Goal: Task Accomplishment & Management: Manage account settings

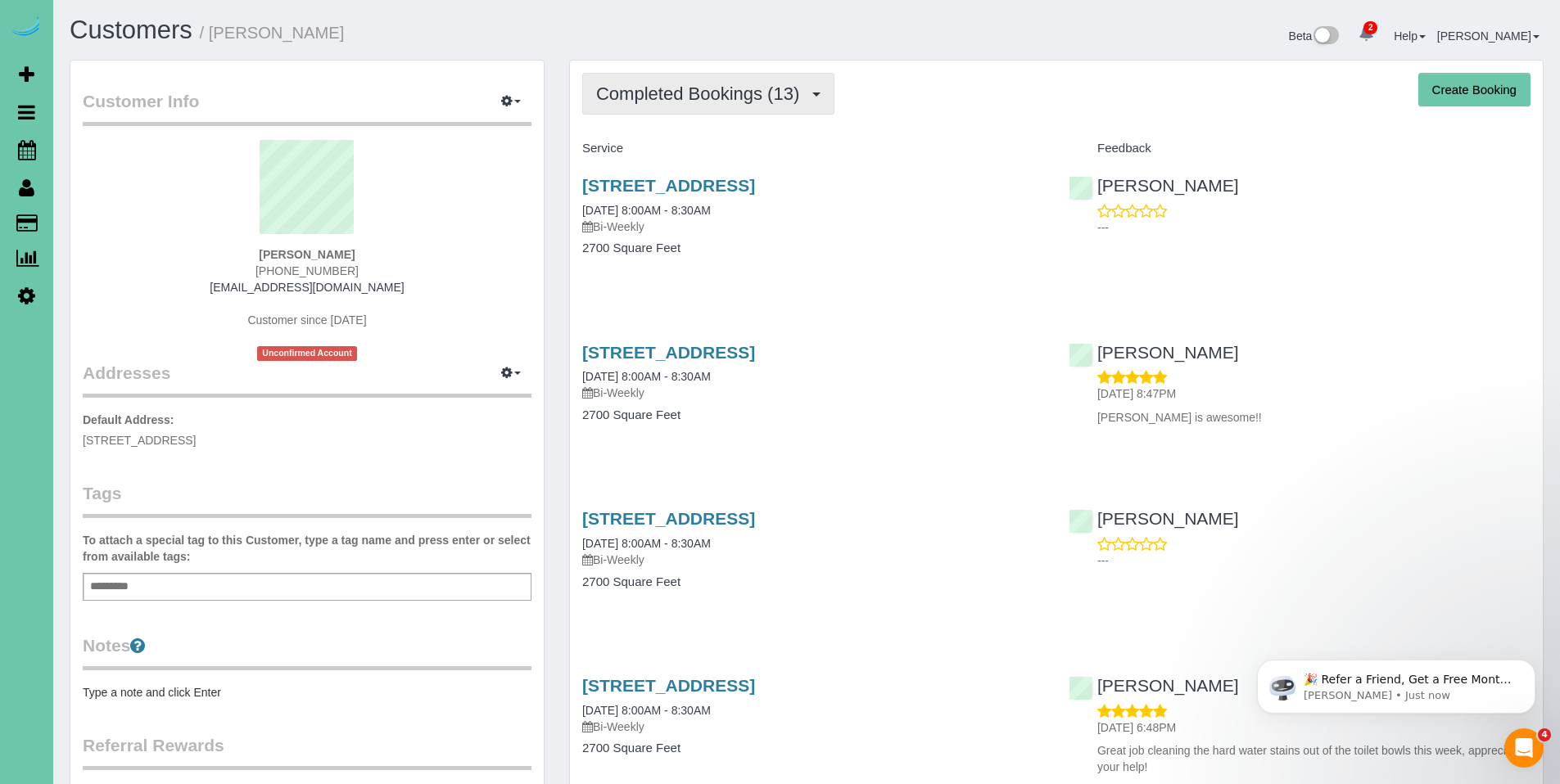
click at [667, 112] on button "Completed Bookings (13)" at bounding box center [708, 94] width 252 height 42
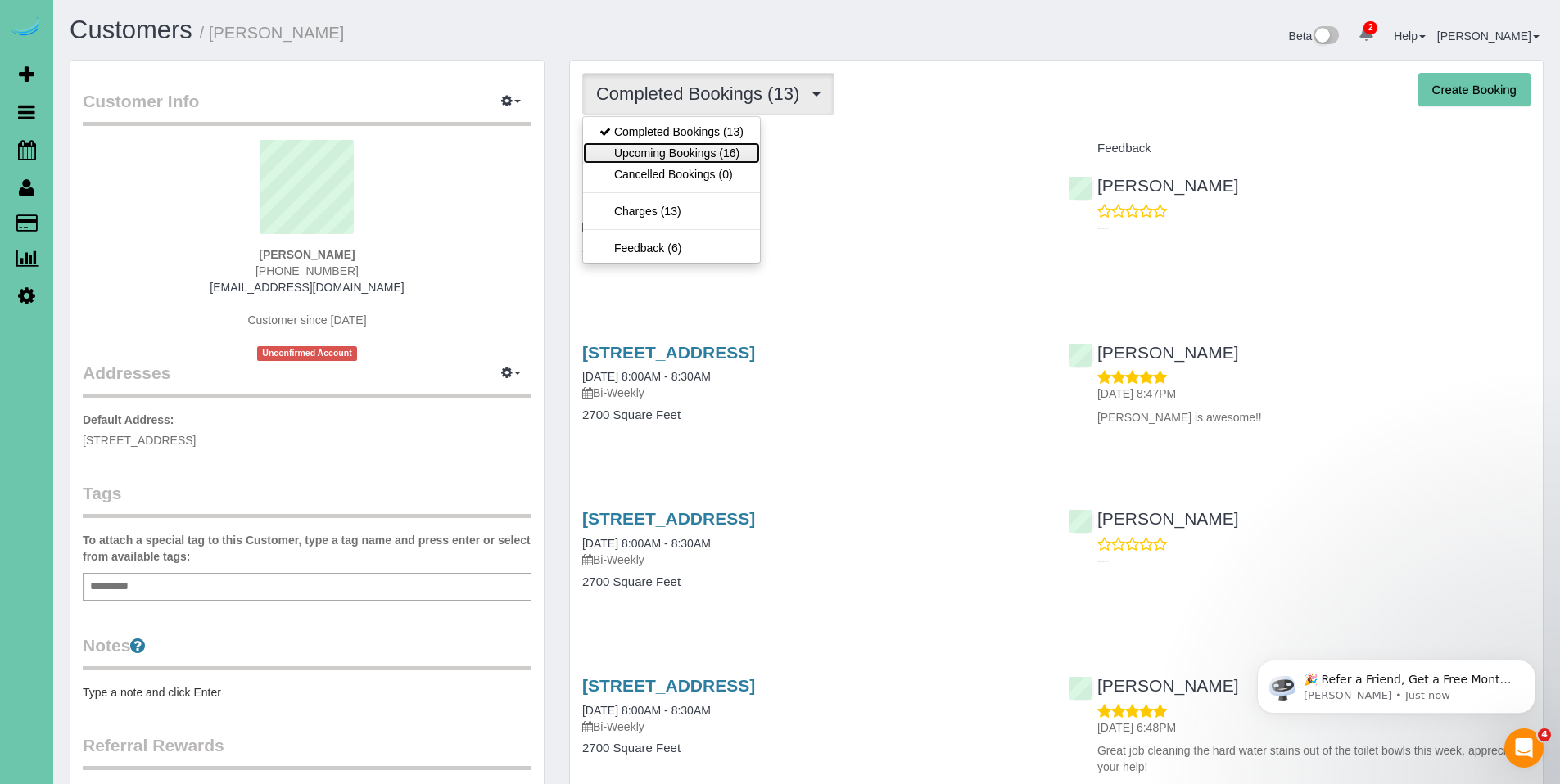
click at [662, 153] on link "Upcoming Bookings (16)" at bounding box center [671, 153] width 177 height 21
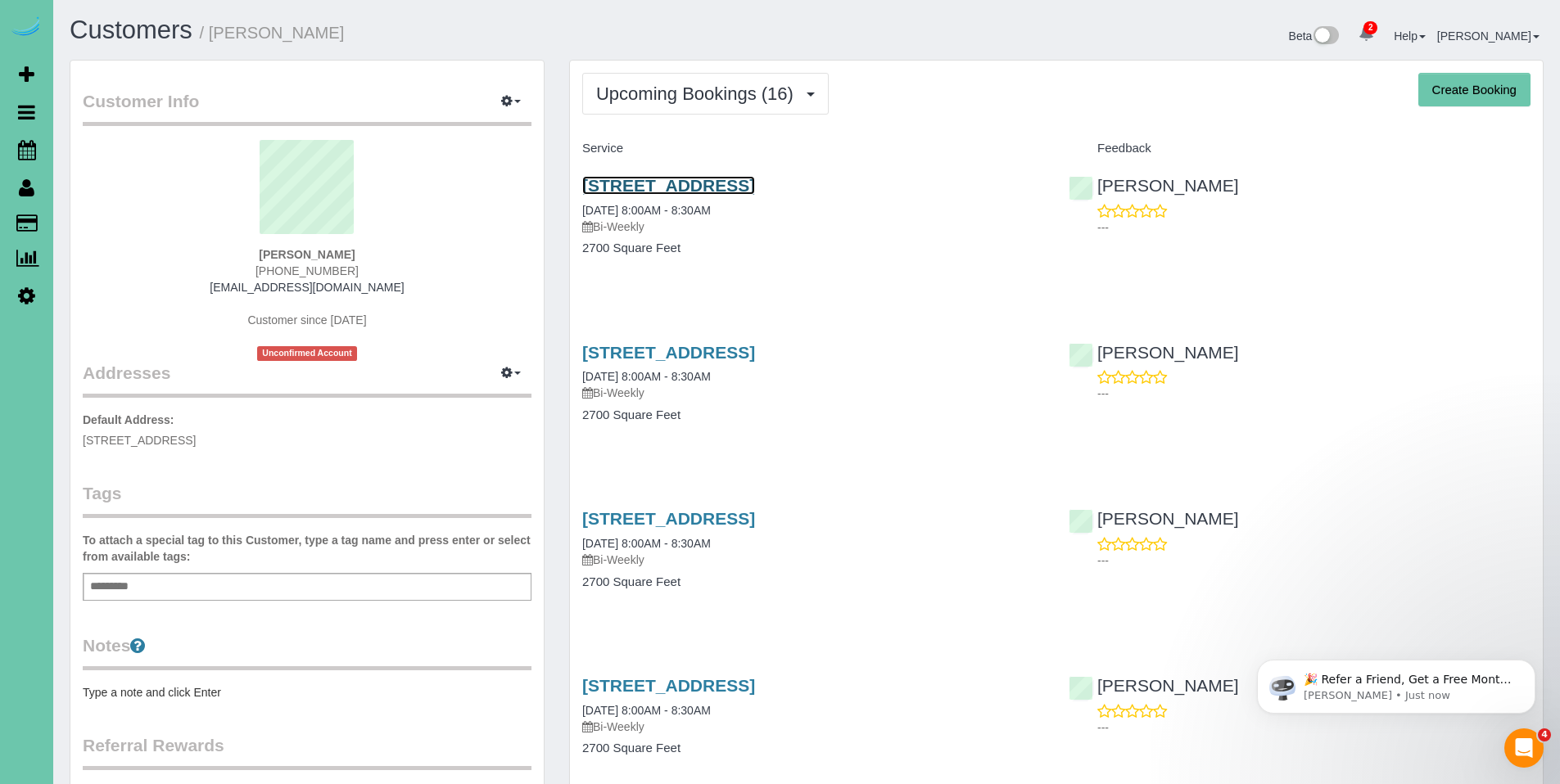
click at [660, 187] on link "3716 S 193rd St, Omaha, NE 68130" at bounding box center [668, 186] width 173 height 19
click at [681, 191] on link "3716 S 193rd St, Omaha, NE 68130" at bounding box center [668, 186] width 173 height 19
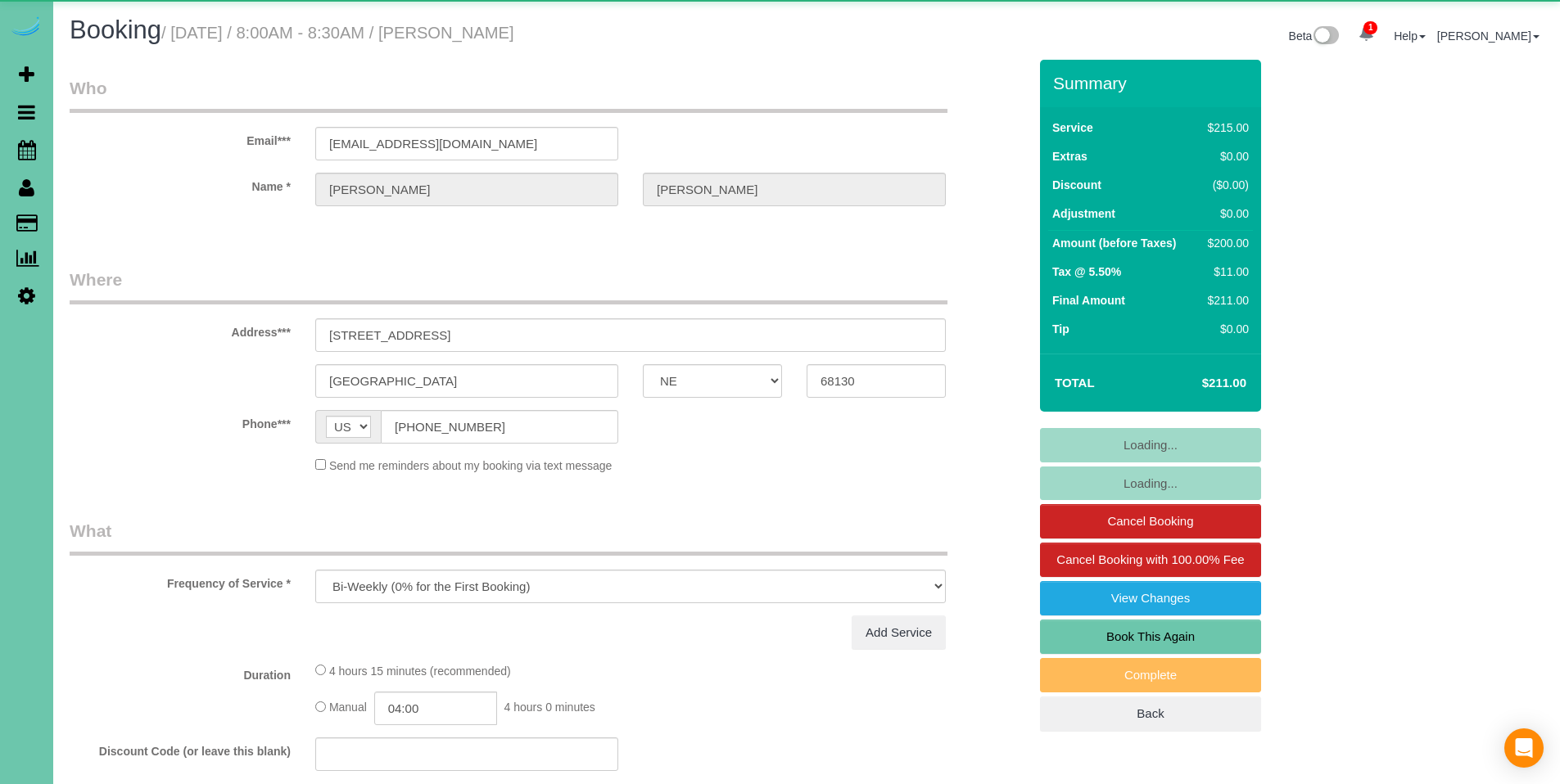
select select "NE"
select select "object:663"
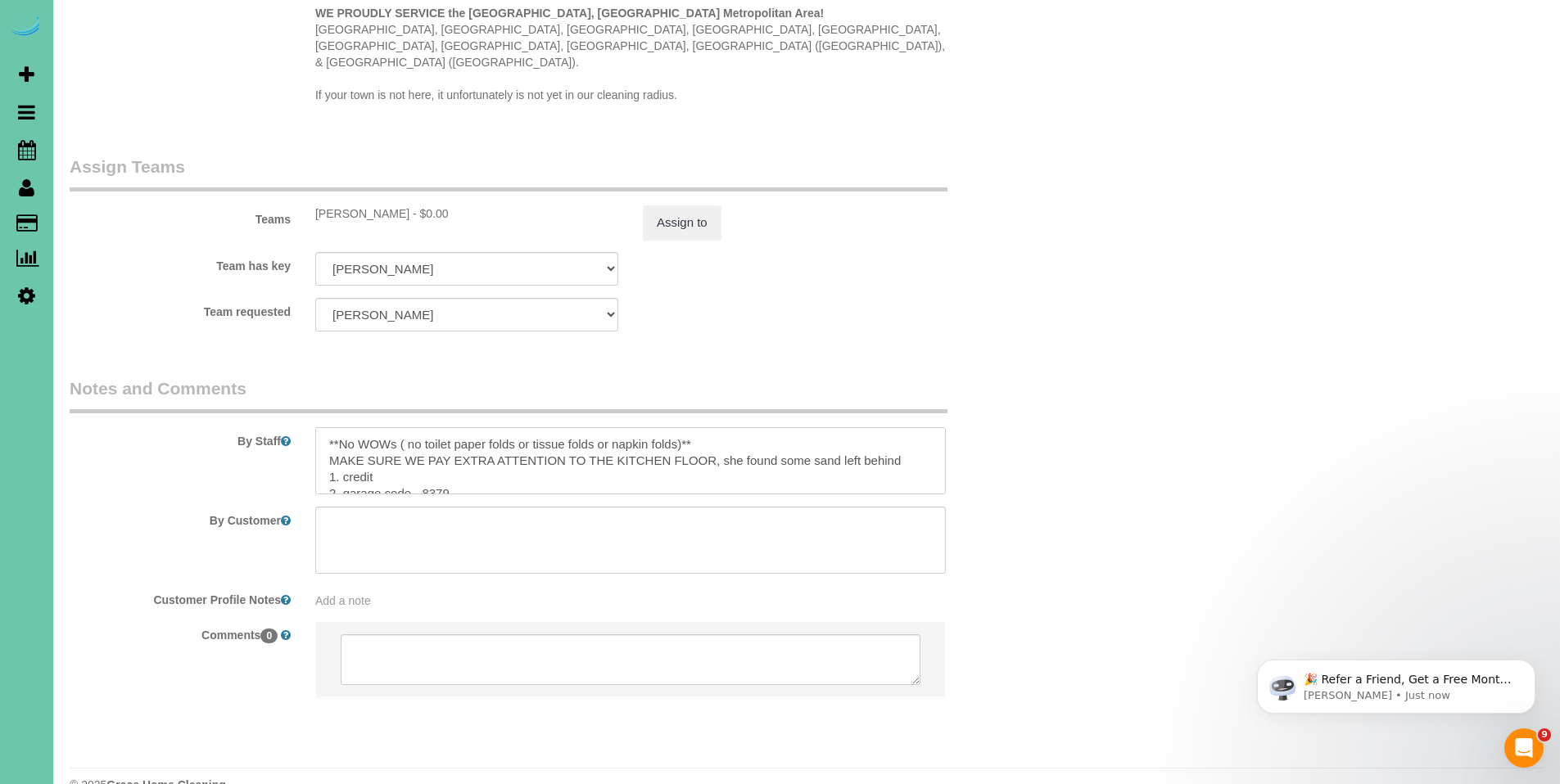
click at [327, 427] on textarea at bounding box center [630, 460] width 631 height 67
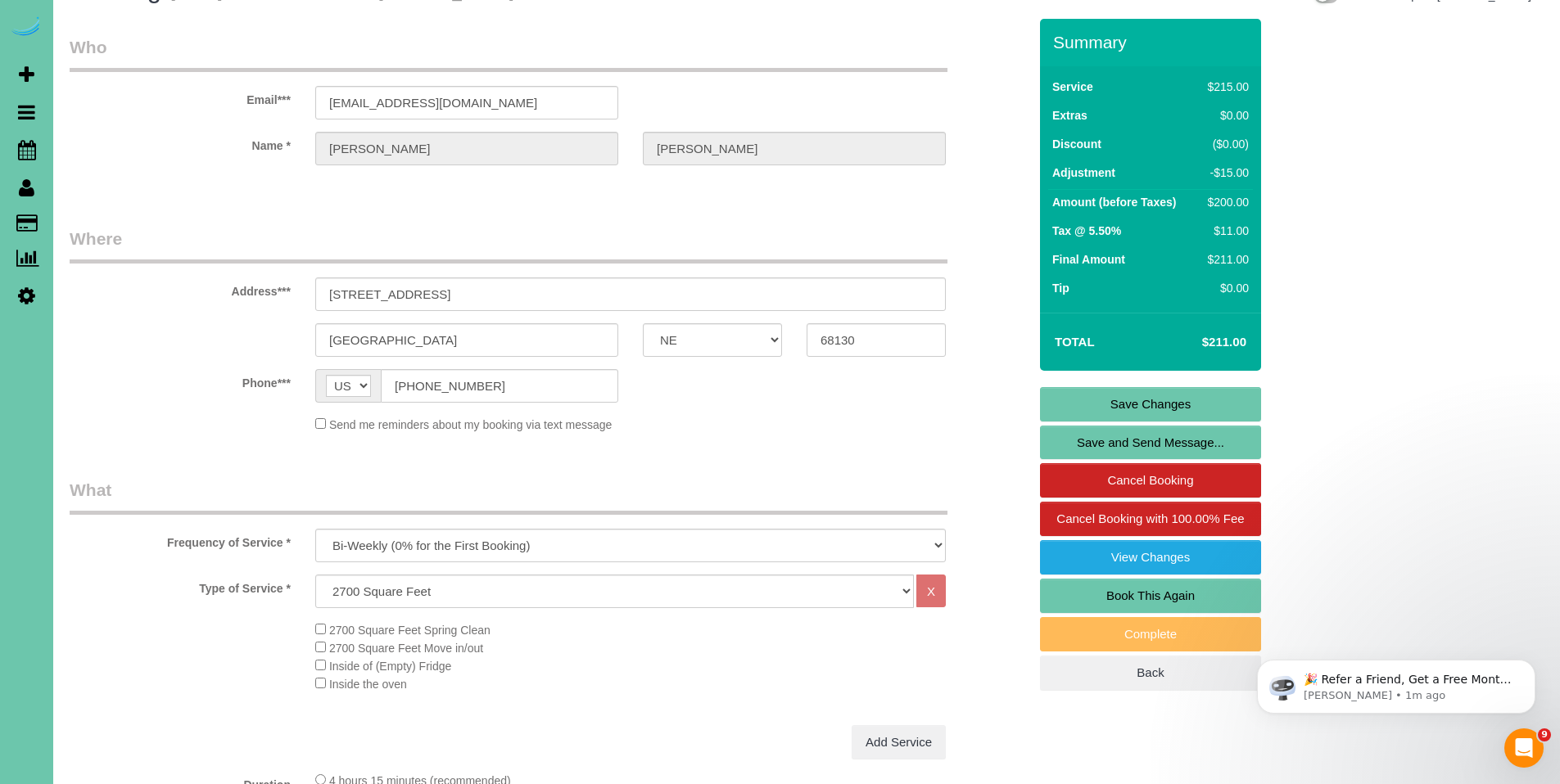
scroll to position [37, 0]
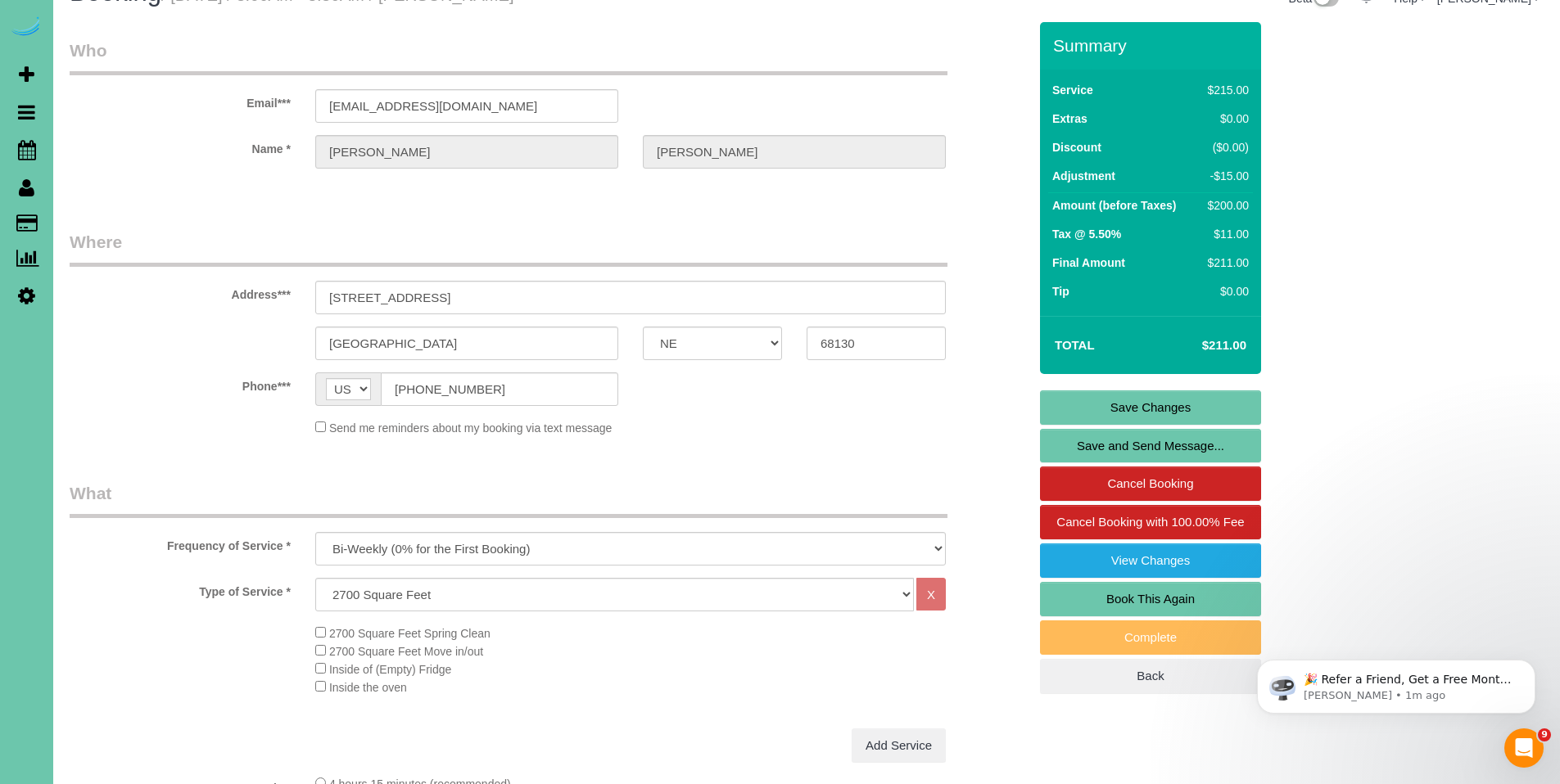
type textarea "**8/14/2025 - for this cleaning skip the office/studio and do the guest bedroom…"
click at [1159, 407] on link "Save Changes" at bounding box center [1150, 407] width 221 height 34
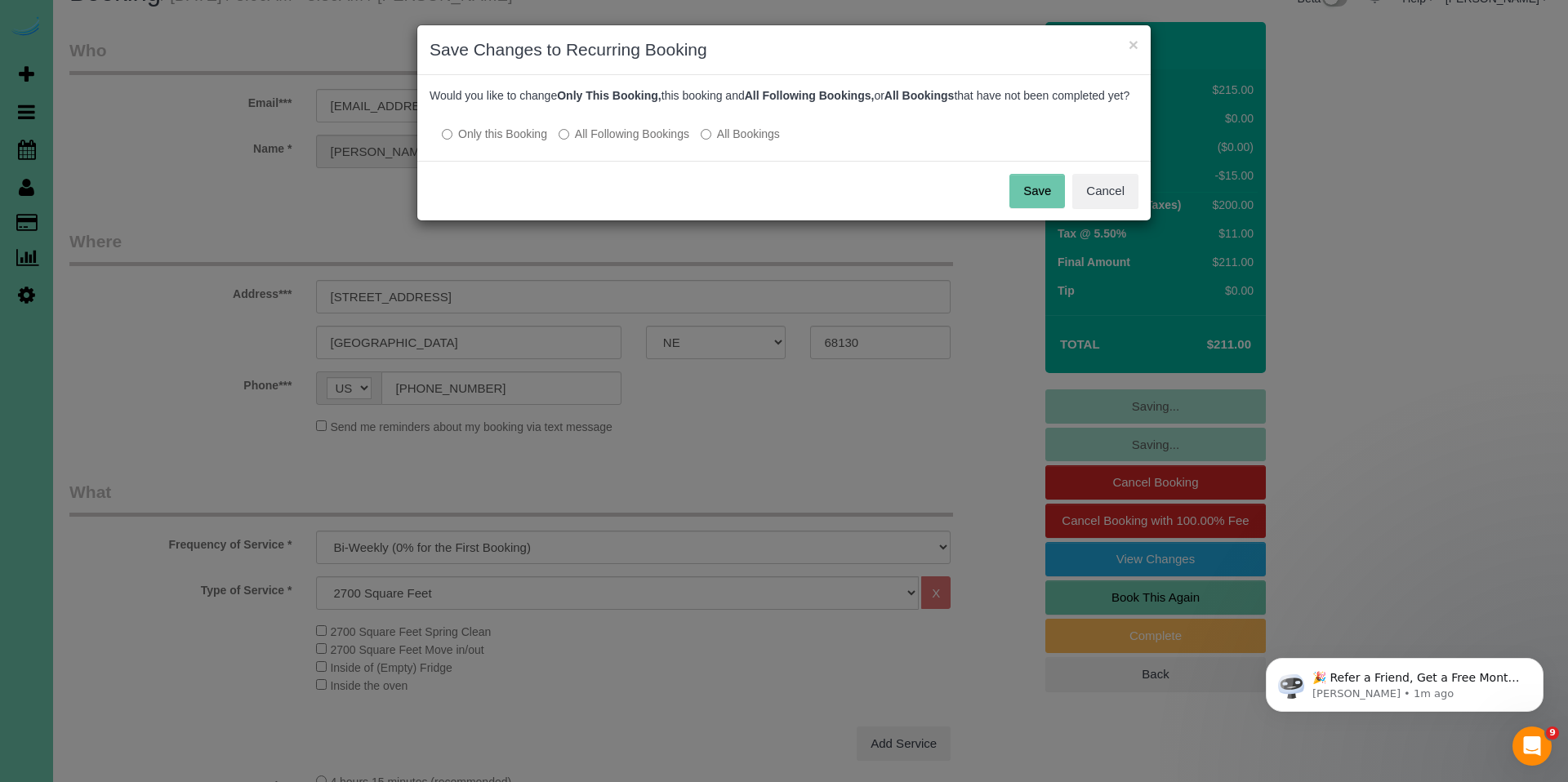
click at [1040, 204] on button "Save" at bounding box center [1037, 190] width 56 height 34
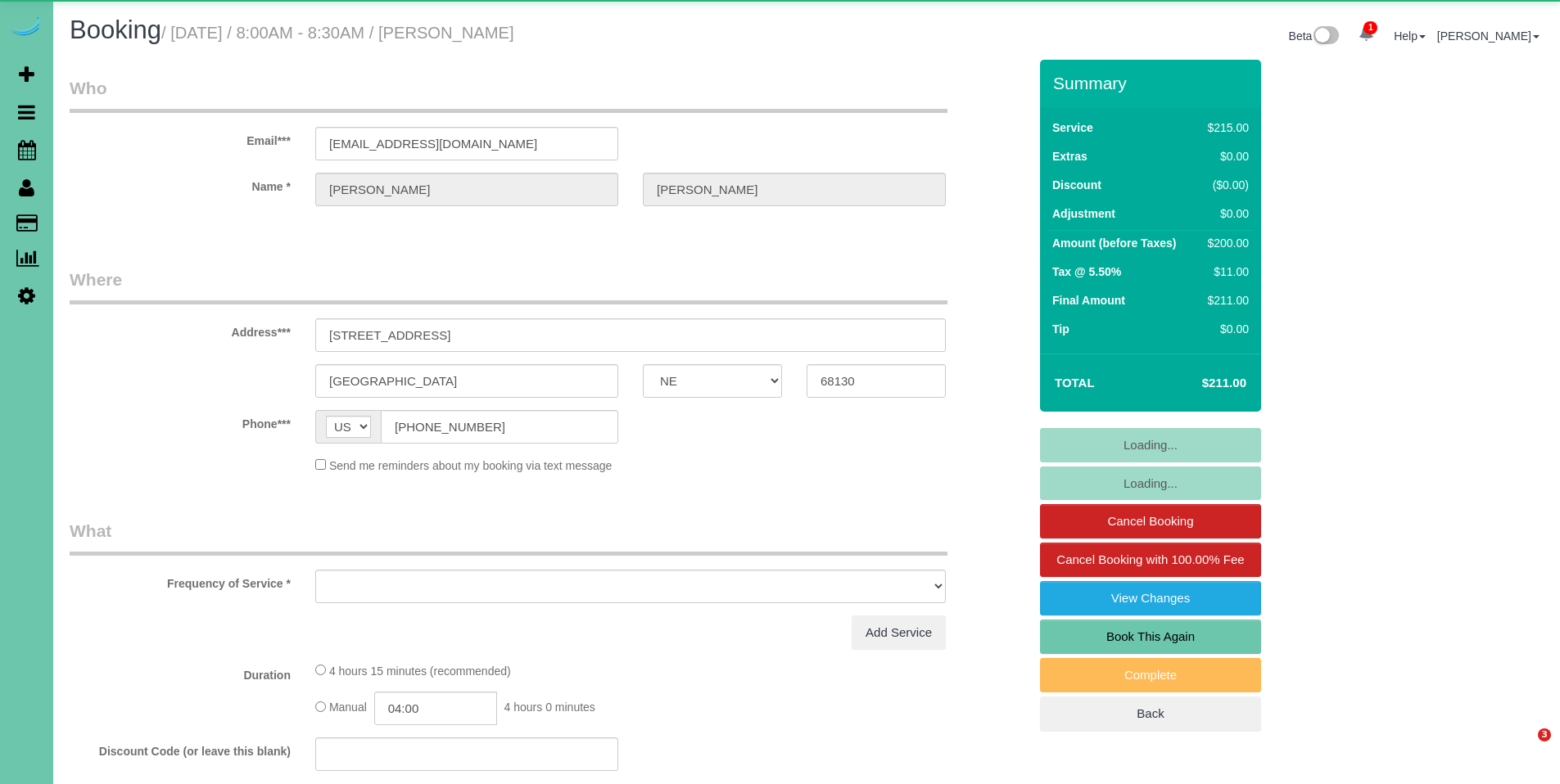
select select "NE"
select select "object:875"
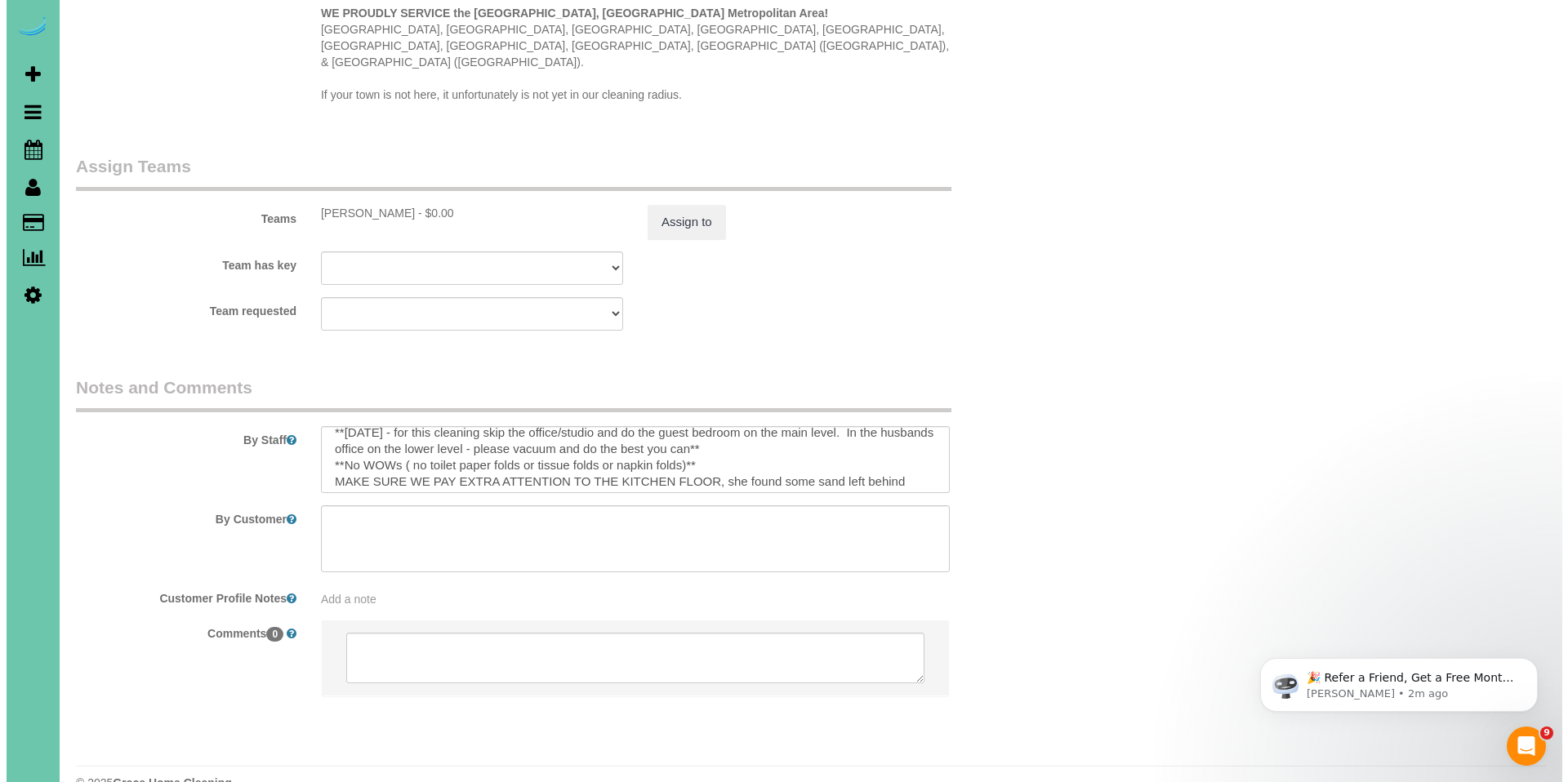
scroll to position [37, 0]
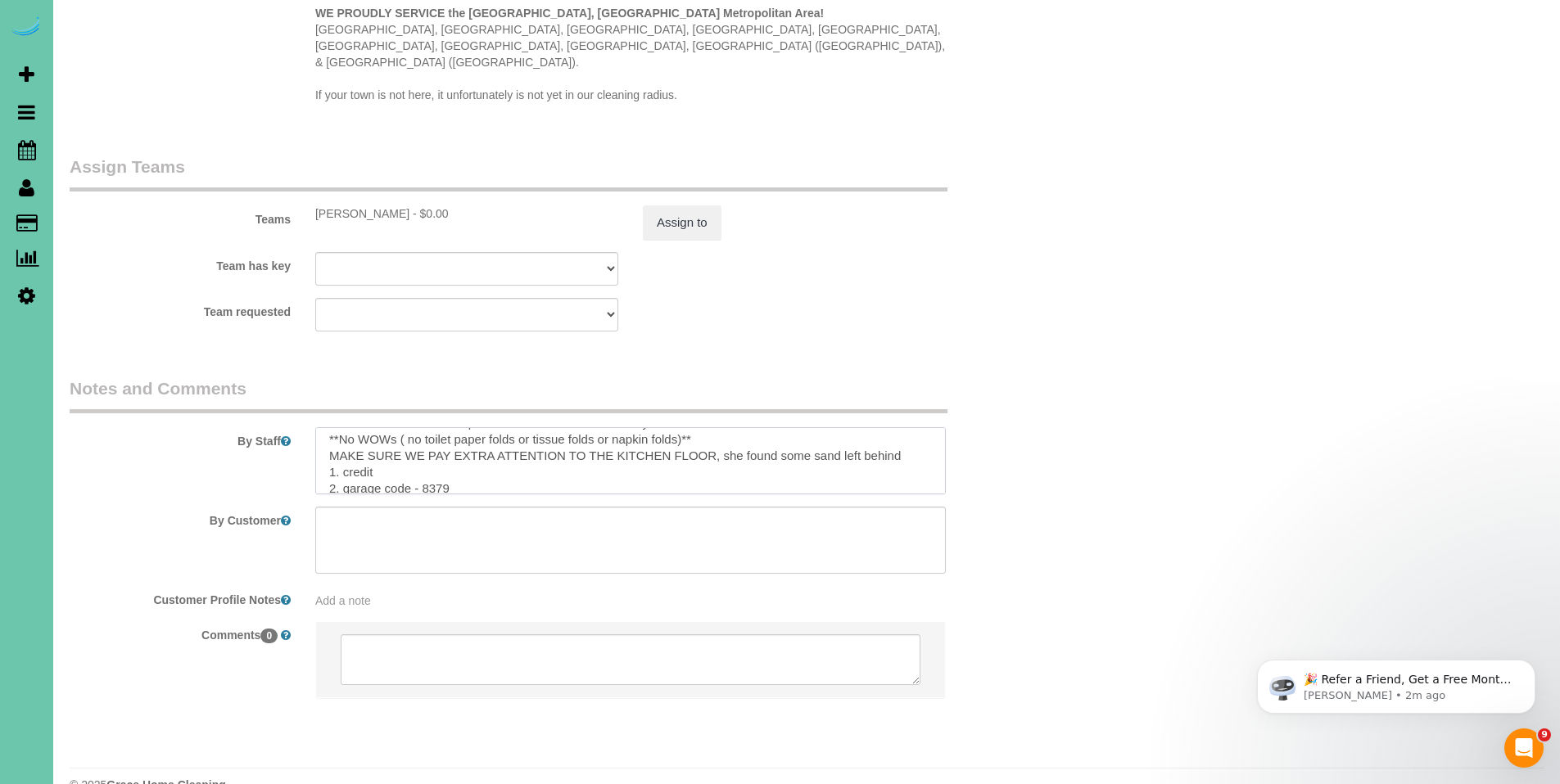
click at [900, 427] on textarea at bounding box center [630, 460] width 631 height 67
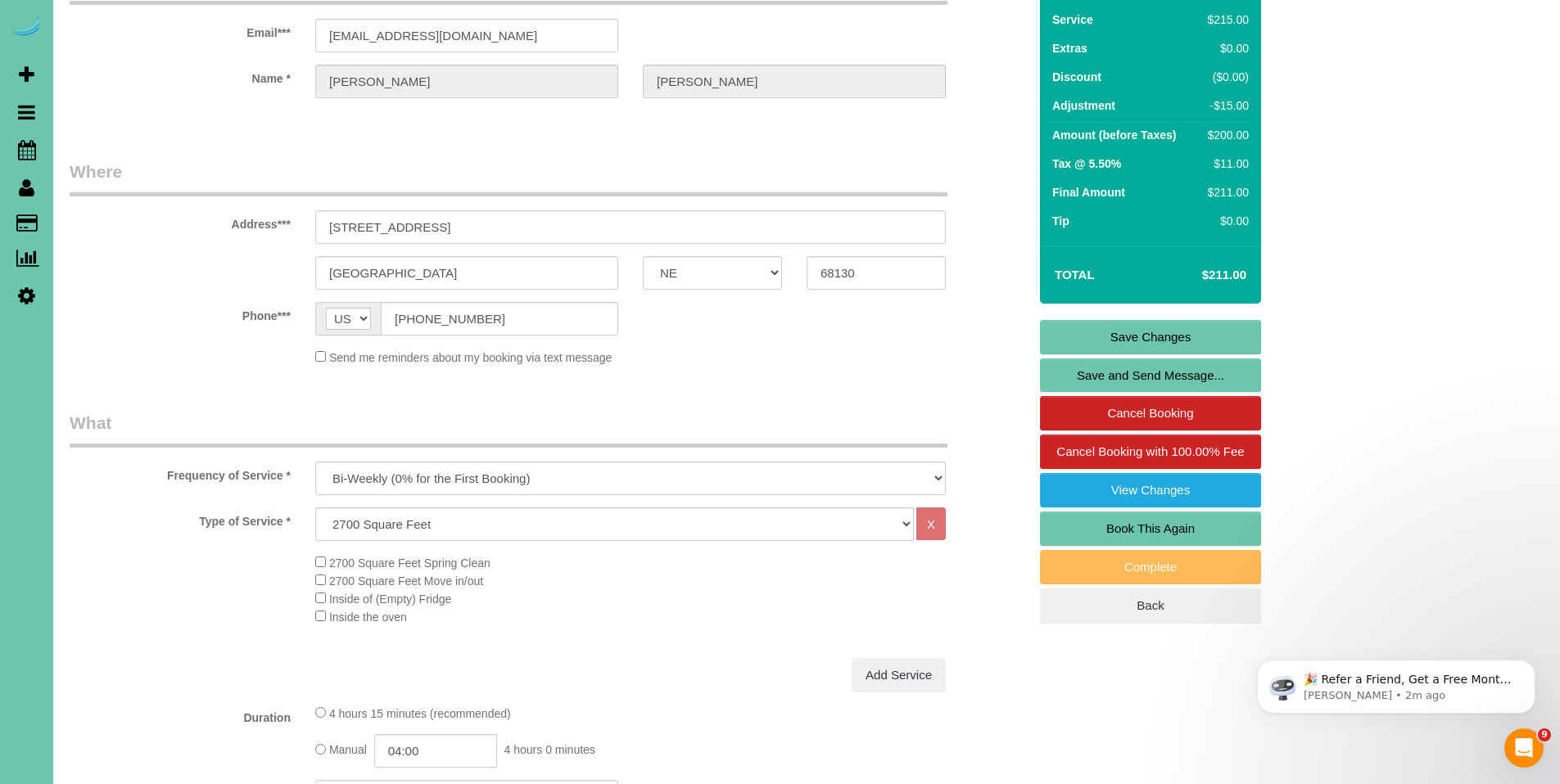
scroll to position [0, 0]
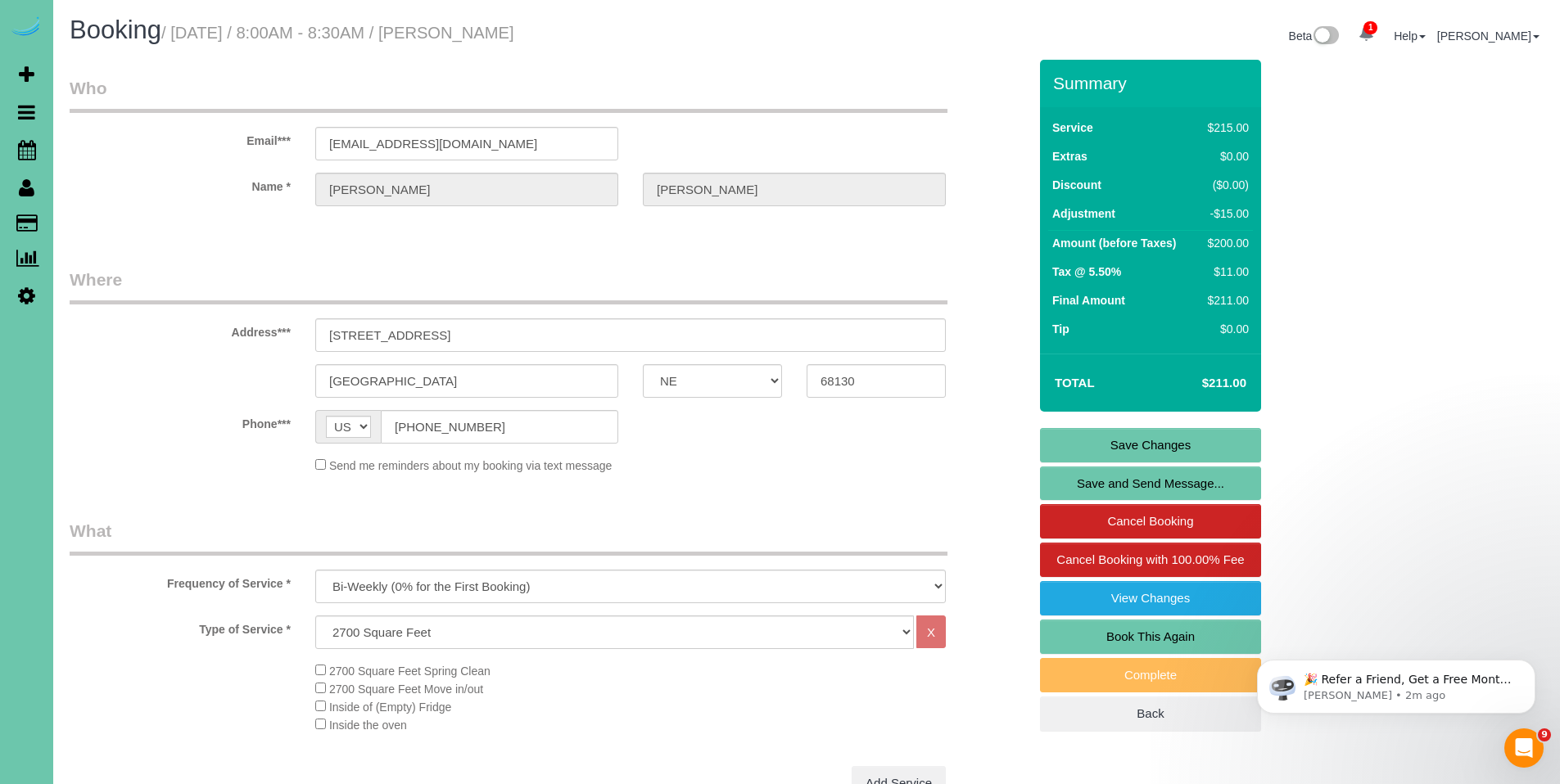
type textarea "**8/14/2025 - for this cleaning skip the office/studio and do the guest bedroom…"
click at [1181, 437] on link "Save Changes" at bounding box center [1150, 445] width 221 height 34
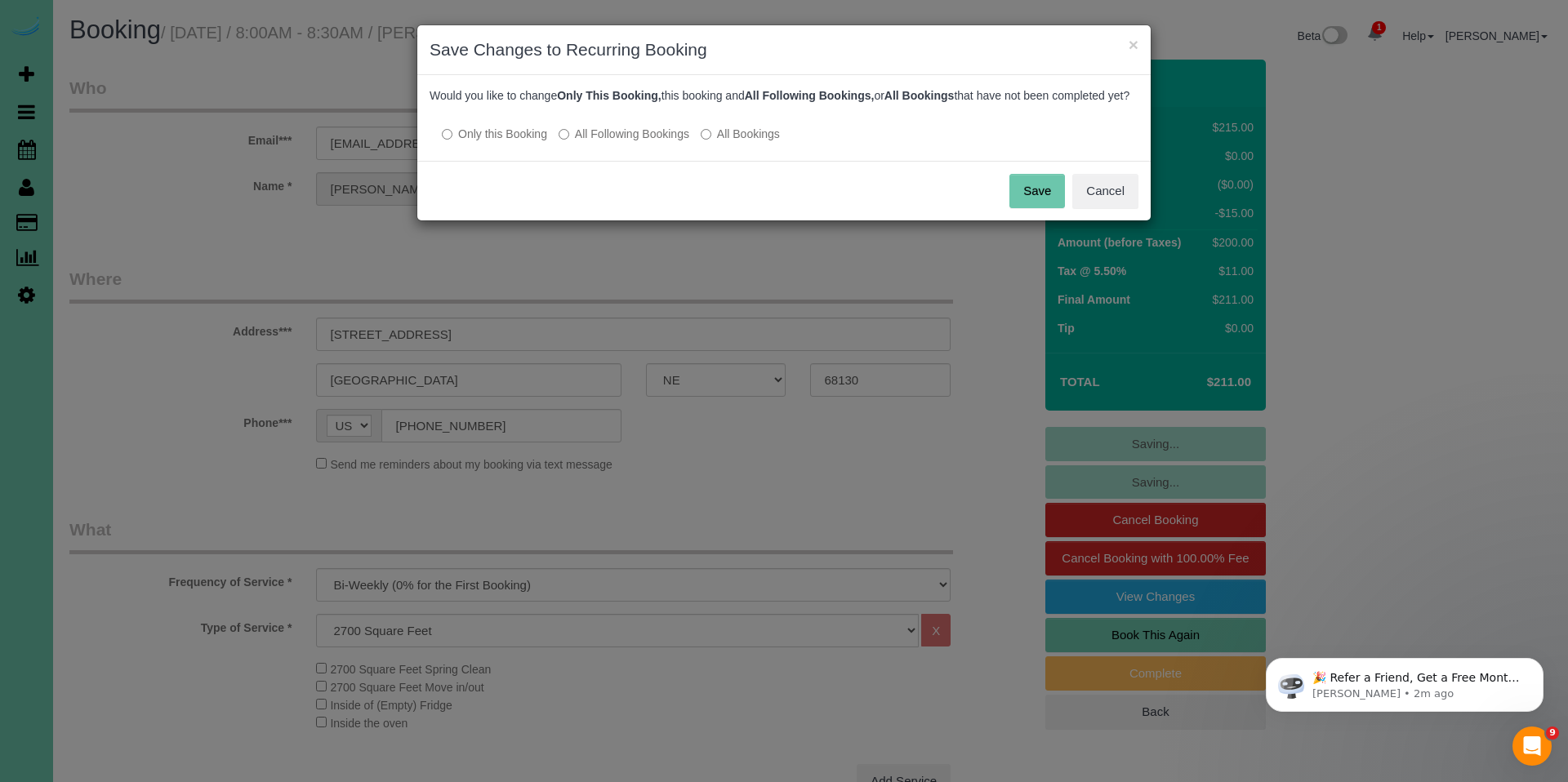
click at [1041, 208] on button "Save" at bounding box center [1037, 190] width 56 height 34
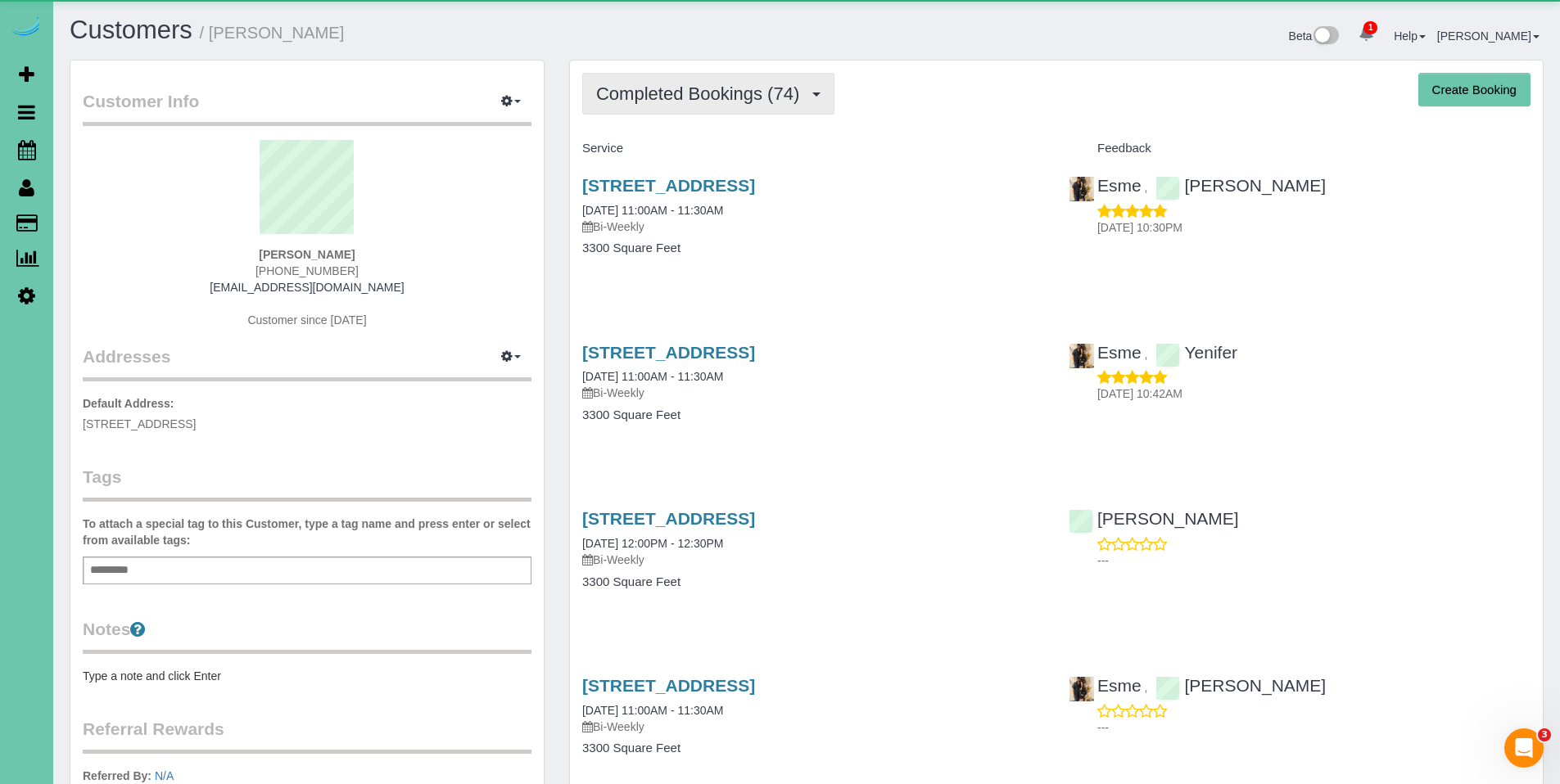
click at [746, 104] on button "Completed Bookings (74)" at bounding box center [708, 94] width 252 height 42
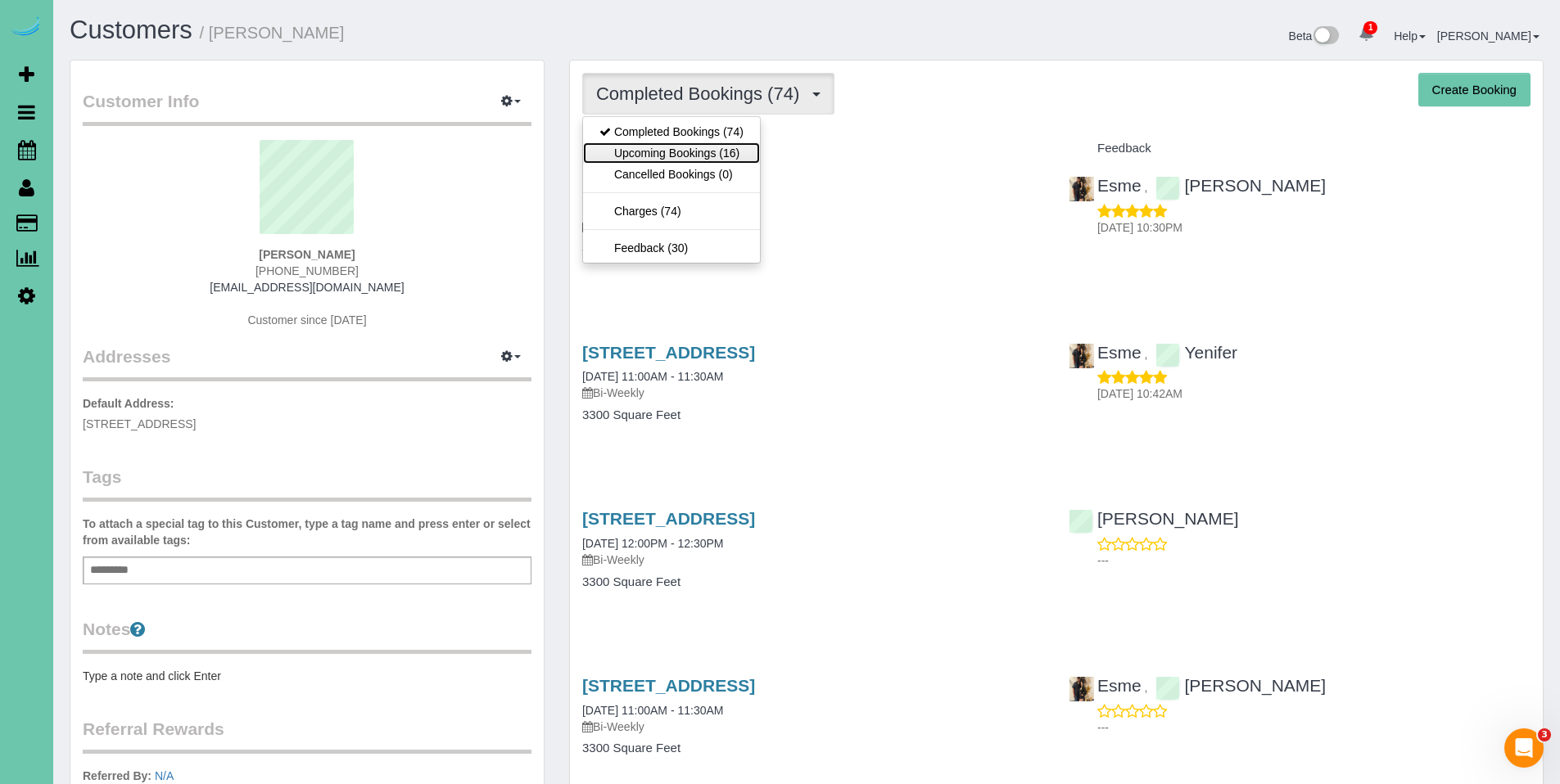
click at [688, 155] on link "Upcoming Bookings (16)" at bounding box center [671, 153] width 177 height 21
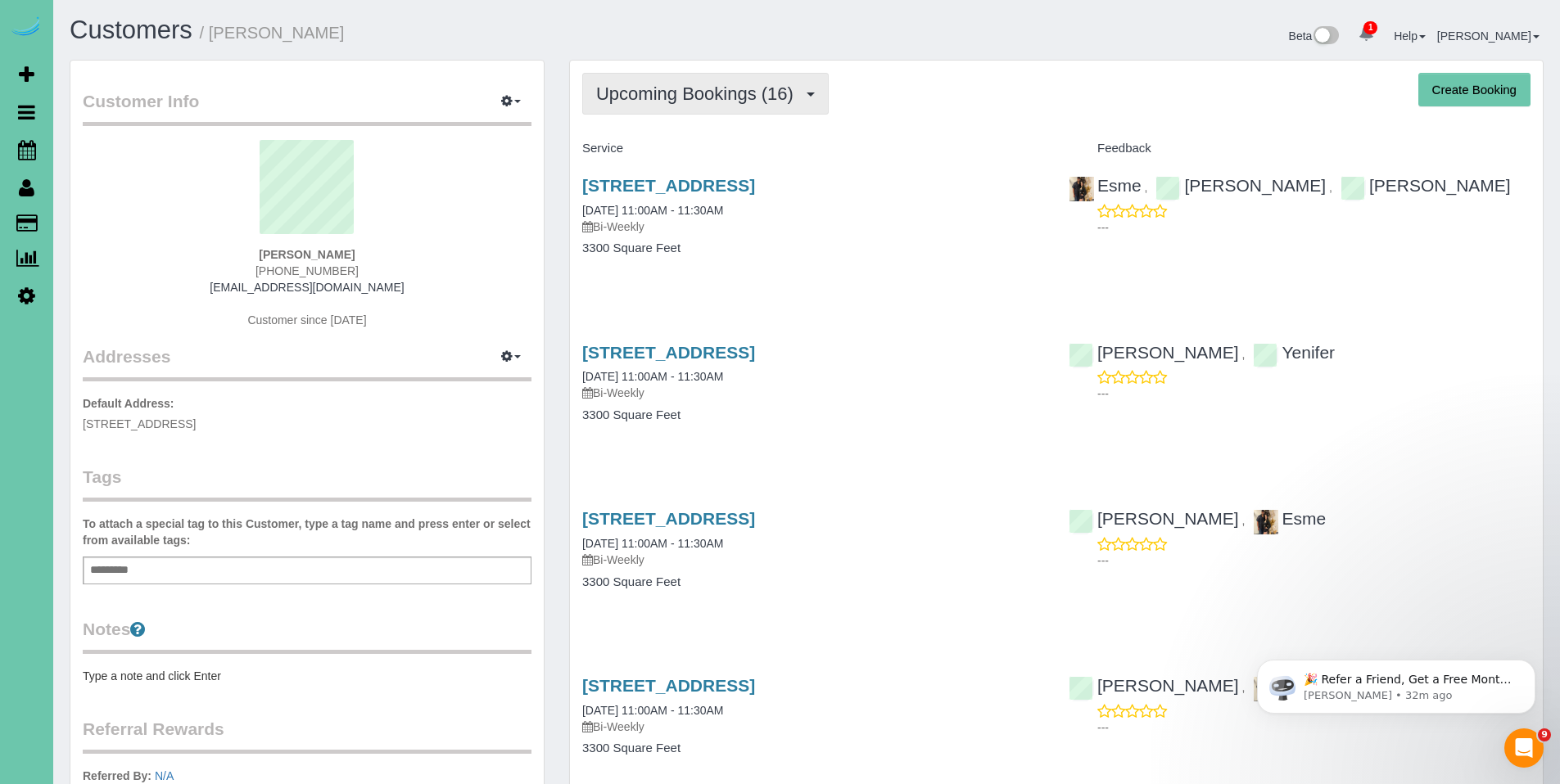
click at [673, 106] on button "Upcoming Bookings (16)" at bounding box center [705, 94] width 247 height 42
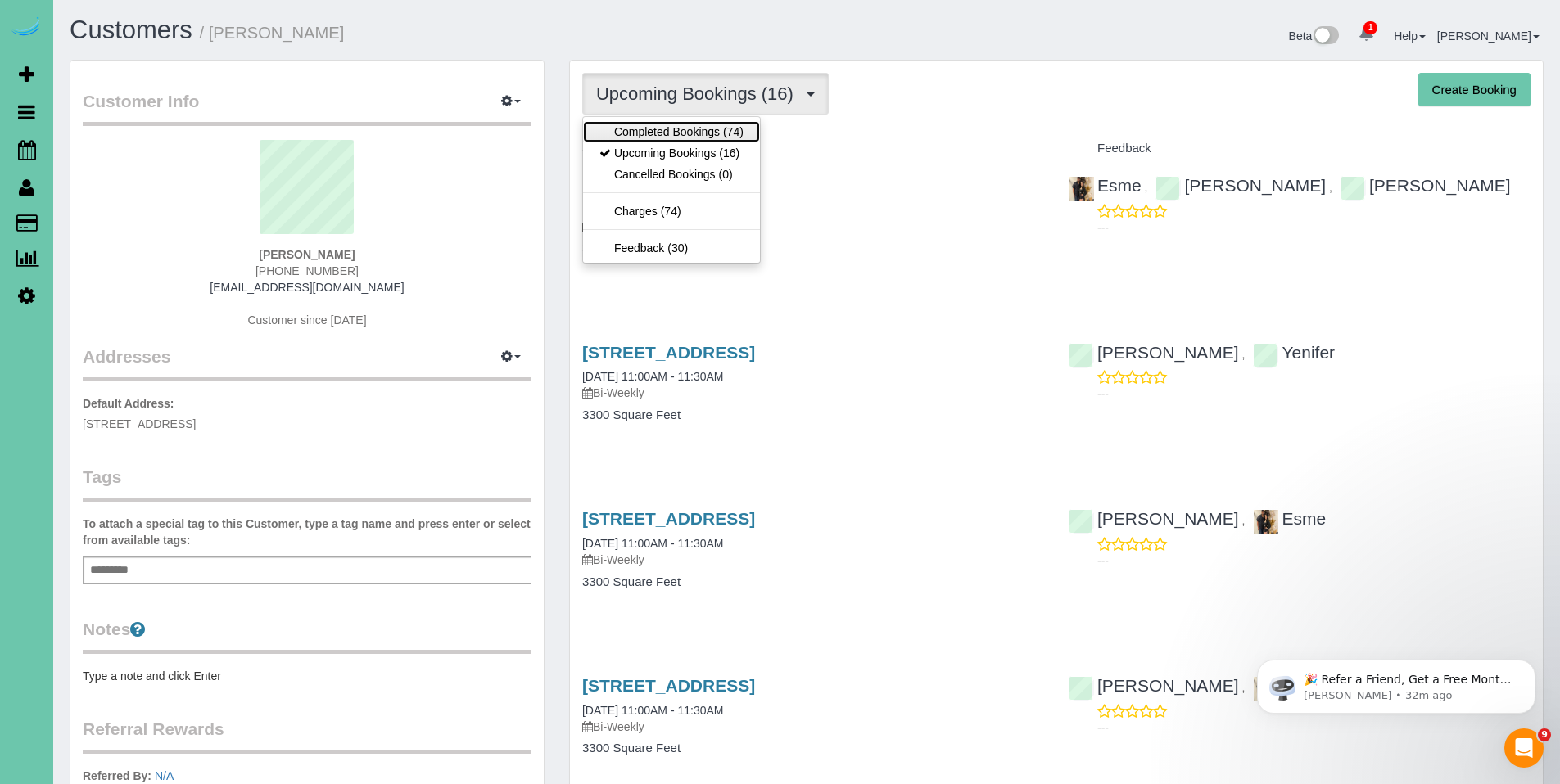
click at [666, 135] on link "Completed Bookings (74)" at bounding box center [671, 132] width 177 height 21
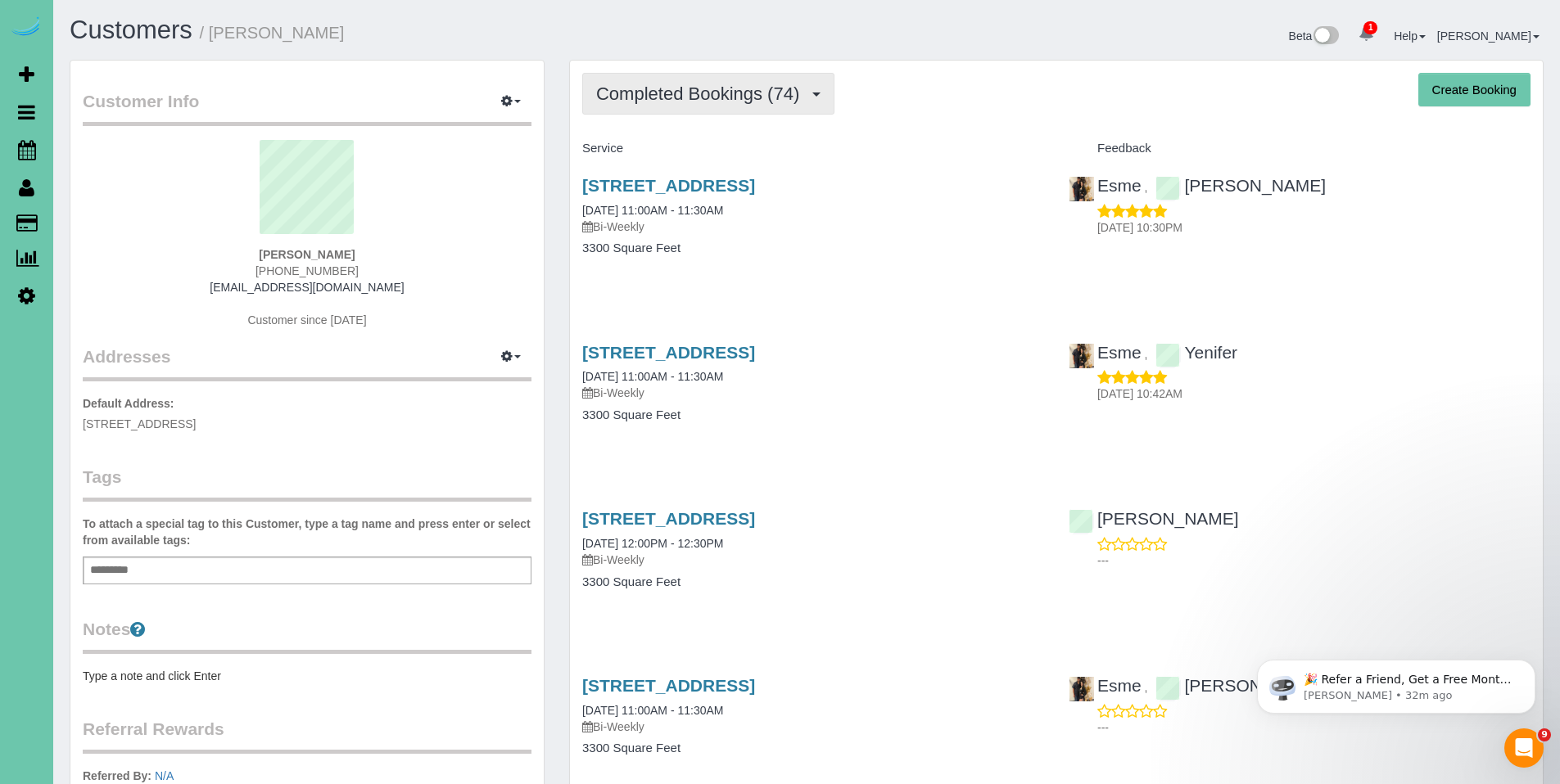
click at [674, 99] on span "Completed Bookings (74)" at bounding box center [701, 93] width 211 height 20
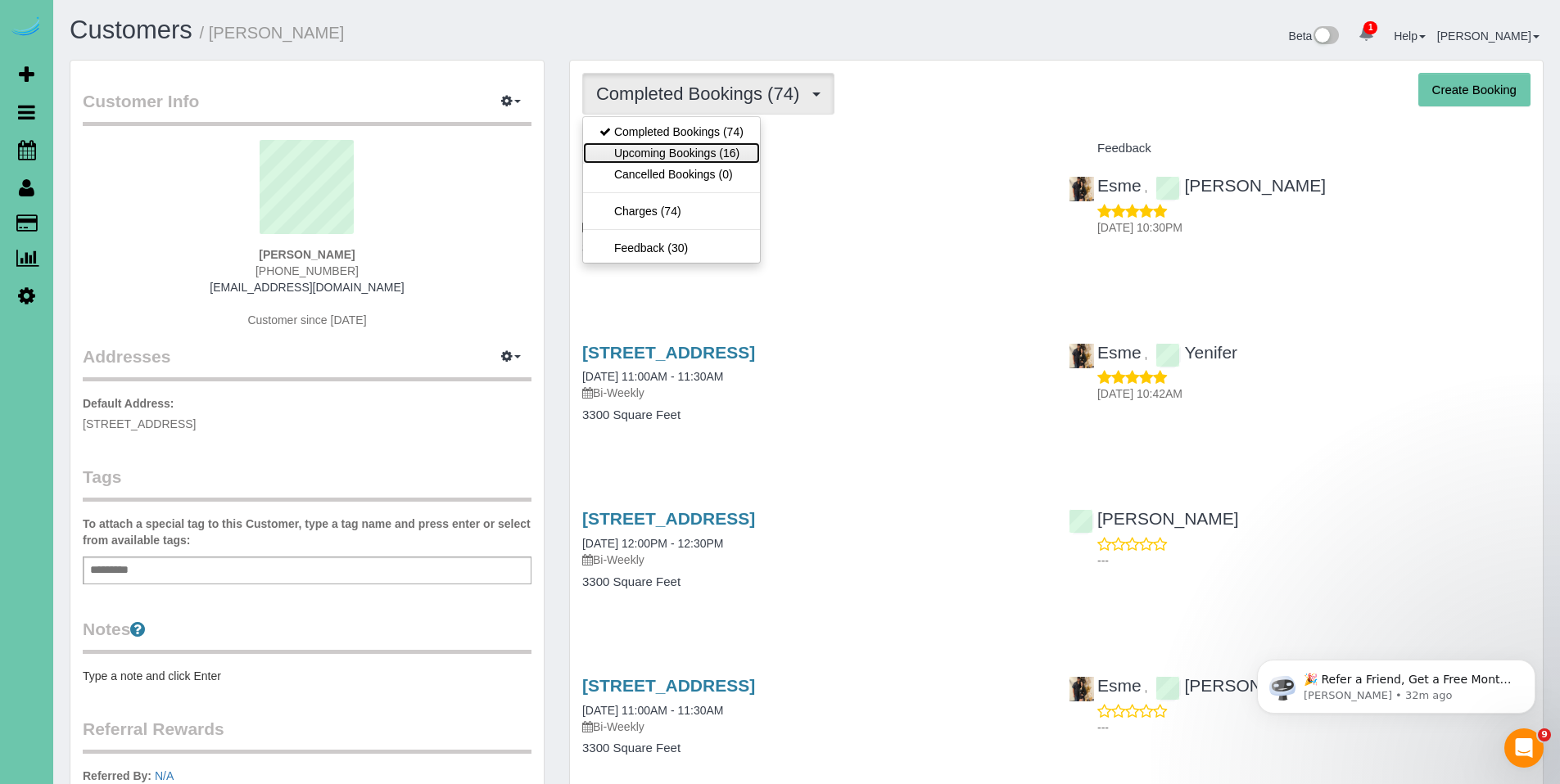
click at [674, 144] on link "Upcoming Bookings (16)" at bounding box center [671, 153] width 177 height 21
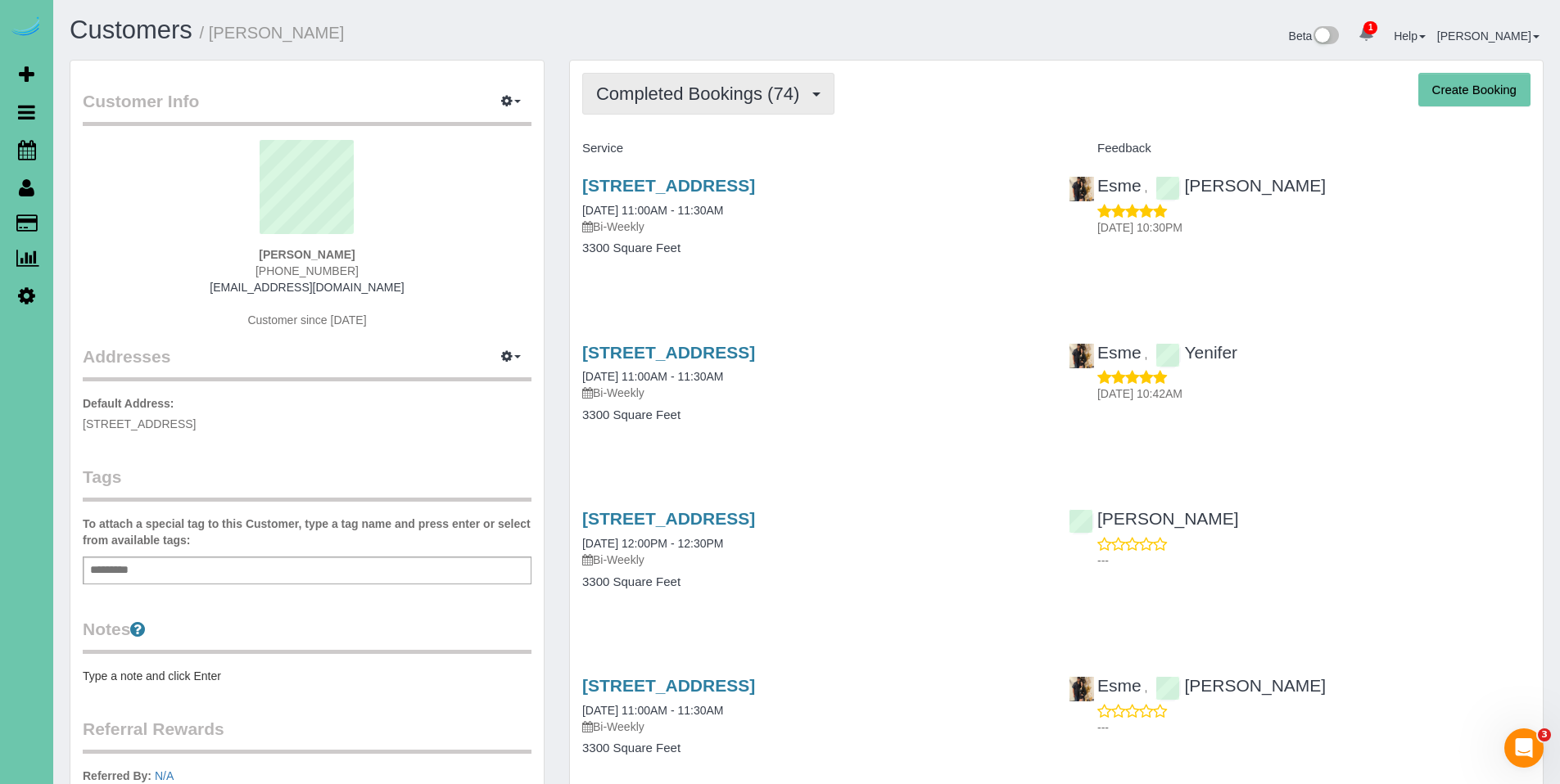
click at [709, 80] on button "Completed Bookings (74)" at bounding box center [708, 94] width 252 height 42
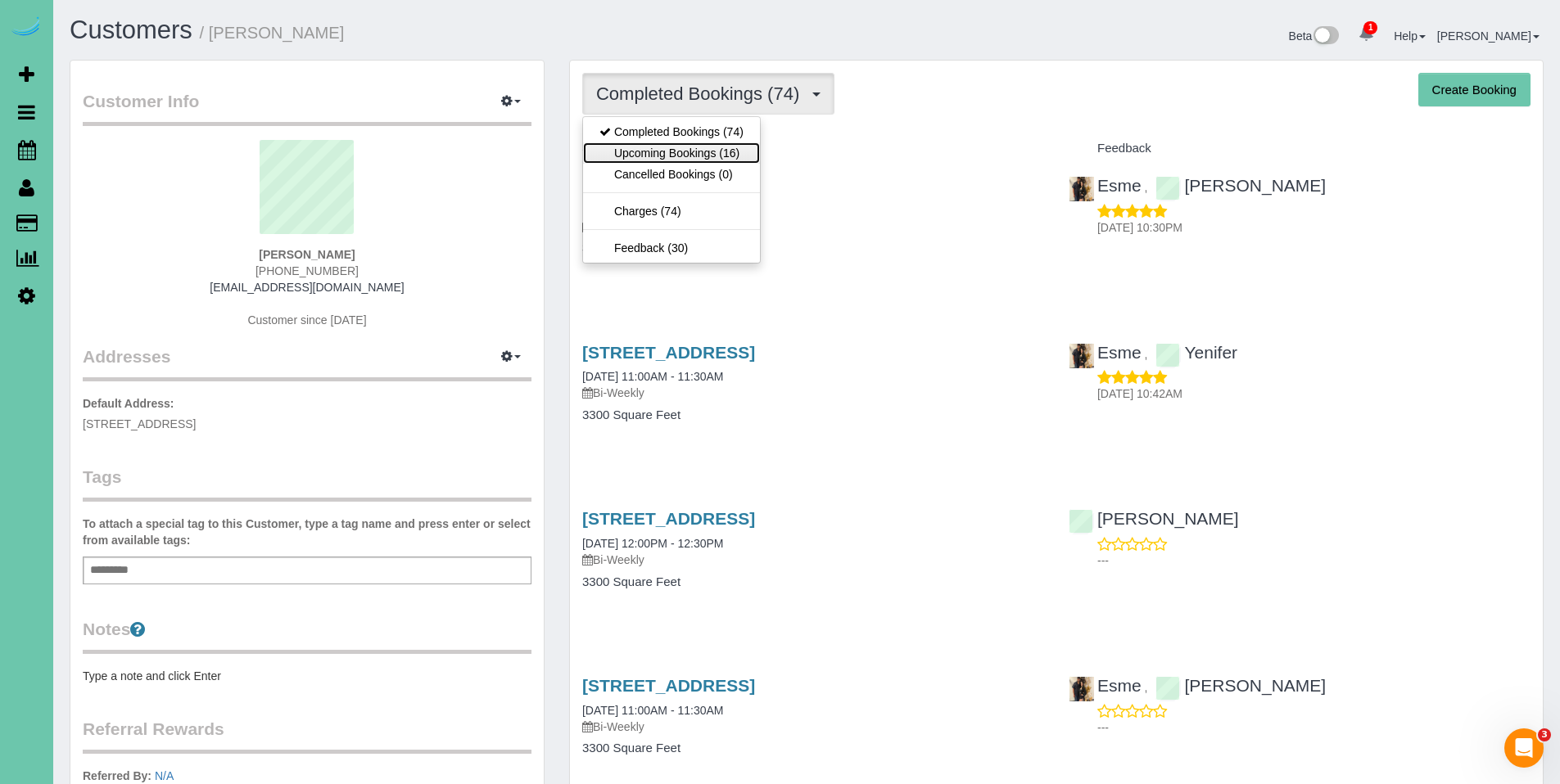
click at [695, 147] on link "Upcoming Bookings (16)" at bounding box center [671, 153] width 177 height 21
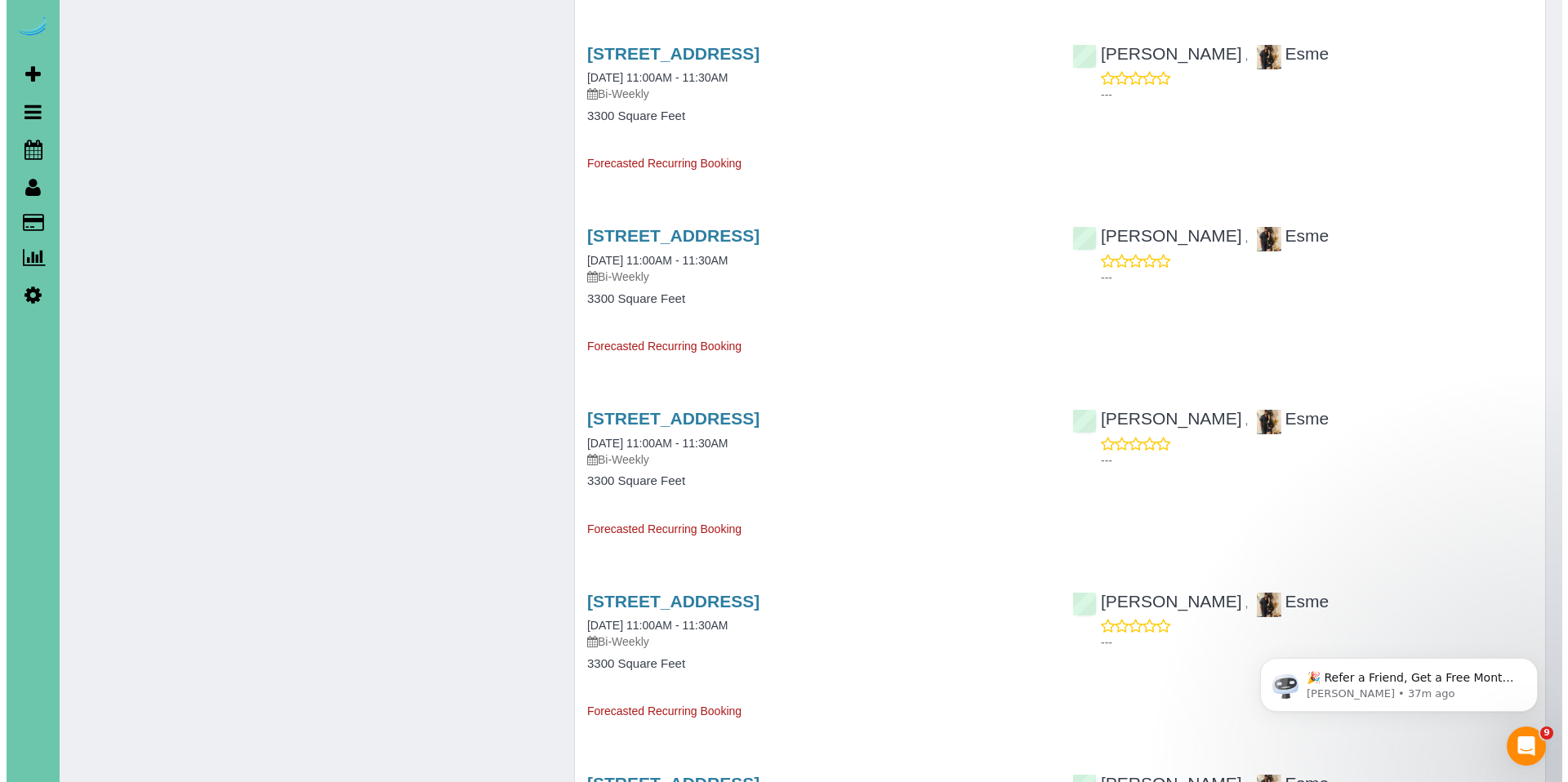
scroll to position [1694, 0]
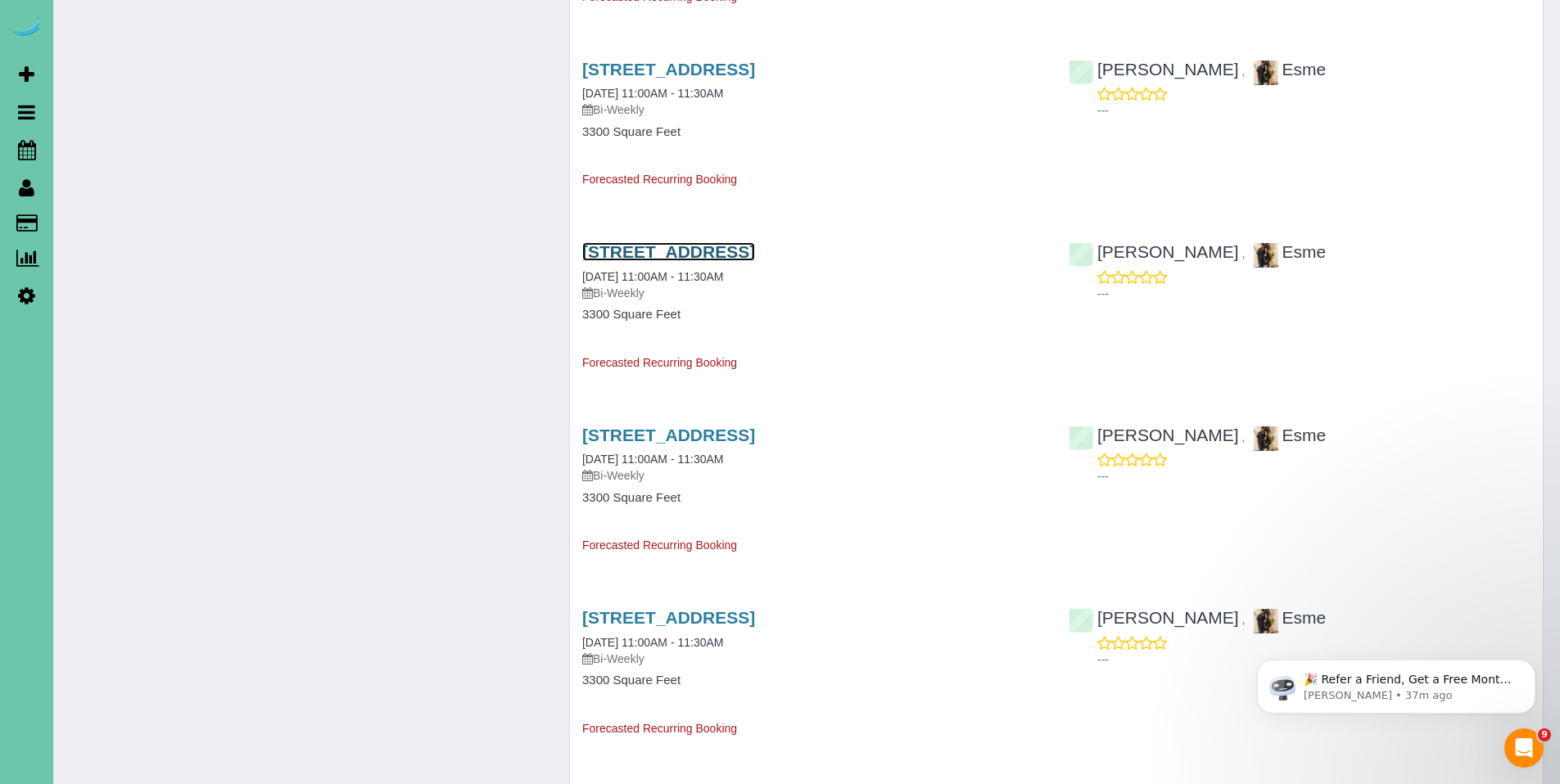
click at [722, 256] on link "1651 S 186th Circle, Omaha, NE 68130" at bounding box center [668, 252] width 173 height 19
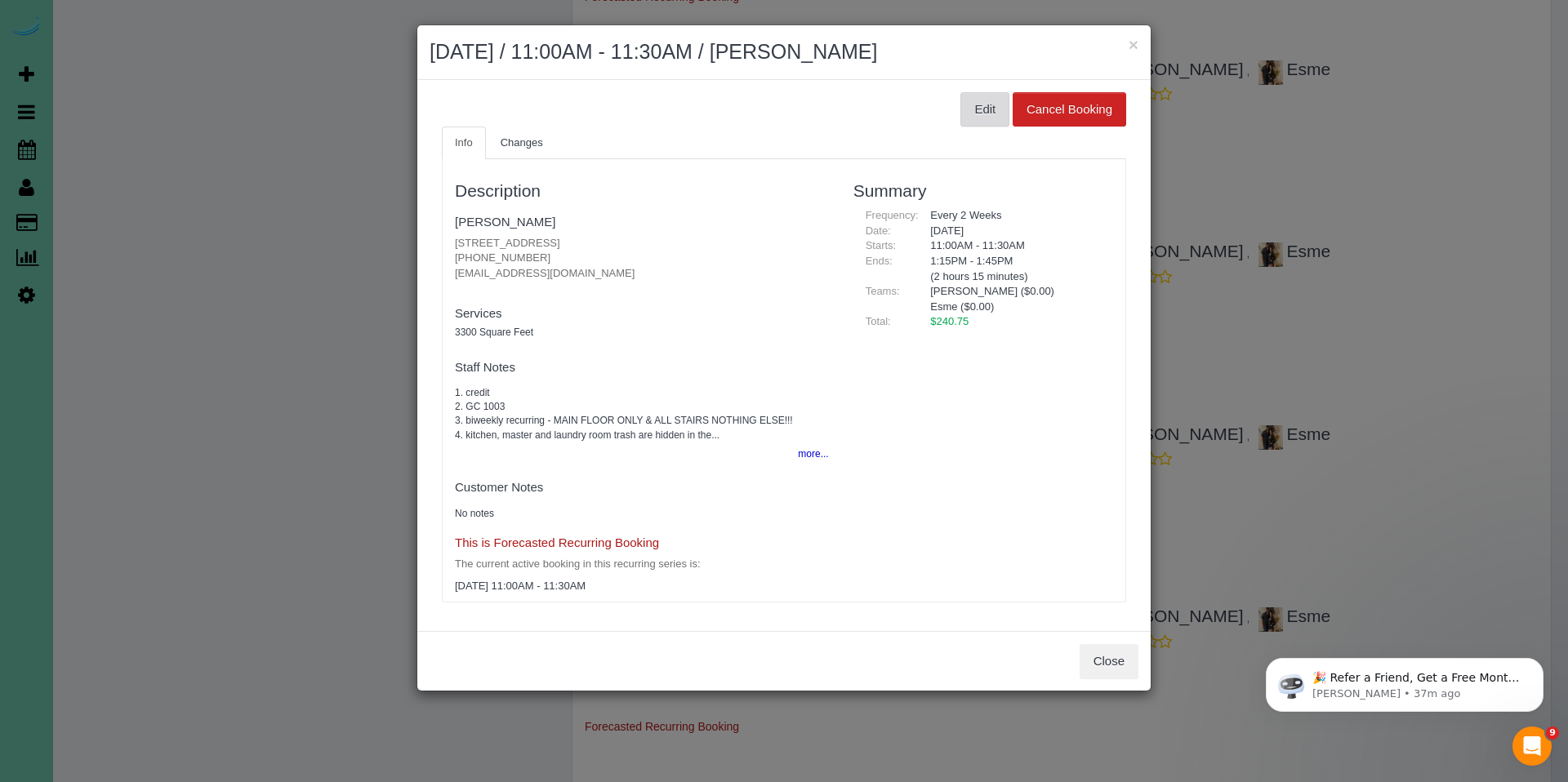
click at [977, 113] on button "Edit" at bounding box center [985, 109] width 49 height 34
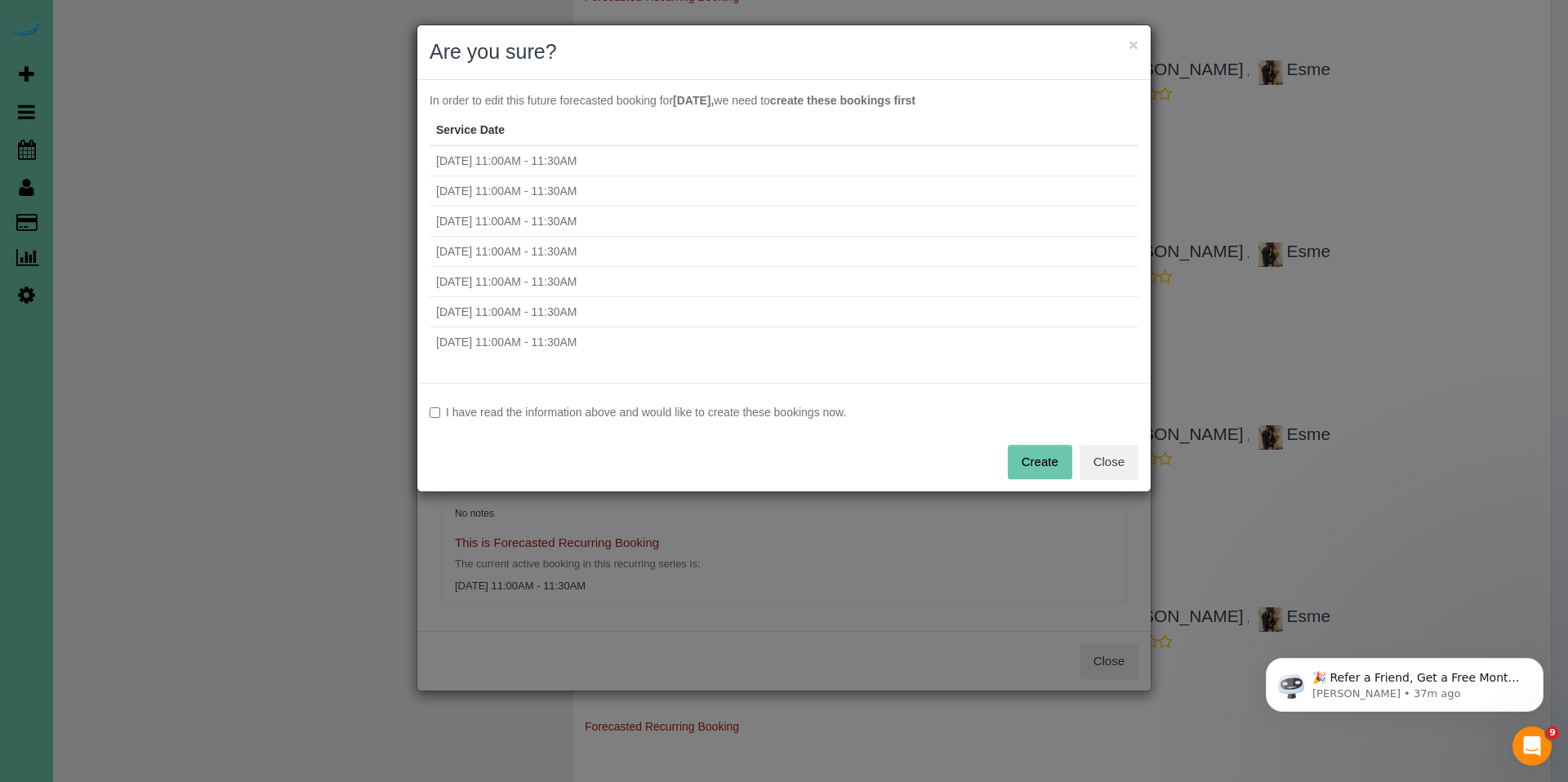
click at [625, 415] on label "I have read the information above and would like to create these bookings now." at bounding box center [784, 412] width 709 height 17
click at [1042, 459] on button "Create" at bounding box center [1040, 462] width 64 height 34
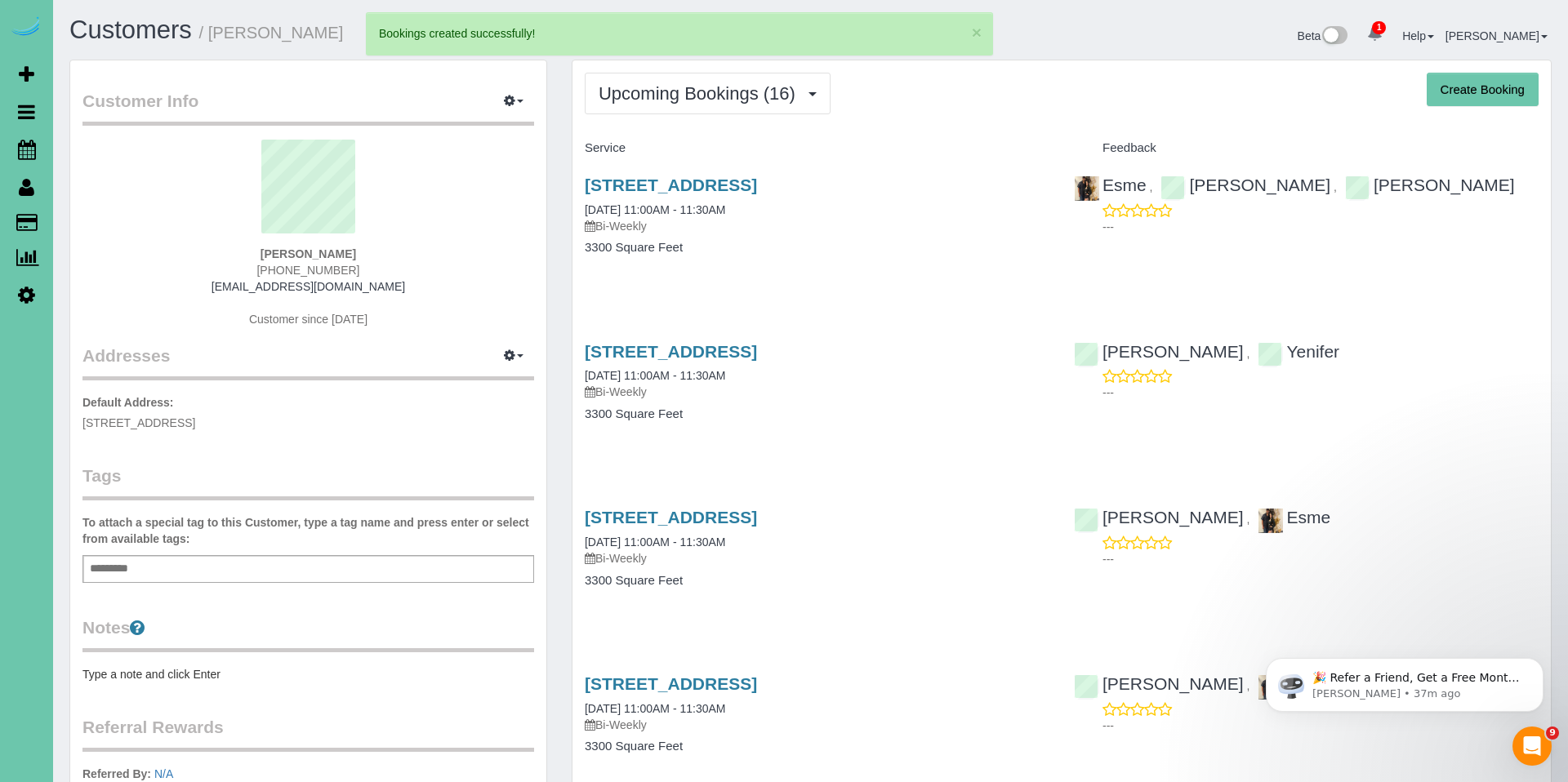
select select "NE"
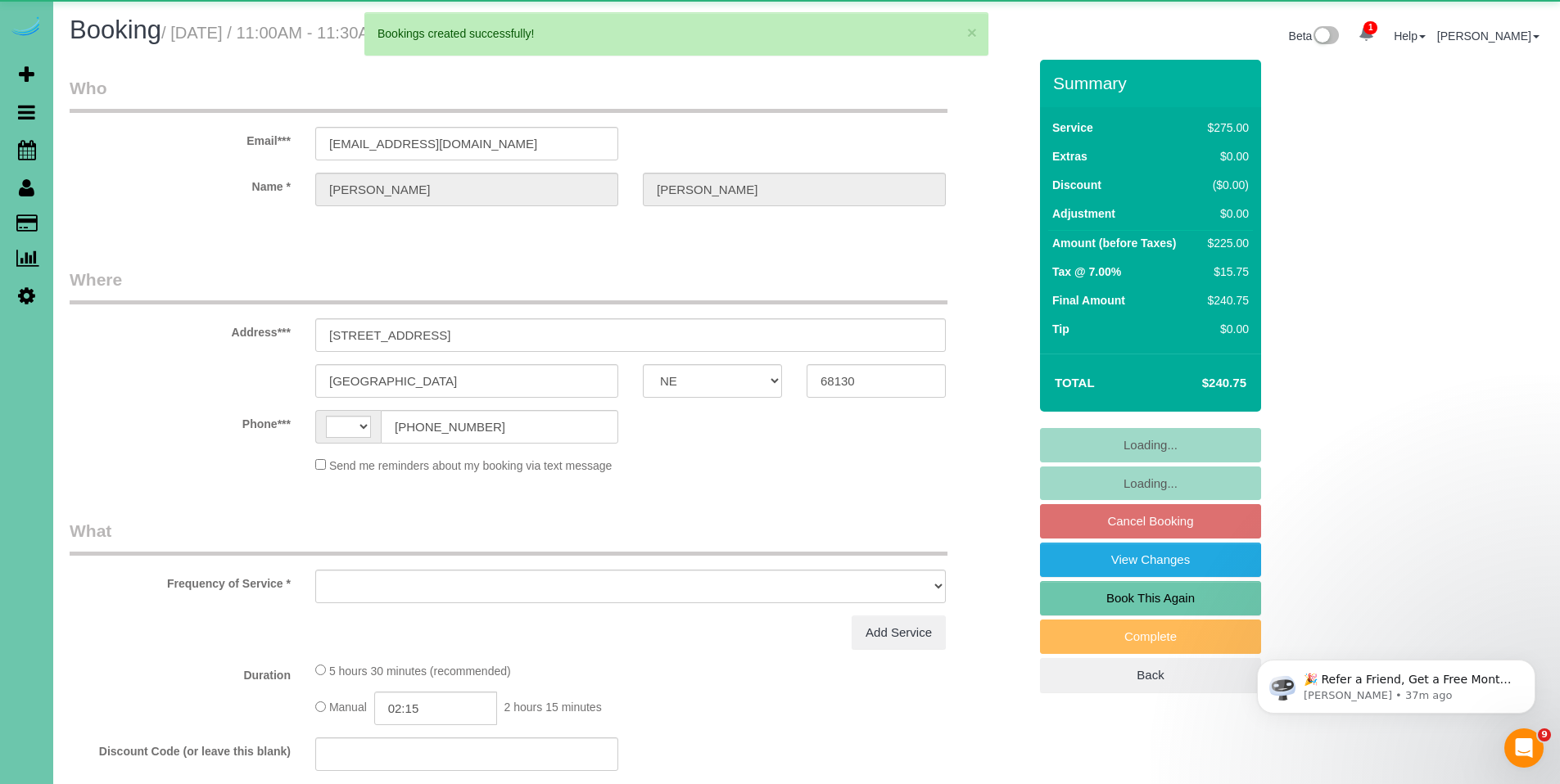
select select "string:[GEOGRAPHIC_DATA]"
select select "object:2812"
select select "string:fspay-1253af20-c903-4cef-aefa-e06734ce6f24"
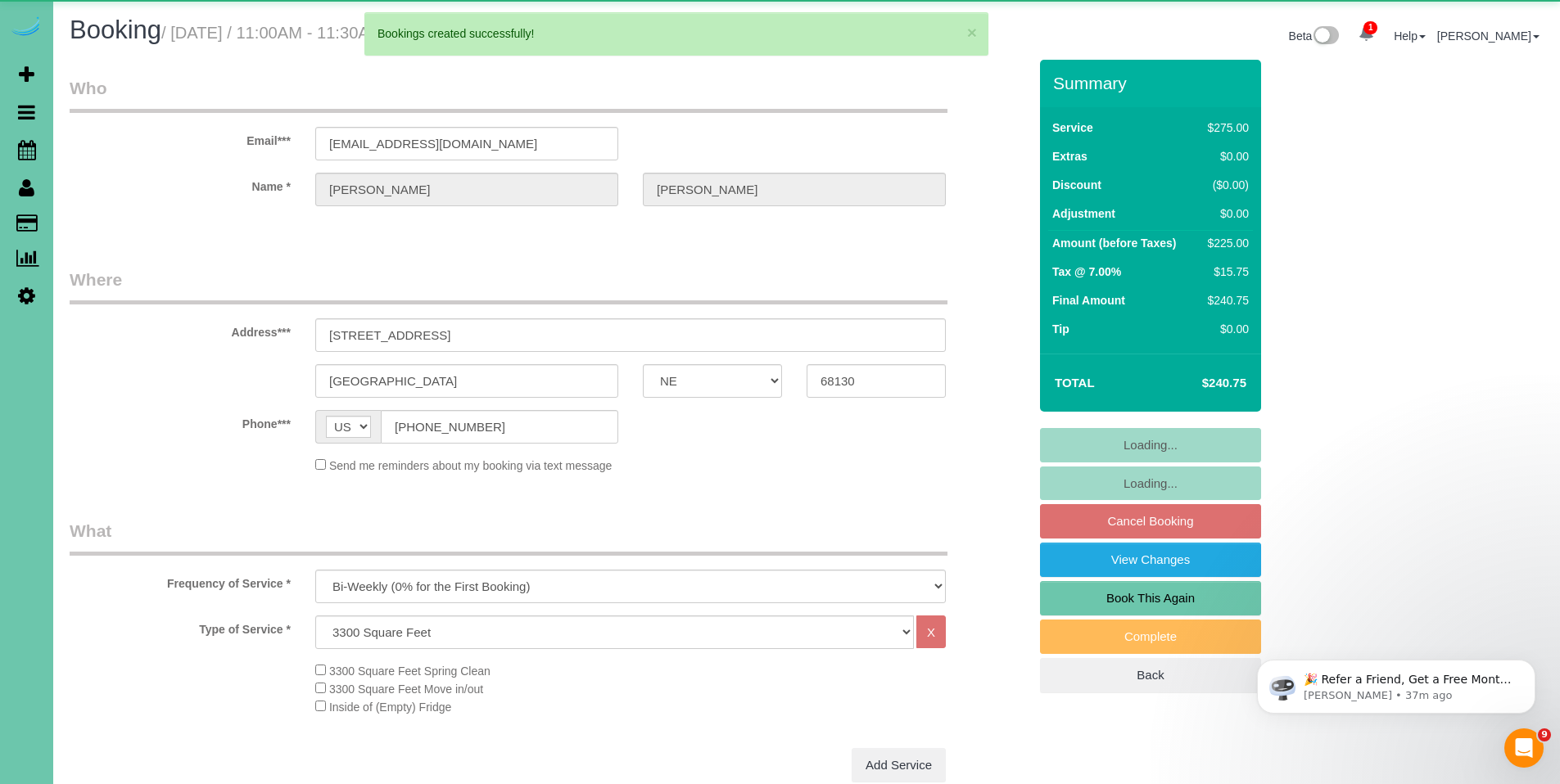
select select "object:2842"
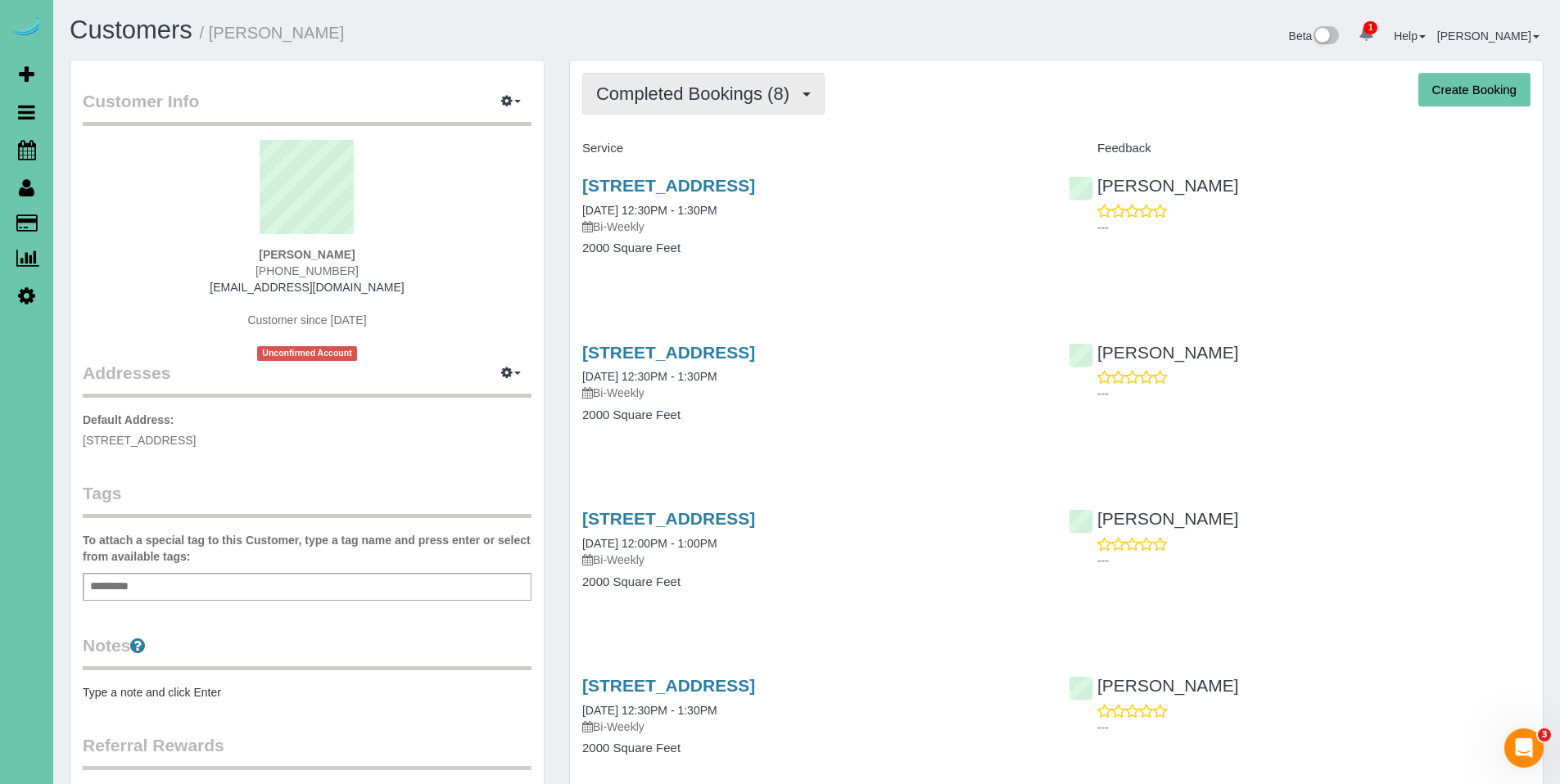
click at [665, 103] on span "Completed Bookings (8)" at bounding box center [696, 93] width 202 height 20
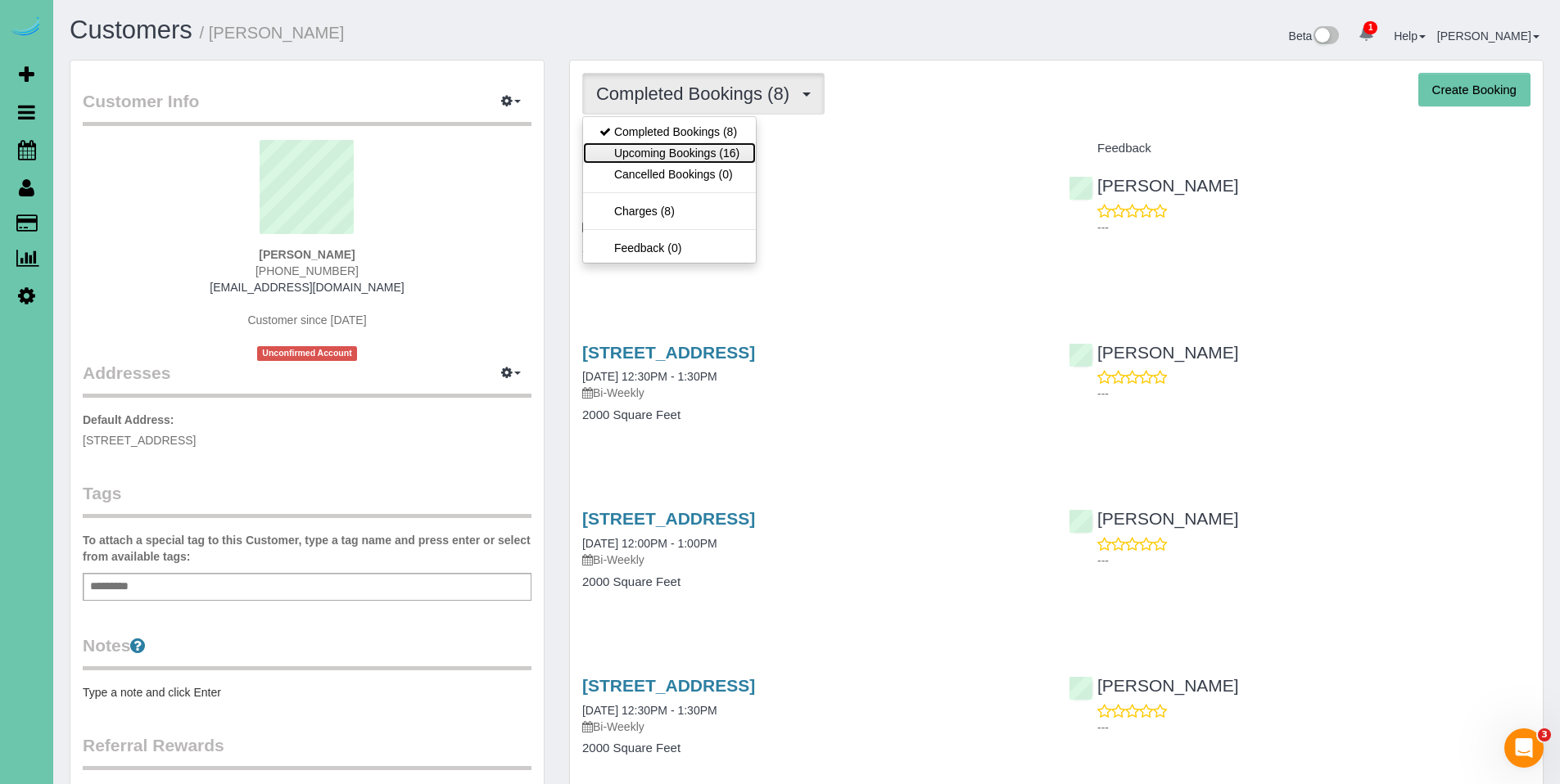
click at [664, 150] on link "Upcoming Bookings (16)" at bounding box center [669, 153] width 173 height 21
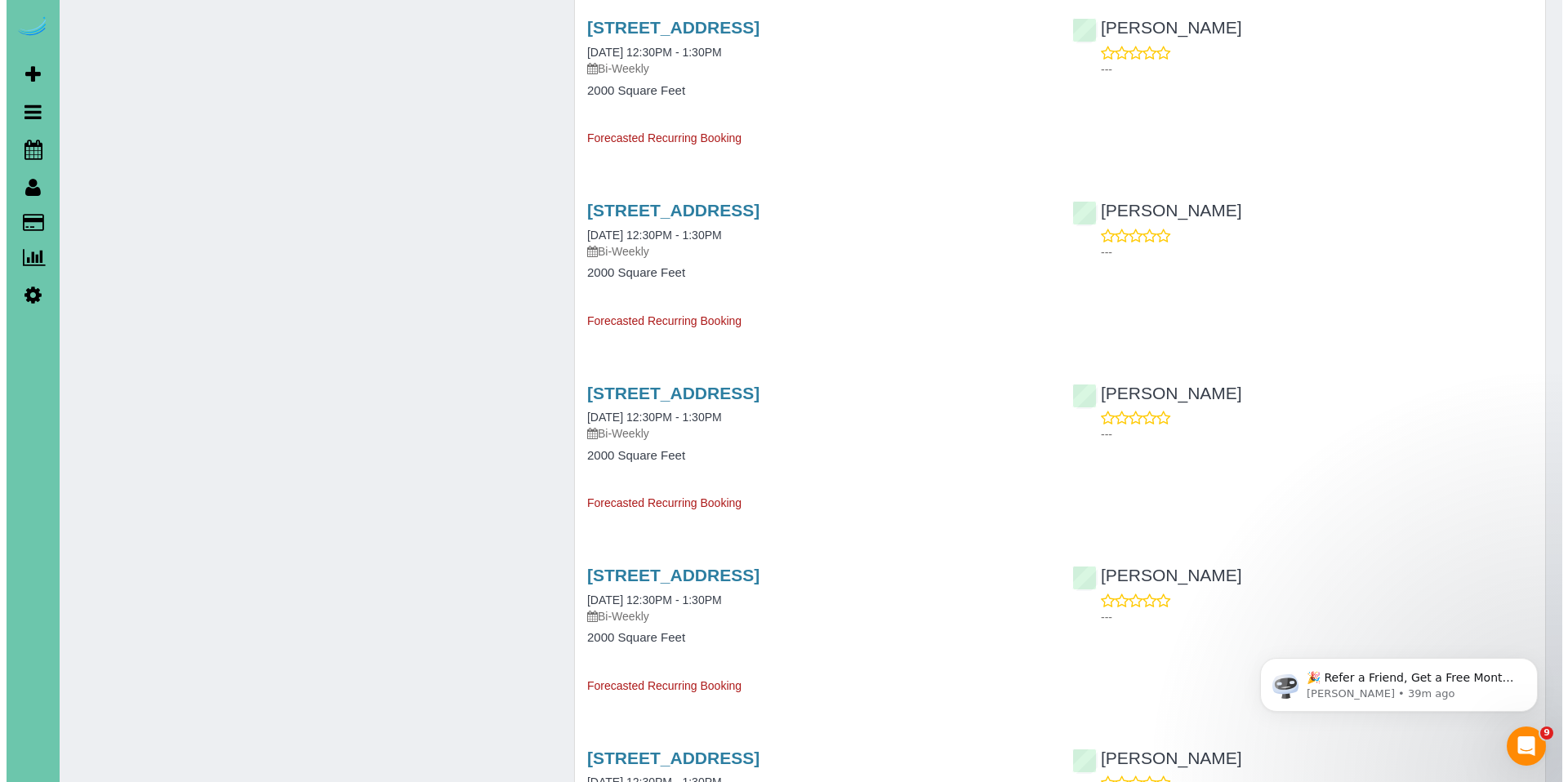
scroll to position [1531, 0]
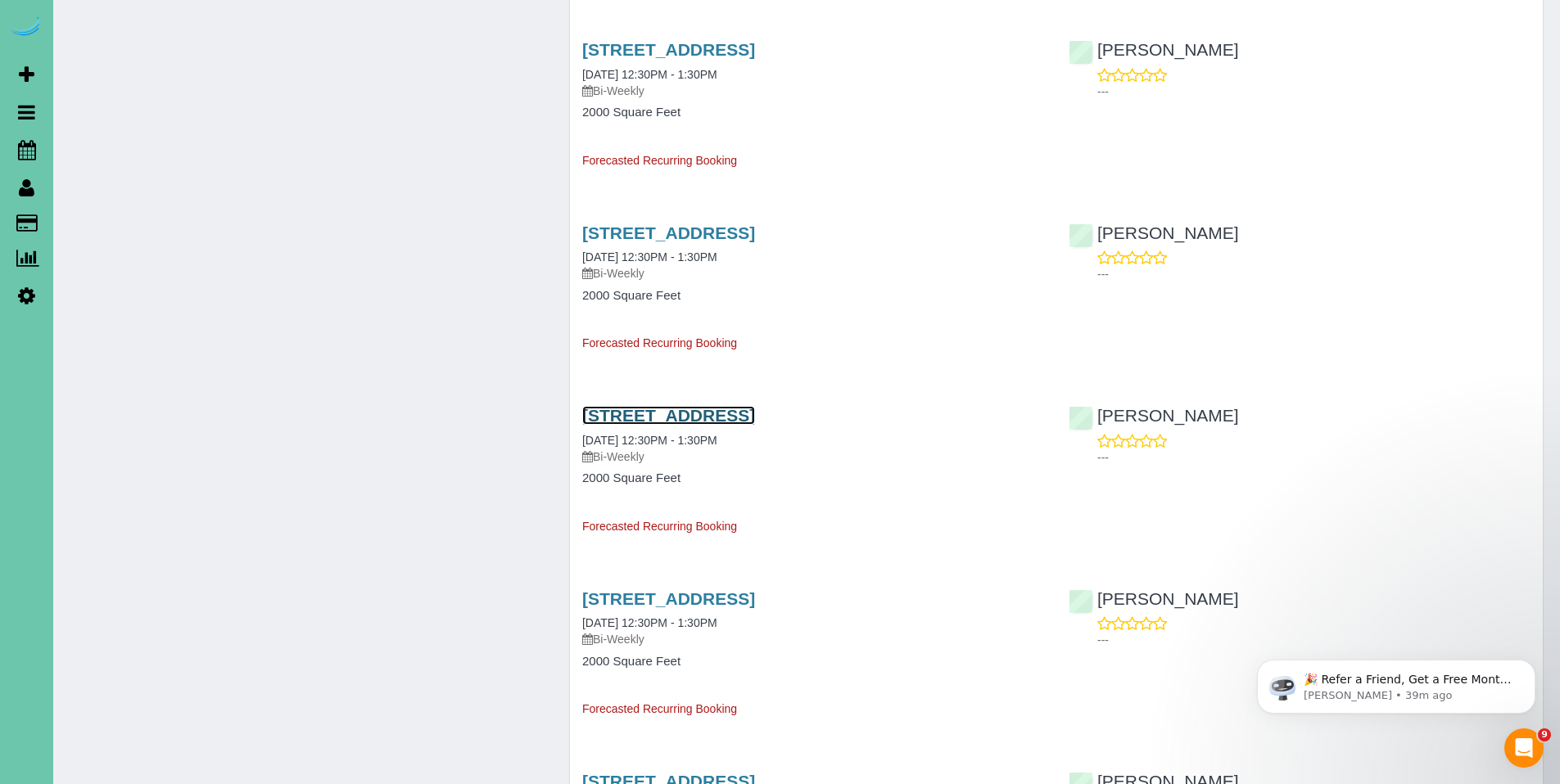
click at [716, 415] on link "[STREET_ADDRESS]" at bounding box center [668, 416] width 173 height 19
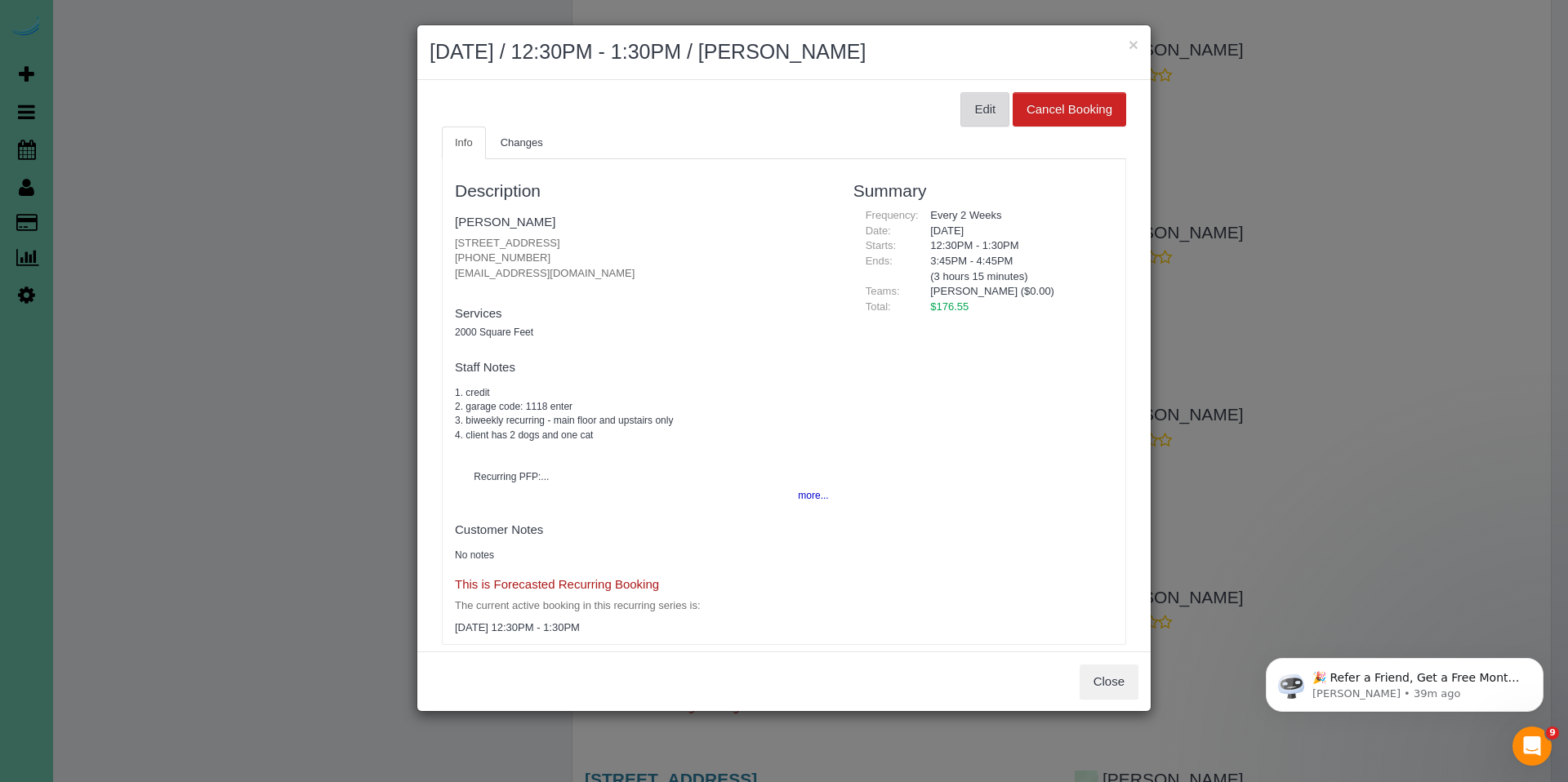
click at [965, 120] on button "Edit" at bounding box center [985, 109] width 49 height 34
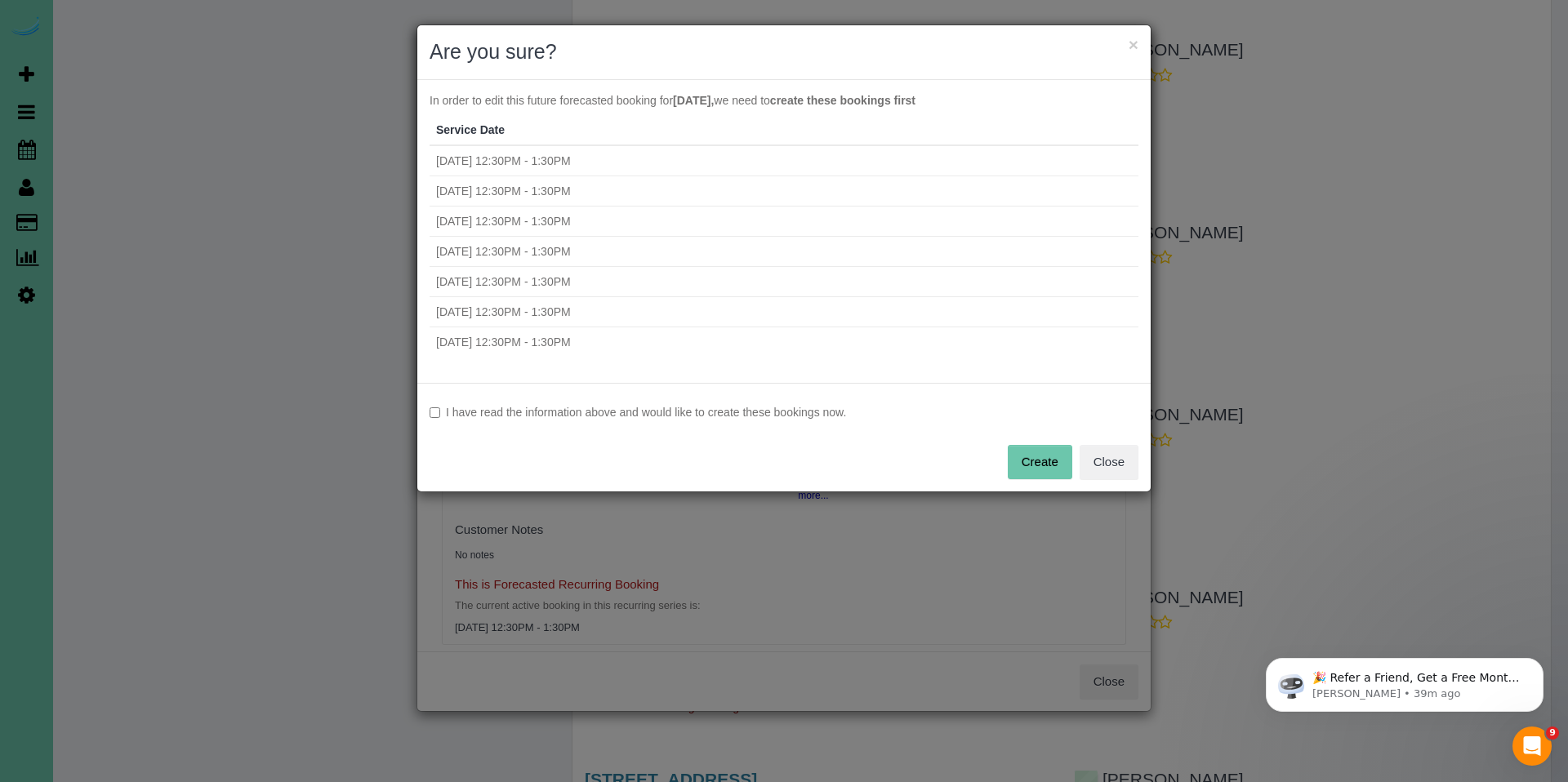
click at [691, 411] on label "I have read the information above and would like to create these bookings now." at bounding box center [784, 412] width 709 height 17
click at [1053, 463] on button "Create" at bounding box center [1040, 462] width 64 height 34
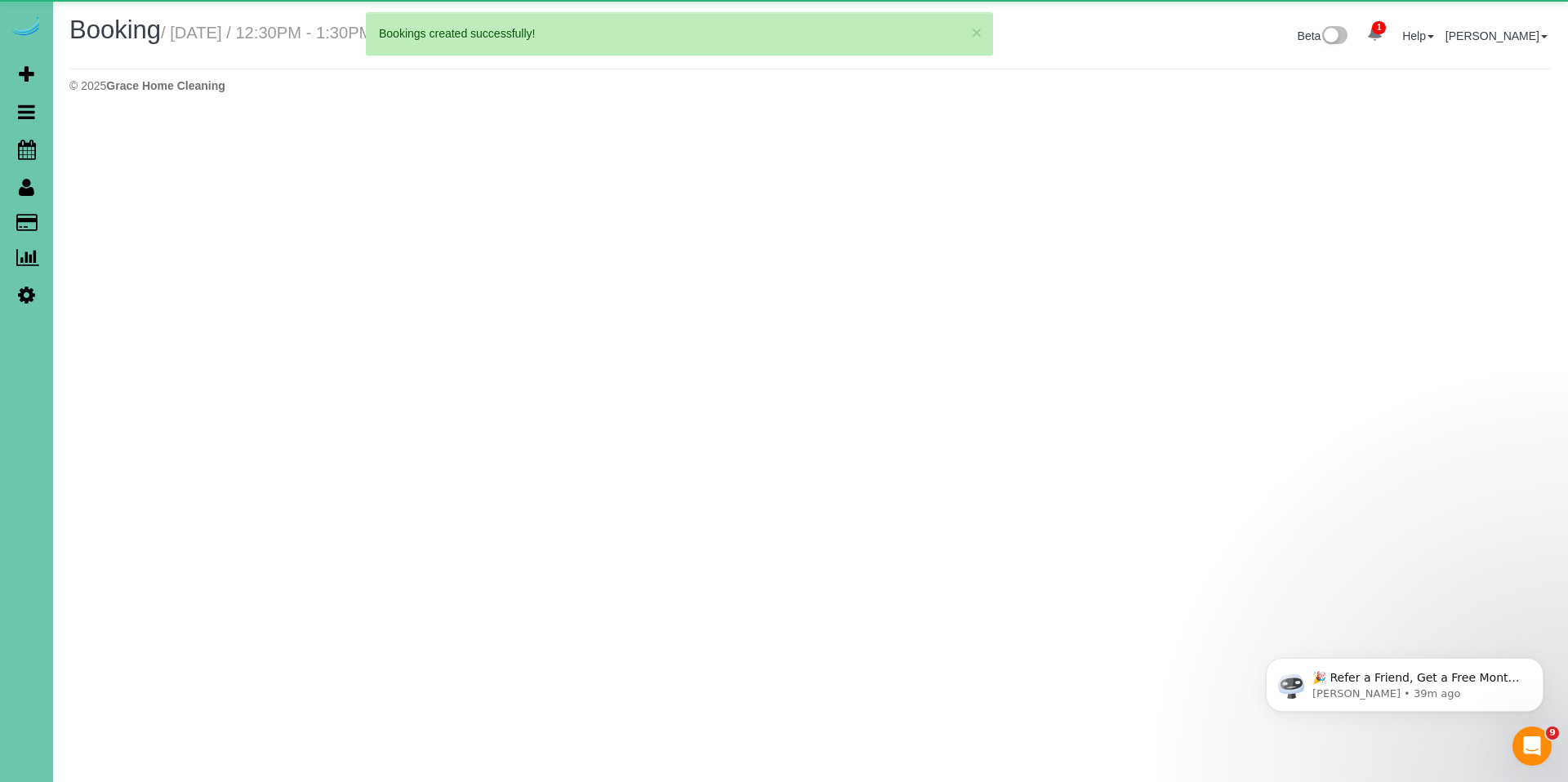
select select "NE"
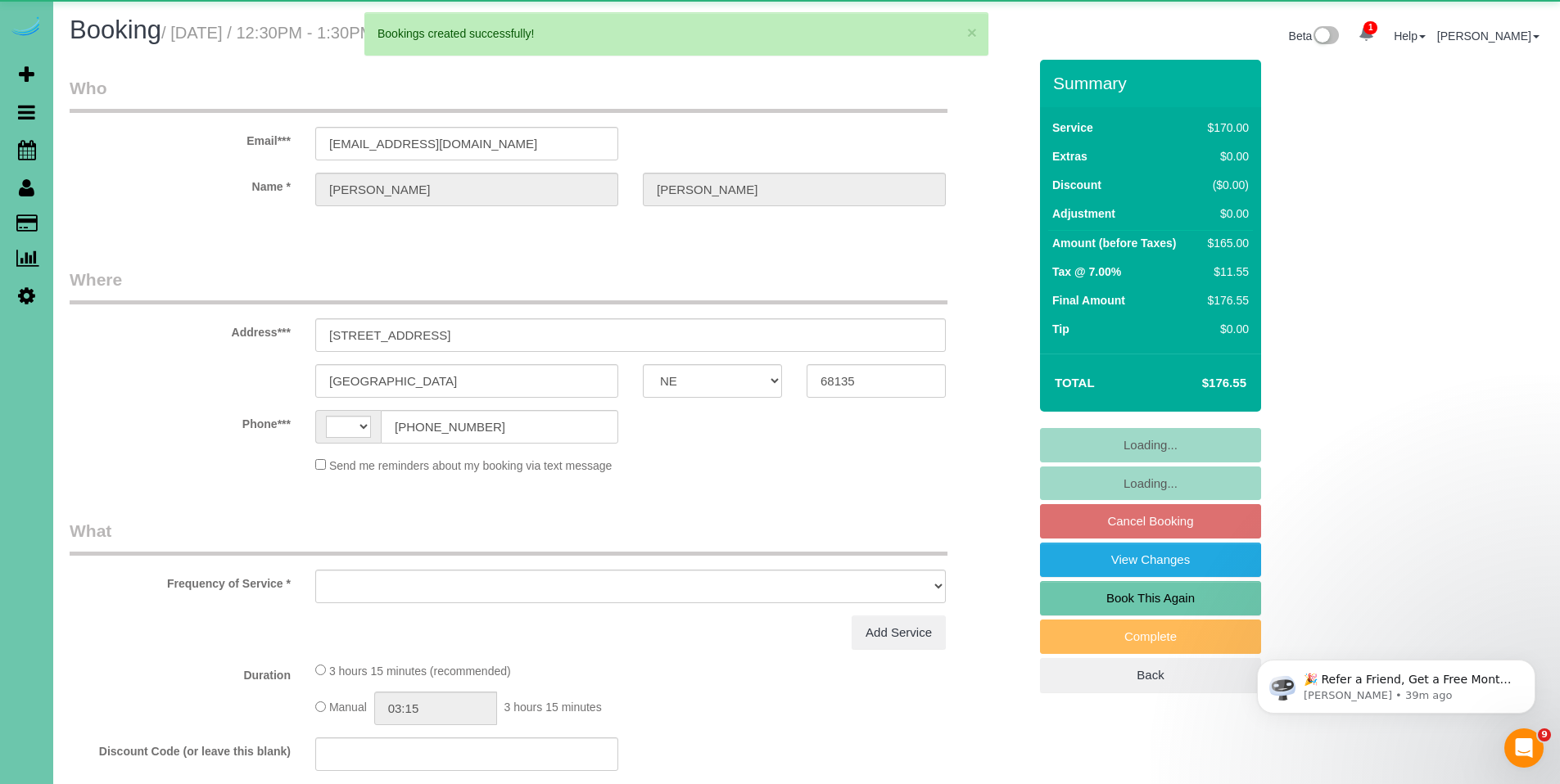
select select "string:[GEOGRAPHIC_DATA]"
select select "object:1779"
select select "string:fspay-b15da70e-ad56-4a7a-9859-7d7a9e436eb7"
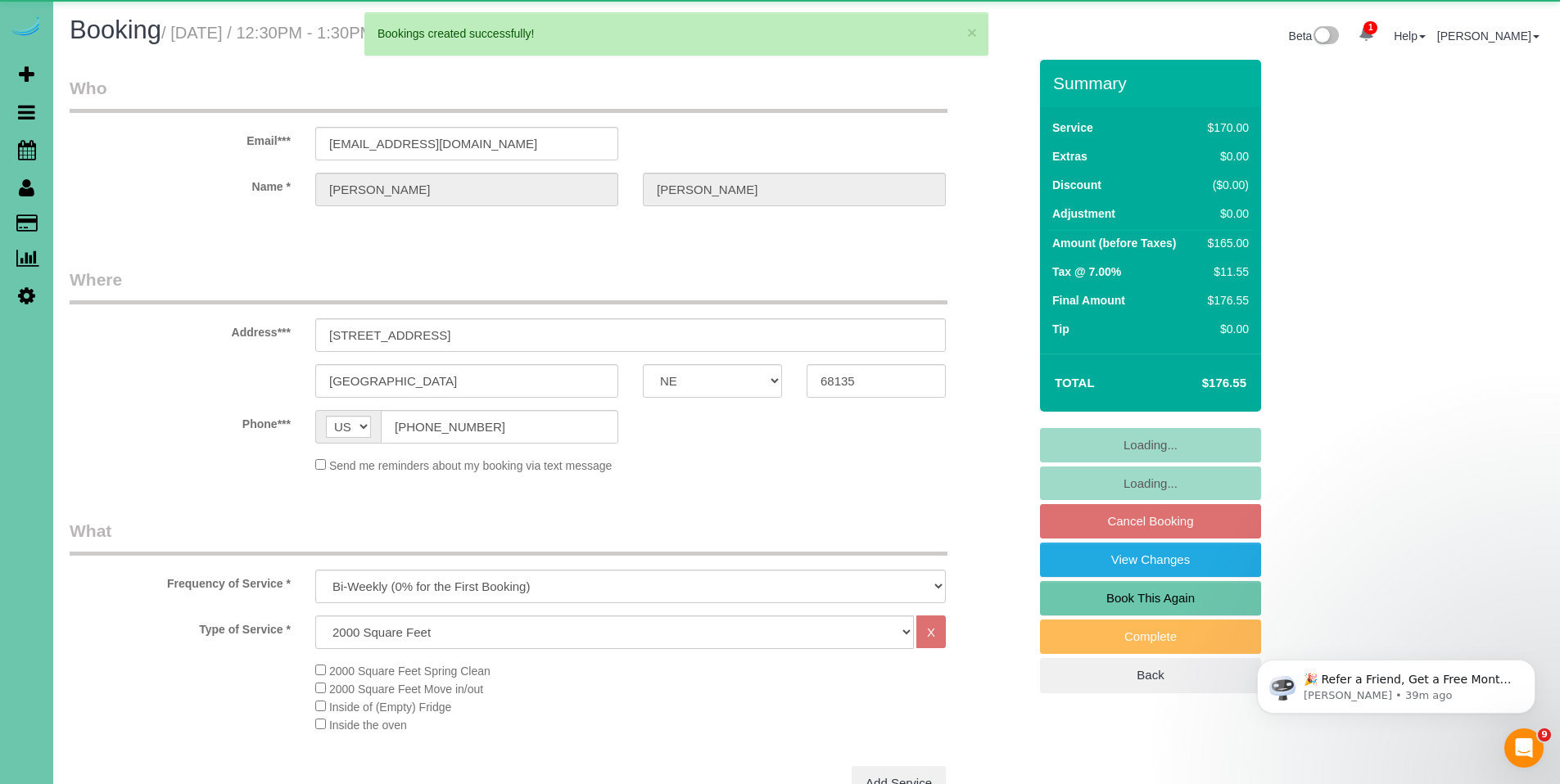
select select "object:1812"
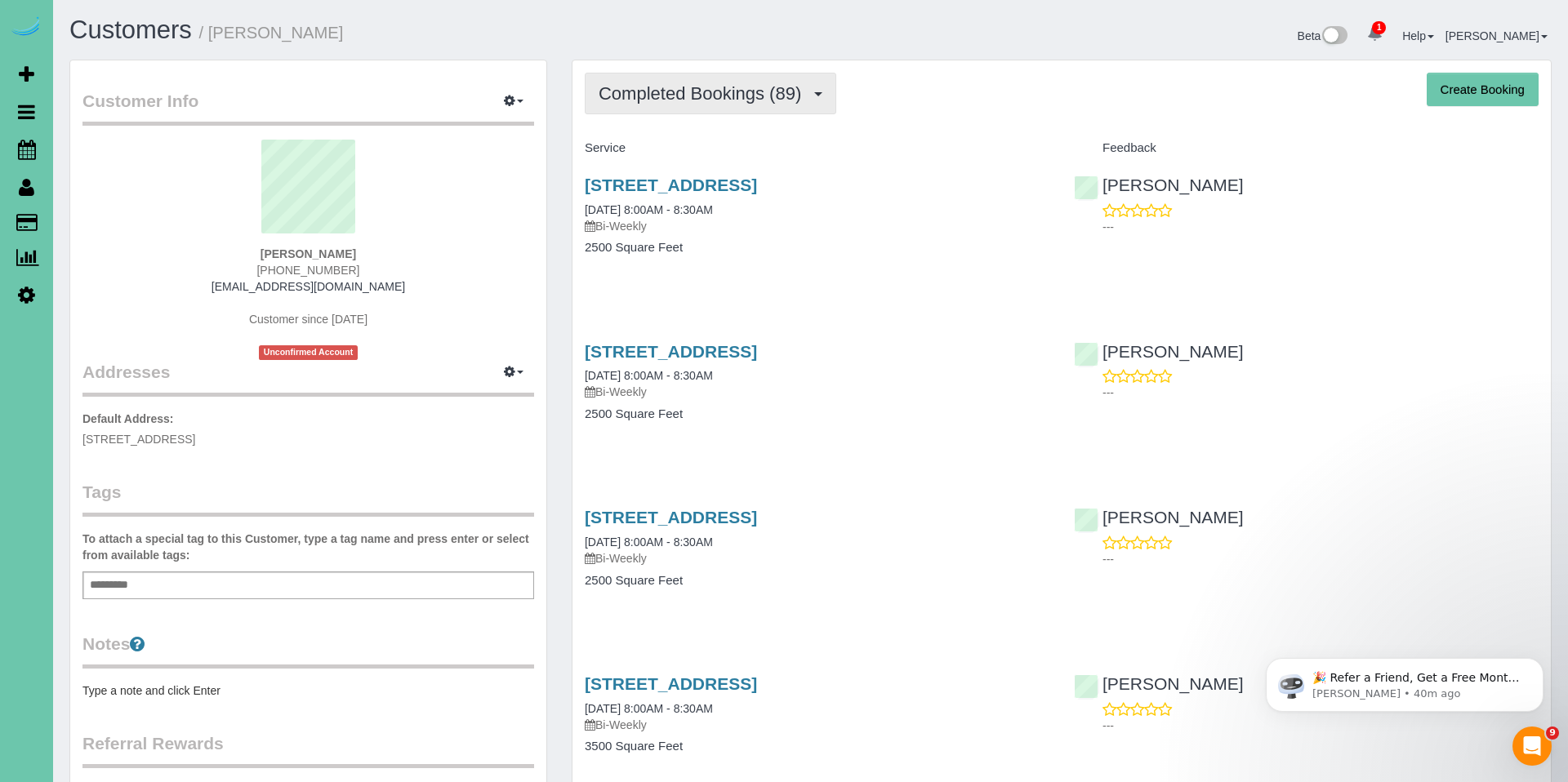
click at [702, 94] on span "Completed Bookings (89)" at bounding box center [704, 93] width 211 height 20
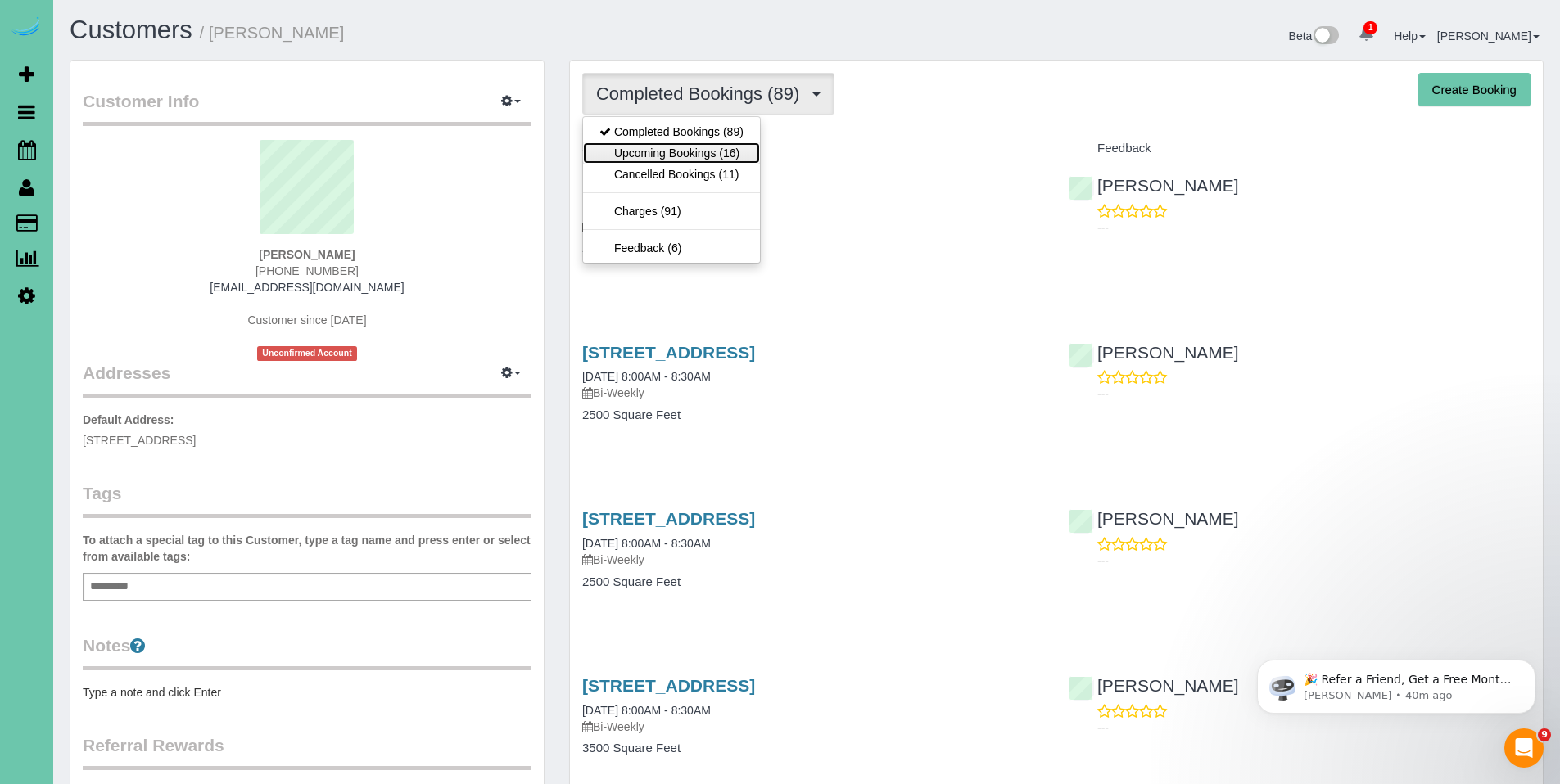
click at [689, 153] on link "Upcoming Bookings (16)" at bounding box center [671, 153] width 177 height 21
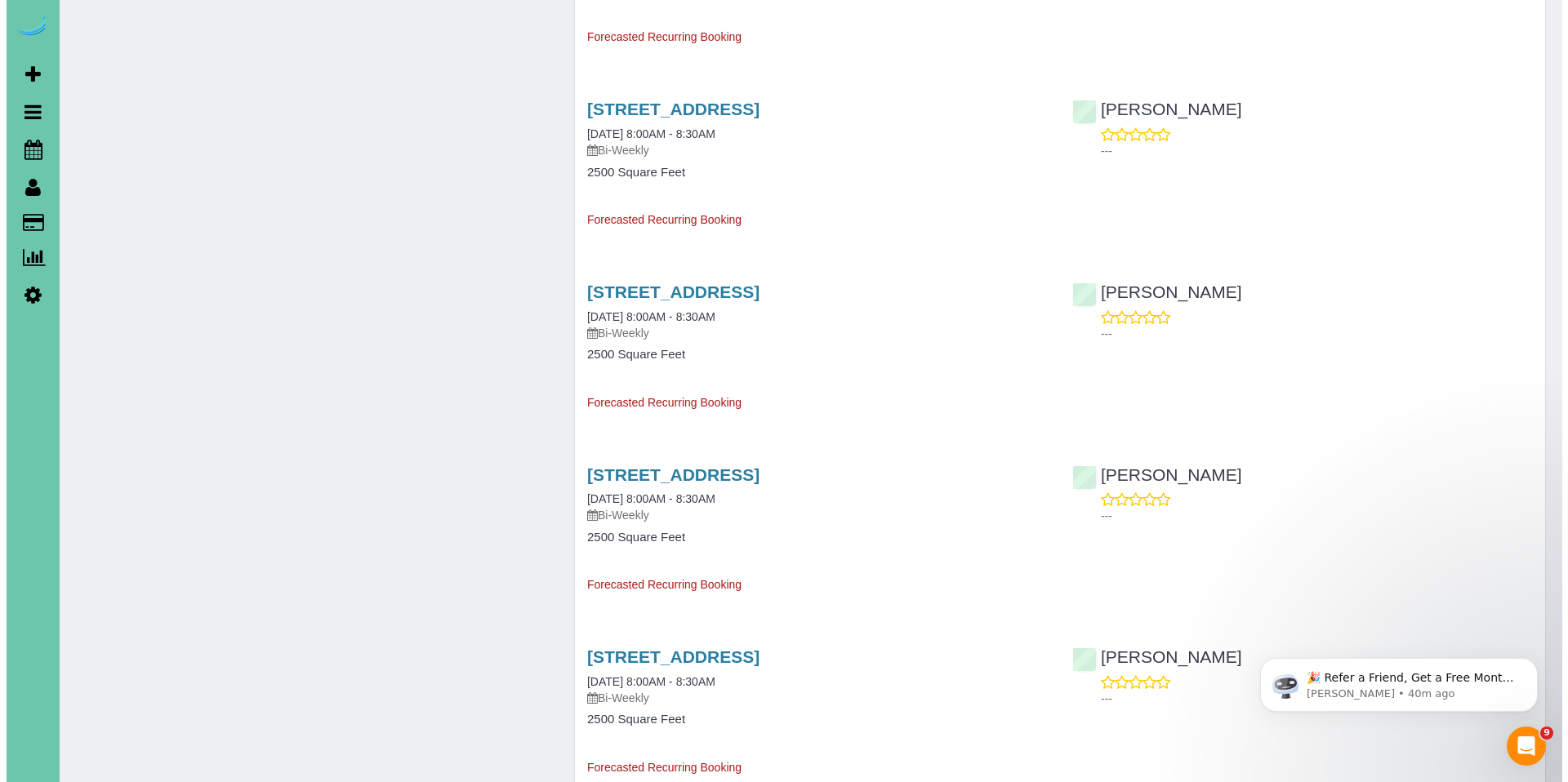
scroll to position [1645, 0]
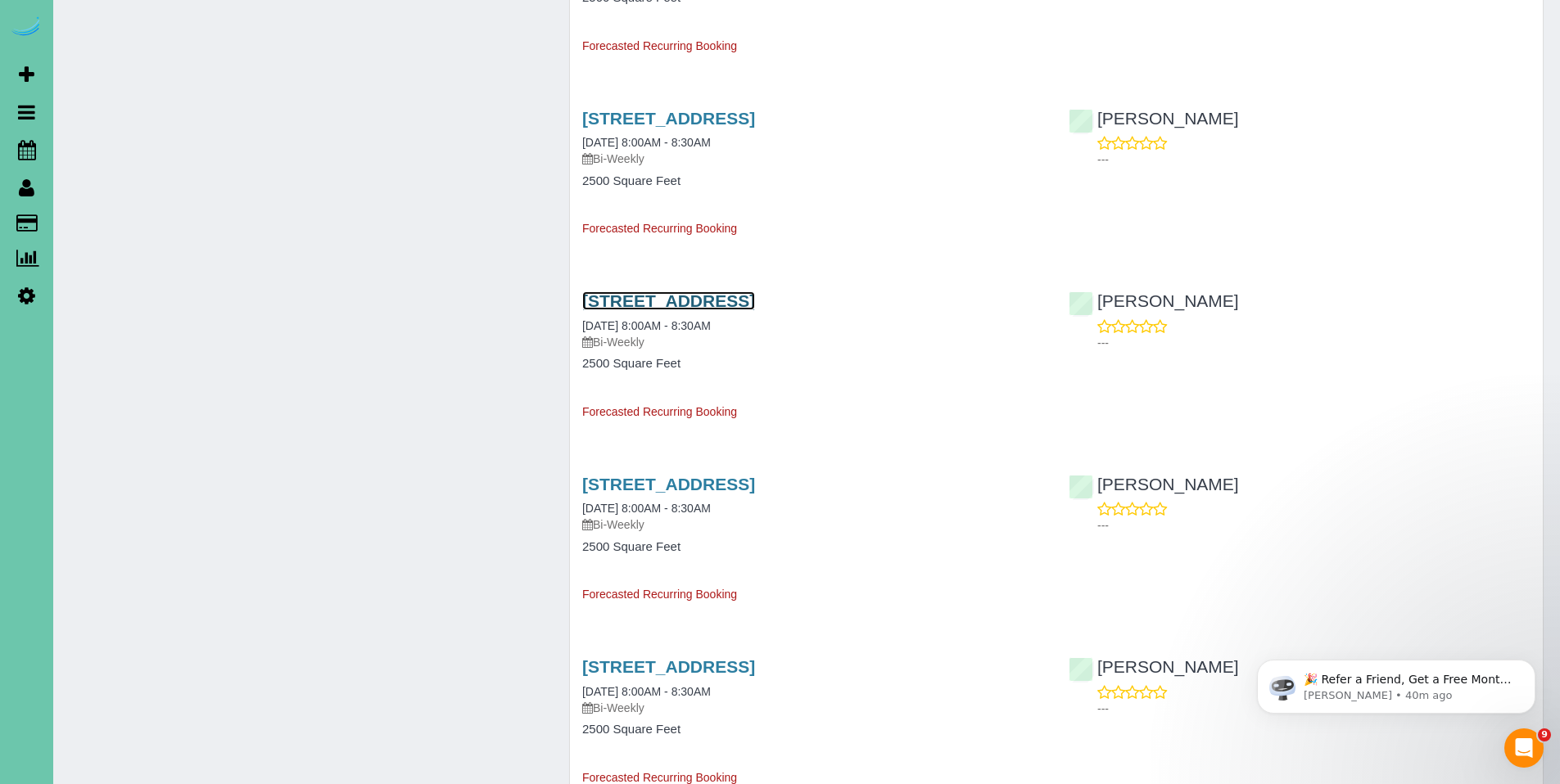
click at [696, 300] on link "2502 S 99th Ave, Omaha, NE 68124" at bounding box center [668, 301] width 173 height 19
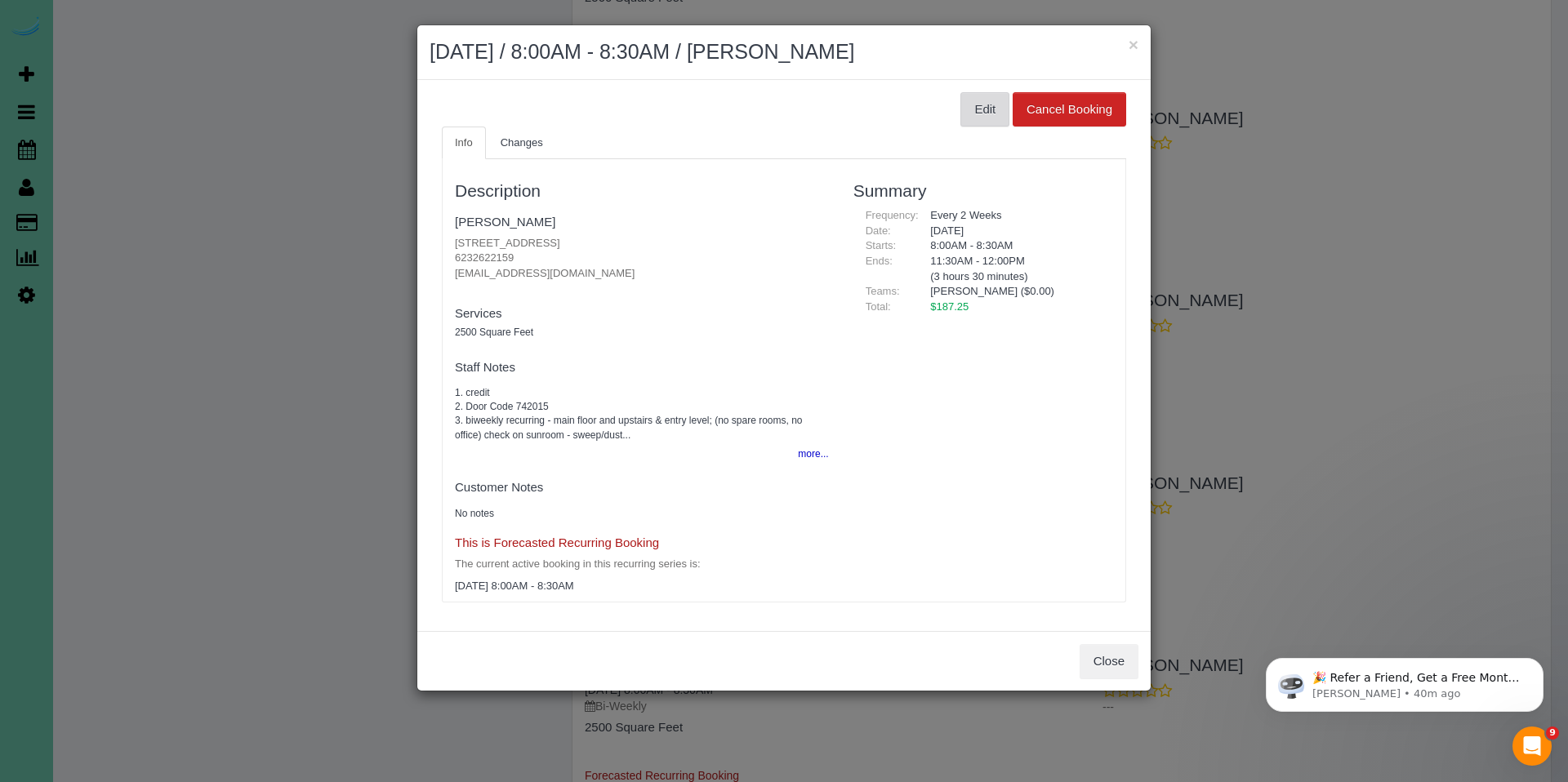
click at [985, 113] on button "Edit" at bounding box center [985, 109] width 49 height 34
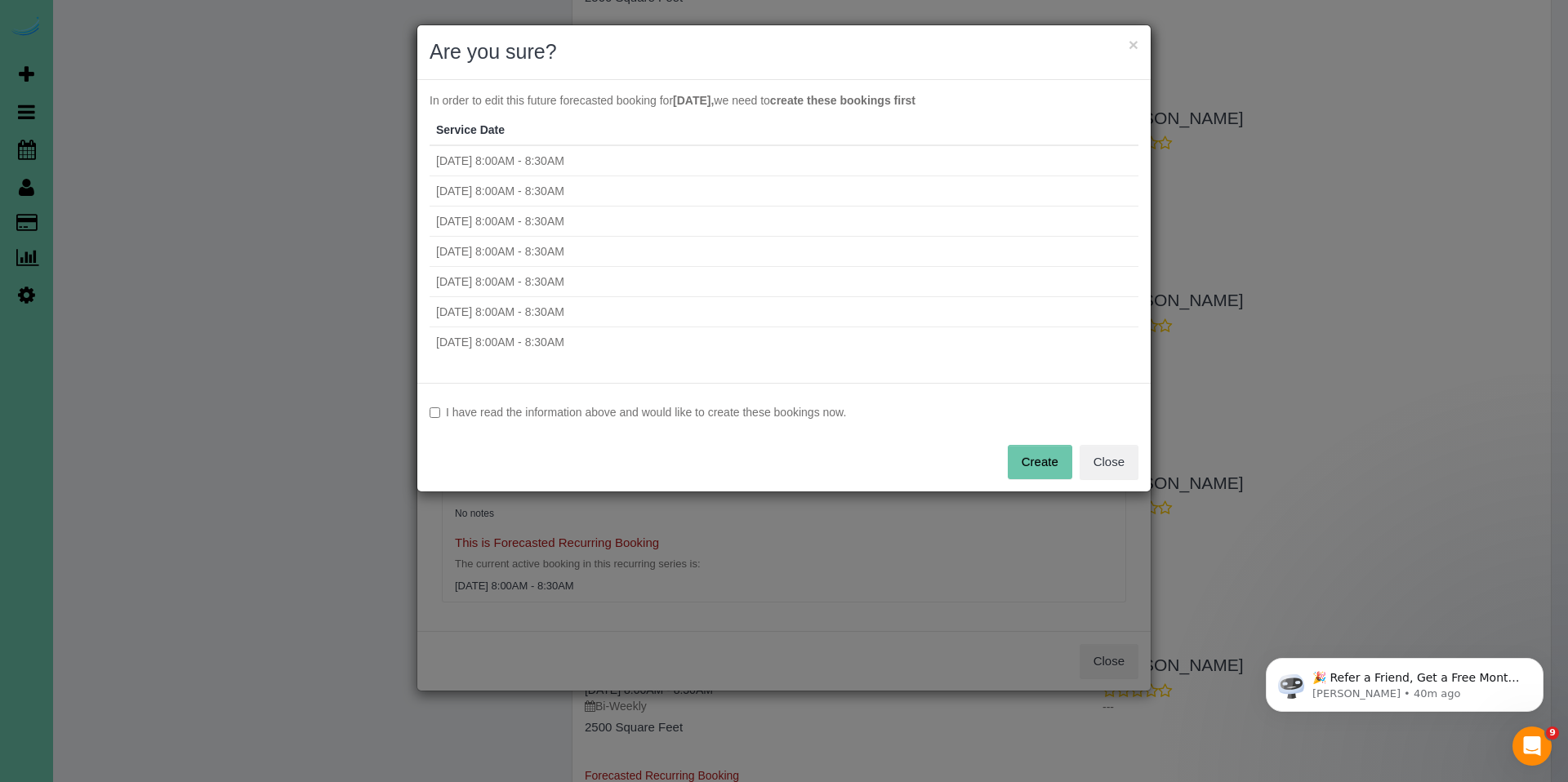
click at [506, 414] on label "I have read the information above and would like to create these bookings now." at bounding box center [784, 412] width 709 height 17
click at [1047, 465] on button "Create" at bounding box center [1040, 462] width 64 height 34
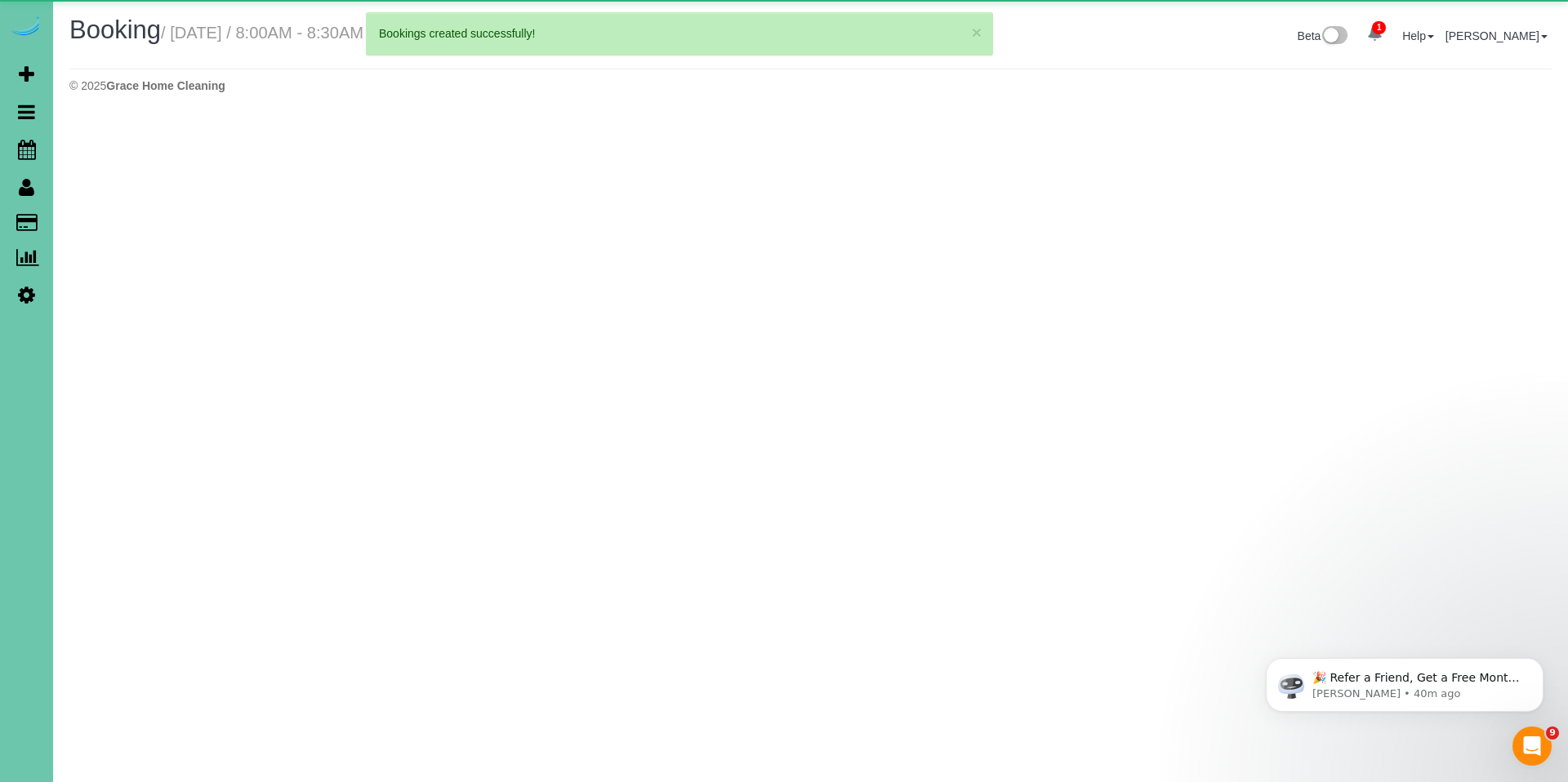
select select "NE"
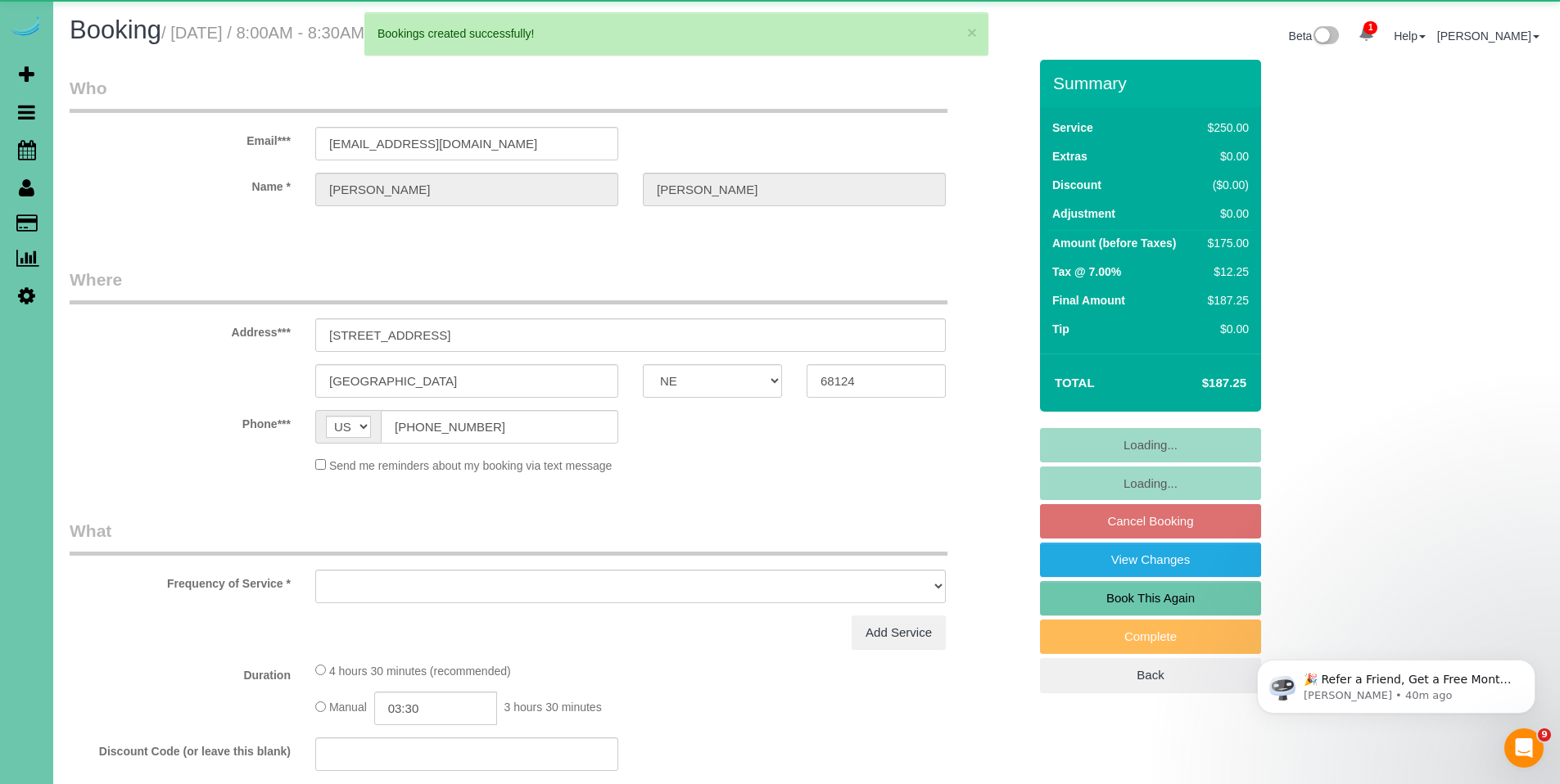
select select "object:2410"
select select "string:fspay-ace9e617-6c4a-42da-a3d3-d5afd40beebc"
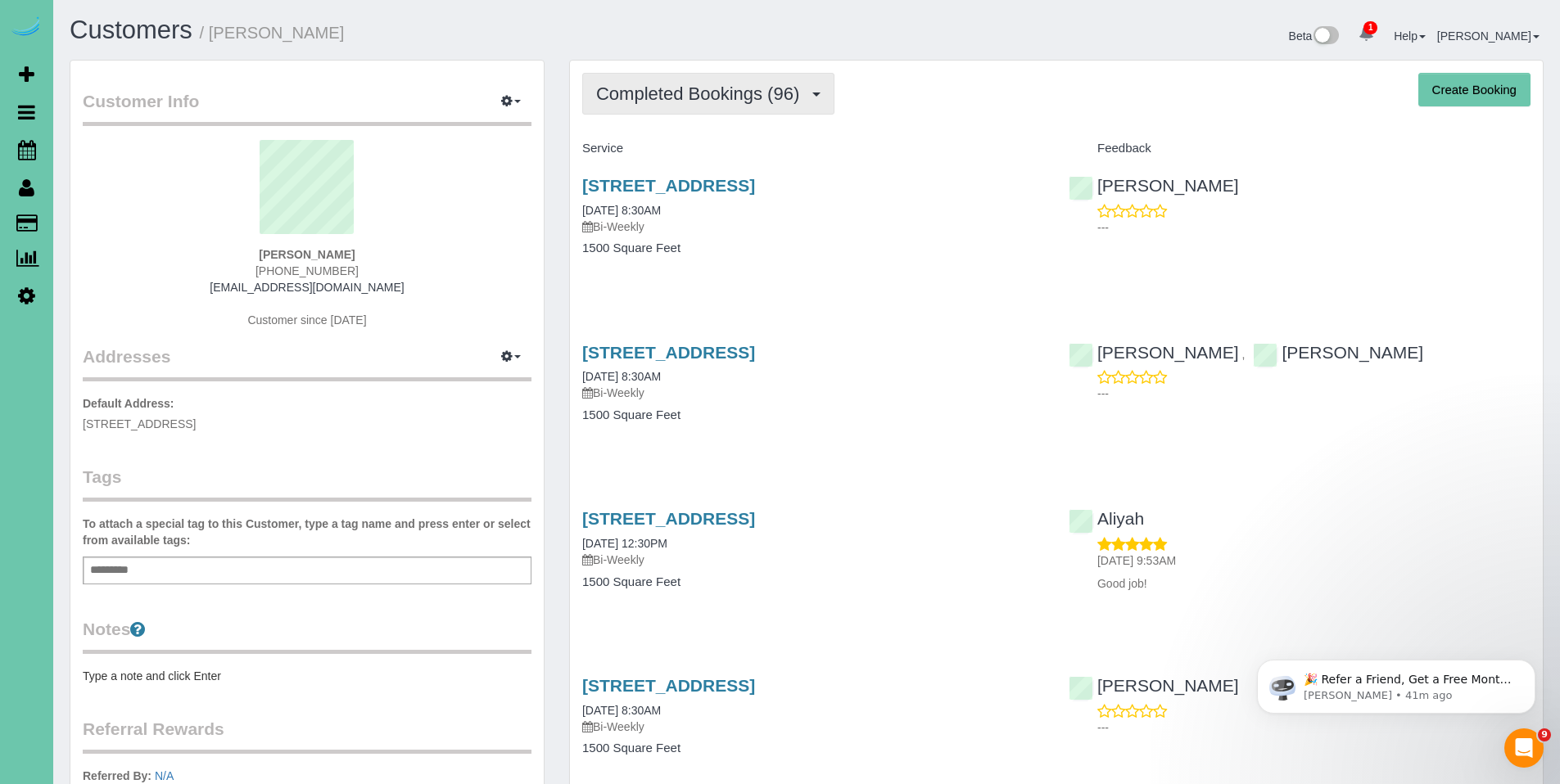
click at [727, 92] on span "Completed Bookings (96)" at bounding box center [701, 93] width 211 height 20
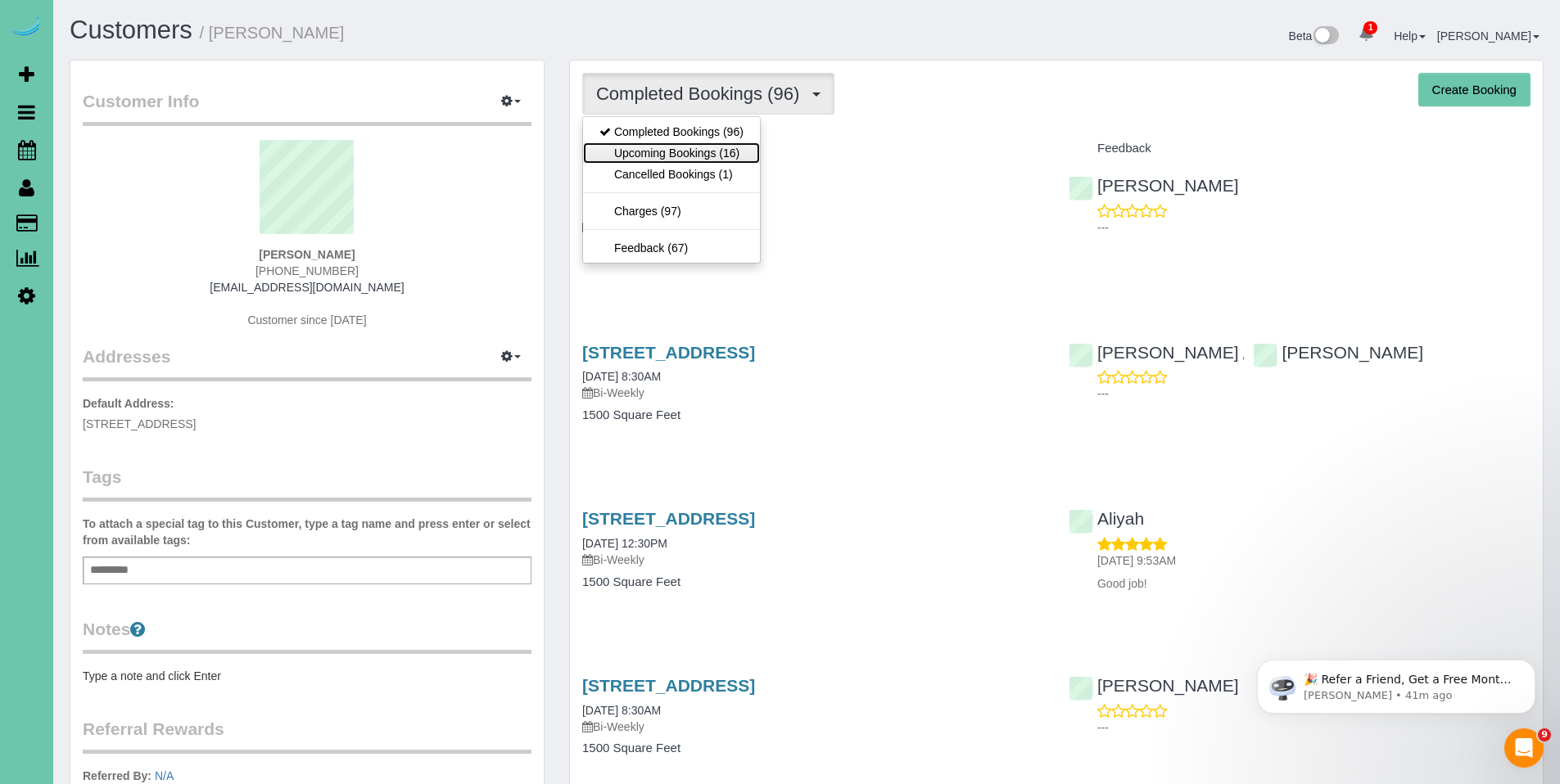
click at [674, 147] on link "Upcoming Bookings (16)" at bounding box center [671, 153] width 177 height 21
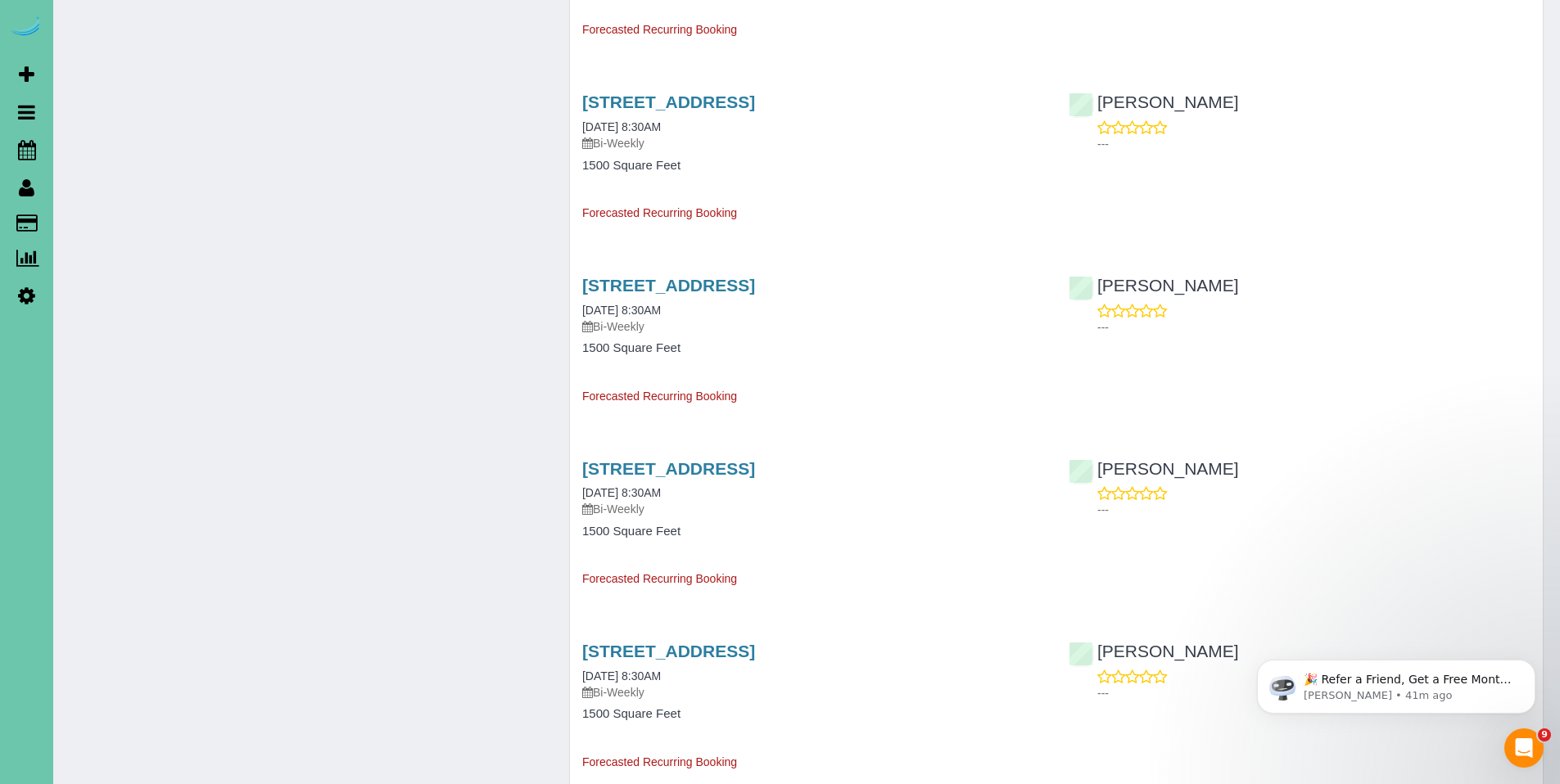
scroll to position [1313, 0]
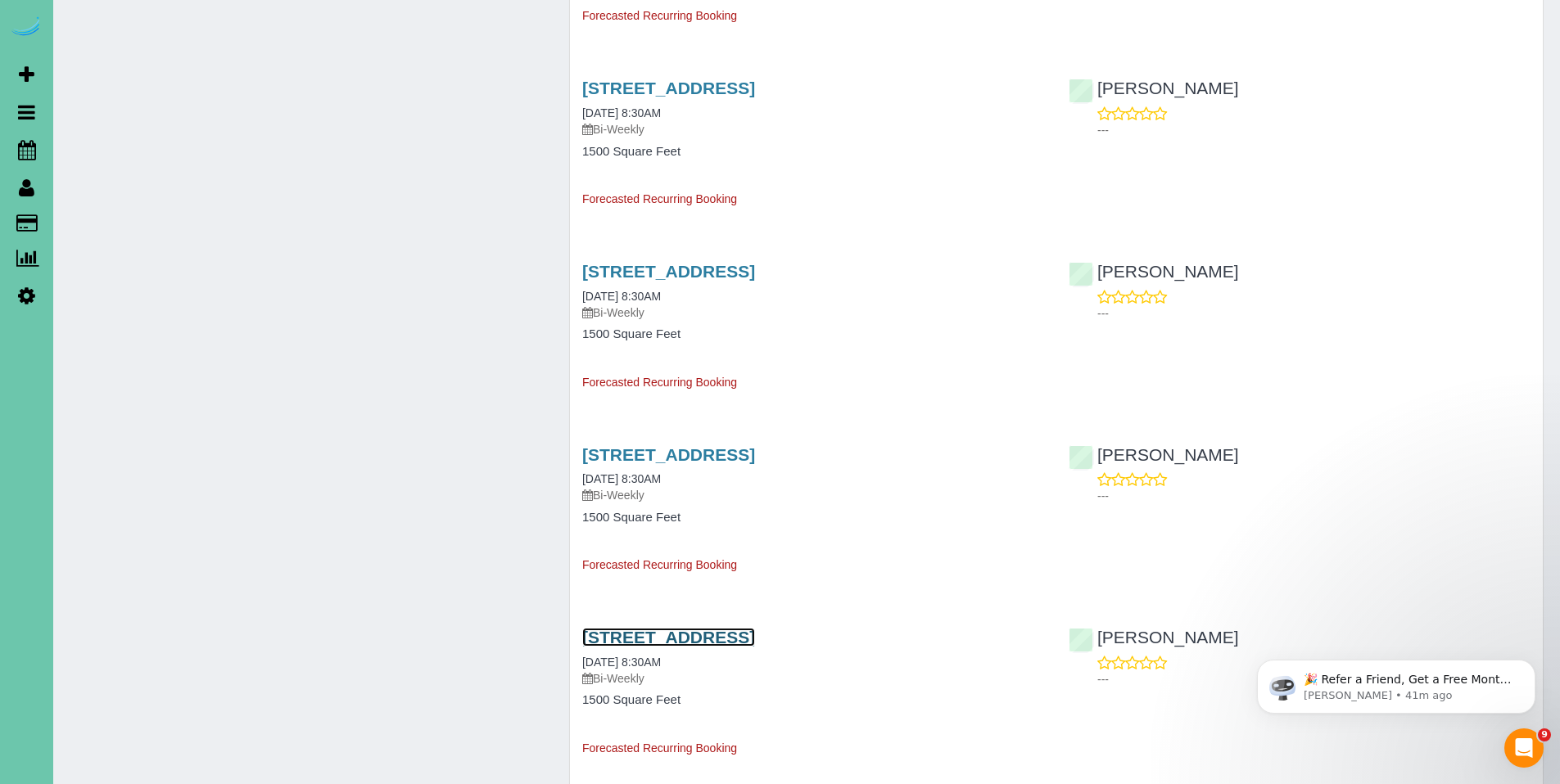
click at [700, 644] on link "10403 S 27th Street, Bellevue, NE 68123" at bounding box center [668, 637] width 173 height 19
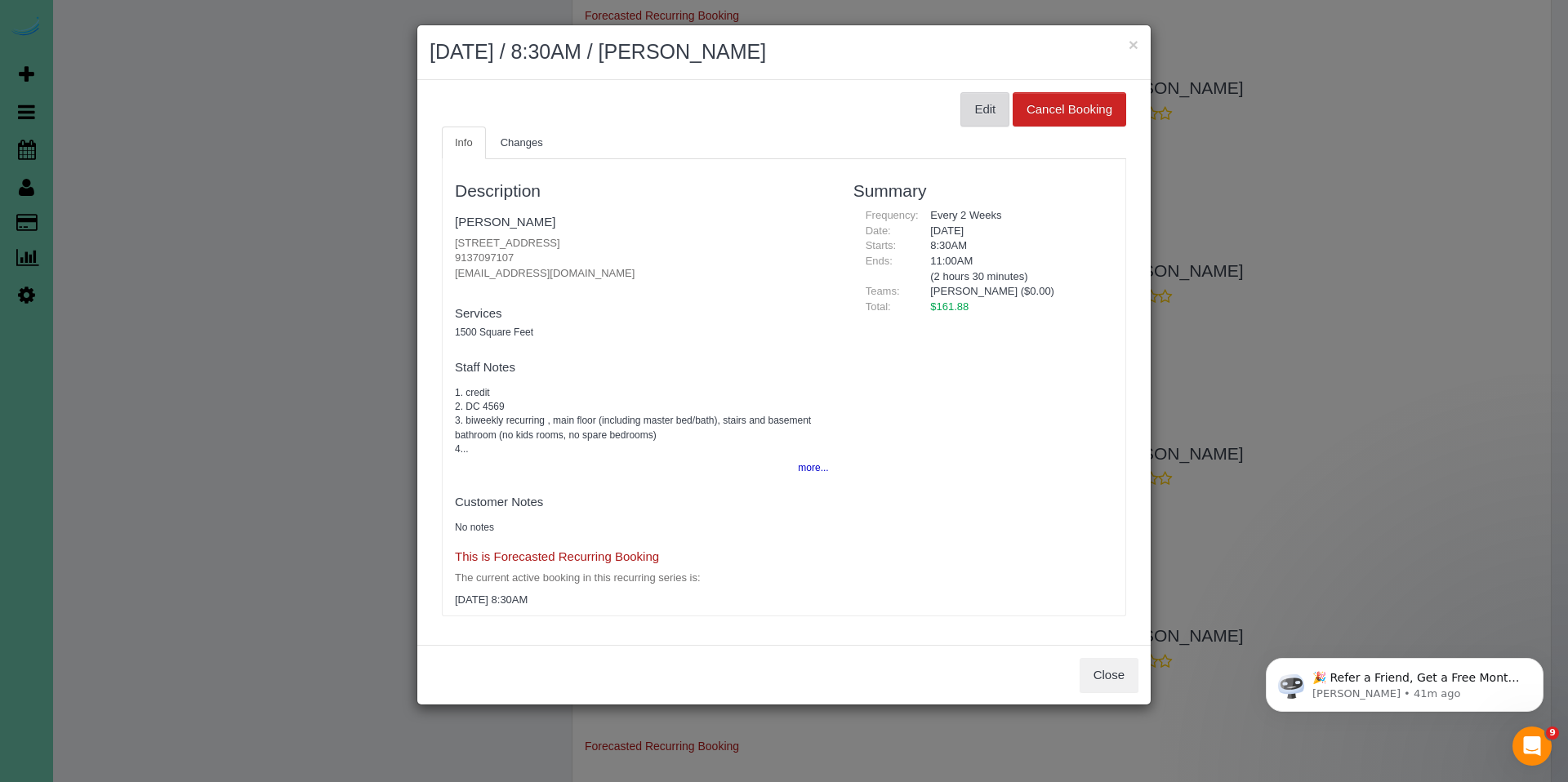
click at [982, 114] on button "Edit" at bounding box center [985, 109] width 49 height 34
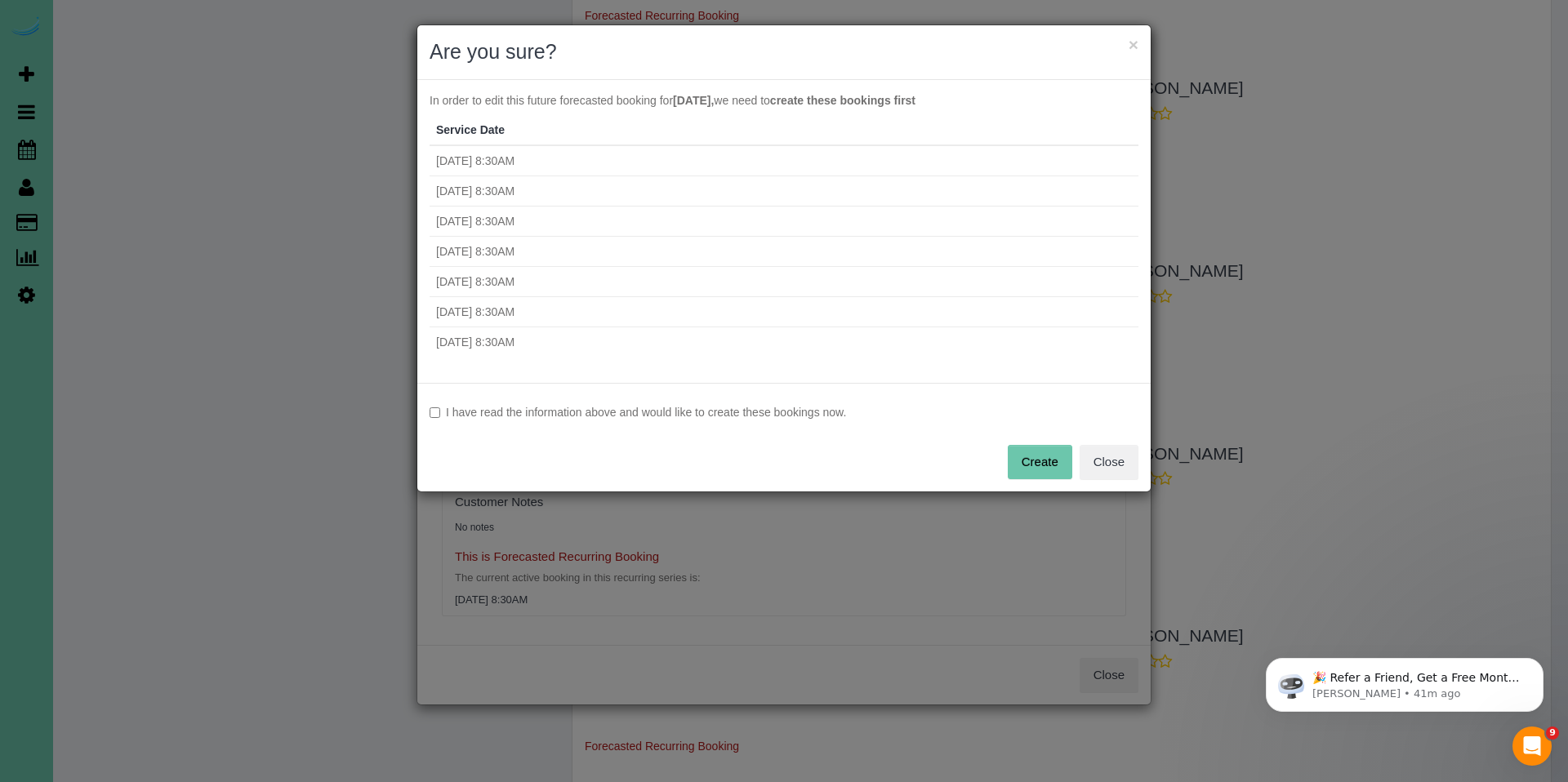
click at [566, 410] on label "I have read the information above and would like to create these bookings now." at bounding box center [784, 412] width 709 height 17
click at [1035, 465] on button "Create" at bounding box center [1040, 462] width 64 height 34
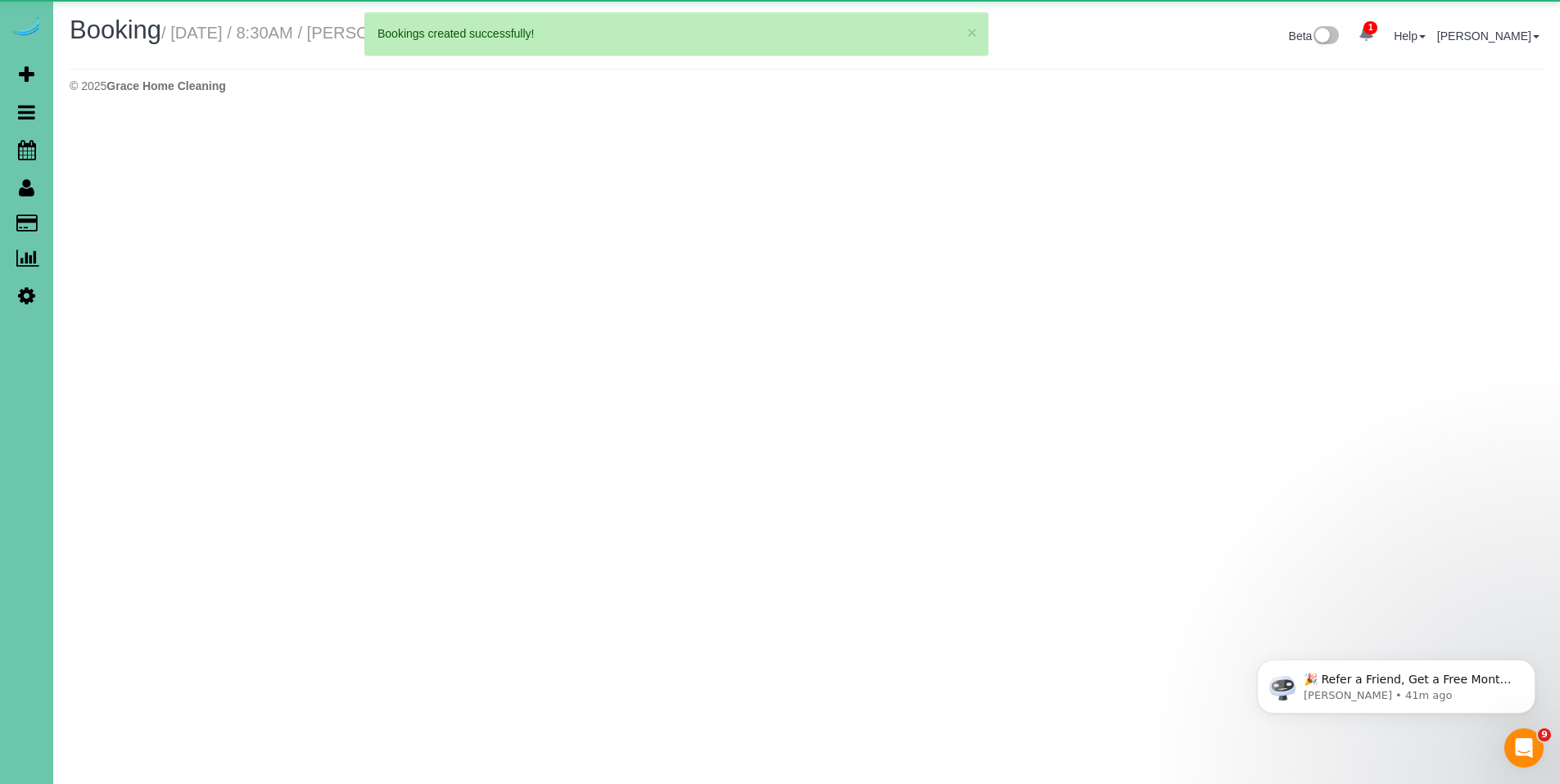
select select "NE"
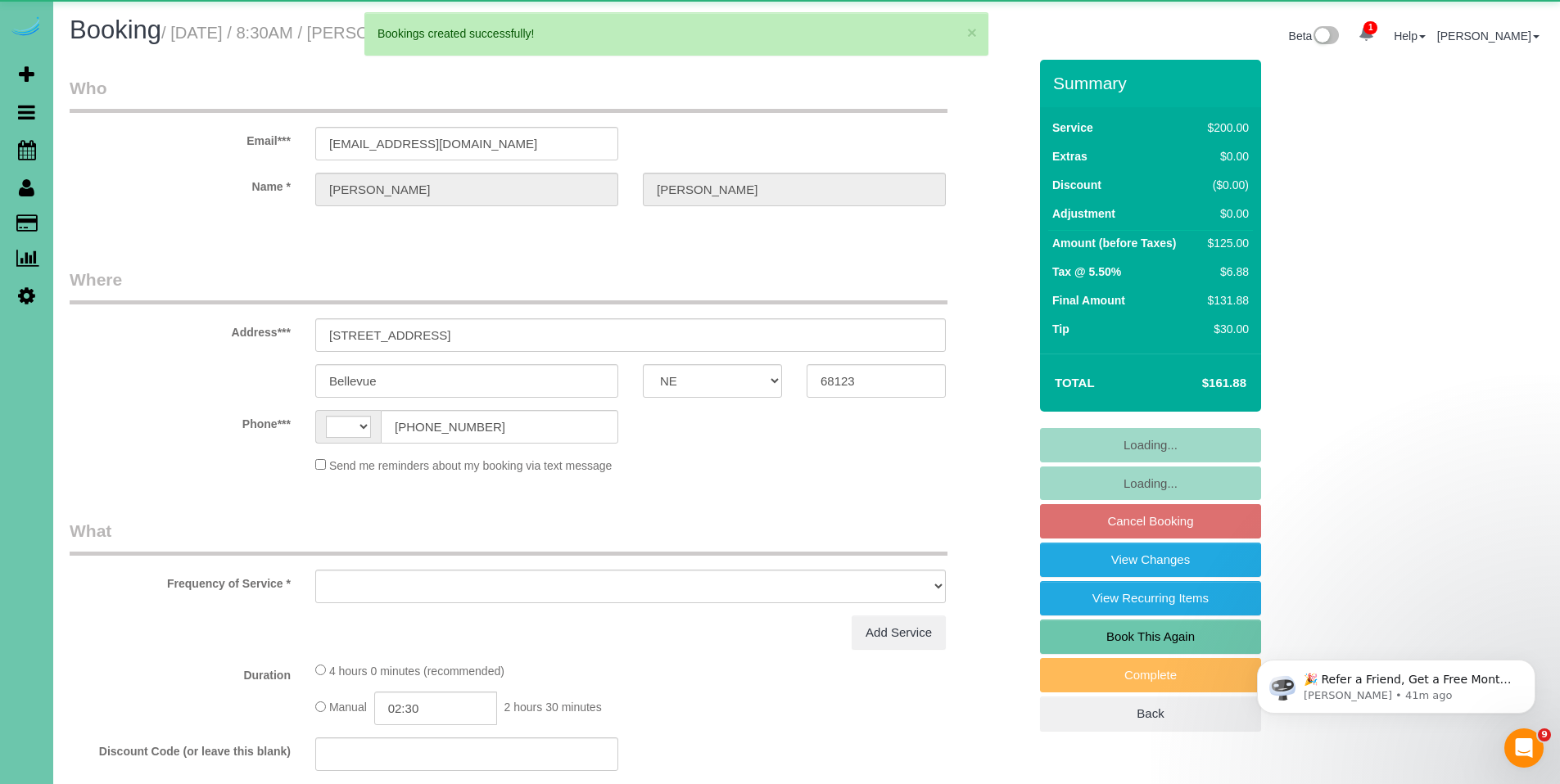
select select "string:US"
select select "object:2513"
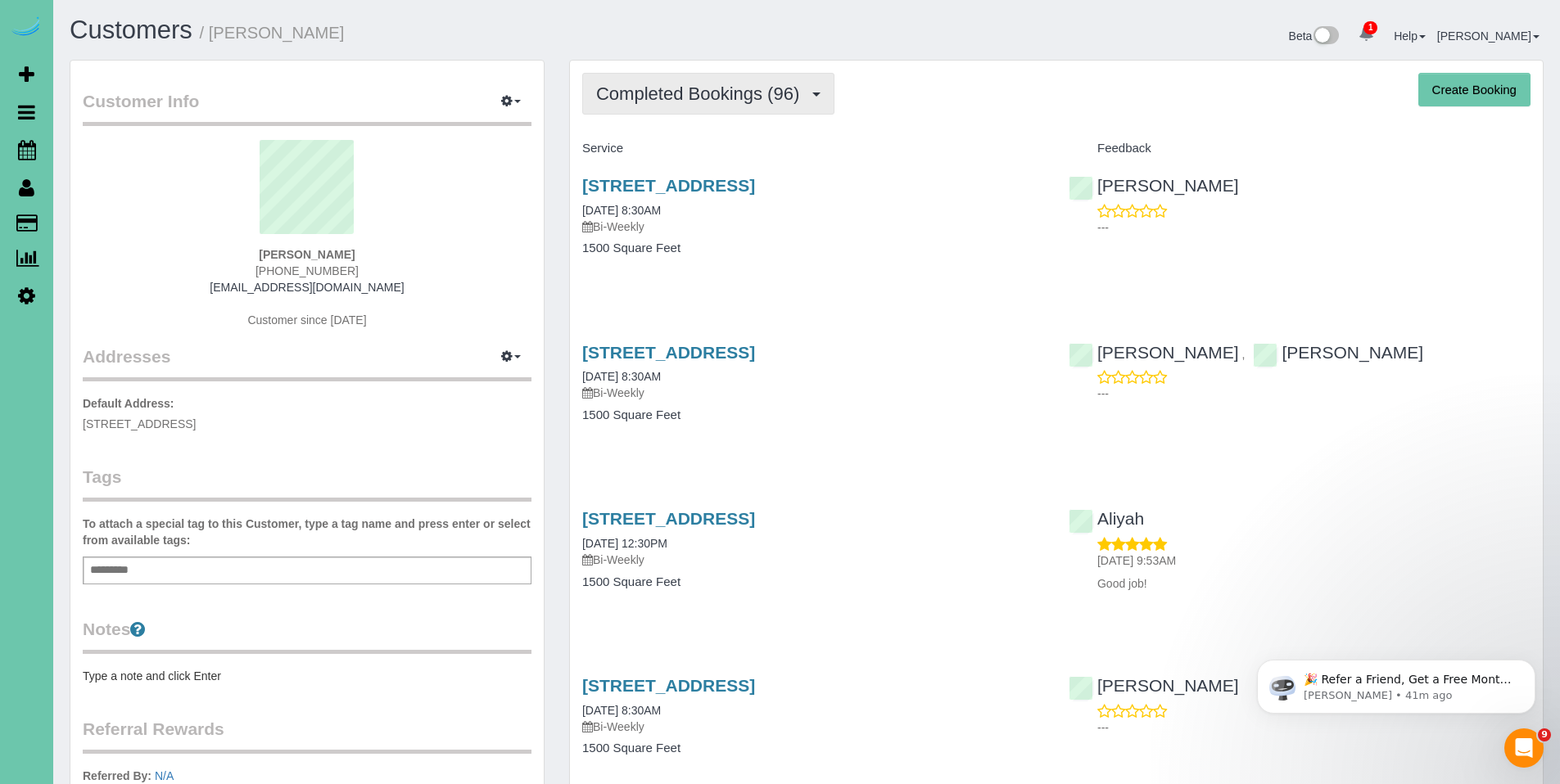
click at [719, 84] on span "Completed Bookings (96)" at bounding box center [701, 93] width 211 height 20
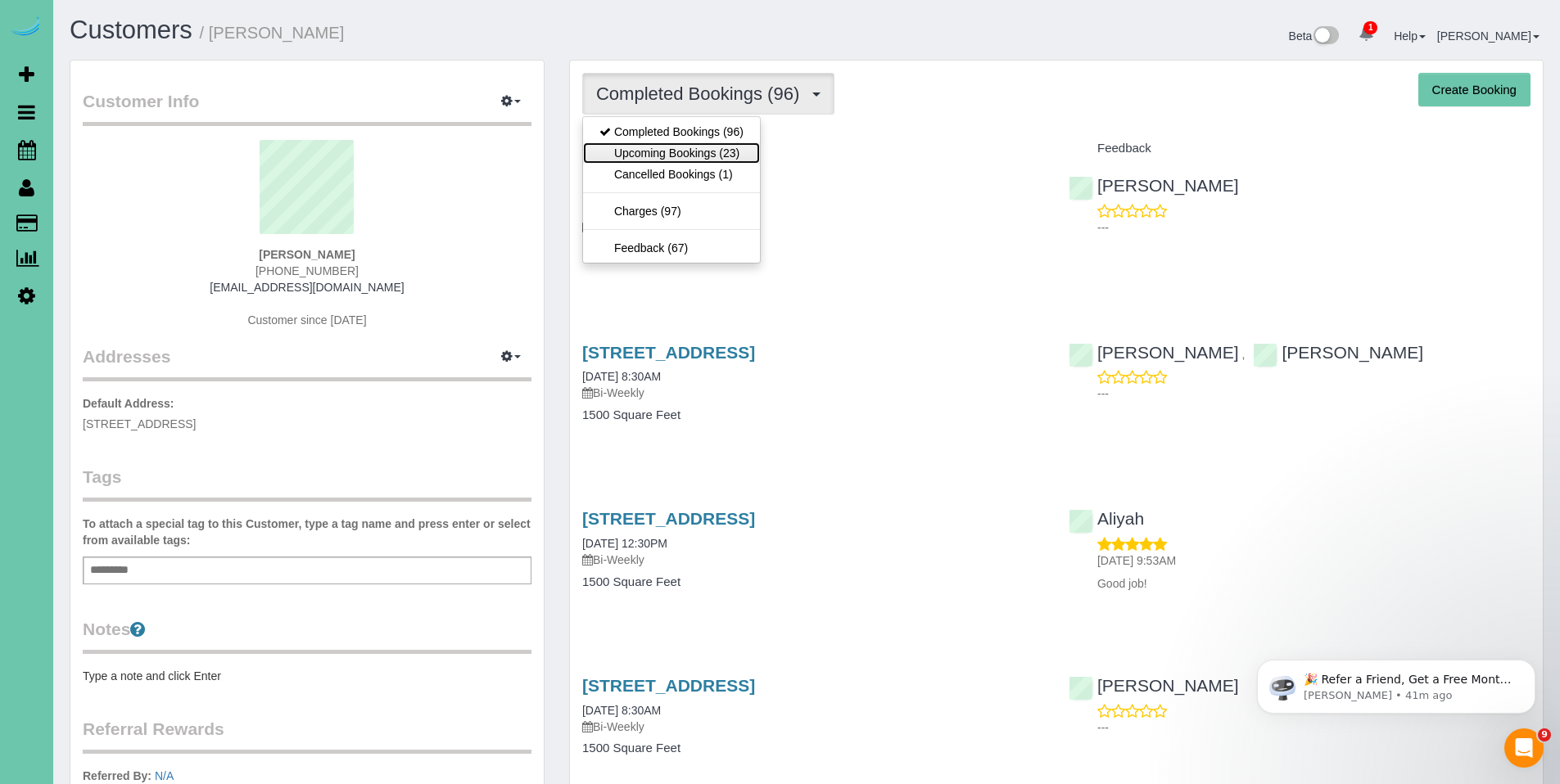
click at [684, 154] on link "Upcoming Bookings (23)" at bounding box center [671, 153] width 177 height 21
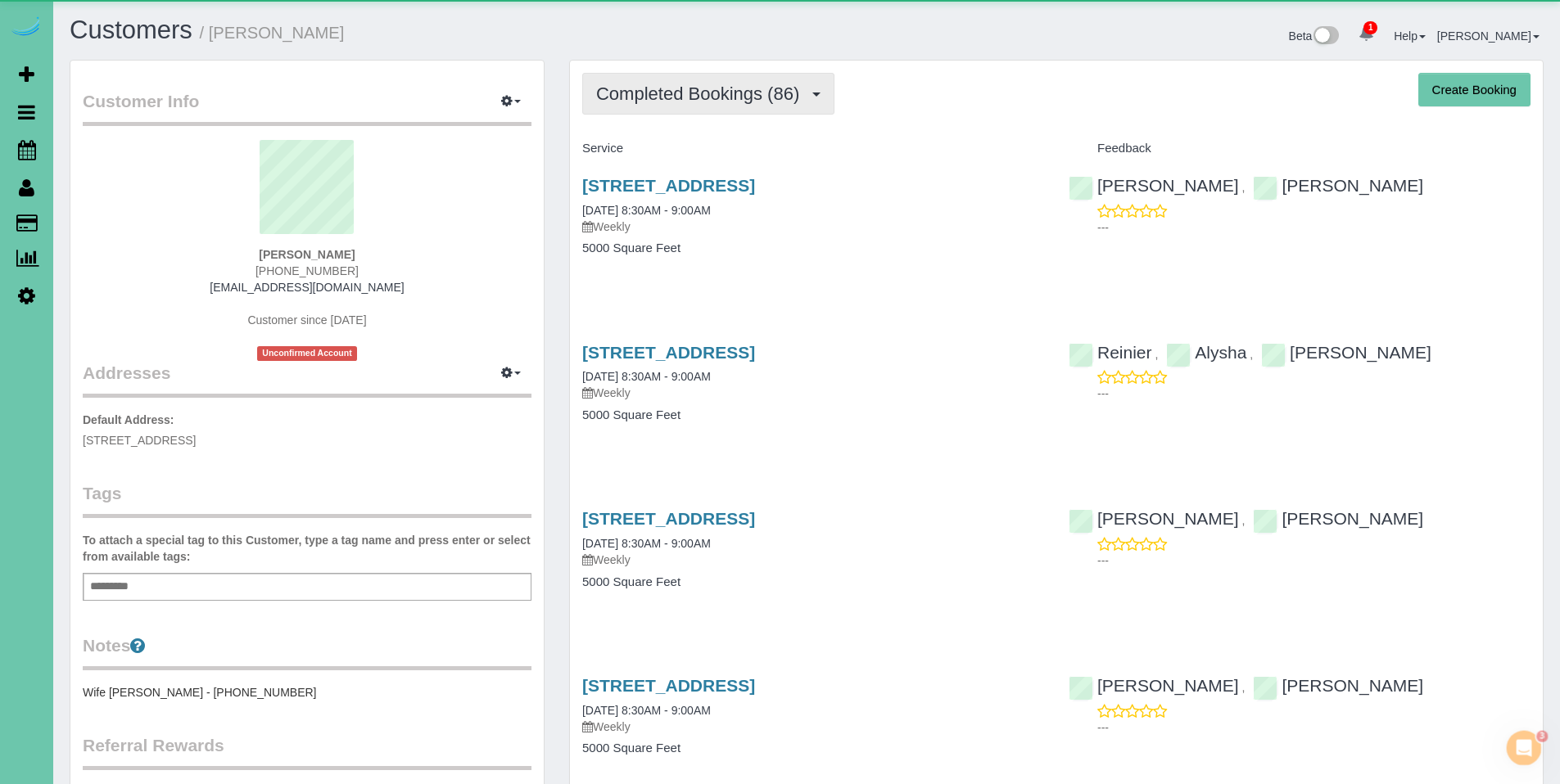
click at [729, 99] on span "Completed Bookings (86)" at bounding box center [701, 93] width 211 height 20
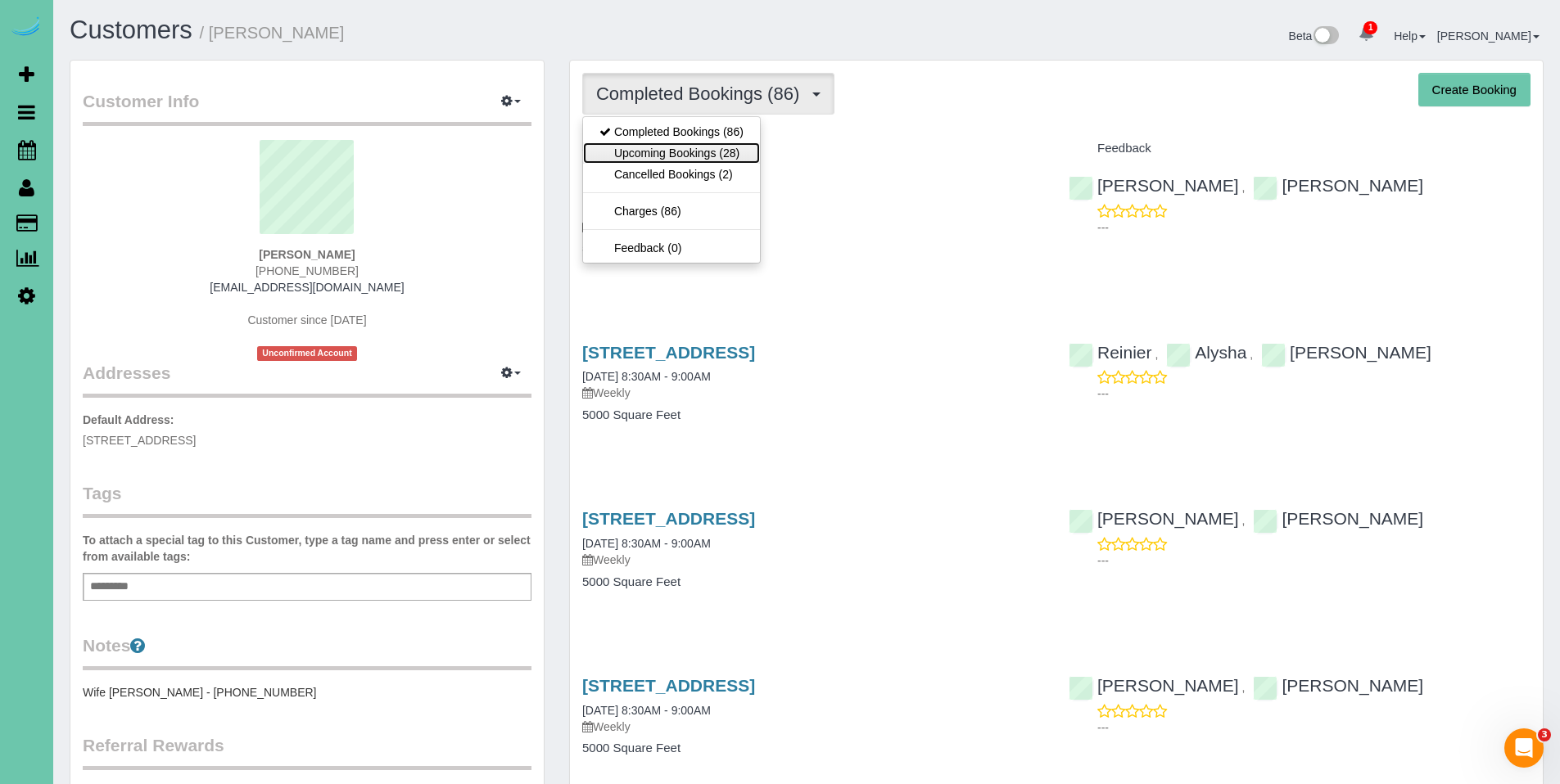
click at [693, 152] on link "Upcoming Bookings (28)" at bounding box center [671, 153] width 177 height 21
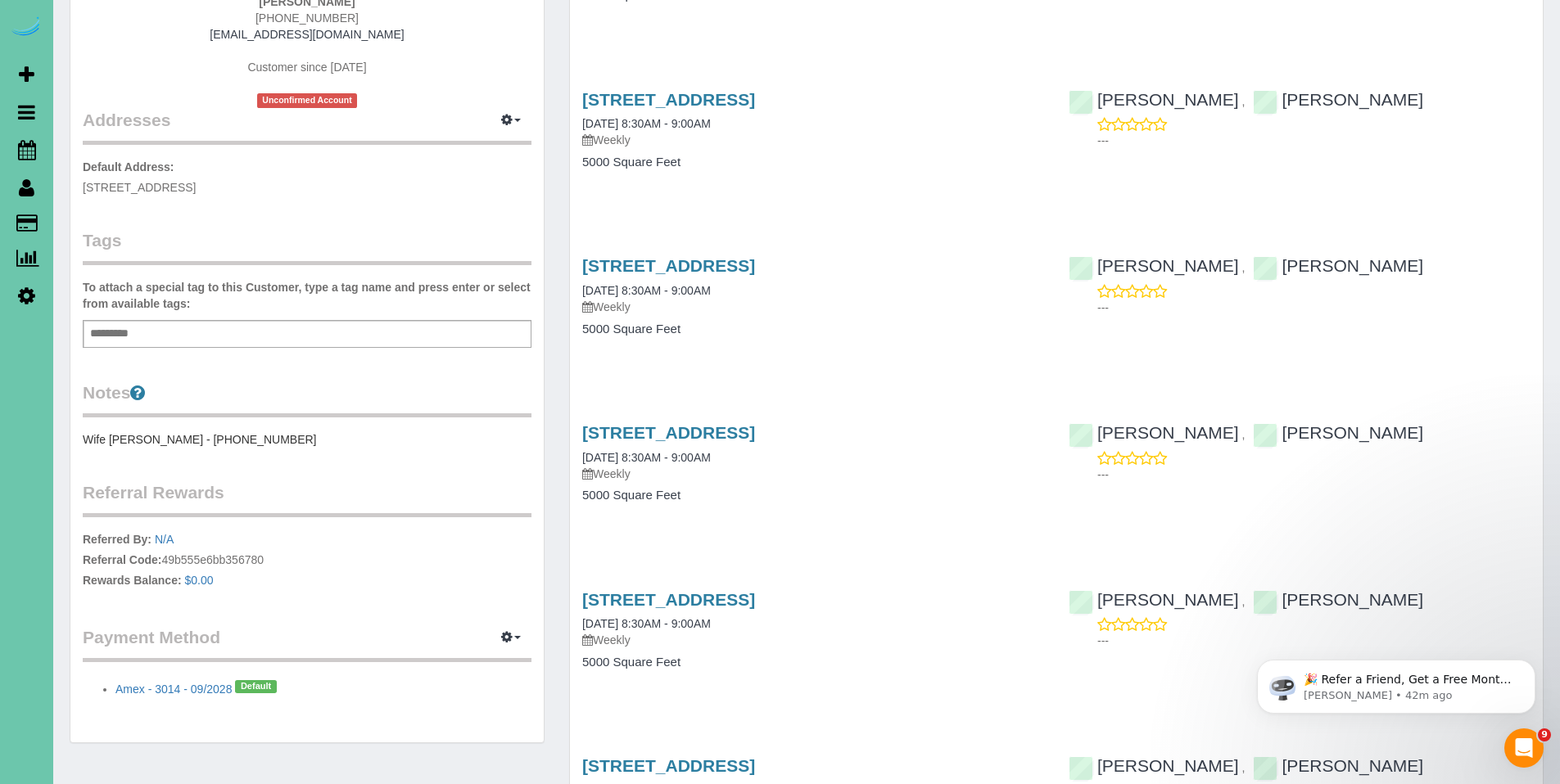
scroll to position [265, 0]
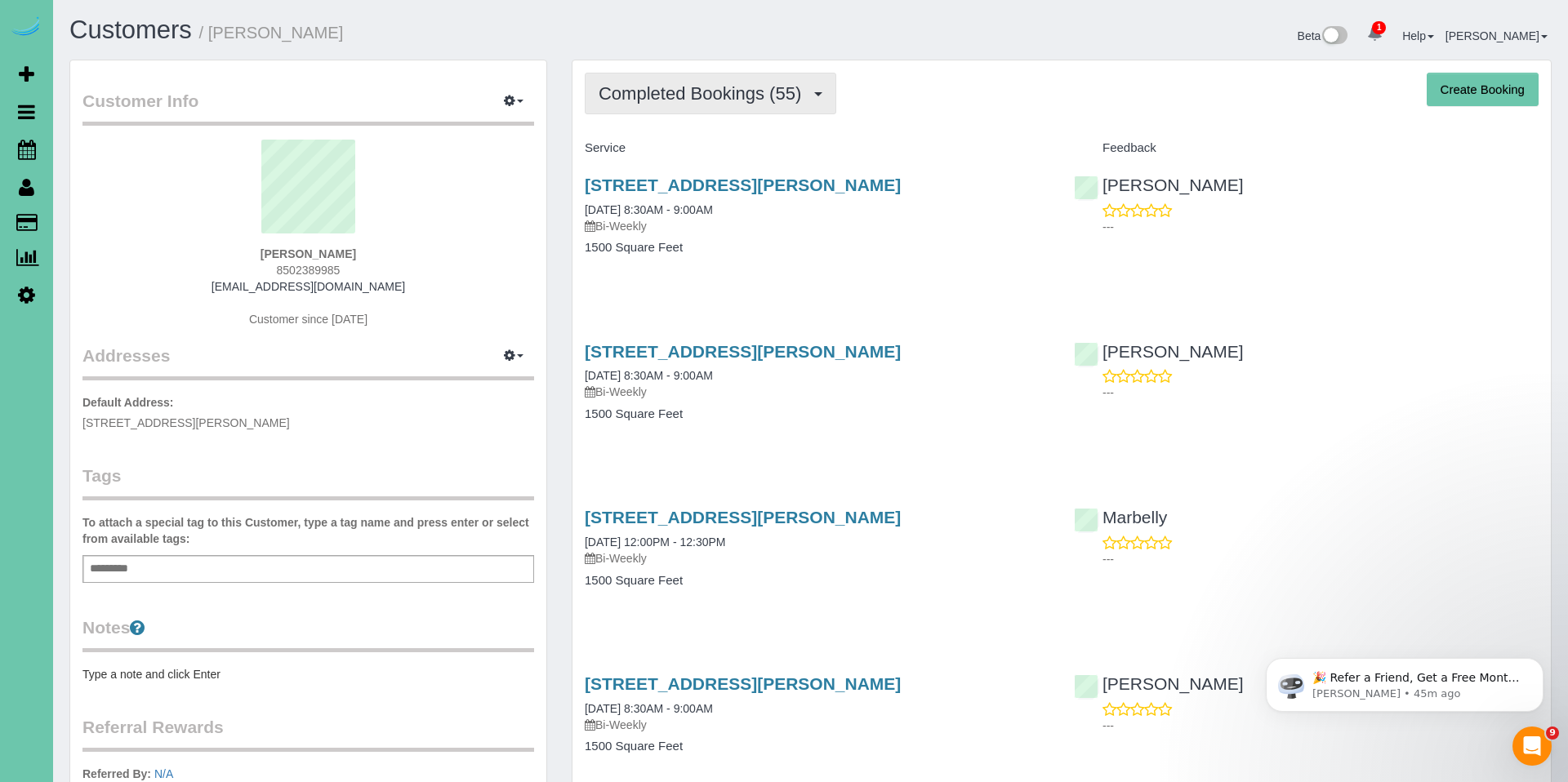
click at [664, 86] on span "Completed Bookings (55)" at bounding box center [704, 93] width 211 height 20
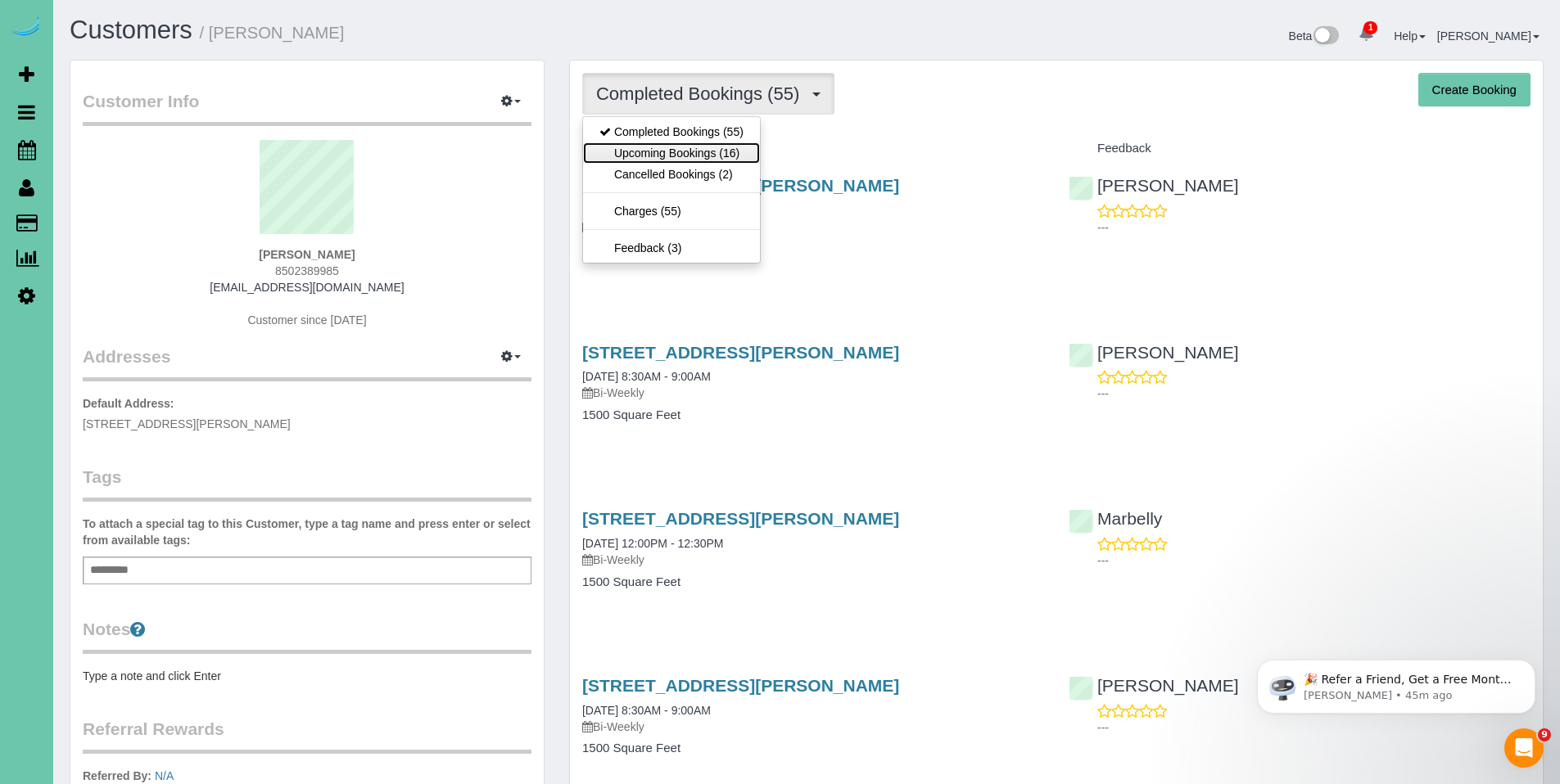
click at [675, 153] on link "Upcoming Bookings (16)" at bounding box center [671, 153] width 177 height 21
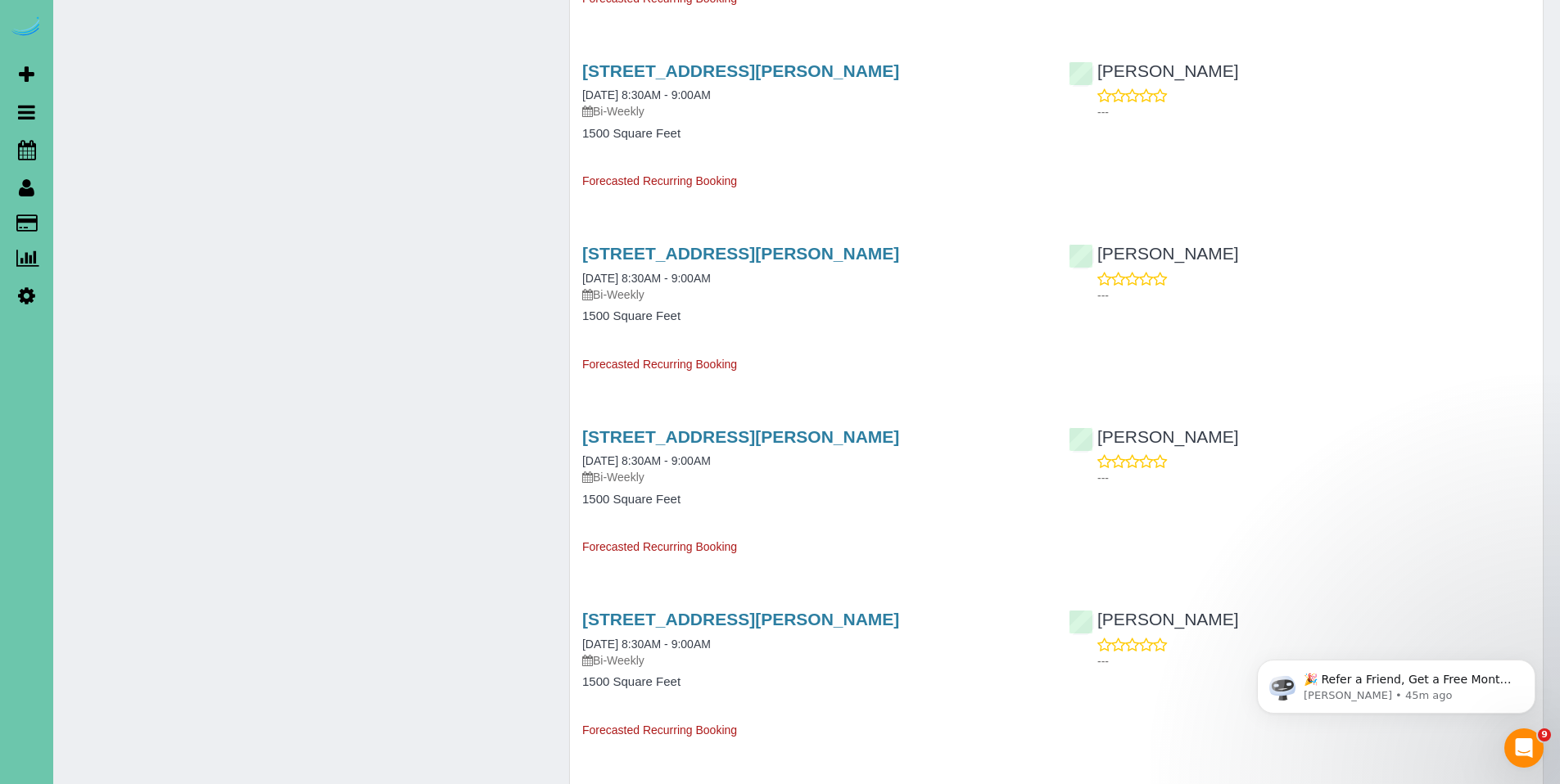
scroll to position [1702, 0]
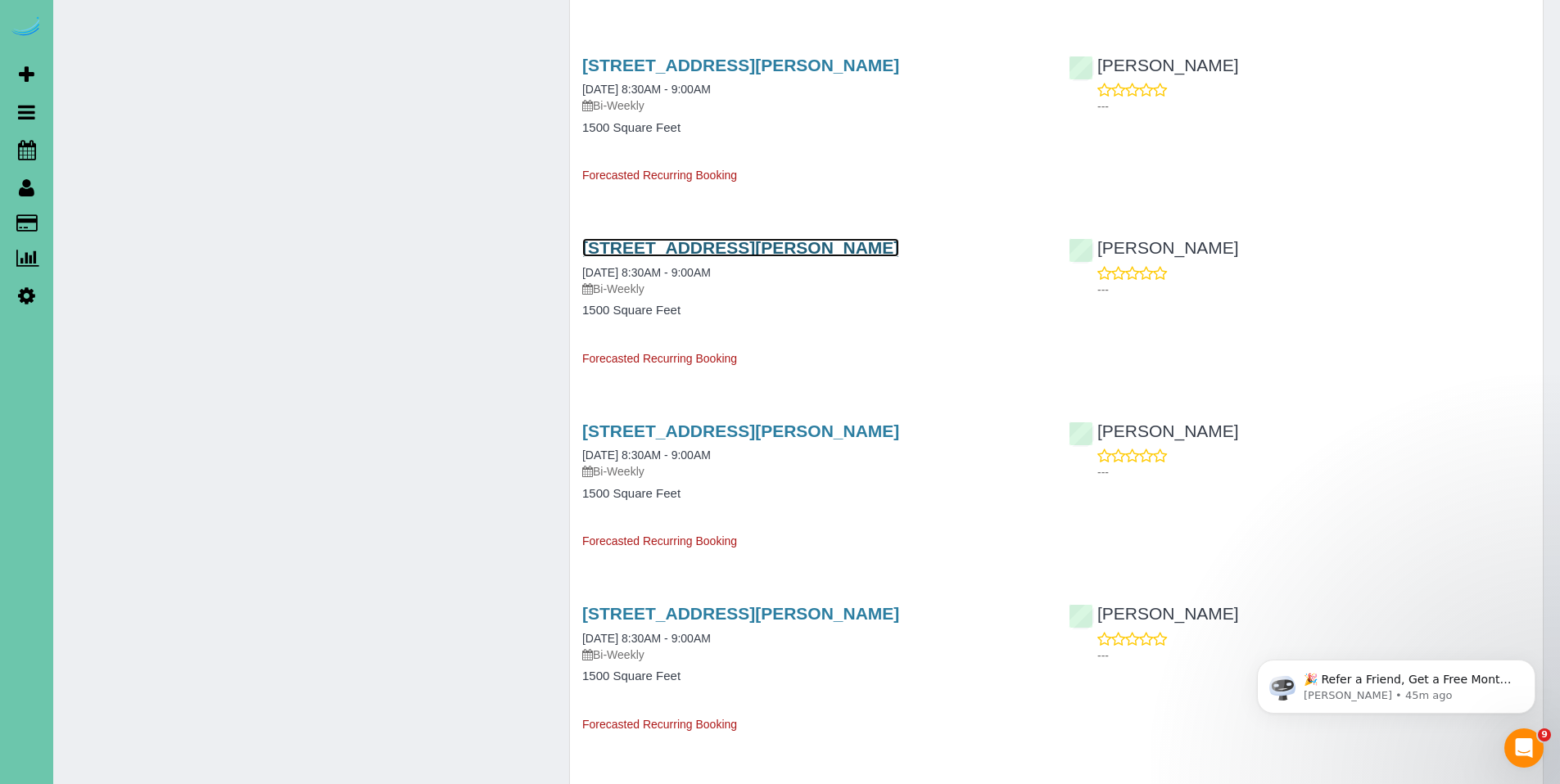
click at [660, 246] on link "5121 Erskine St, Omaha, NE 68104" at bounding box center [740, 248] width 317 height 19
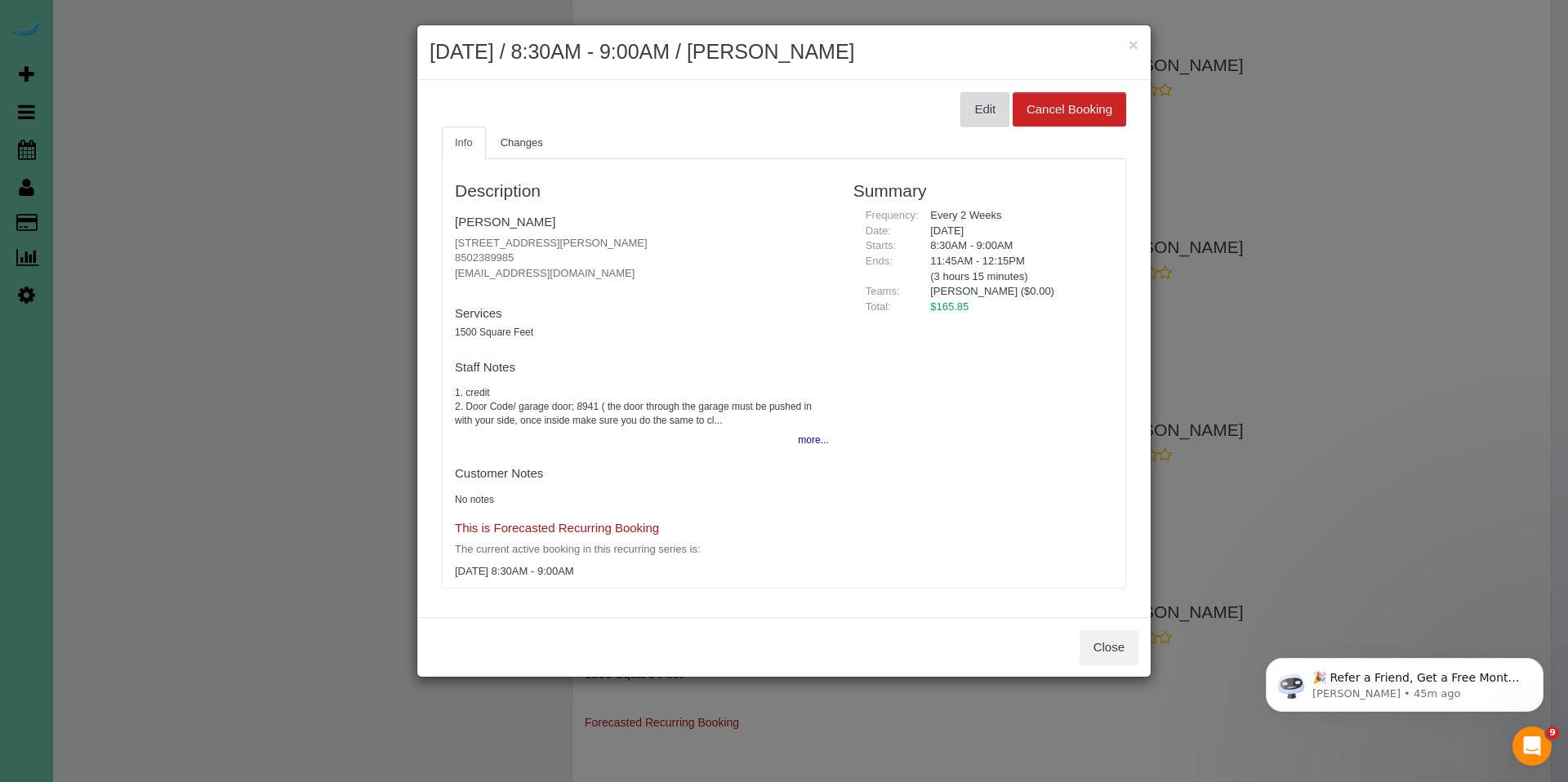
click at [971, 114] on button "Edit" at bounding box center [985, 109] width 49 height 34
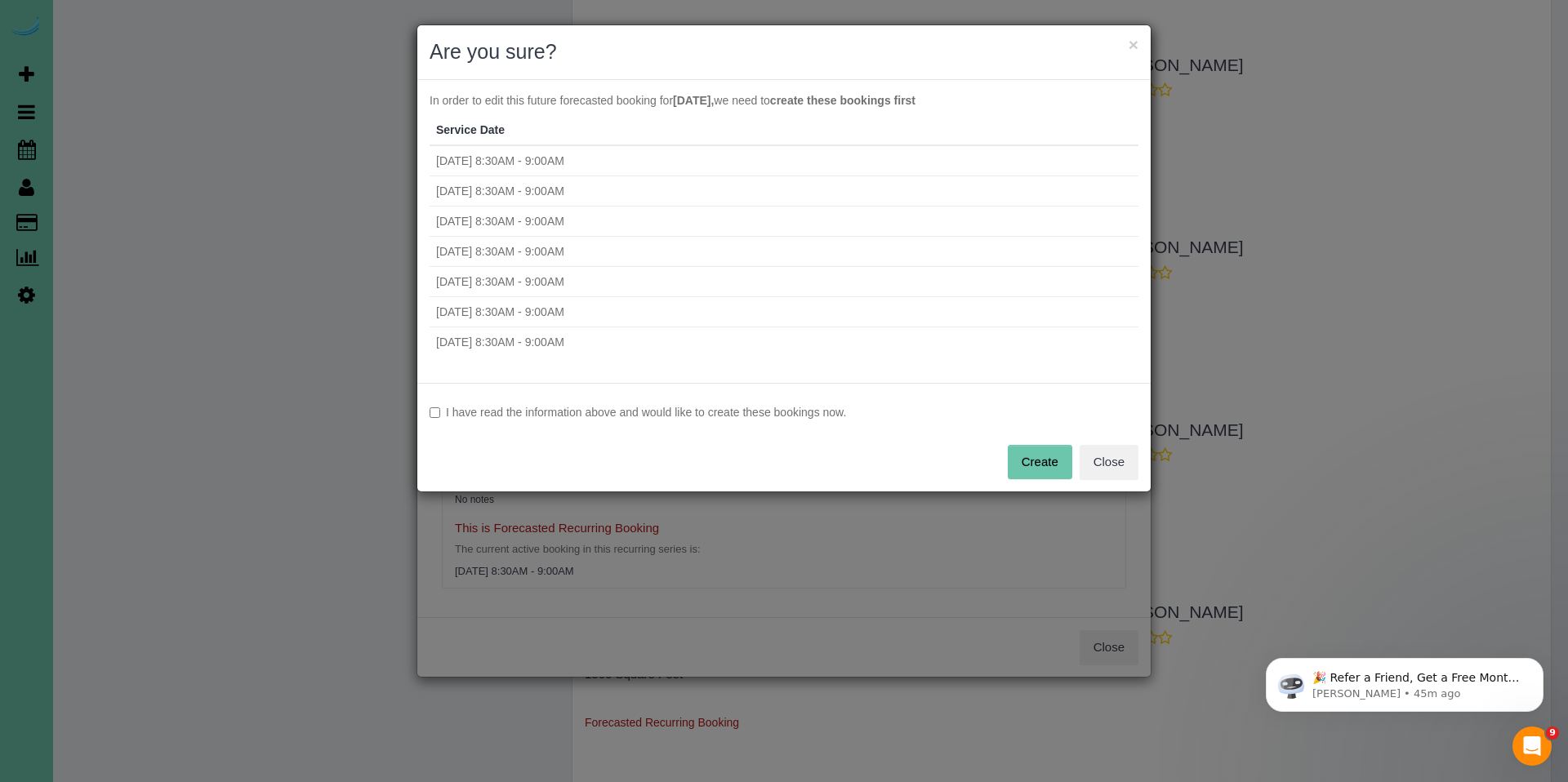
click at [524, 411] on label "I have read the information above and would like to create these bookings now." at bounding box center [784, 412] width 709 height 17
click at [1037, 470] on button "Create" at bounding box center [1040, 462] width 64 height 34
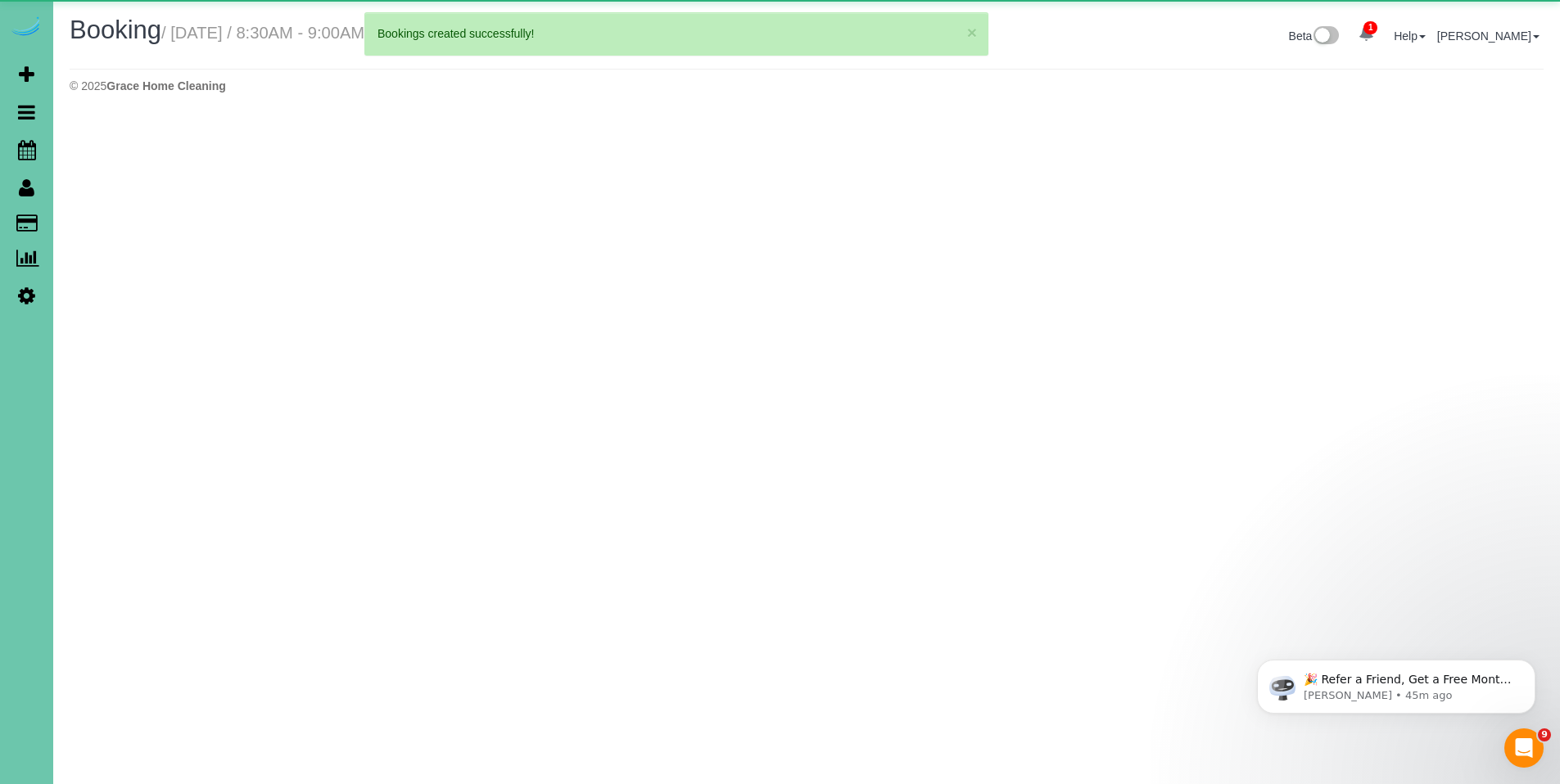
select select "NE"
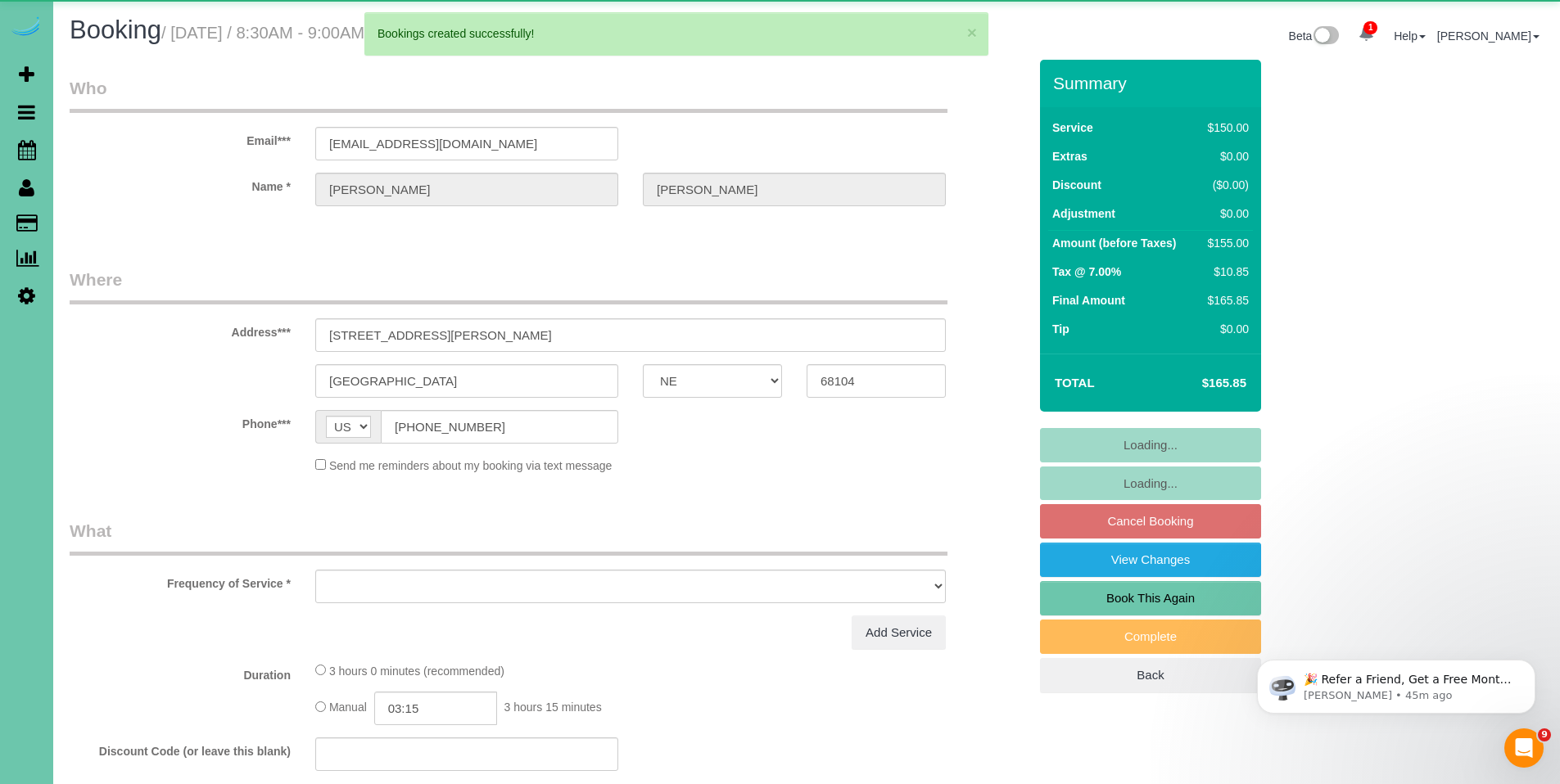
select select "object:2422"
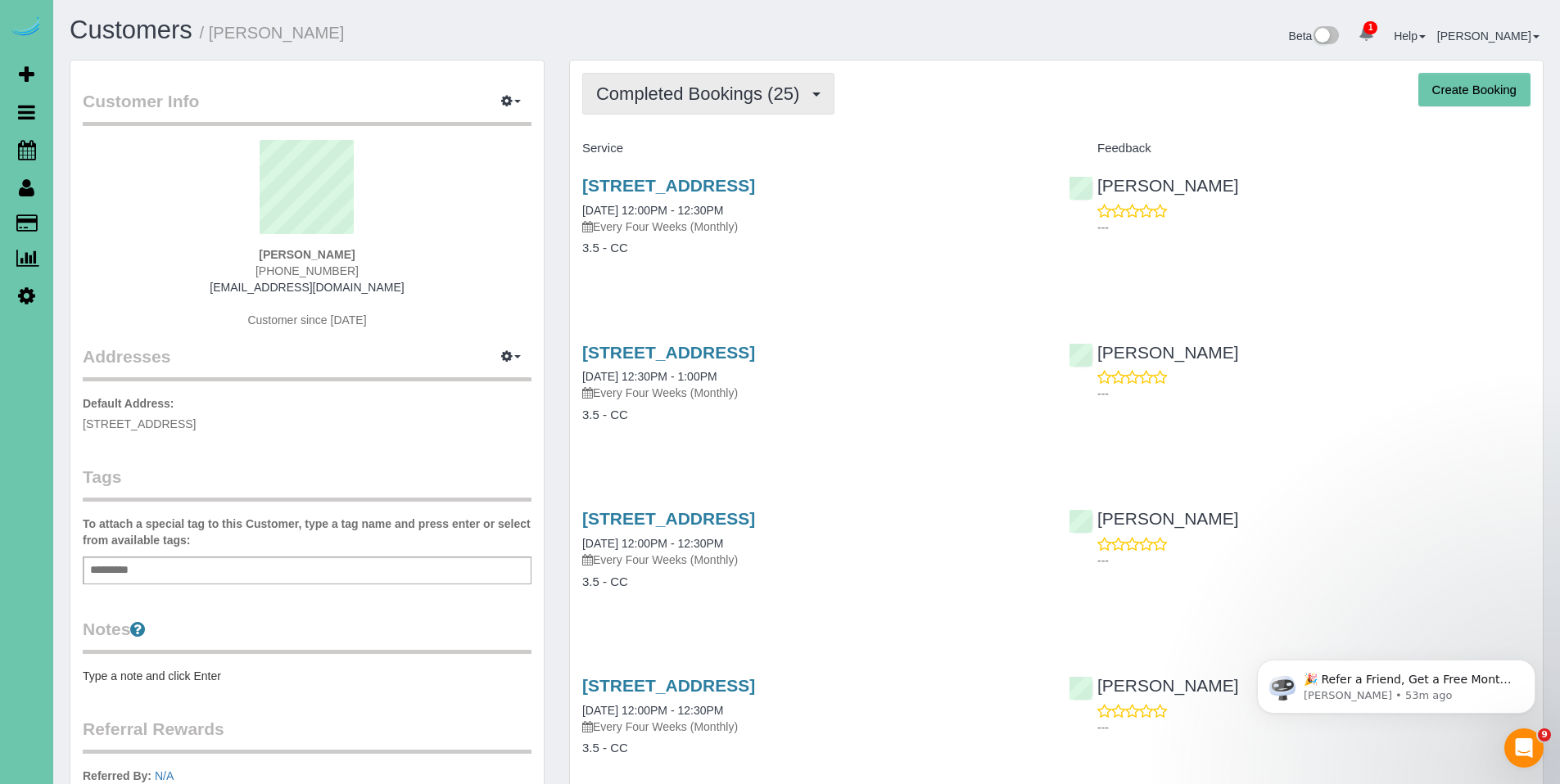
click at [683, 87] on span "Completed Bookings (25)" at bounding box center [701, 93] width 211 height 20
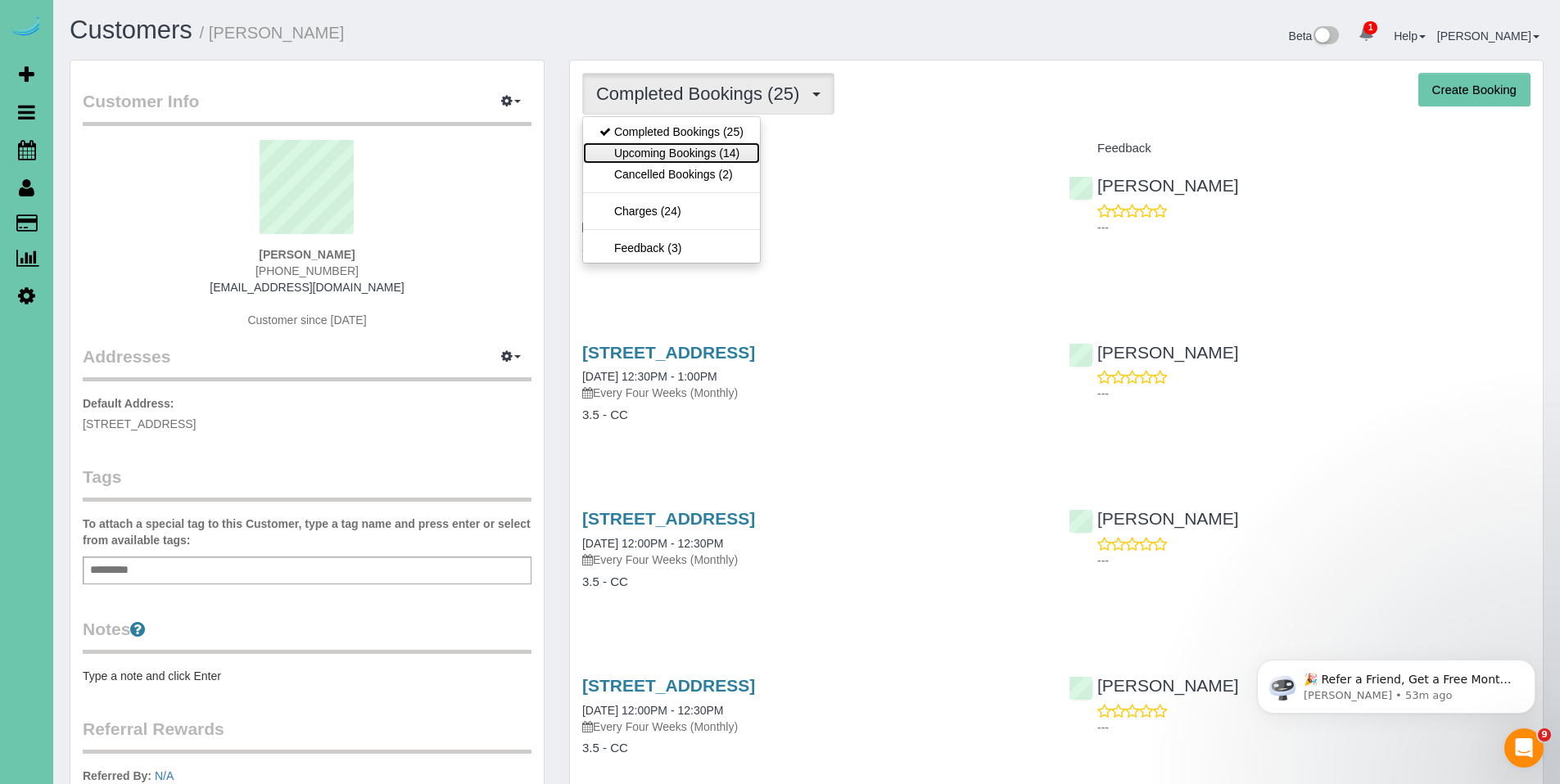
click at [683, 154] on link "Upcoming Bookings (14)" at bounding box center [671, 153] width 177 height 21
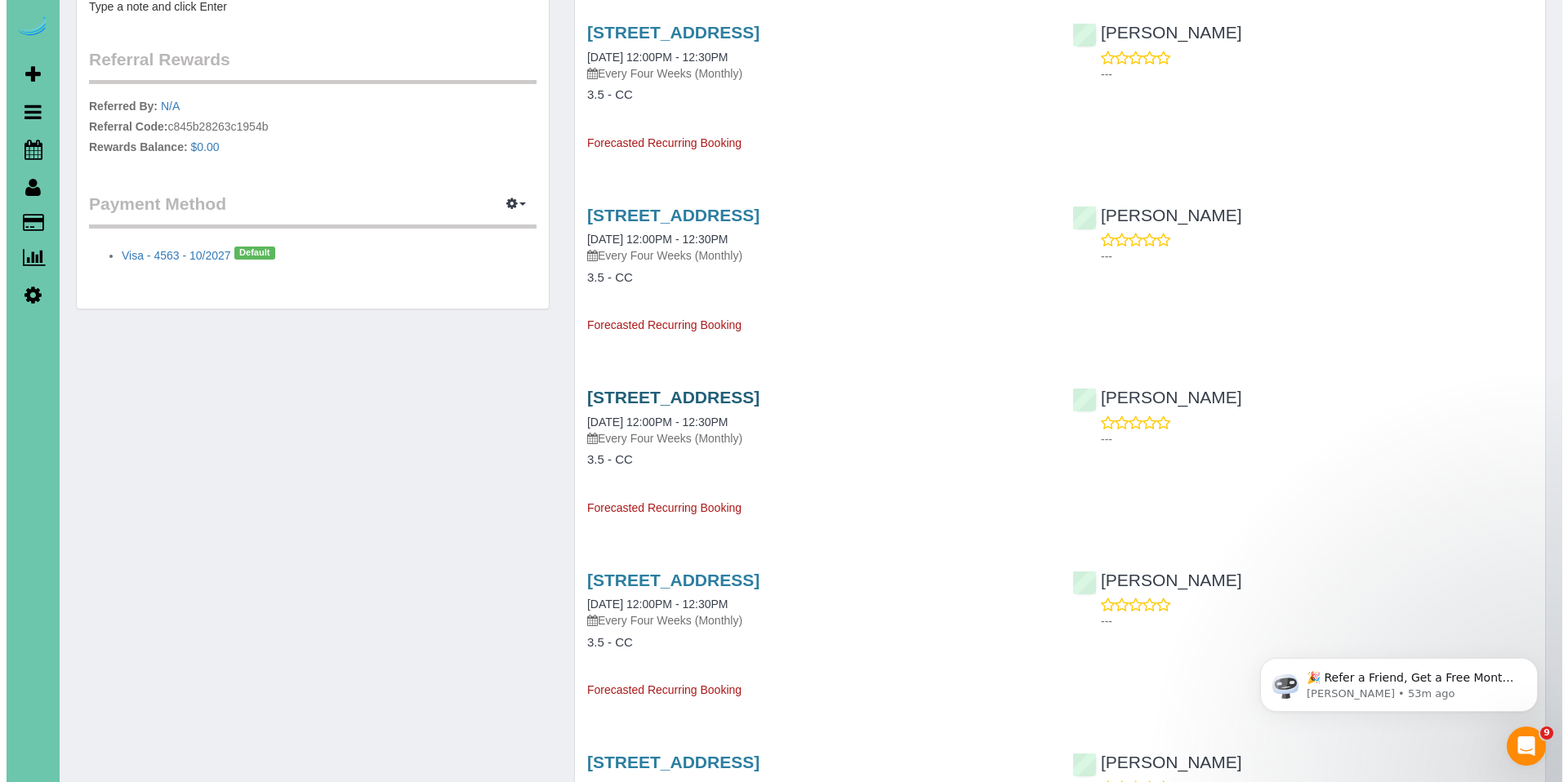
scroll to position [667, 0]
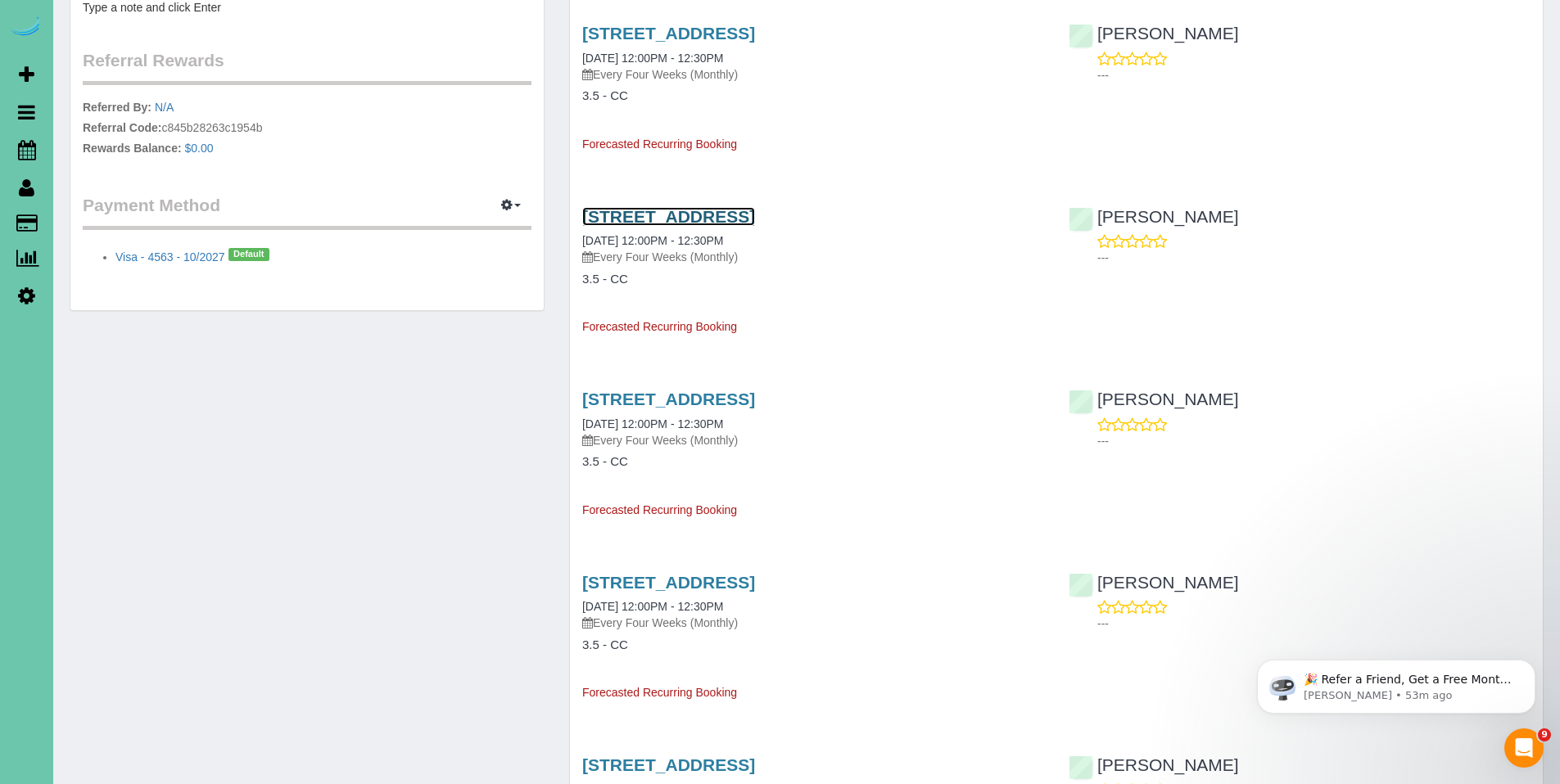
click at [647, 214] on link "2043 N 51 St, Omaha, NE 68104" at bounding box center [668, 216] width 173 height 19
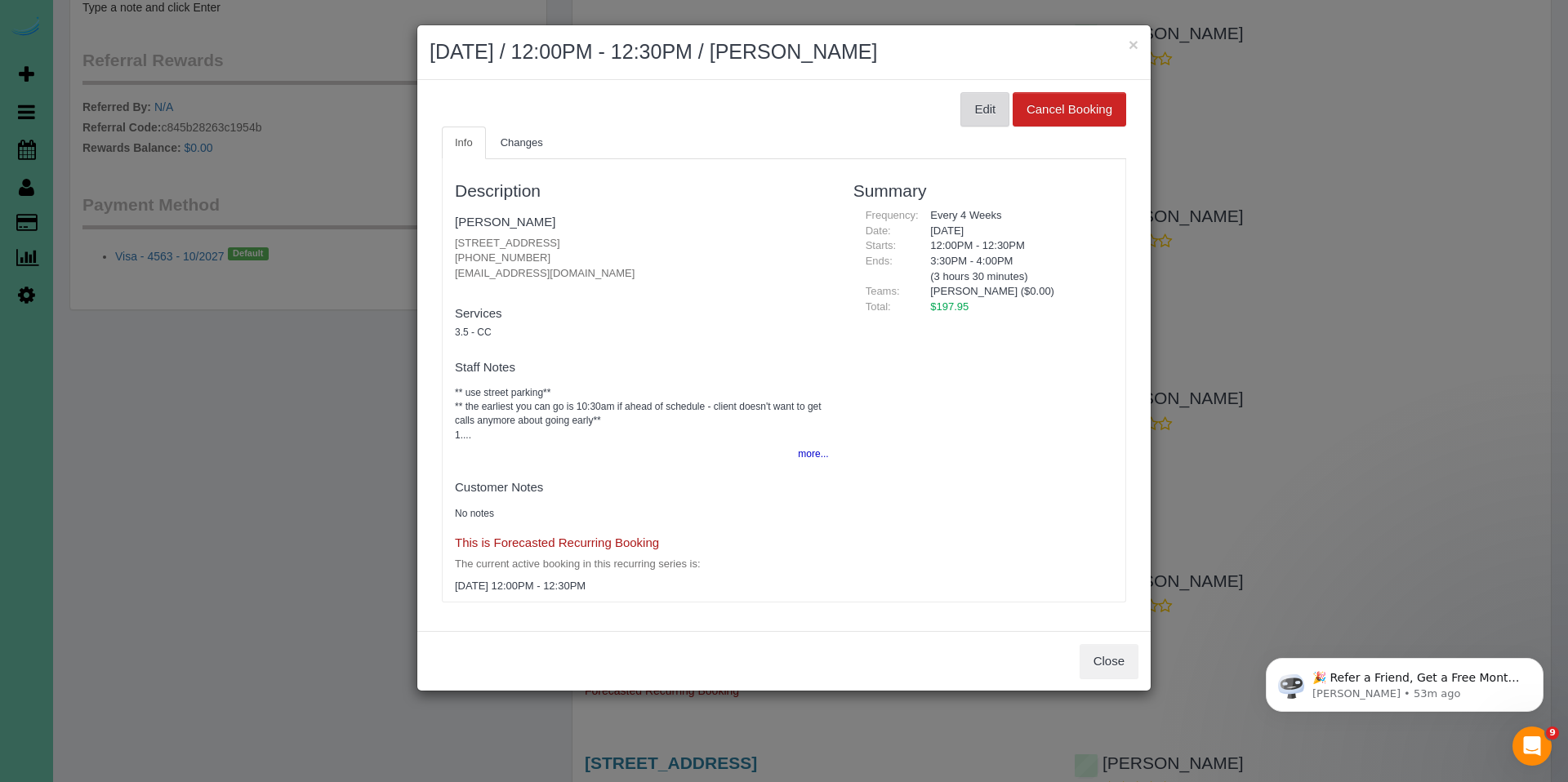
click at [982, 111] on button "Edit" at bounding box center [985, 109] width 49 height 34
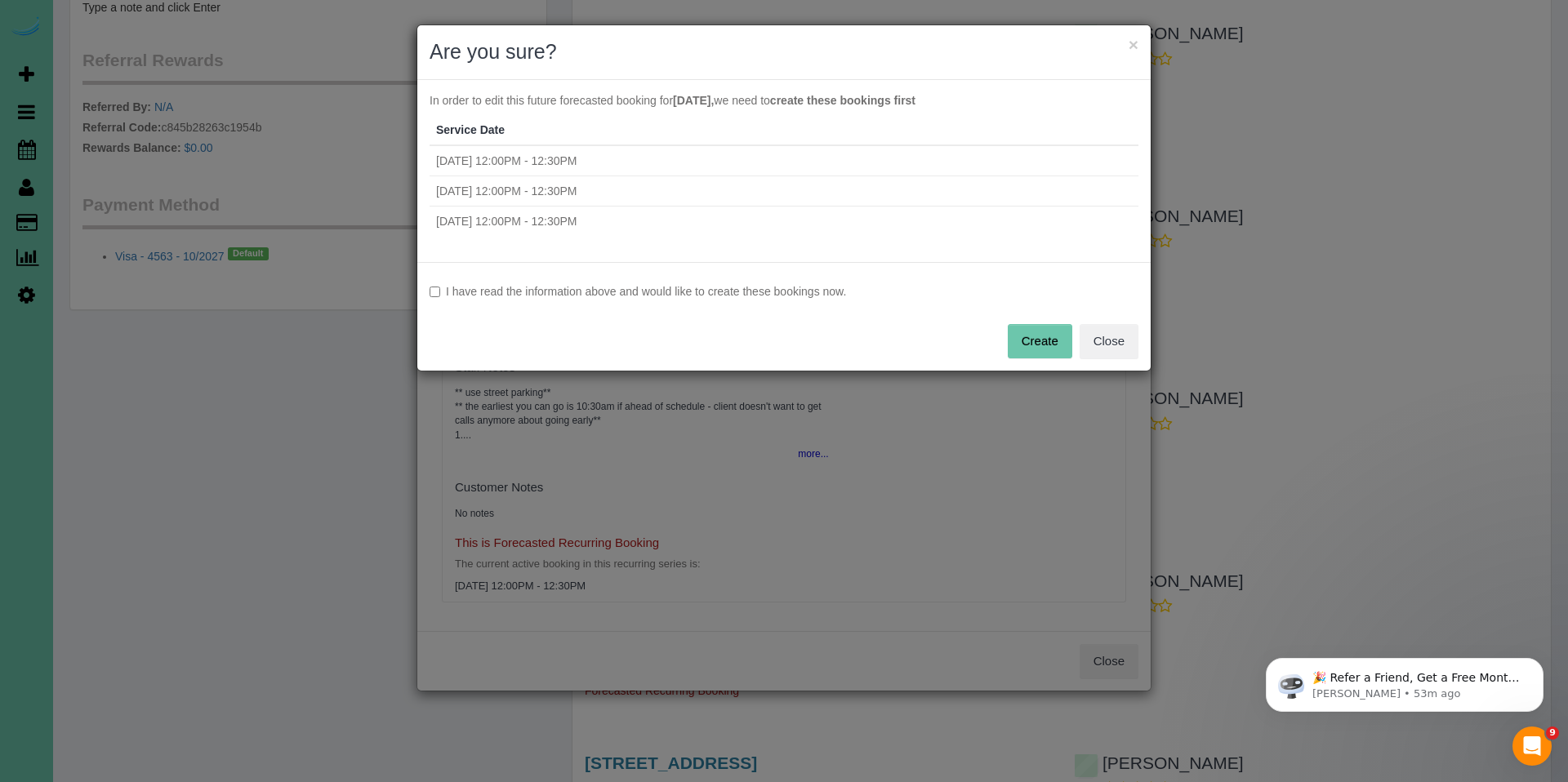
click at [621, 295] on label "I have read the information above and would like to create these bookings now." at bounding box center [784, 291] width 709 height 17
click at [1042, 341] on button "Create" at bounding box center [1040, 341] width 64 height 34
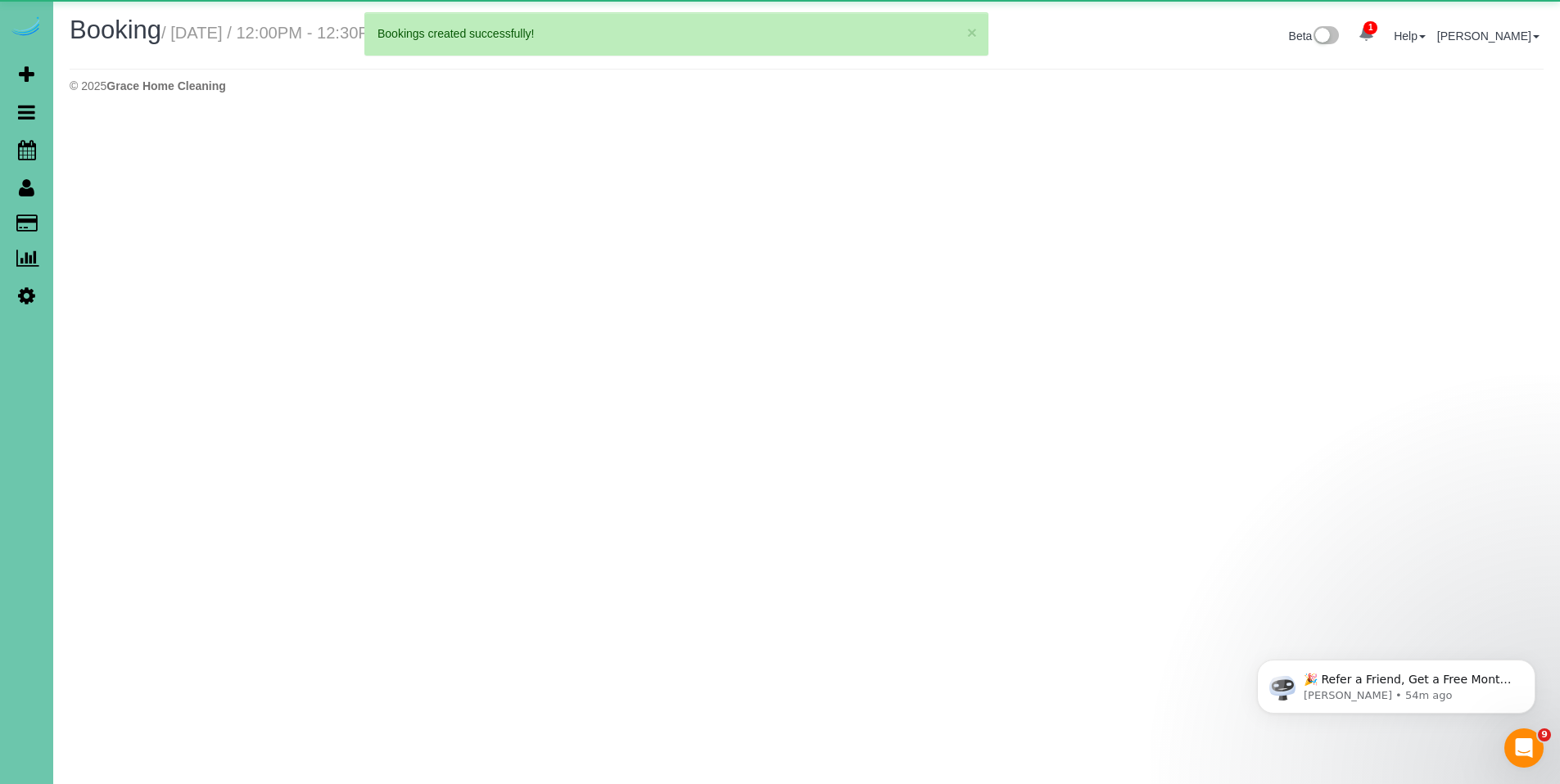
select select "NE"
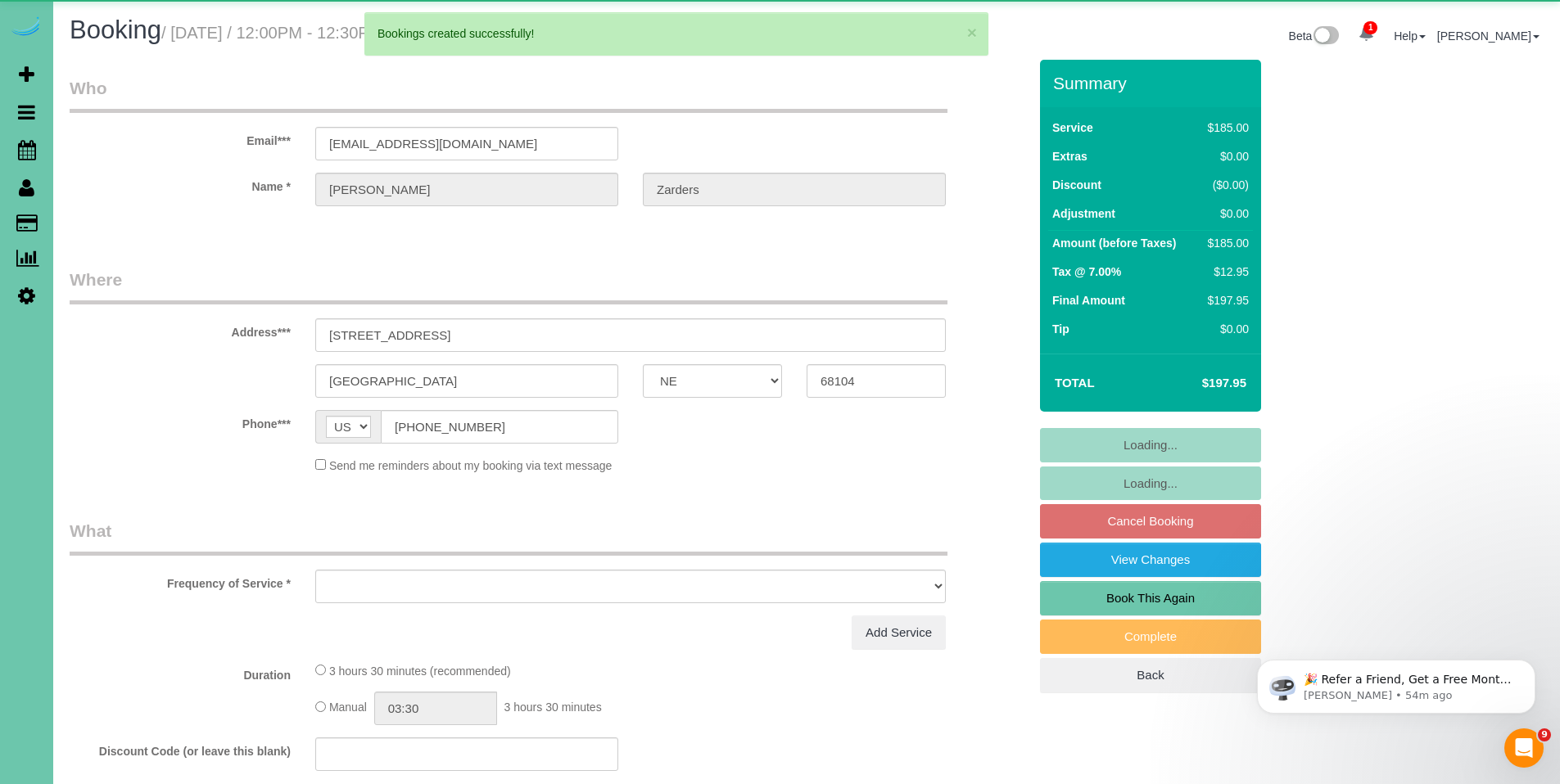
select select "object:2369"
select select "number:36"
select select "number:41"
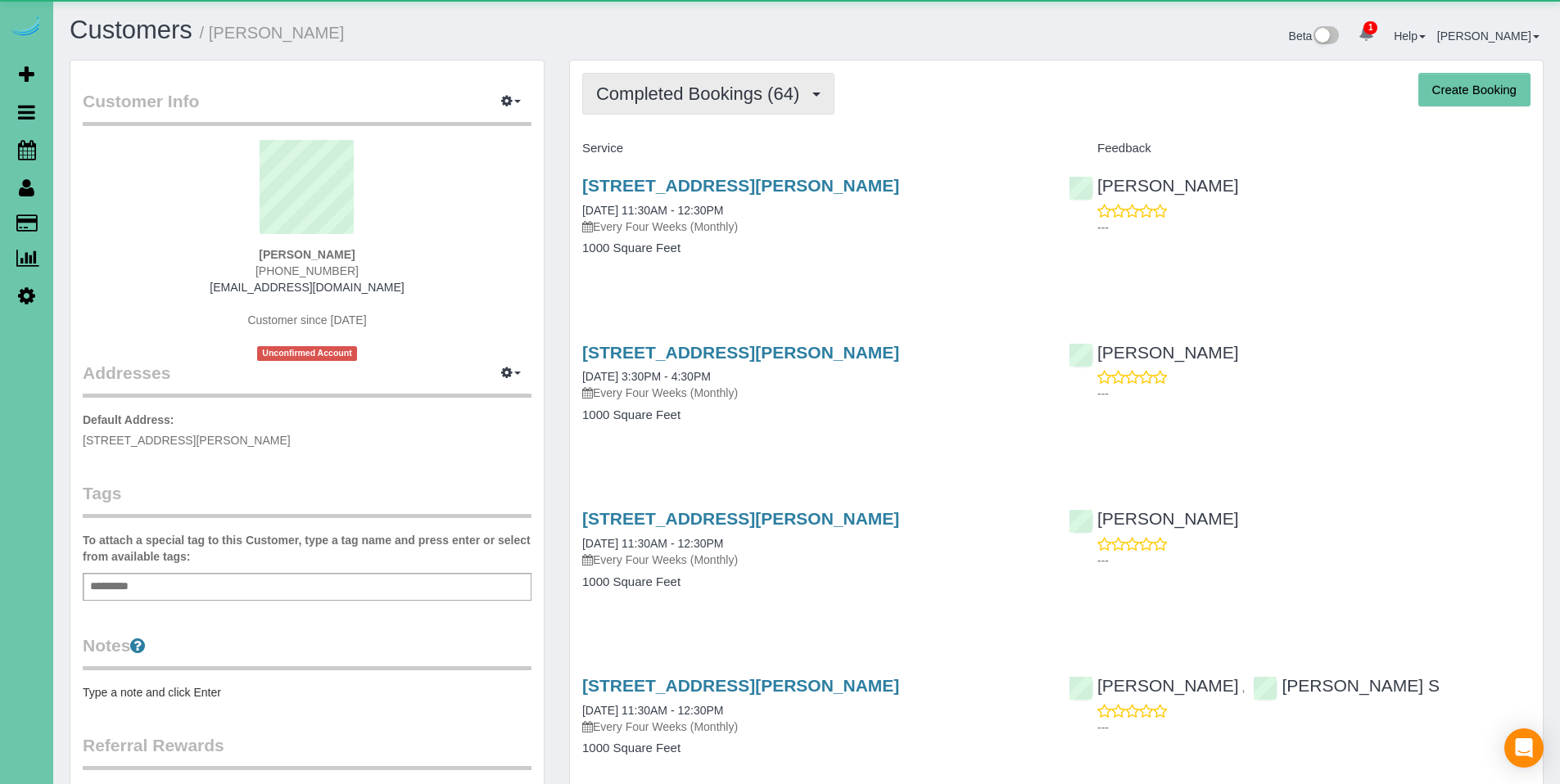
click at [729, 96] on span "Completed Bookings (64)" at bounding box center [701, 93] width 211 height 20
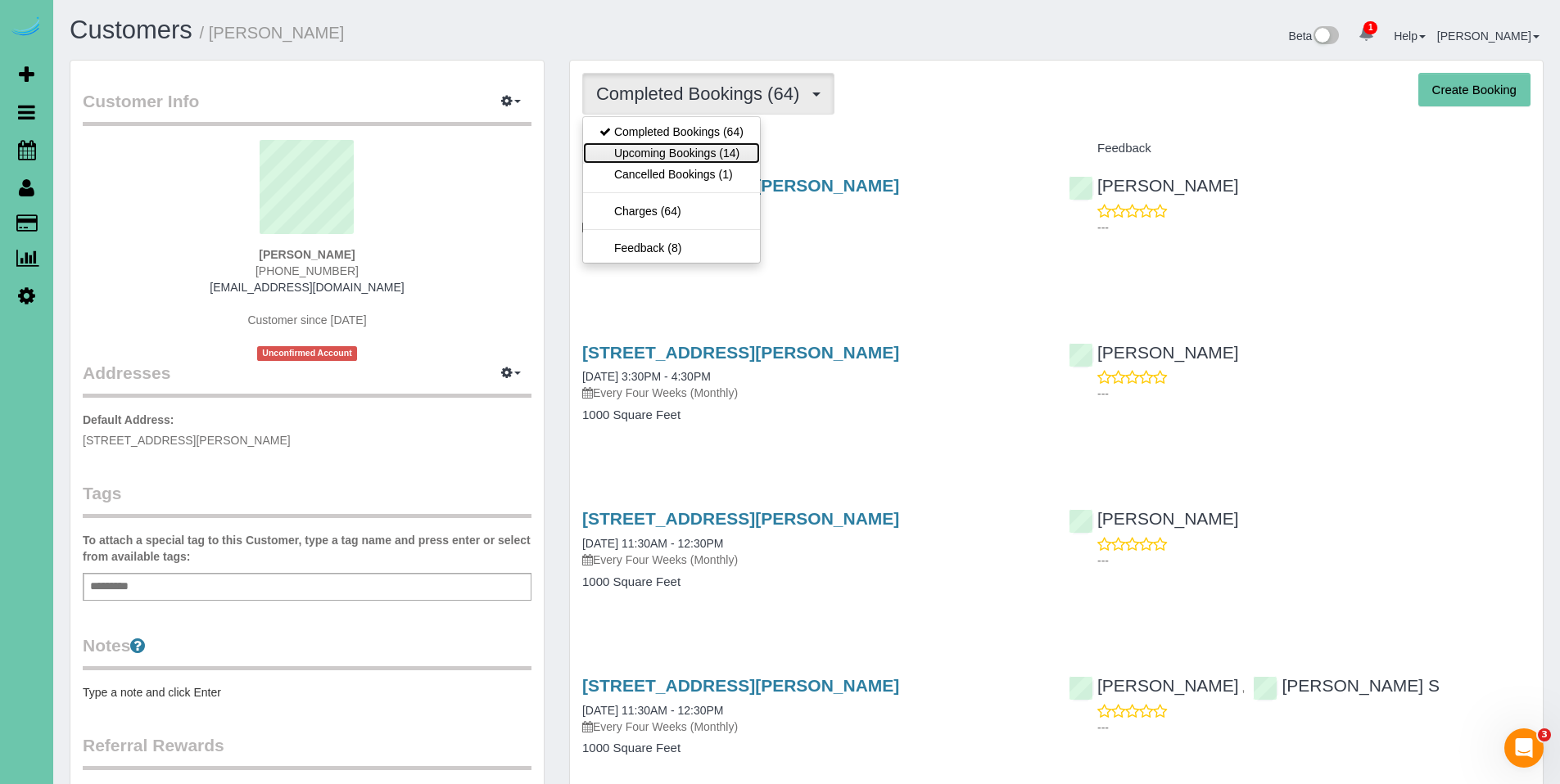
click at [694, 153] on link "Upcoming Bookings (14)" at bounding box center [671, 153] width 177 height 21
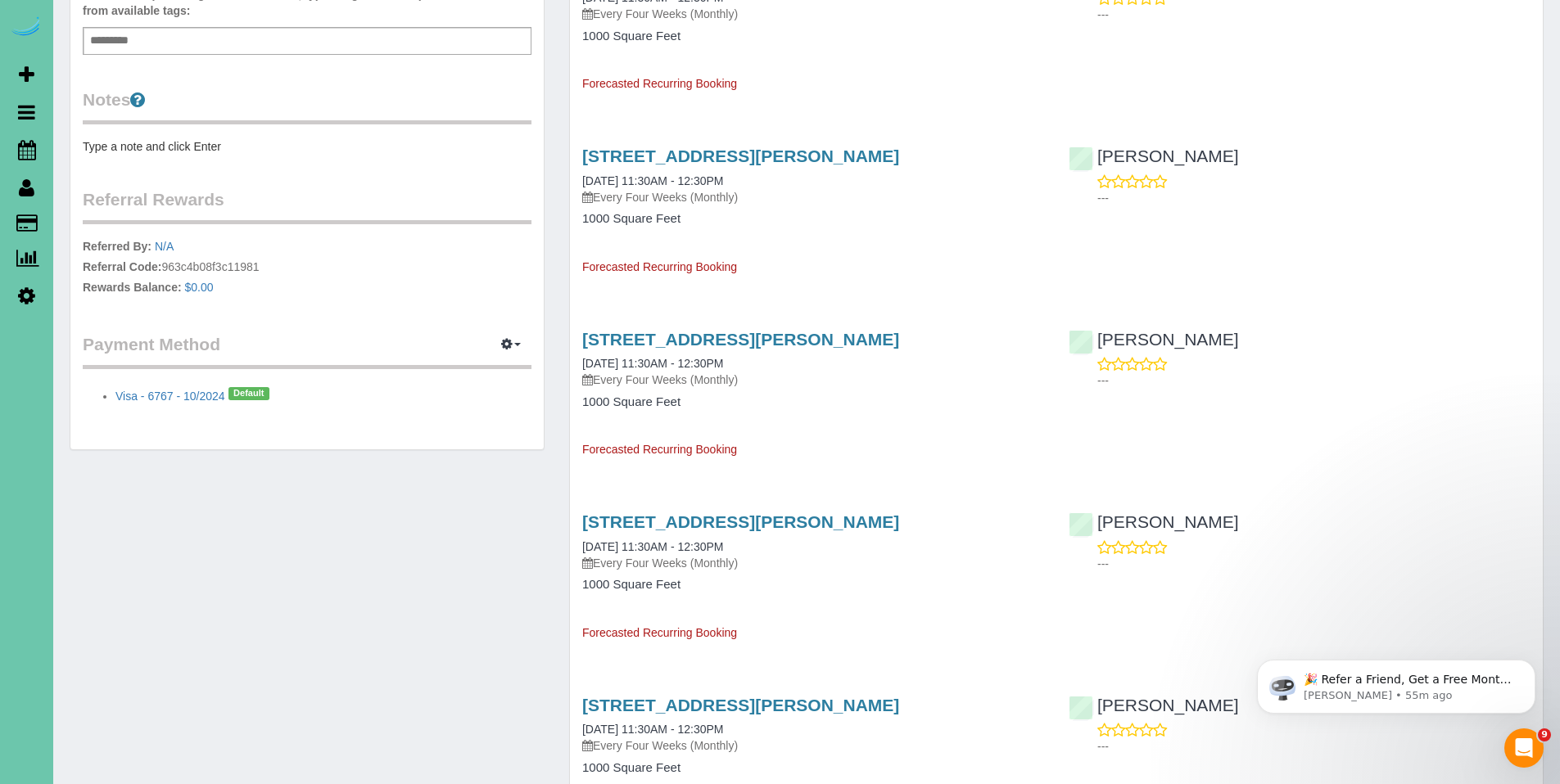
scroll to position [563, 0]
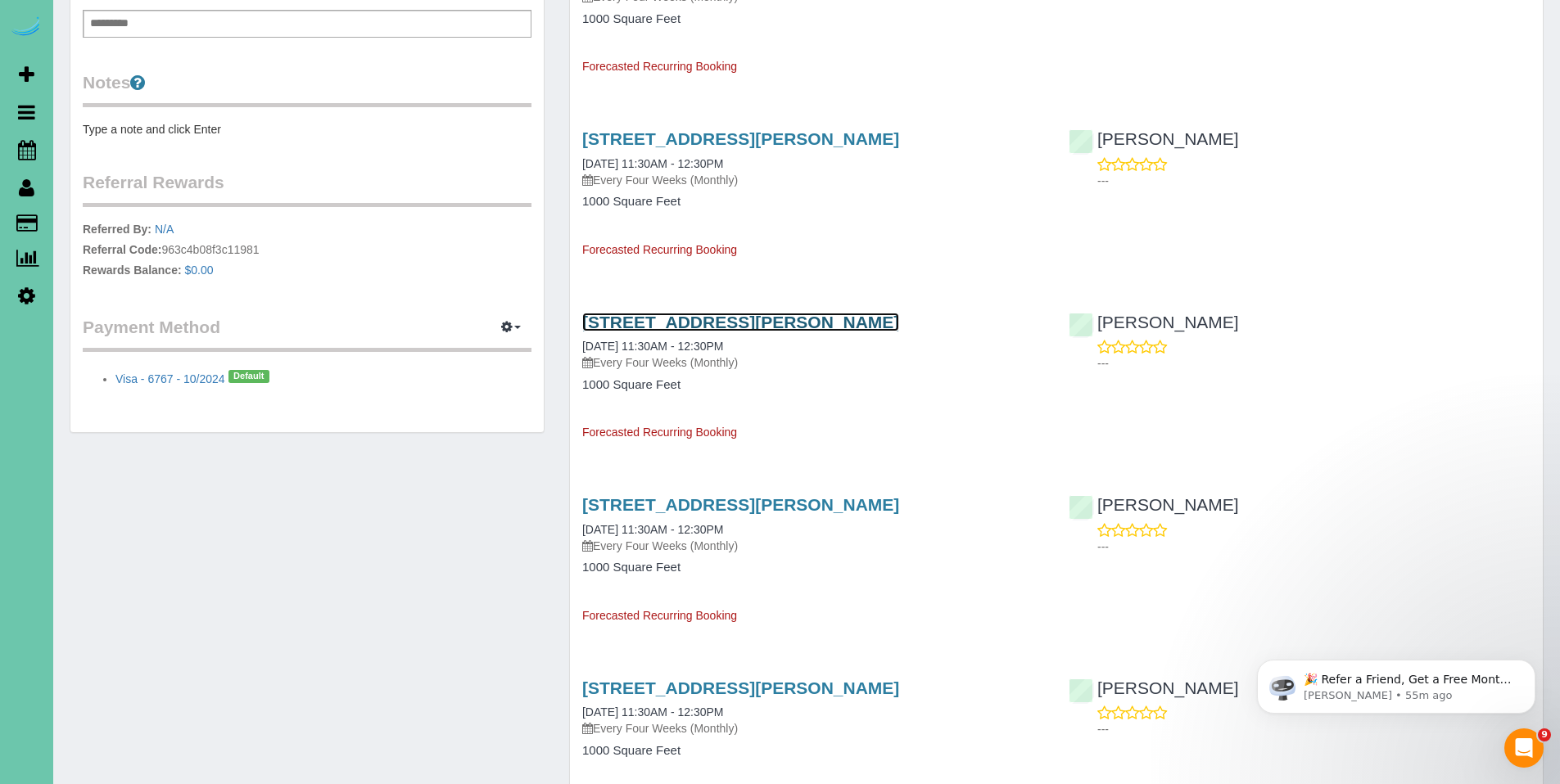
click at [706, 324] on link "[STREET_ADDRESS][PERSON_NAME]" at bounding box center [740, 323] width 317 height 19
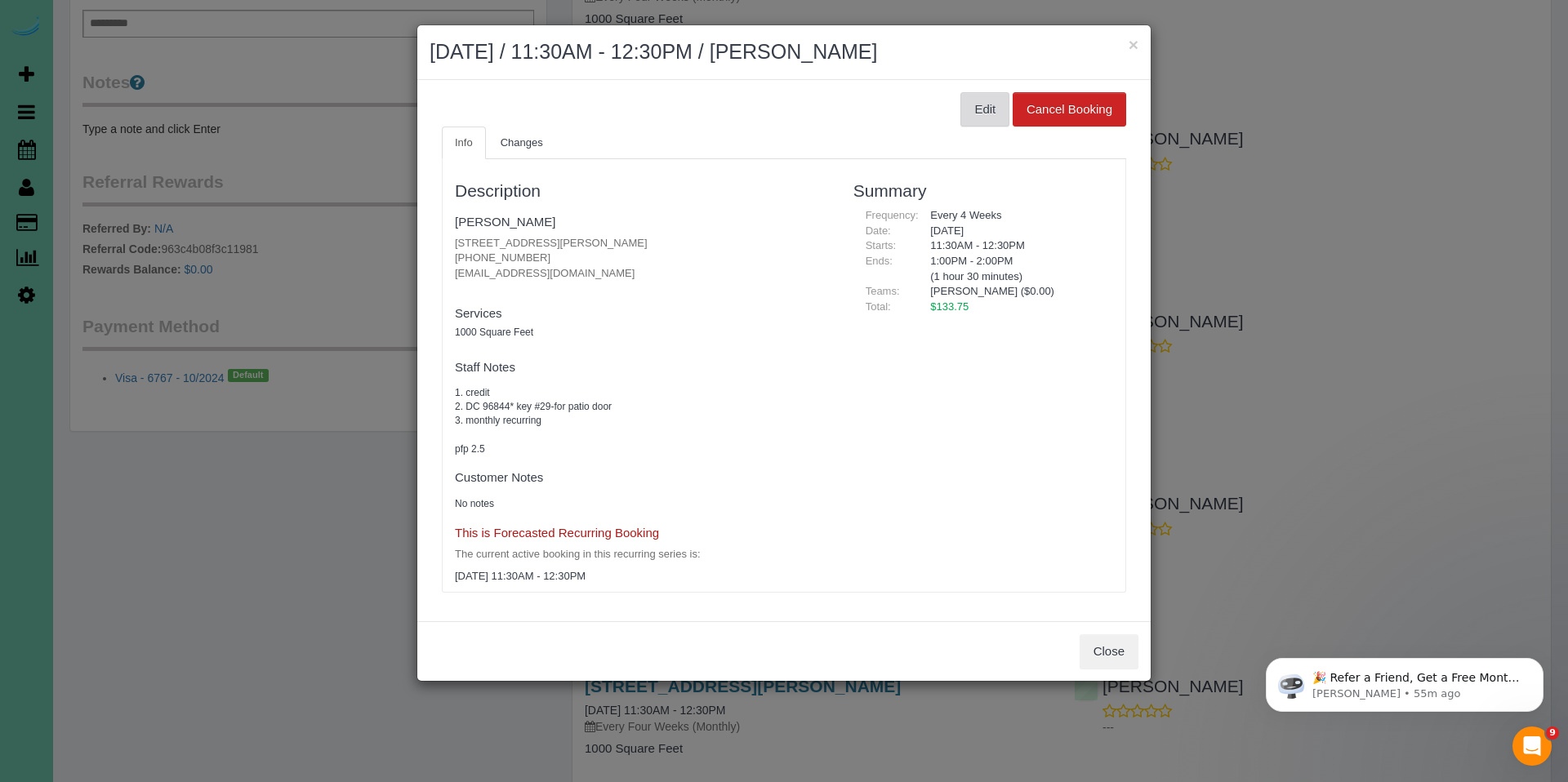
click at [979, 107] on button "Edit" at bounding box center [985, 109] width 49 height 34
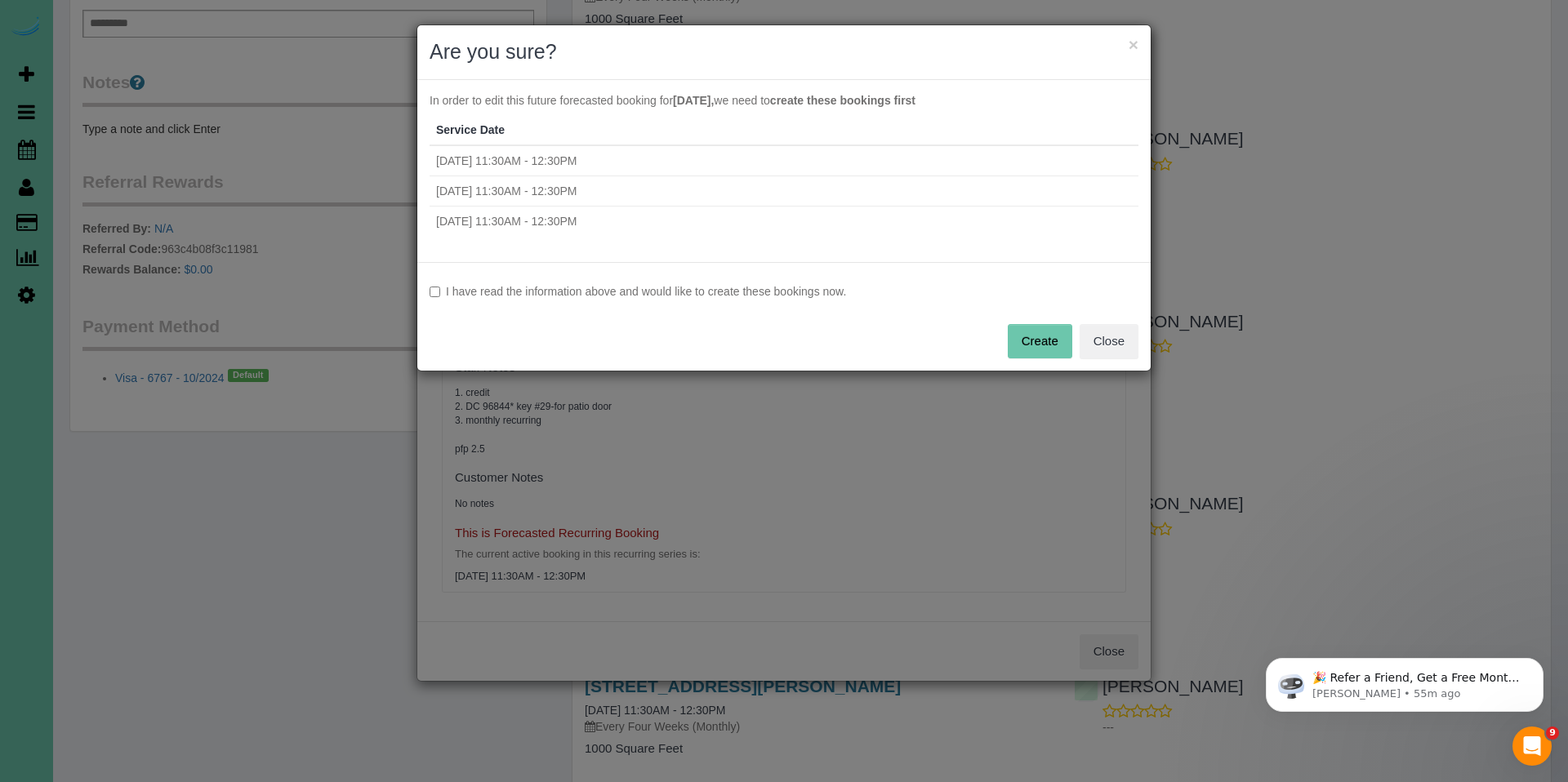
click at [559, 294] on label "I have read the information above and would like to create these bookings now." at bounding box center [784, 291] width 709 height 17
click at [1035, 342] on button "Create" at bounding box center [1040, 341] width 64 height 34
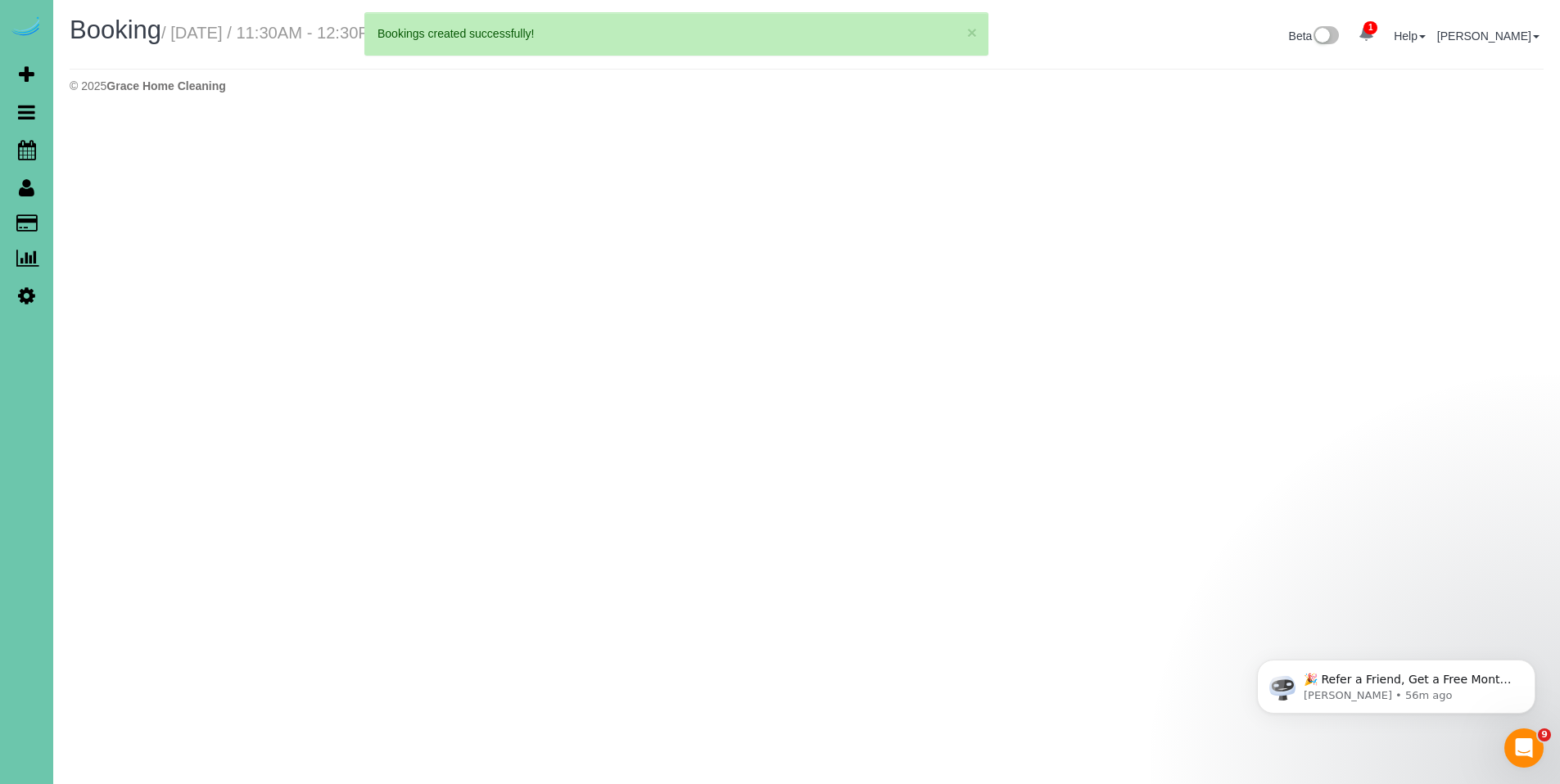
select select "NE"
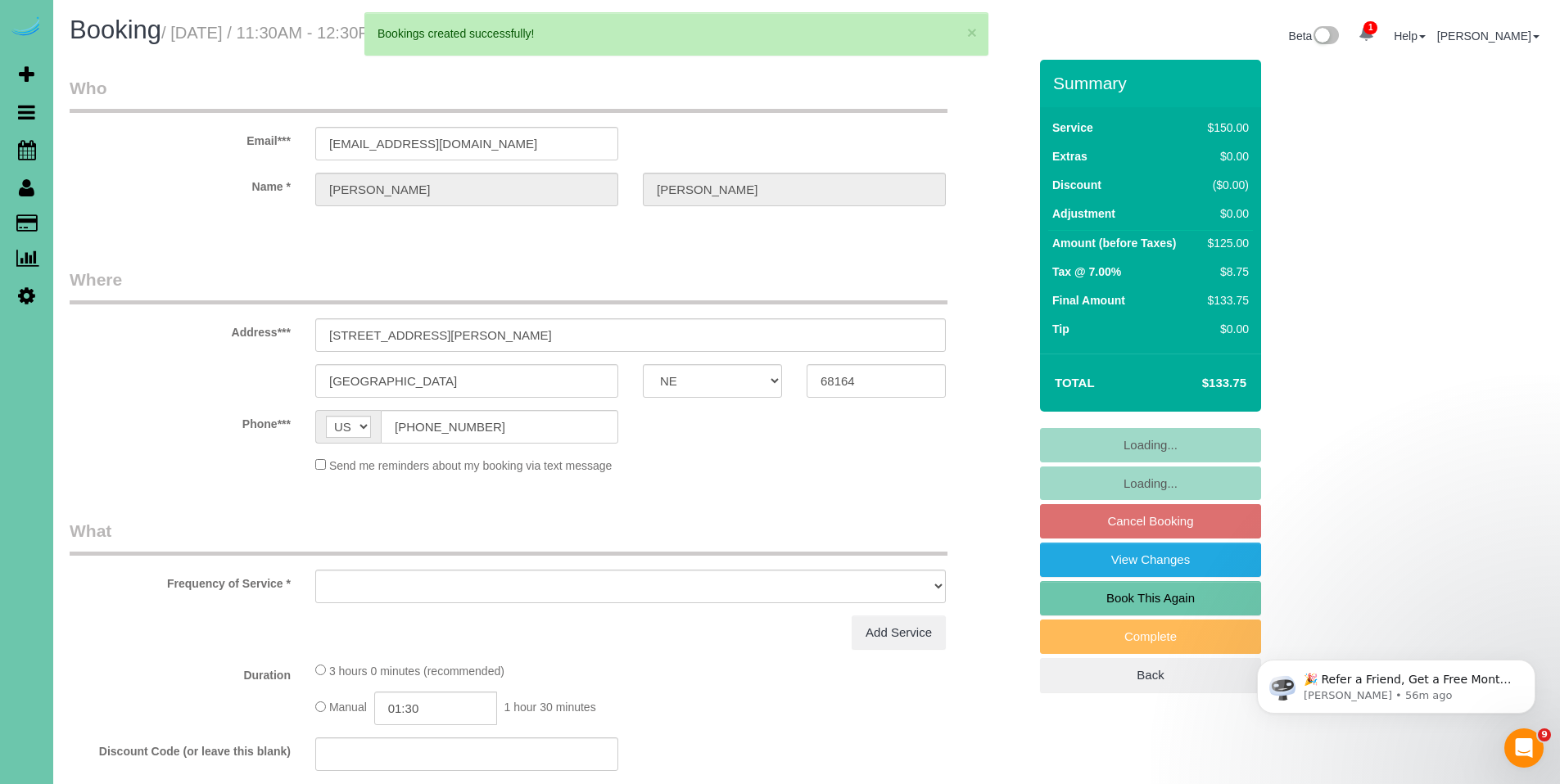
select select "object:2375"
select select "string:fspay-3c8568f8-5b3e-4200-9879-71bb73fe3ed9"
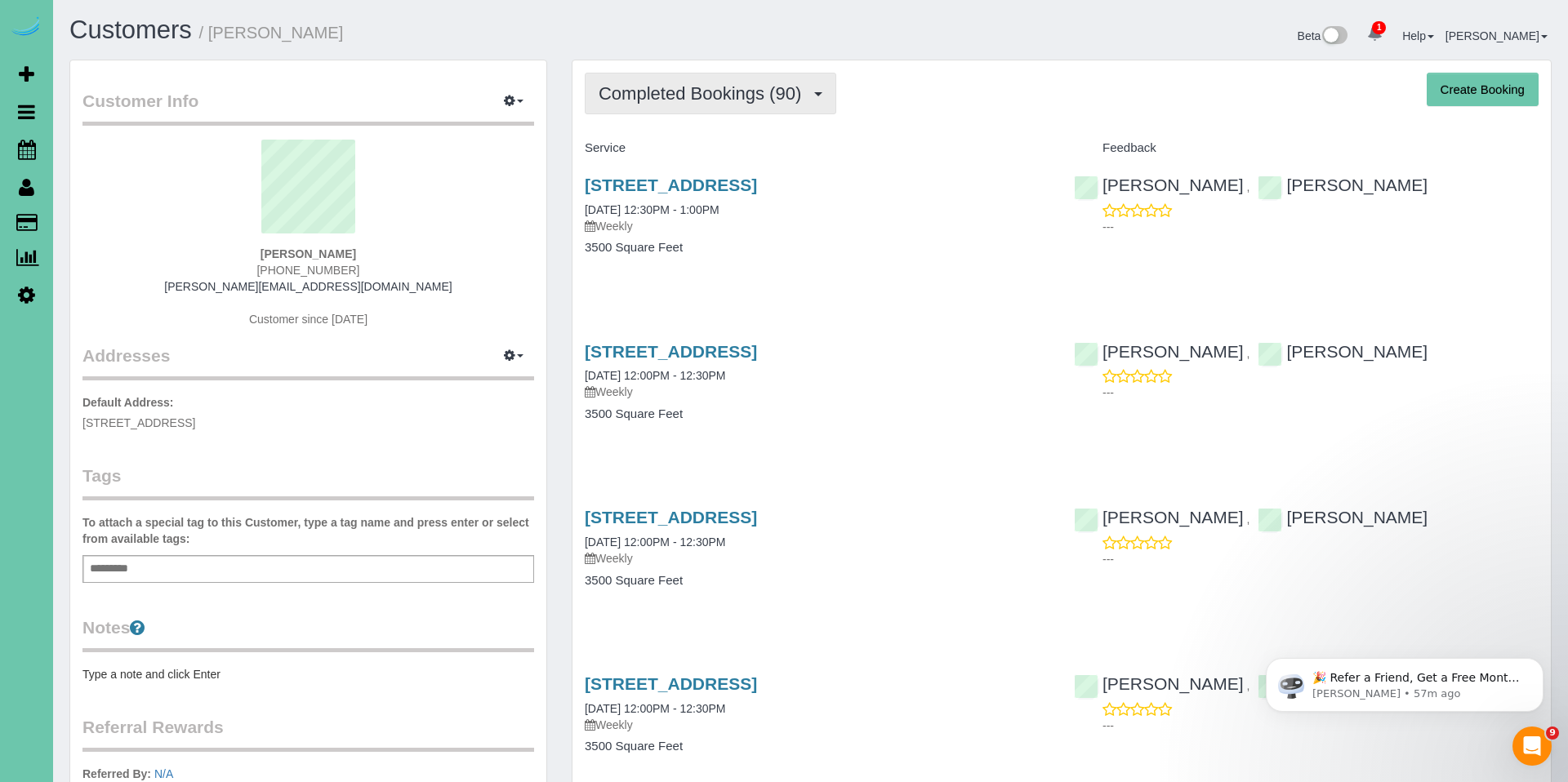
click at [700, 104] on button "Completed Bookings (90)" at bounding box center [710, 94] width 251 height 42
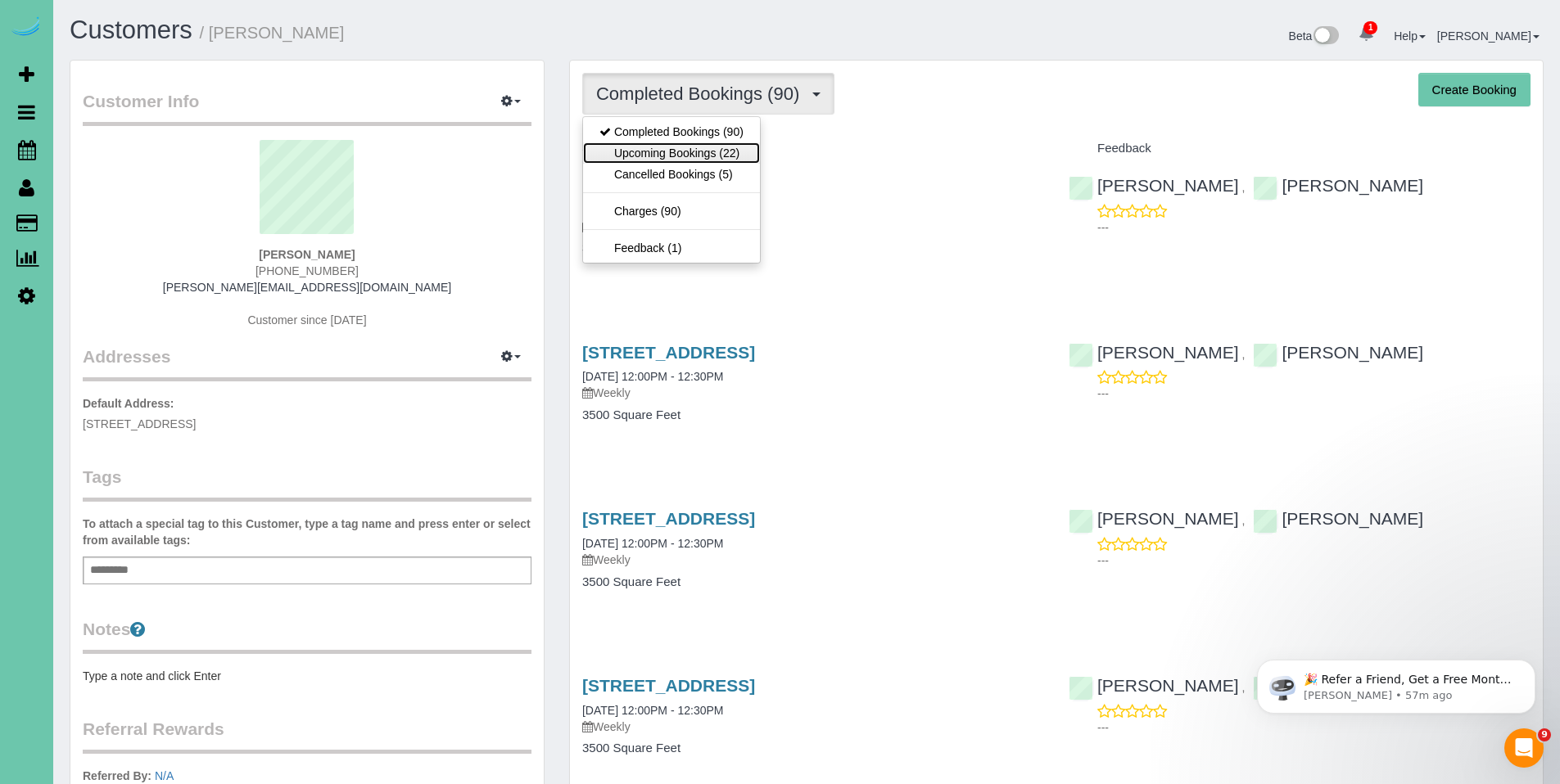
click at [689, 146] on link "Upcoming Bookings (22)" at bounding box center [671, 153] width 177 height 21
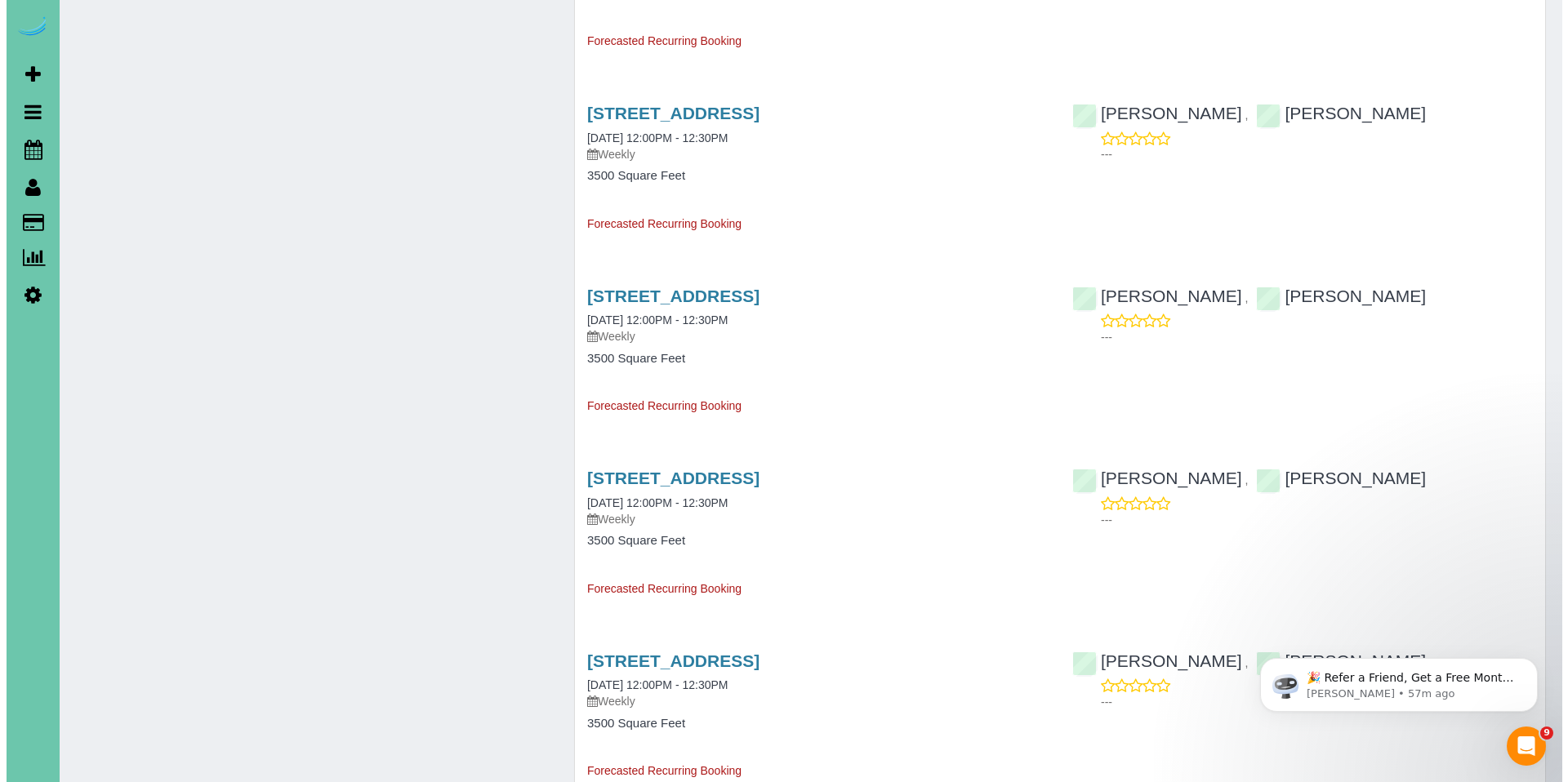
scroll to position [3198, 0]
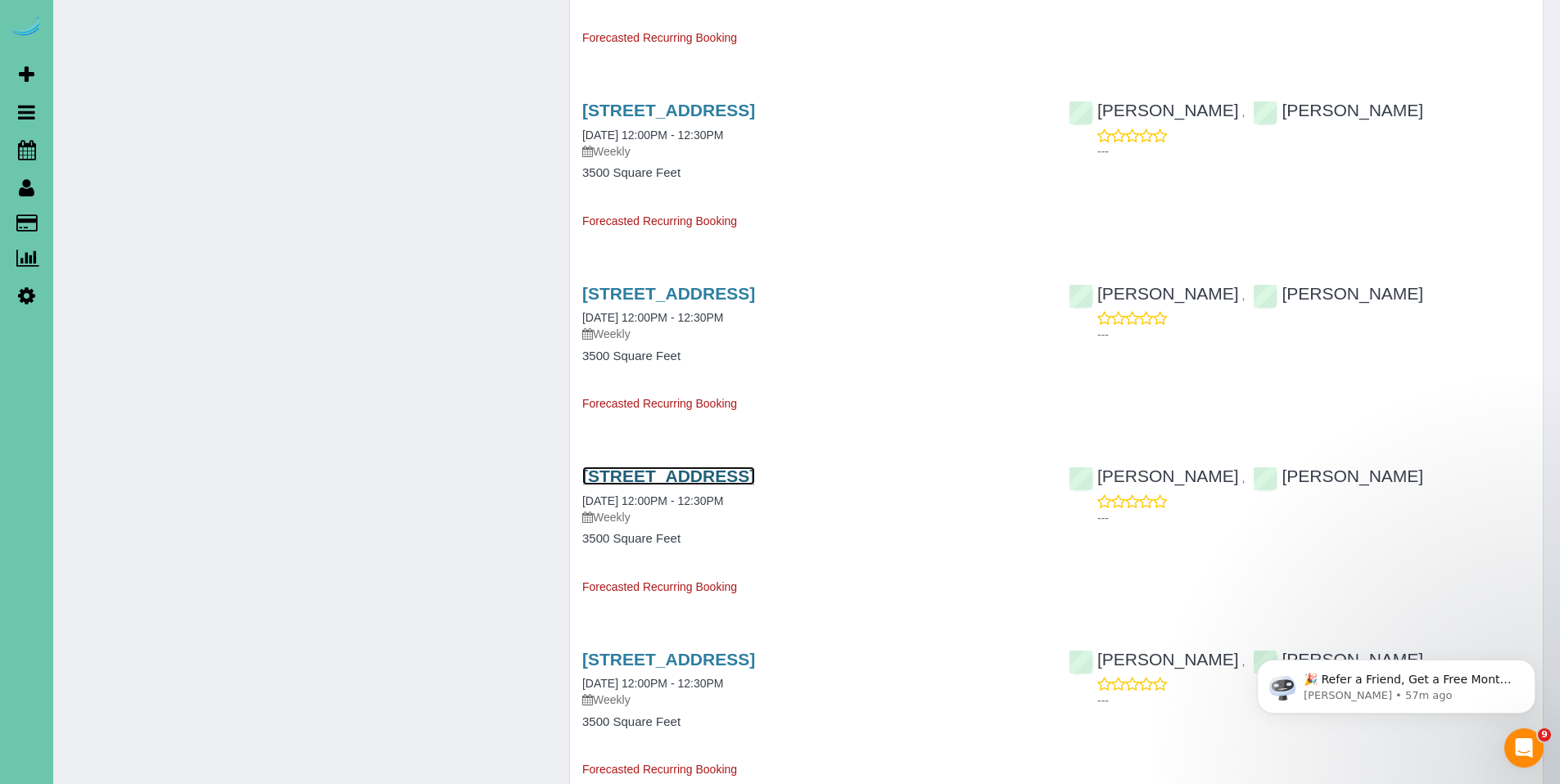
click at [688, 478] on link "7001 Farnam St, Omaha, NE 68132" at bounding box center [668, 476] width 173 height 19
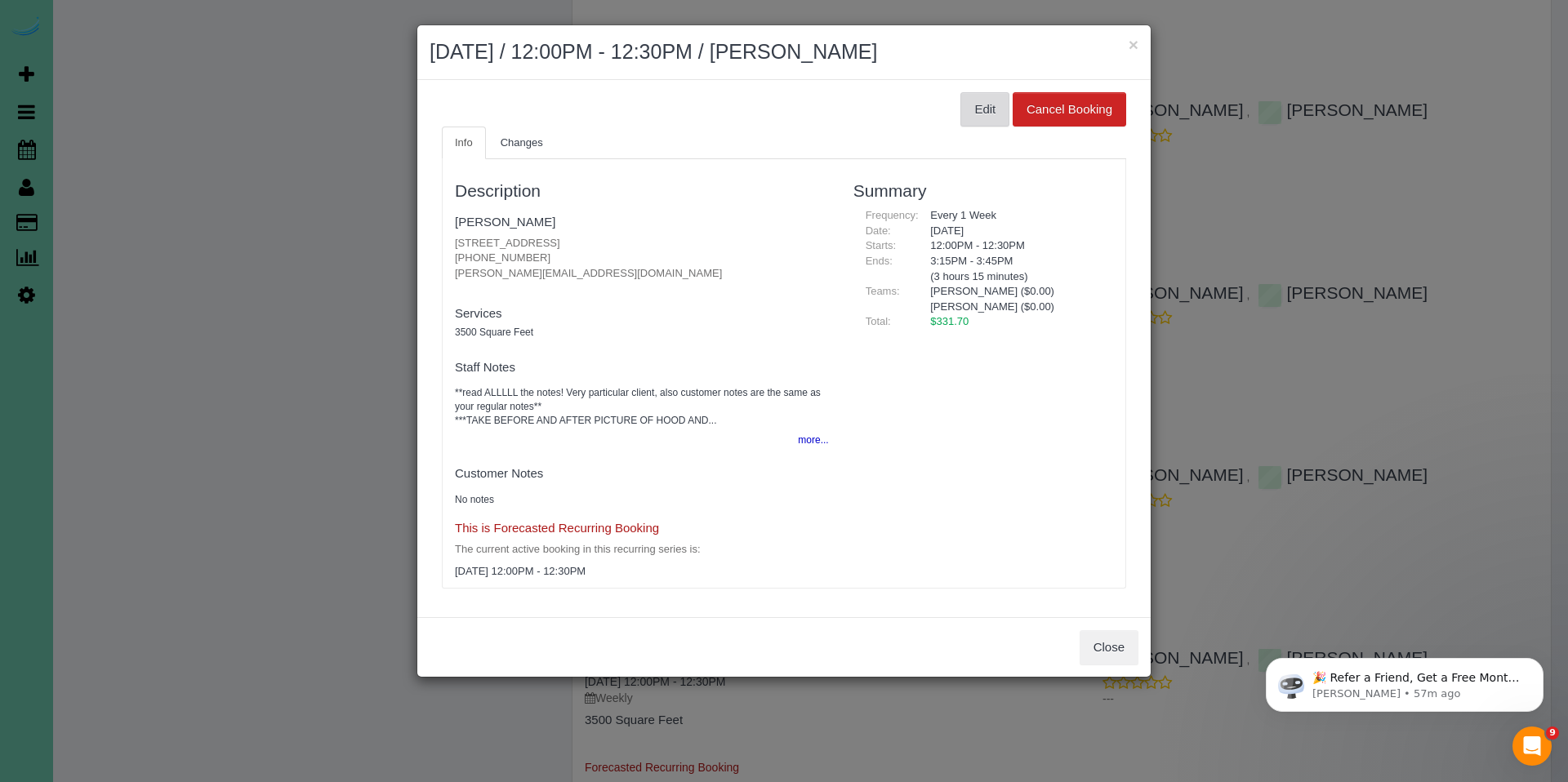
click at [985, 125] on button "Edit" at bounding box center [985, 109] width 49 height 34
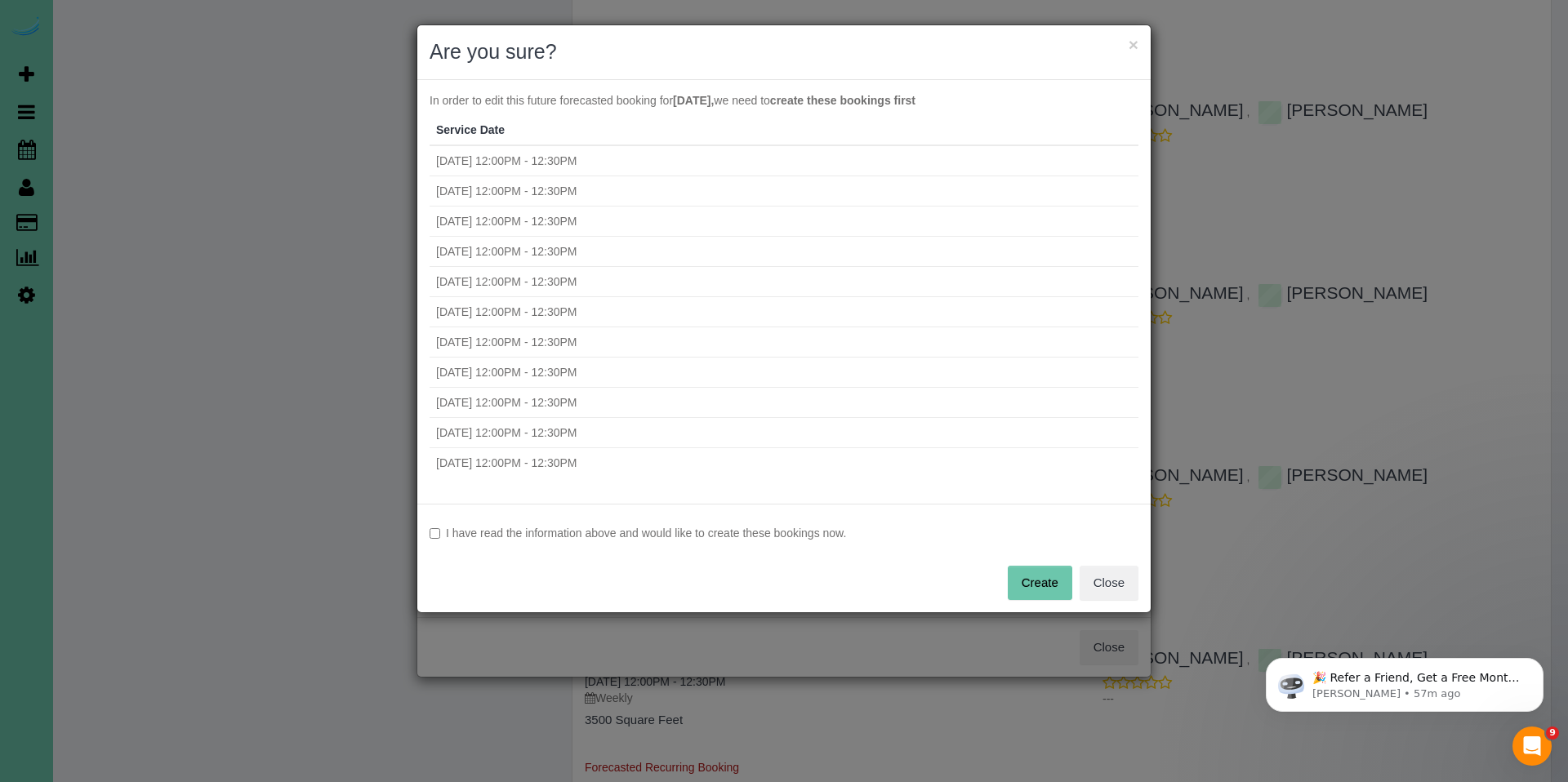
click at [807, 529] on label "I have read the information above and would like to create these bookings now." at bounding box center [784, 533] width 709 height 17
click at [1039, 579] on button "Create" at bounding box center [1040, 582] width 64 height 34
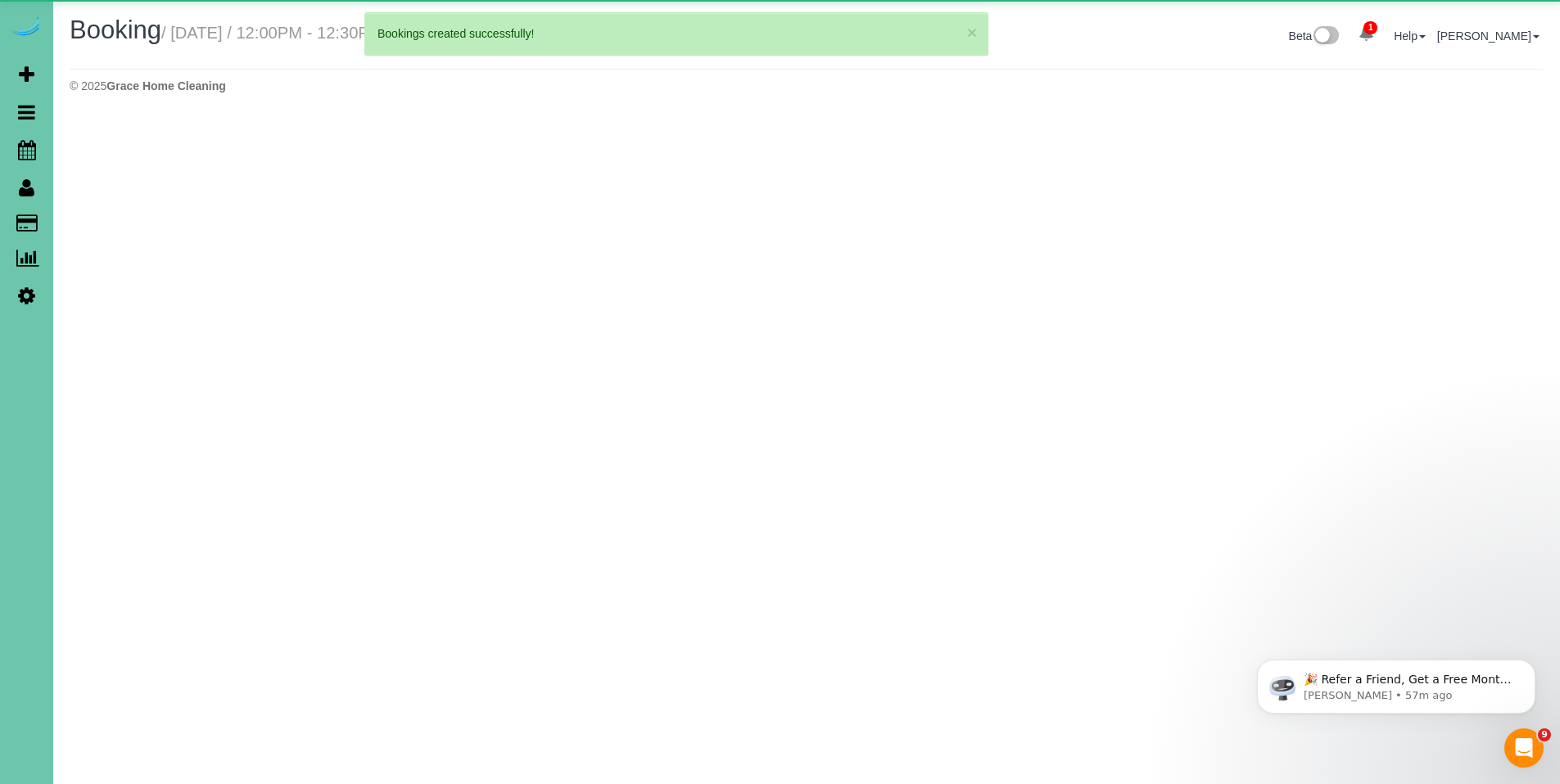
select select "NE"
select select "string:fspay-61fb6f6f-9e46-48ba-a7fd-99bf7418da56"
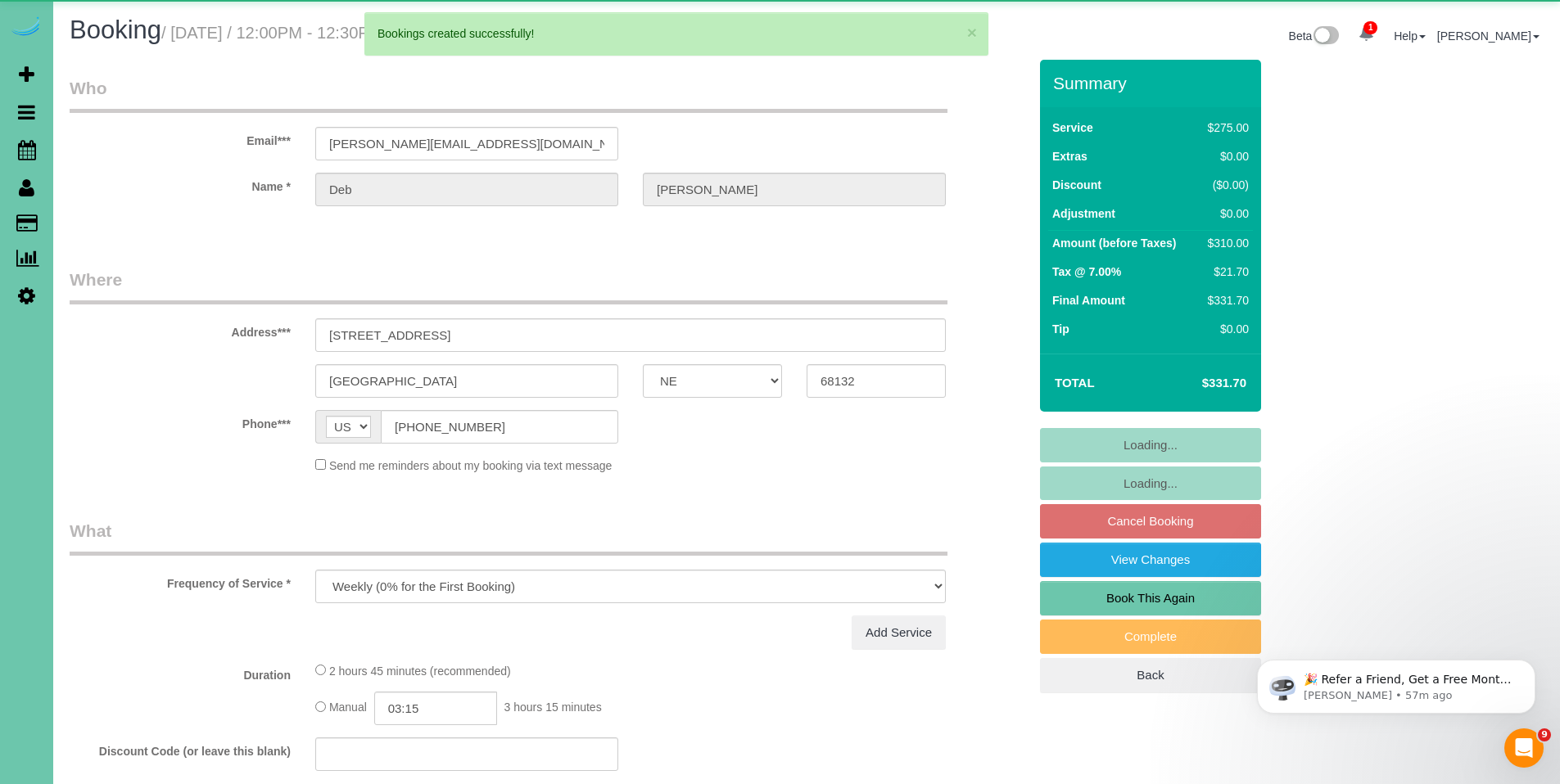
select select "object:3122"
select select "number:37"
select select "number:43"
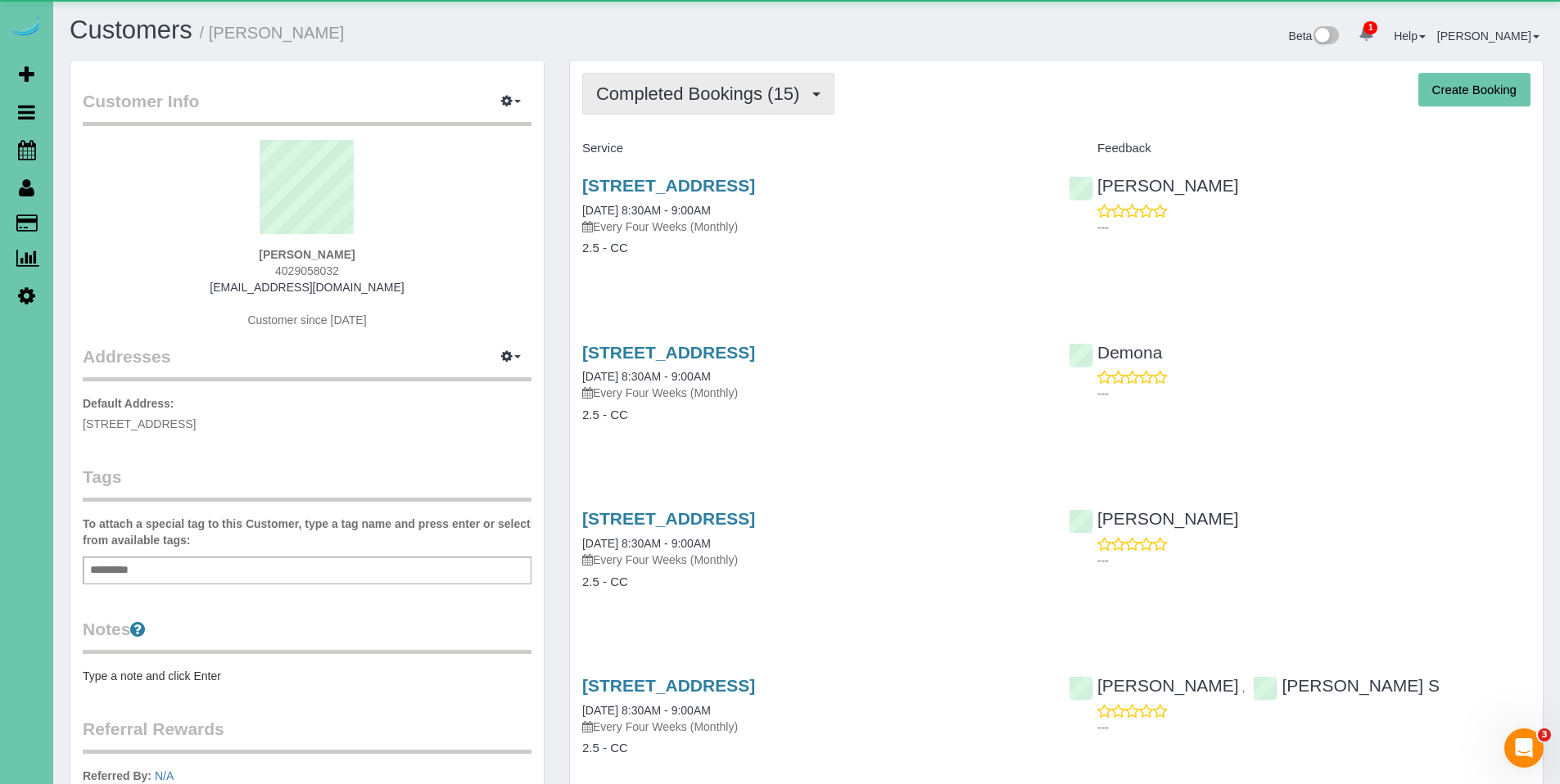
click at [715, 104] on button "Completed Bookings (15)" at bounding box center [708, 94] width 252 height 42
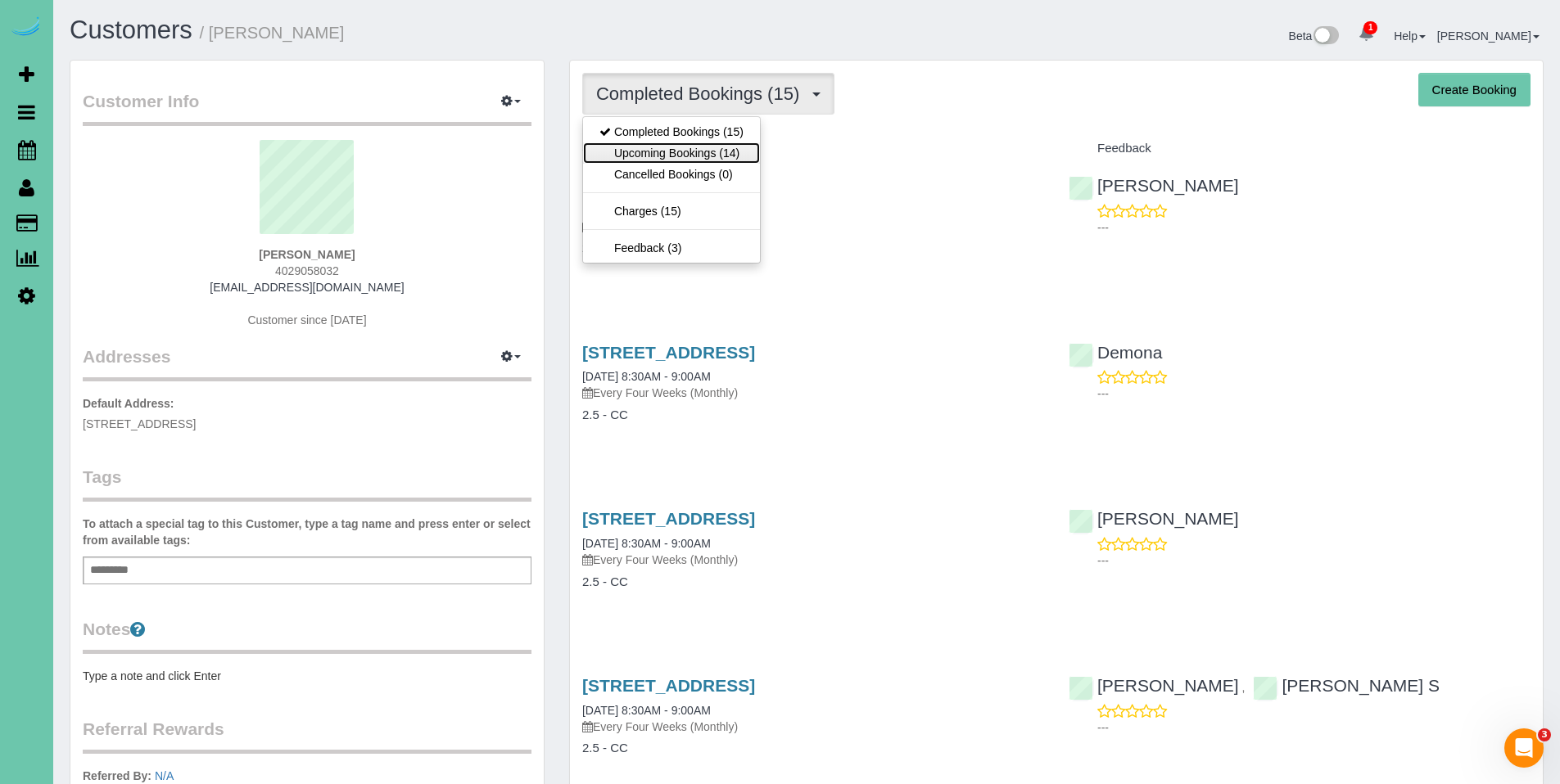
click at [662, 150] on link "Upcoming Bookings (14)" at bounding box center [671, 153] width 177 height 21
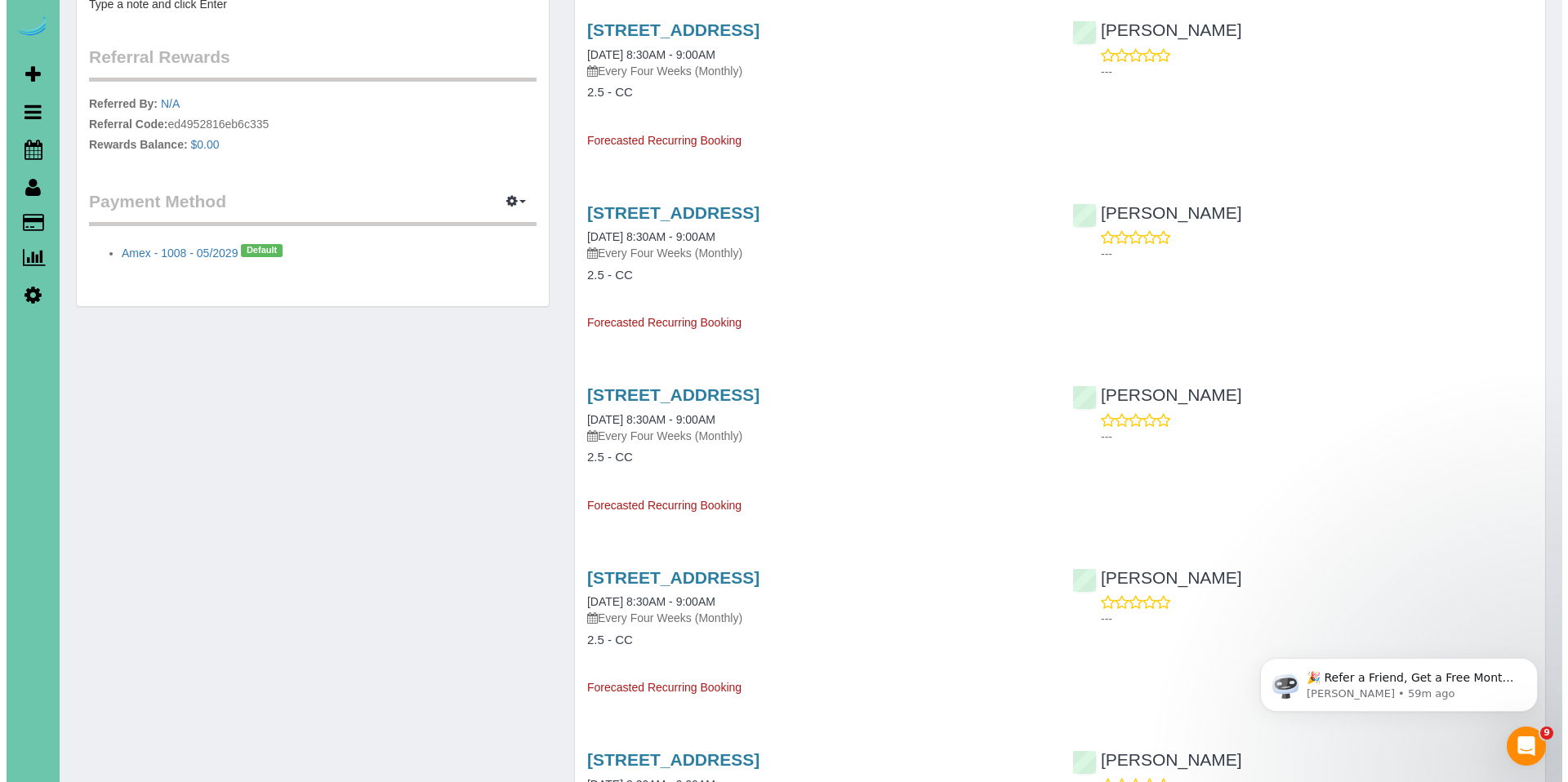
scroll to position [695, 0]
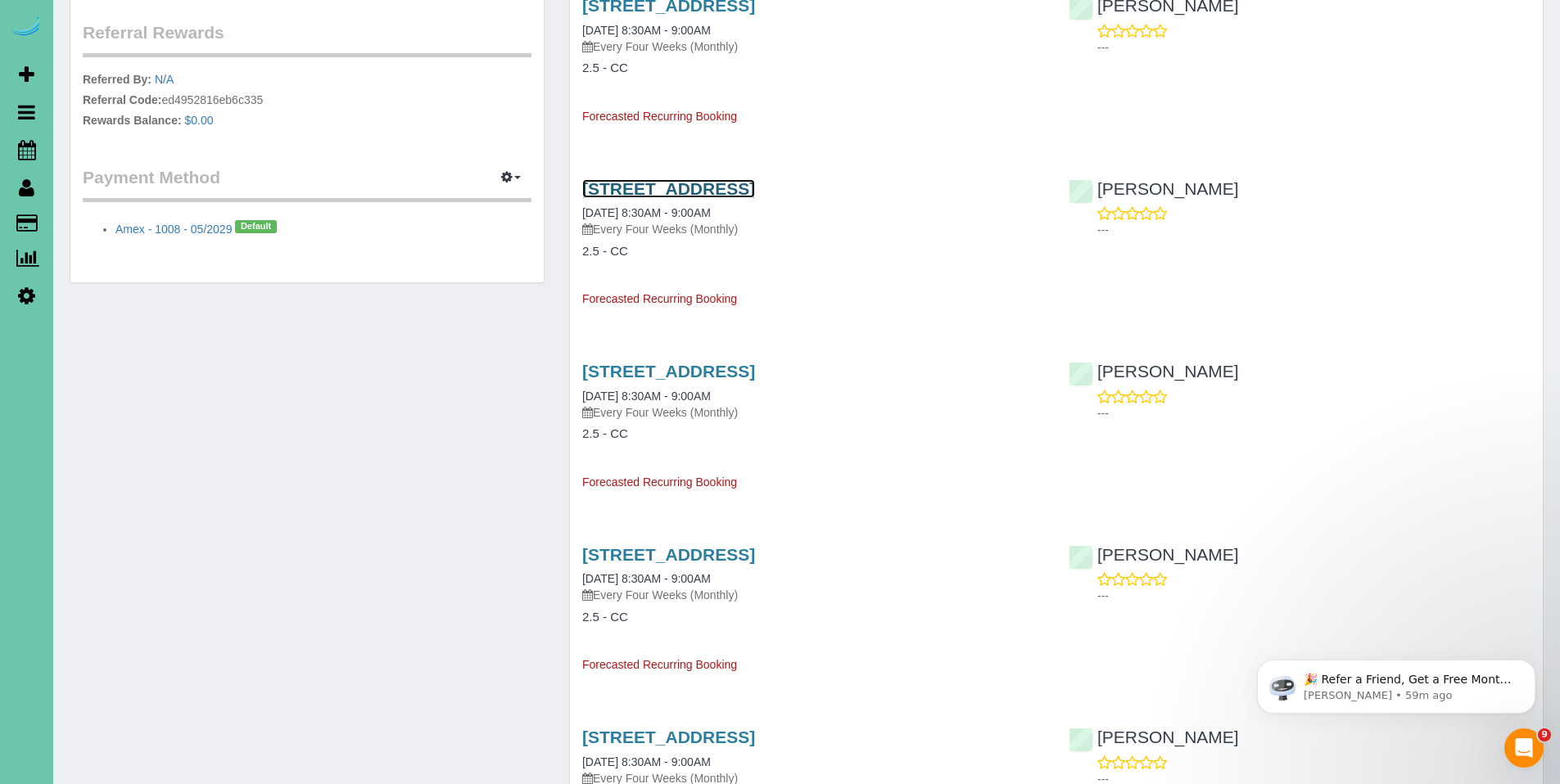
click at [686, 198] on link "[STREET_ADDRESS]" at bounding box center [668, 189] width 173 height 19
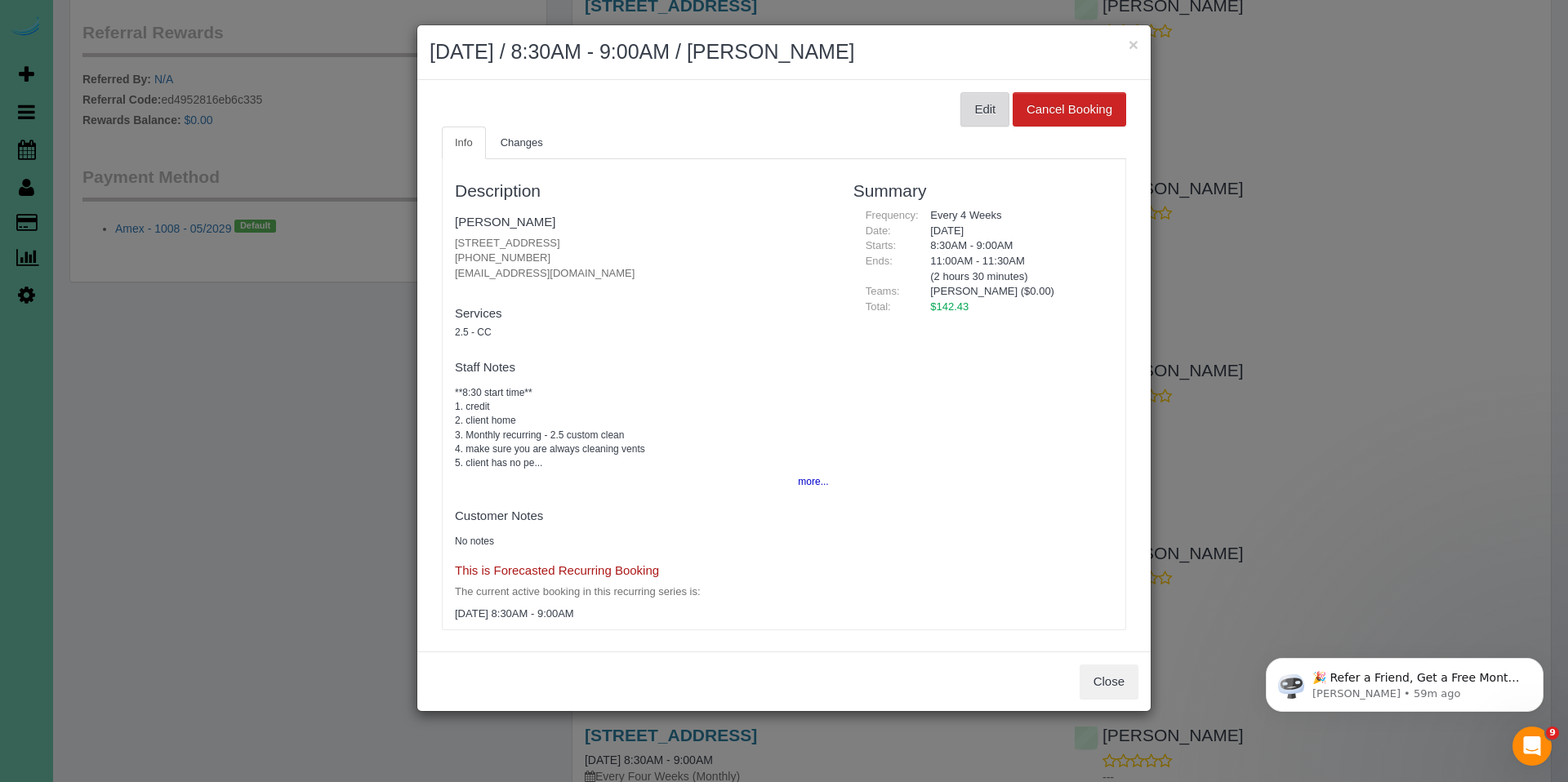
click at [974, 113] on button "Edit" at bounding box center [985, 109] width 49 height 34
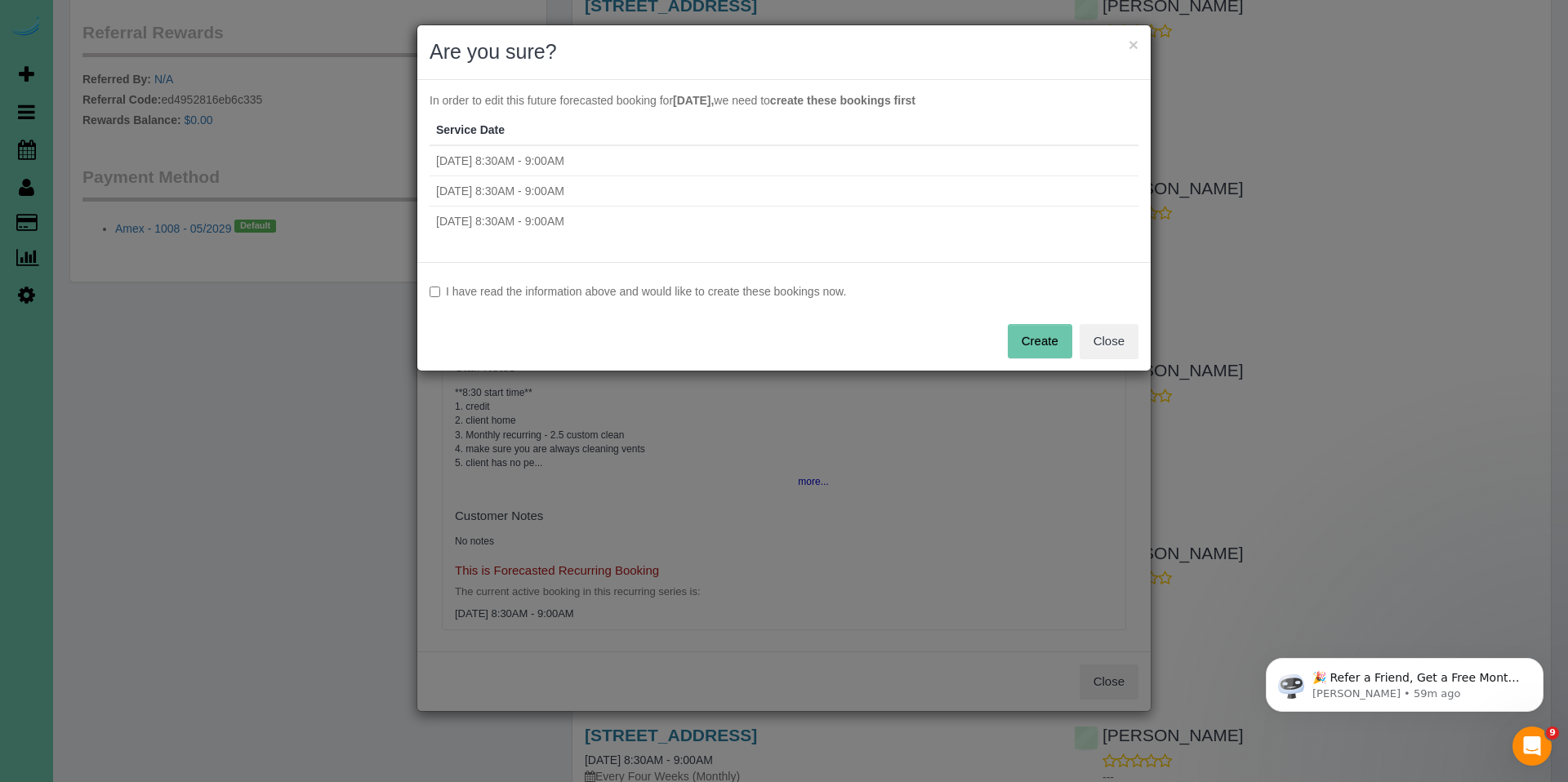
click at [622, 293] on label "I have read the information above and would like to create these bookings now." at bounding box center [784, 291] width 709 height 17
click at [1032, 349] on button "Create" at bounding box center [1040, 341] width 64 height 34
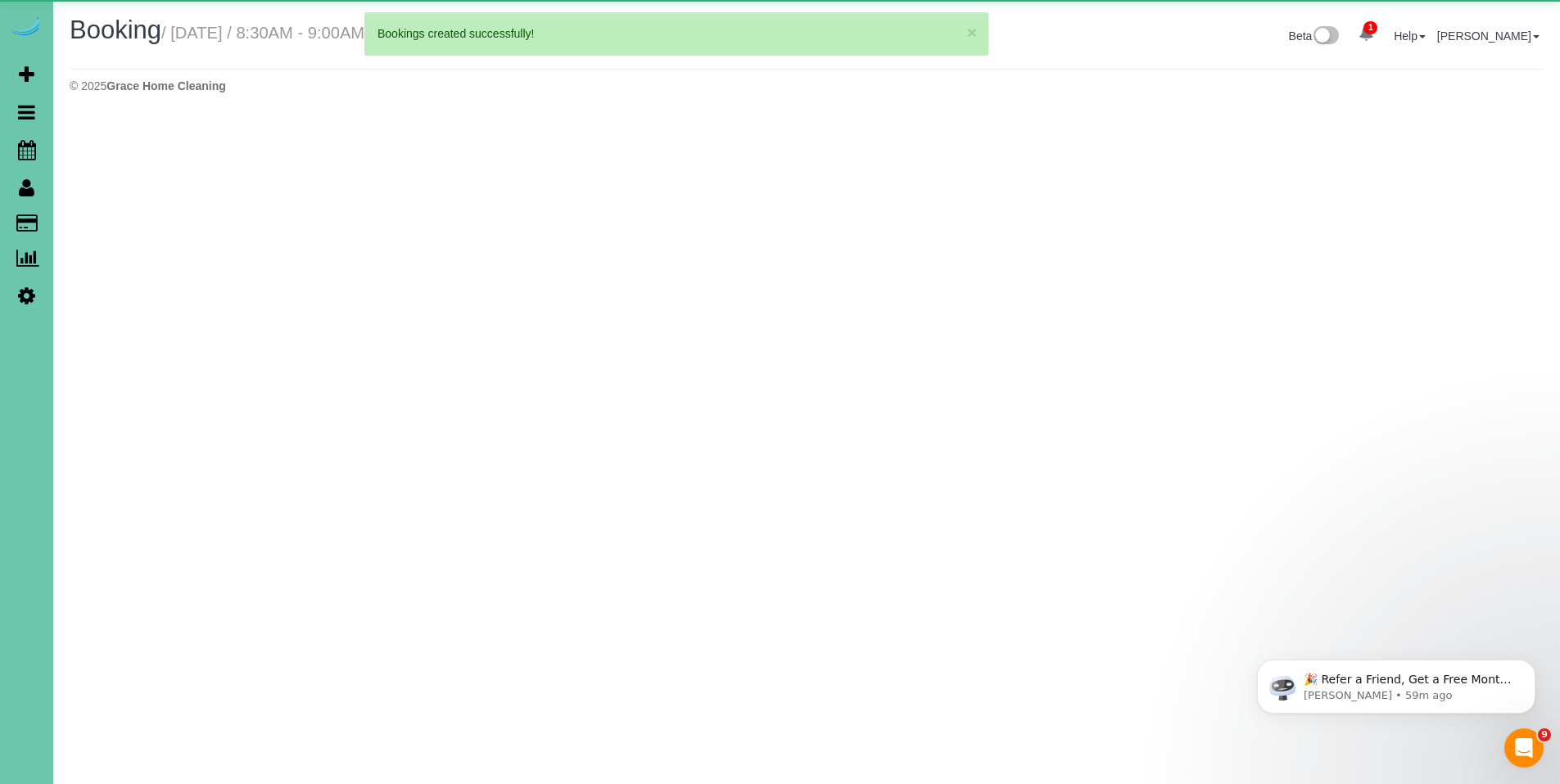
select select "NE"
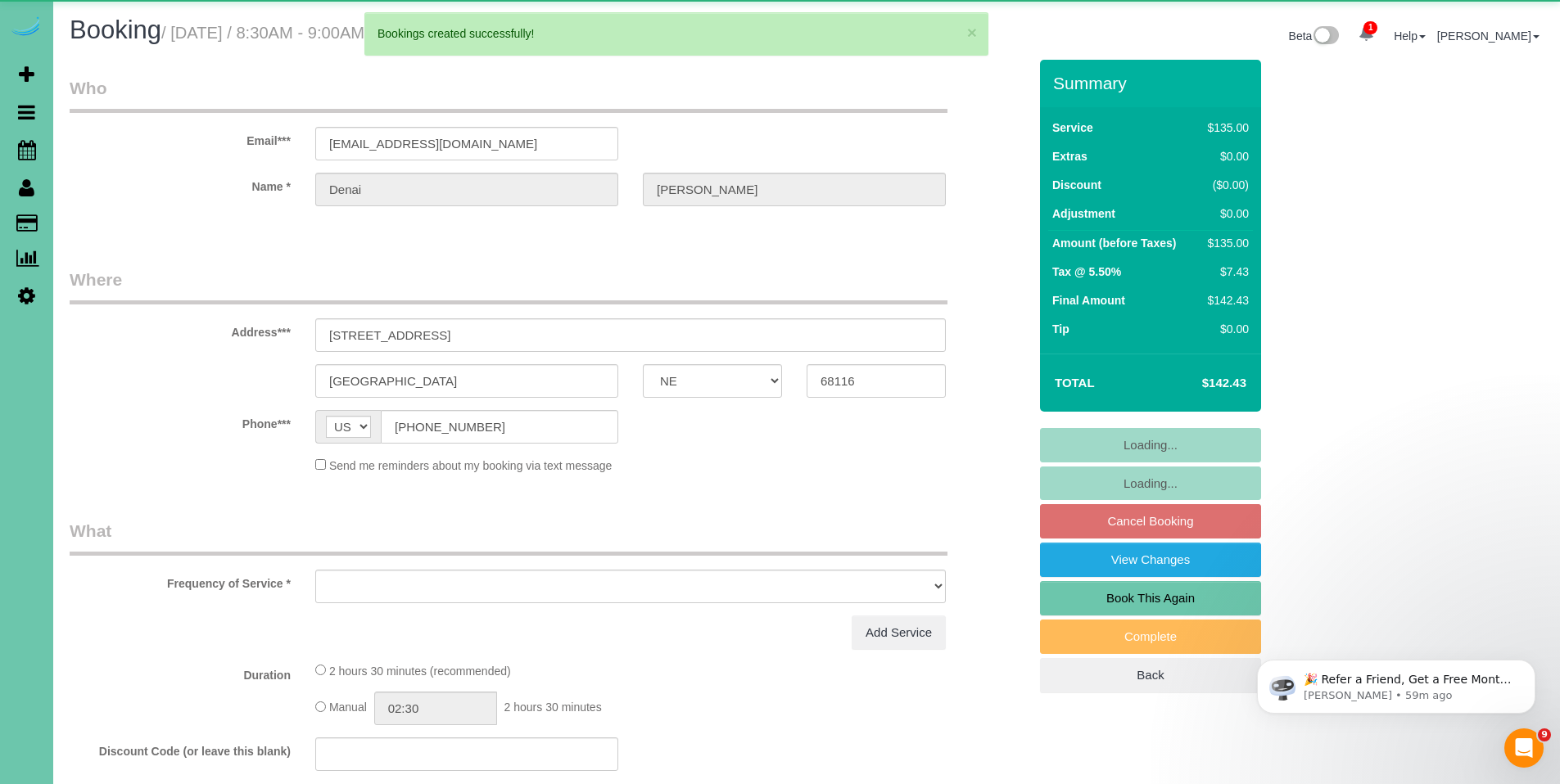
select select "object:1944"
select select "number:37"
select select "number:42"
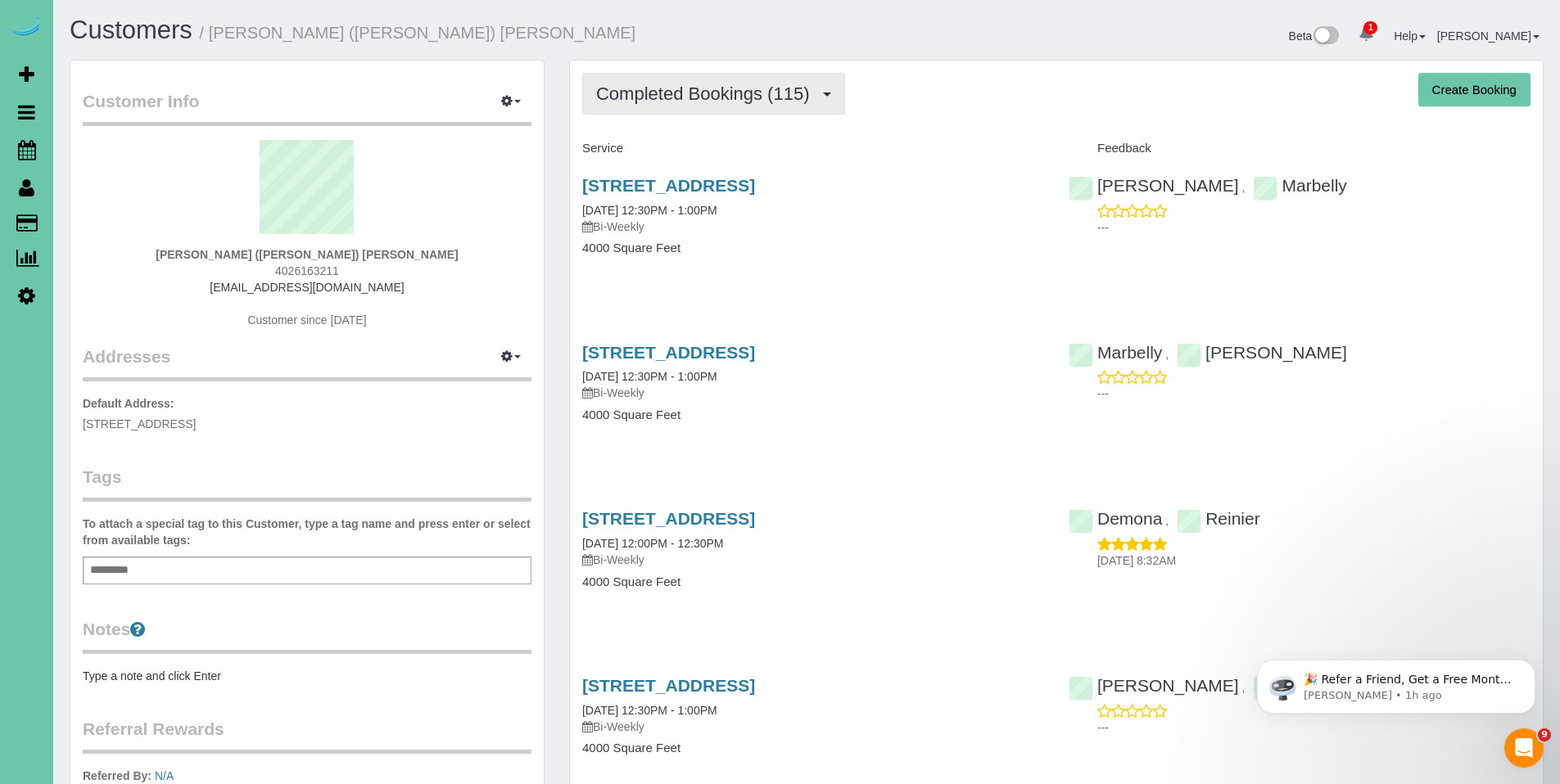
click at [678, 98] on span "Completed Bookings (115)" at bounding box center [706, 93] width 221 height 20
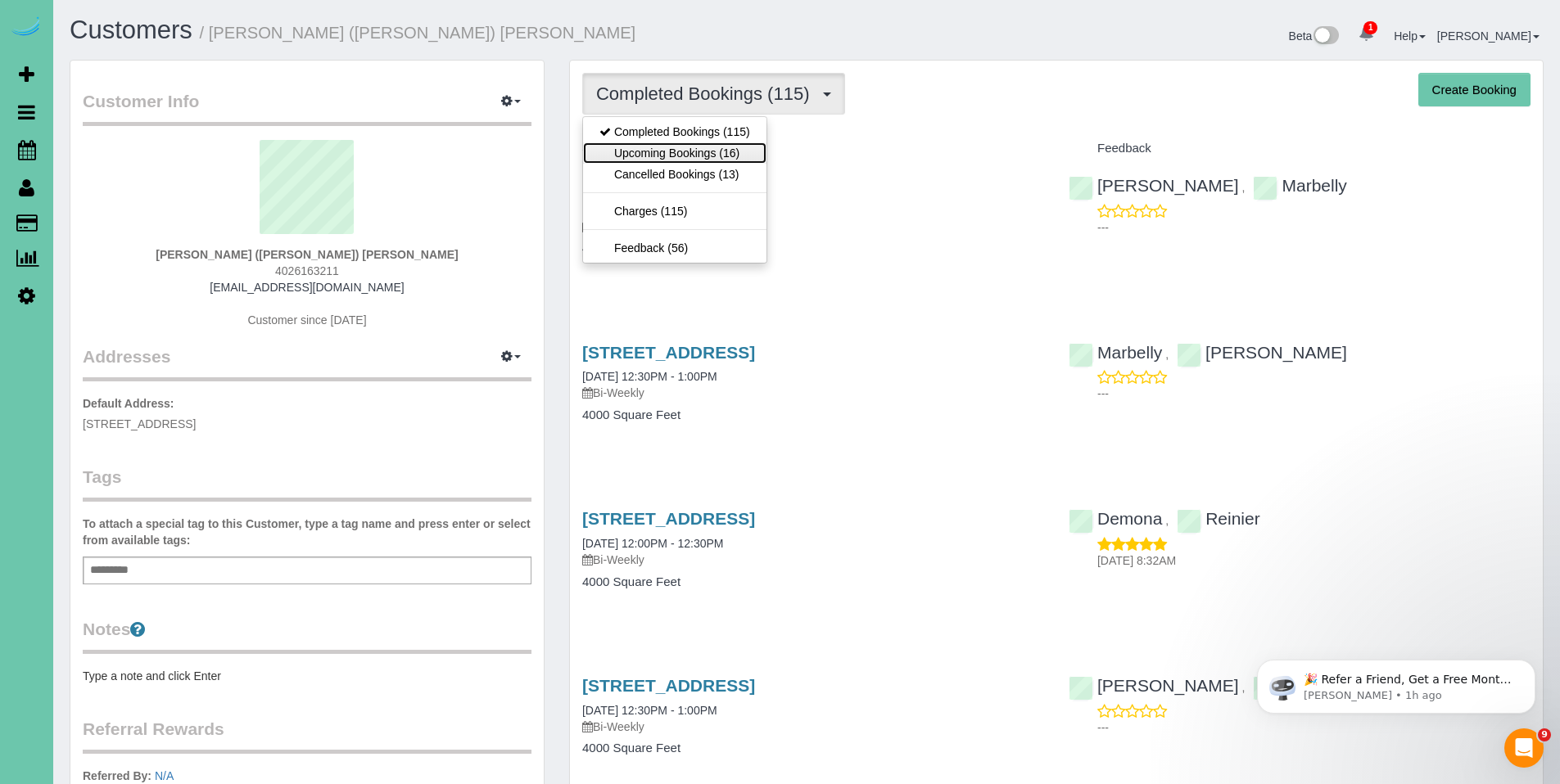
click at [674, 153] on link "Upcoming Bookings (16)" at bounding box center [674, 153] width 183 height 21
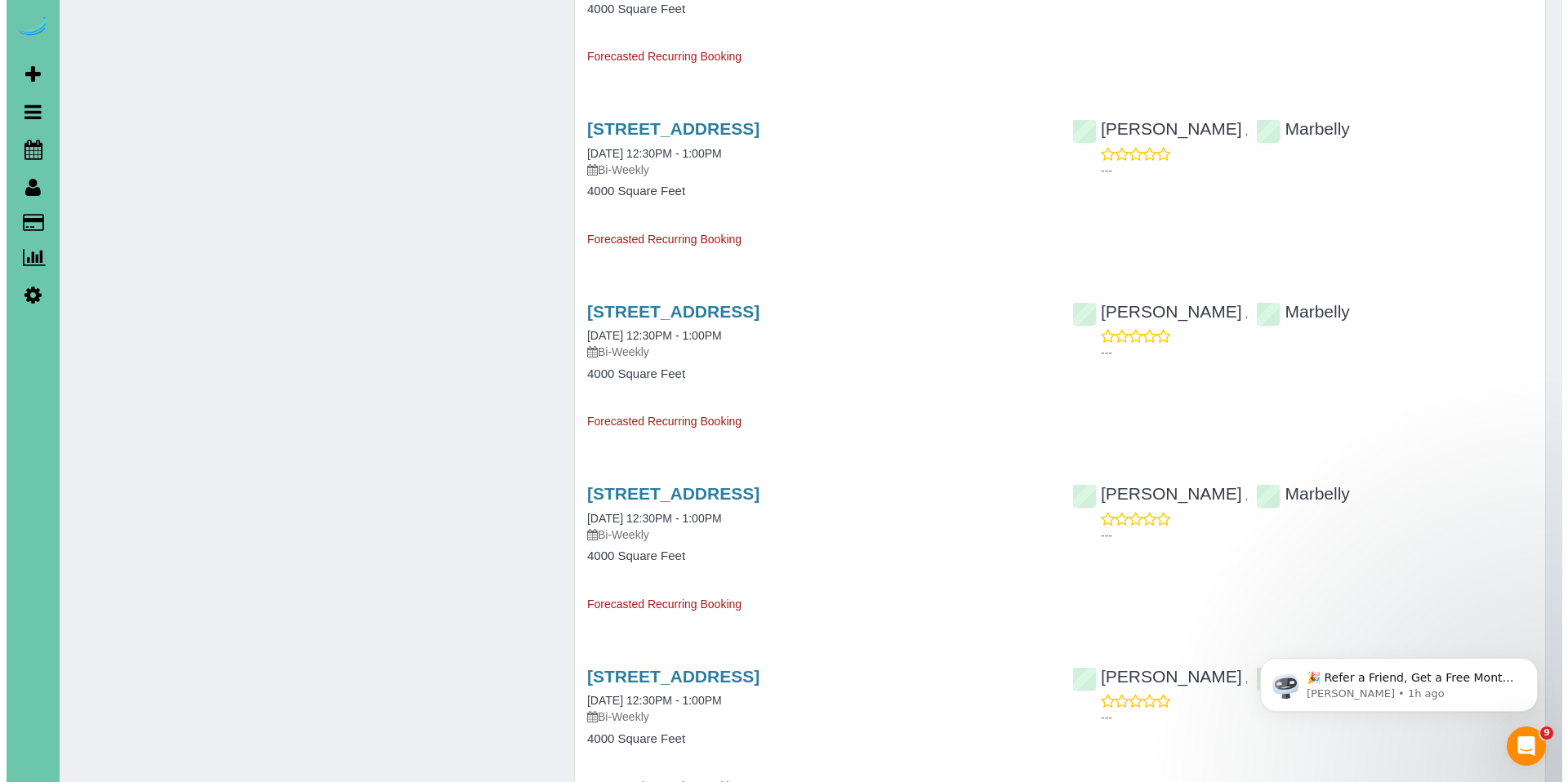
scroll to position [1484, 0]
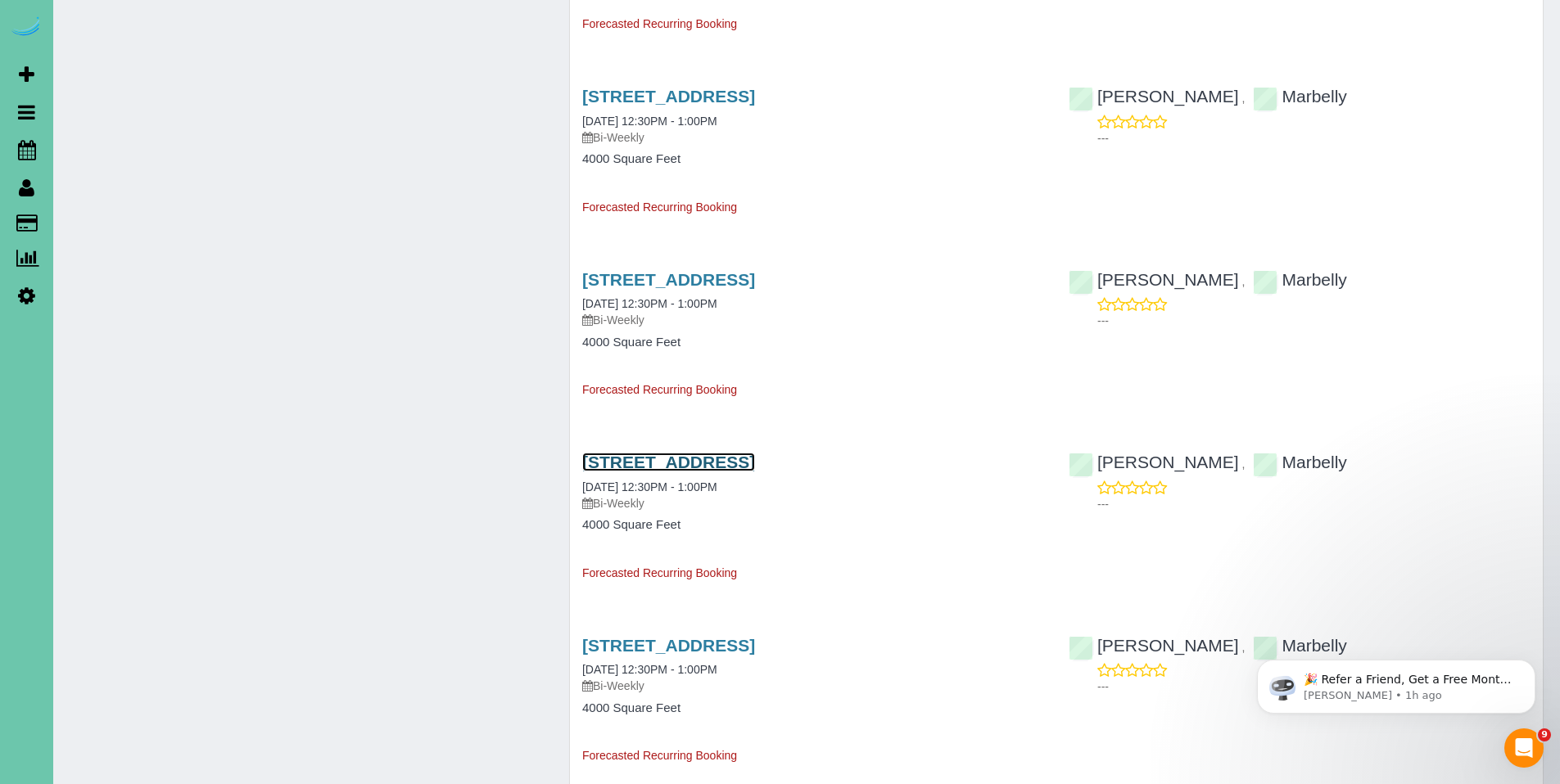
click at [690, 461] on link "[STREET_ADDRESS]" at bounding box center [668, 462] width 173 height 19
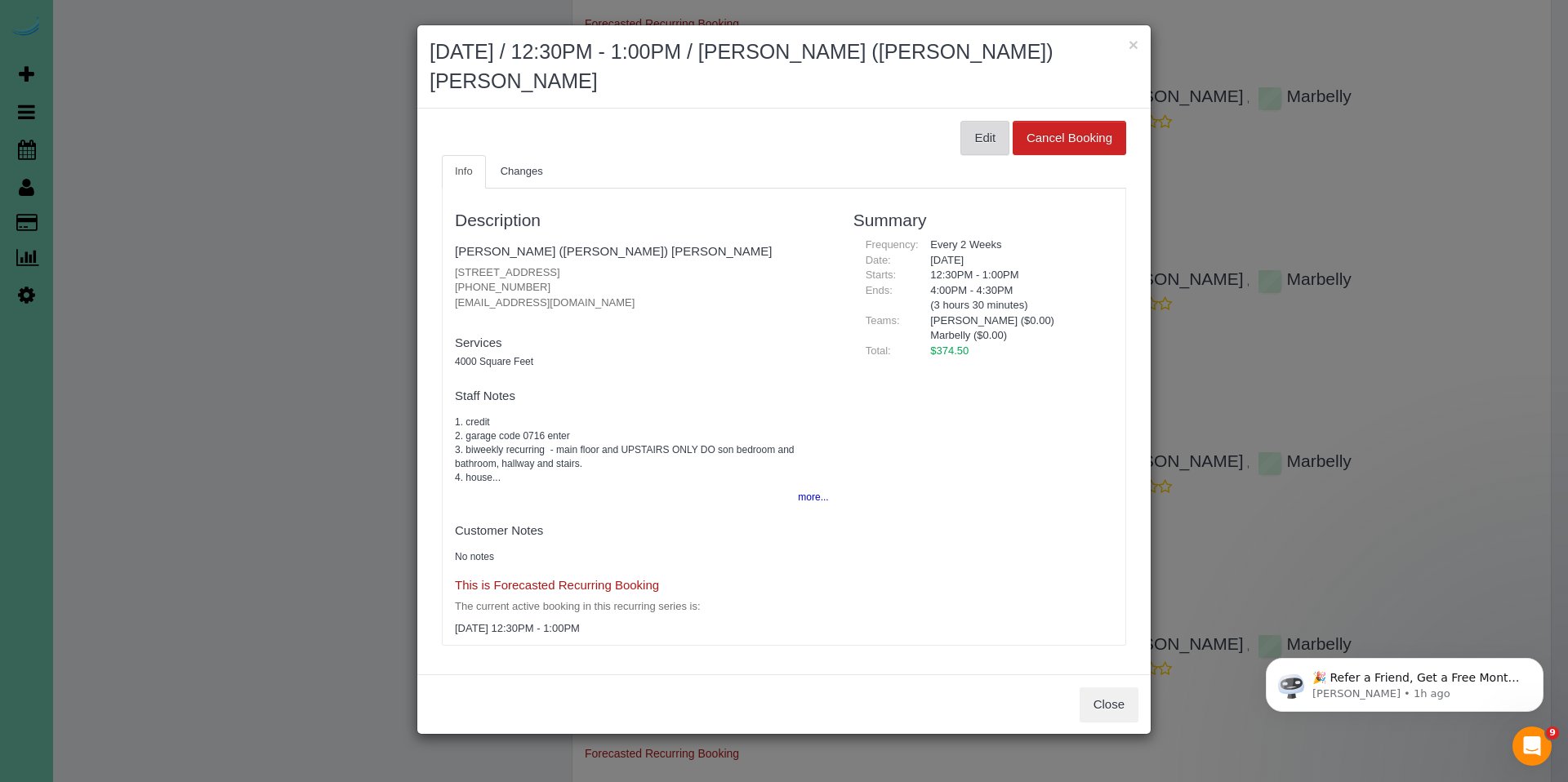
click at [987, 121] on button "Edit" at bounding box center [985, 137] width 49 height 34
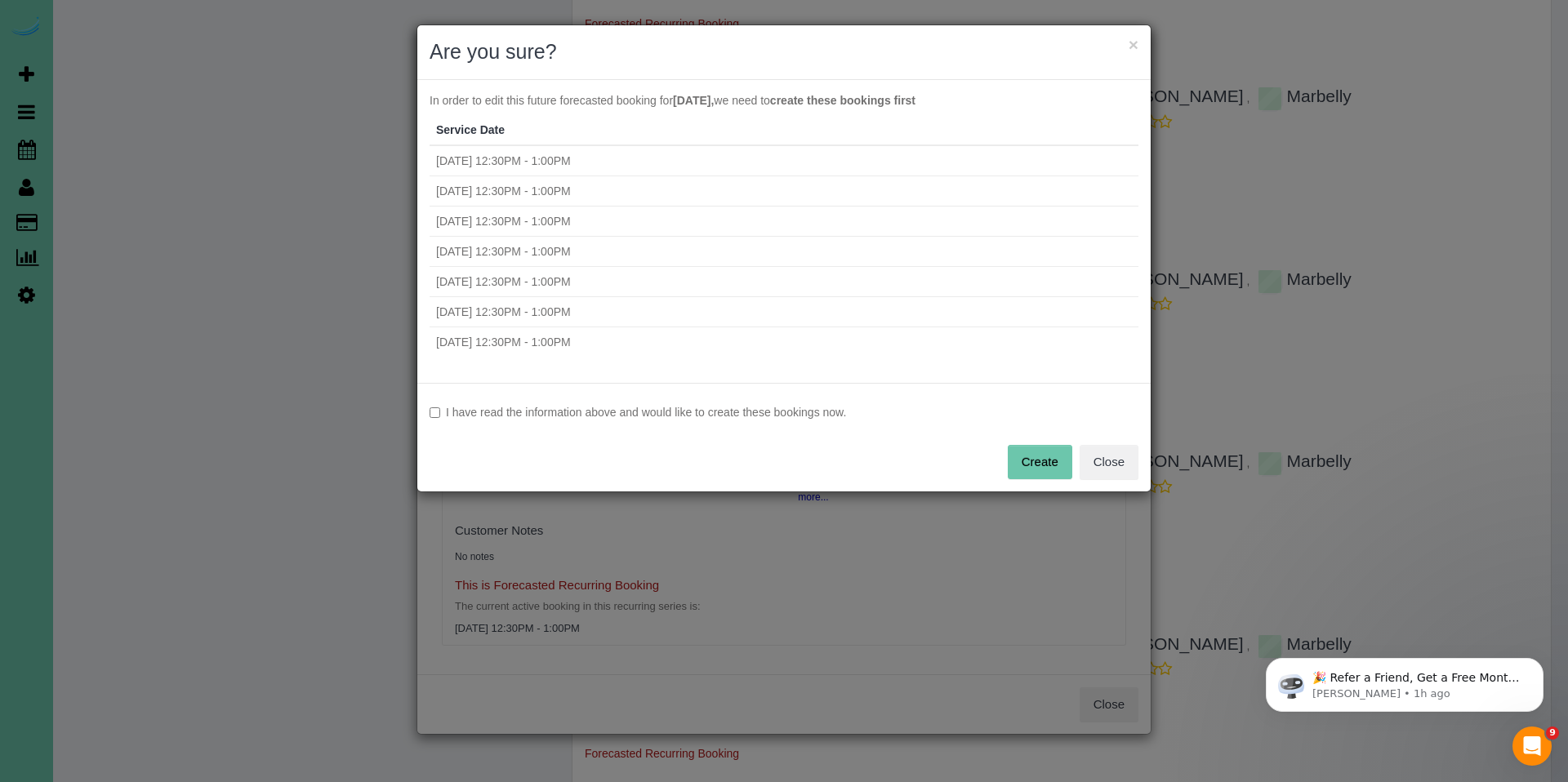
click at [718, 404] on label "I have read the information above and would like to create these bookings now." at bounding box center [784, 412] width 709 height 17
click at [1038, 458] on button "Create" at bounding box center [1040, 462] width 64 height 34
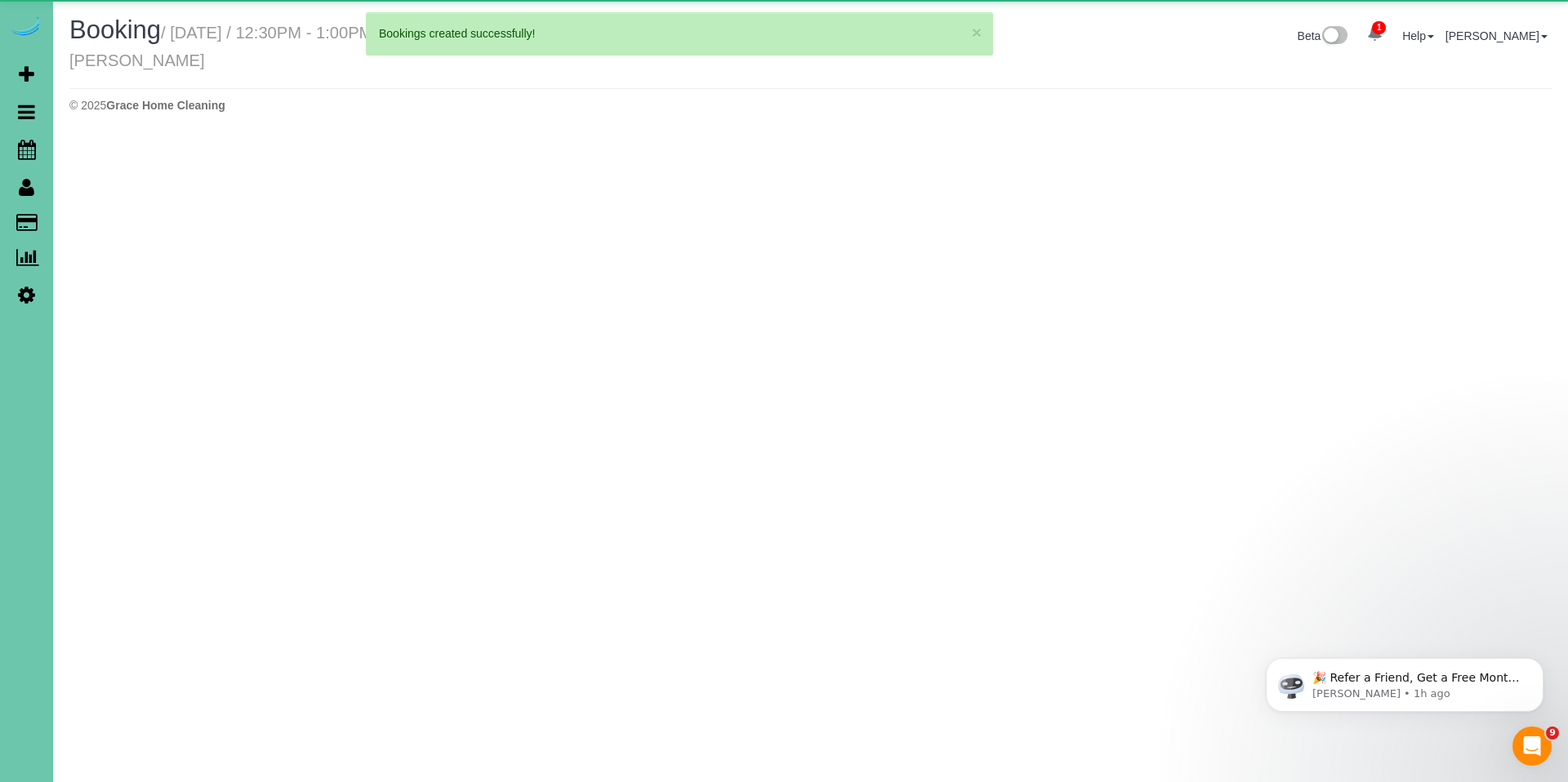
select select "NE"
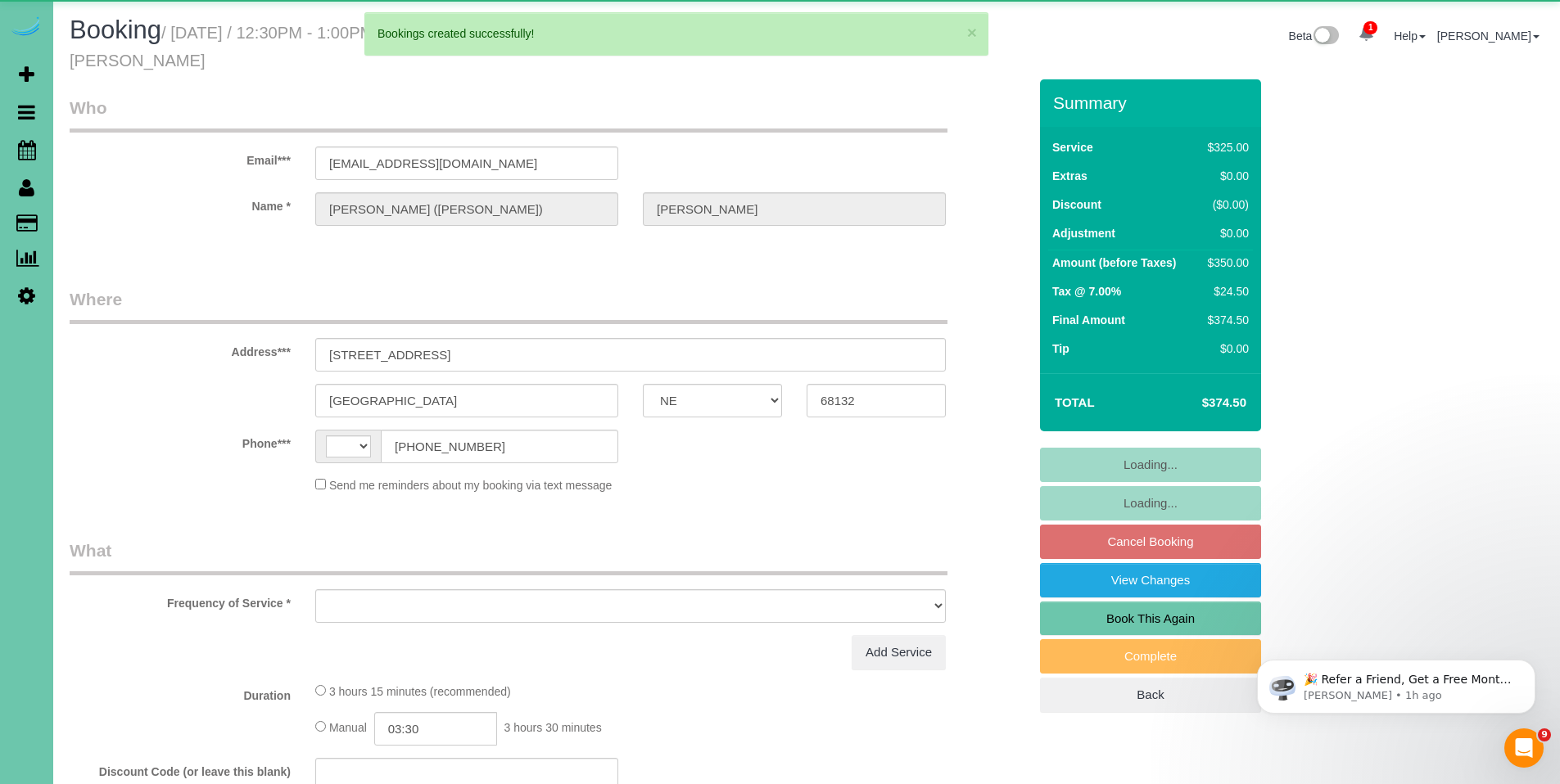
select select "string:[GEOGRAPHIC_DATA]"
select select "object:2903"
select select "string:fspay-1248a4bb-cae6-47b8-bbd4-3301a5412db4"
select select "number:38"
select select "number:43"
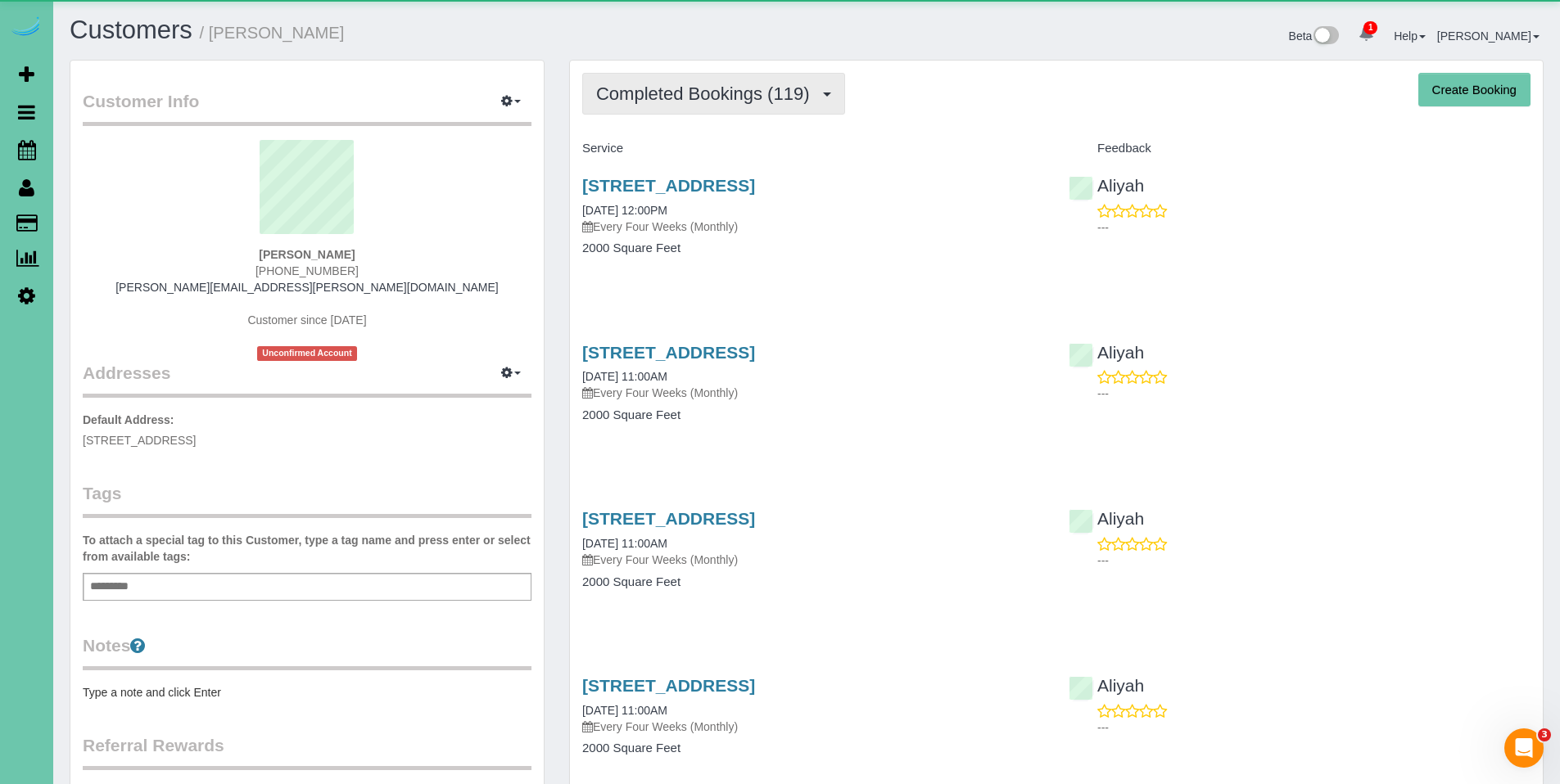
click at [727, 91] on span "Completed Bookings (119)" at bounding box center [706, 93] width 221 height 20
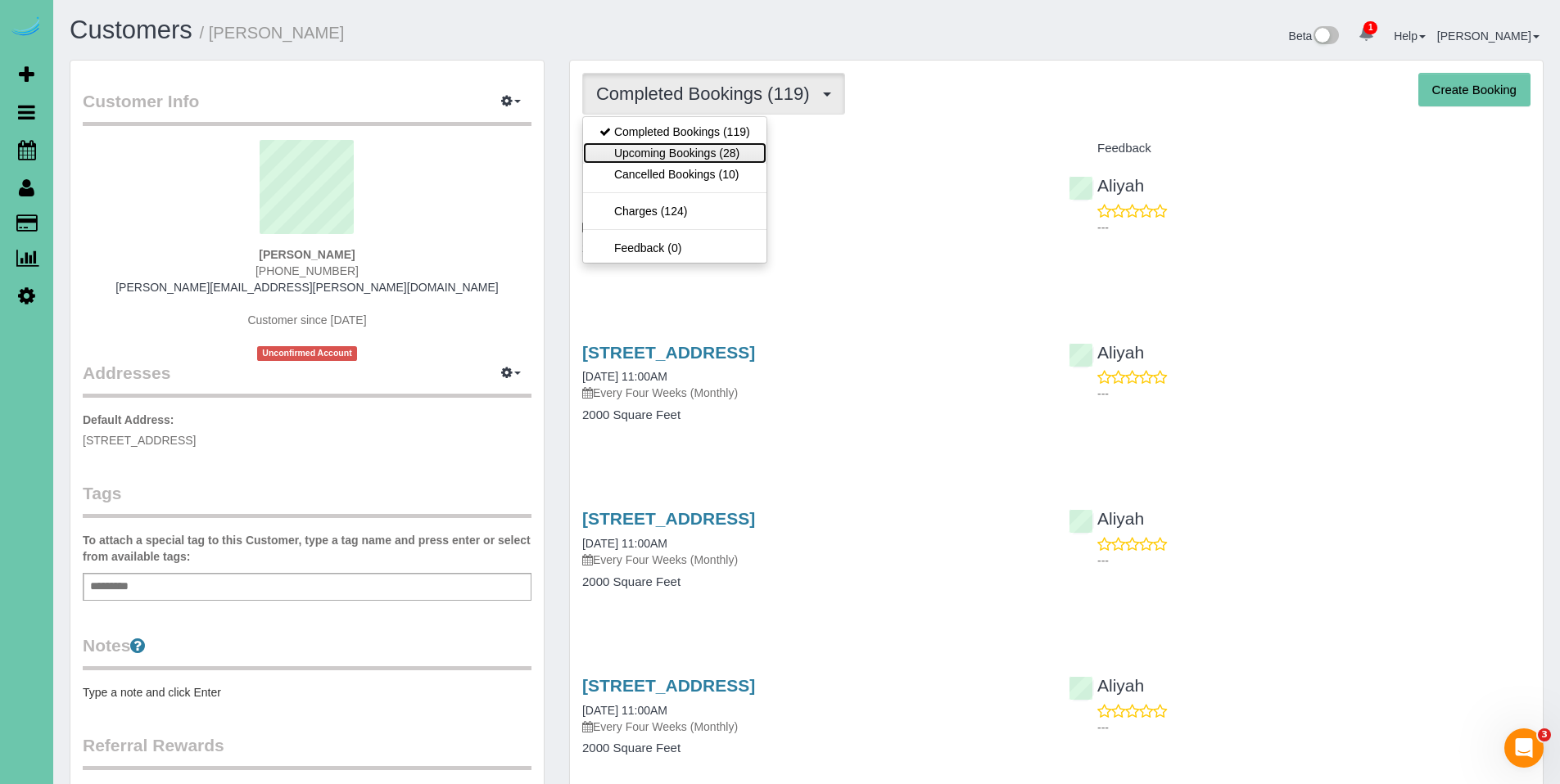
click at [678, 151] on link "Upcoming Bookings (28)" at bounding box center [674, 153] width 183 height 21
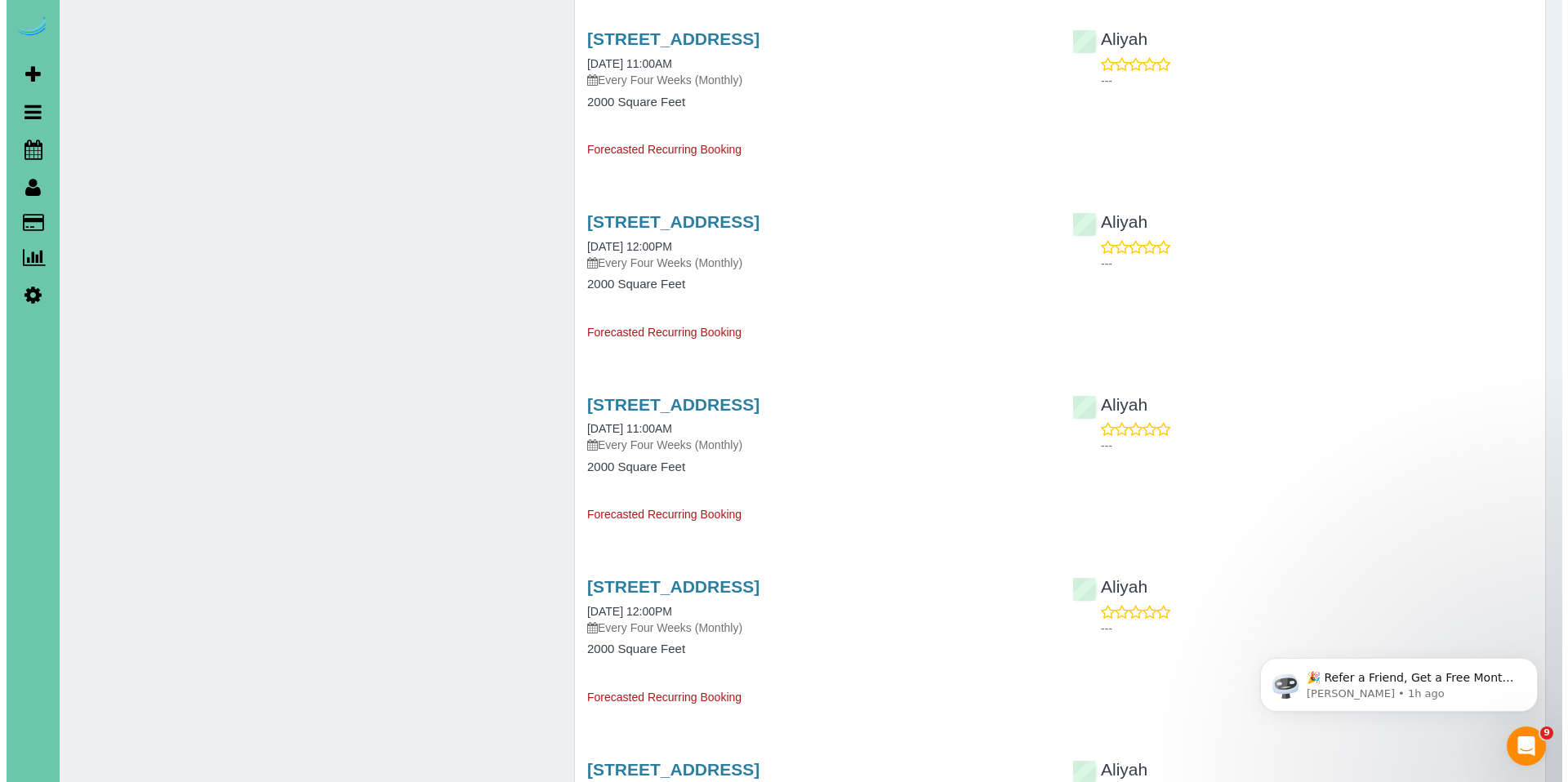
scroll to position [1414, 0]
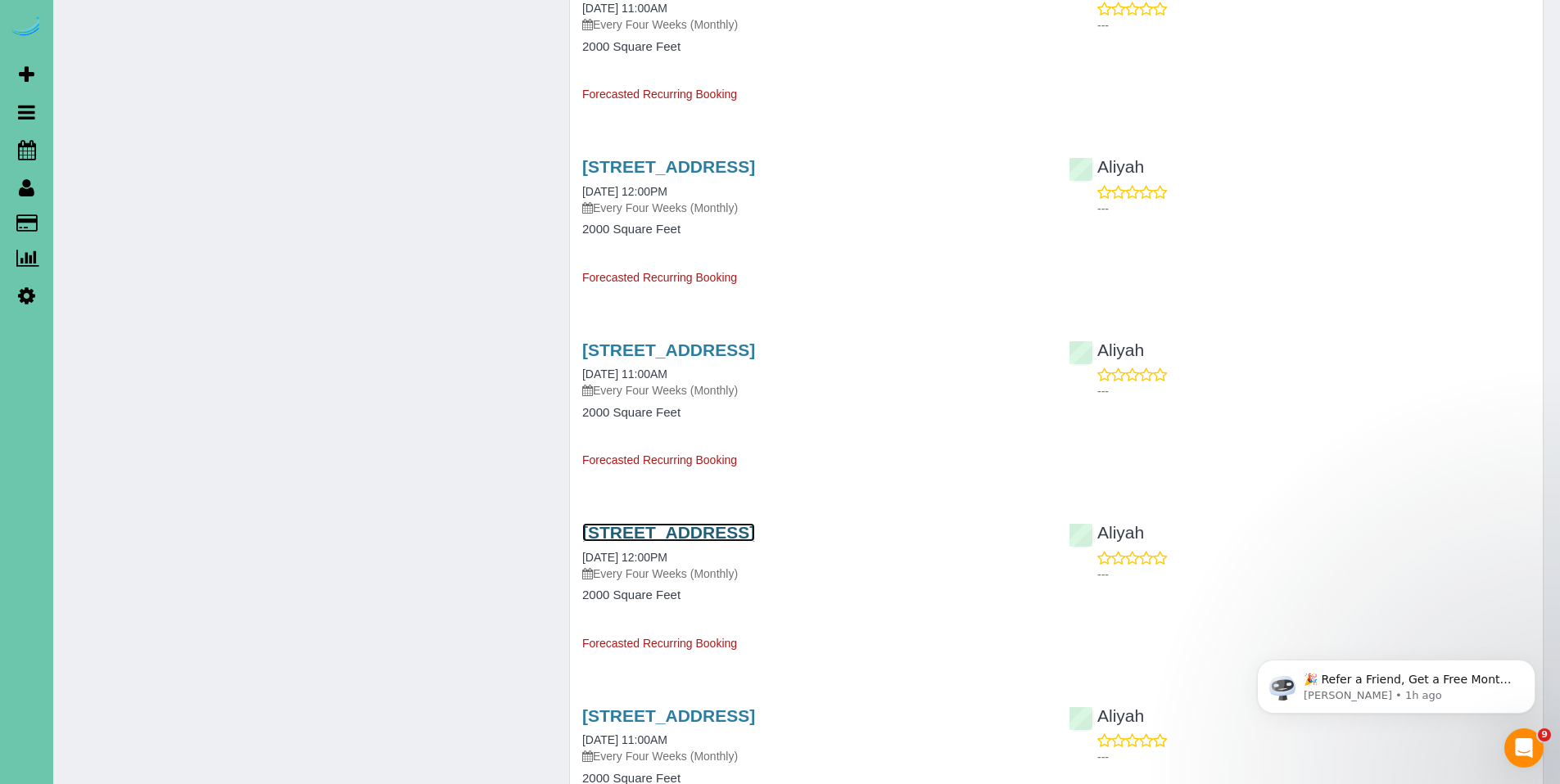
click at [701, 528] on link "5016 Western Ave, Omaha, NE 68132" at bounding box center [668, 533] width 173 height 19
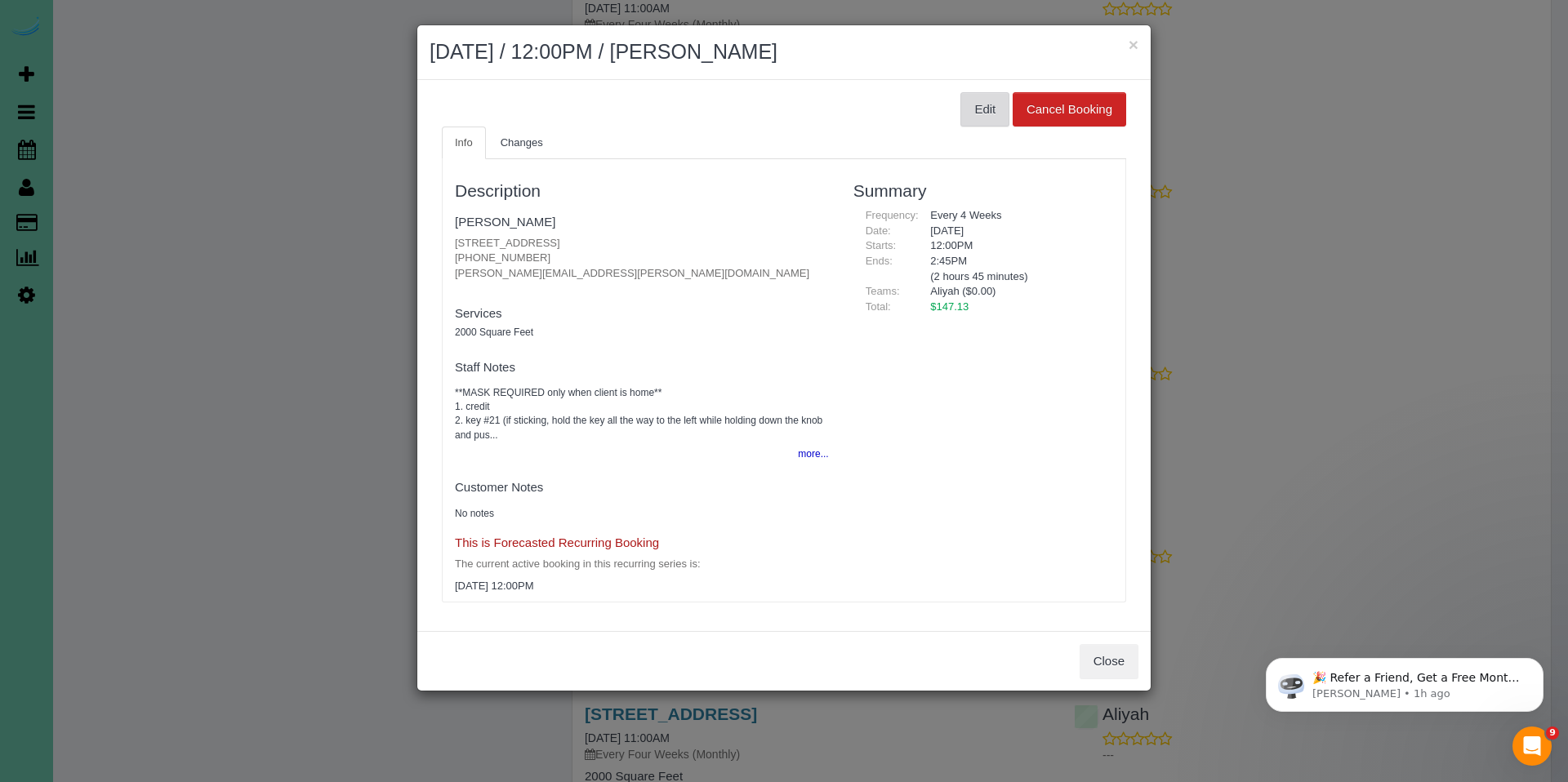
click at [975, 110] on button "Edit" at bounding box center [985, 109] width 49 height 34
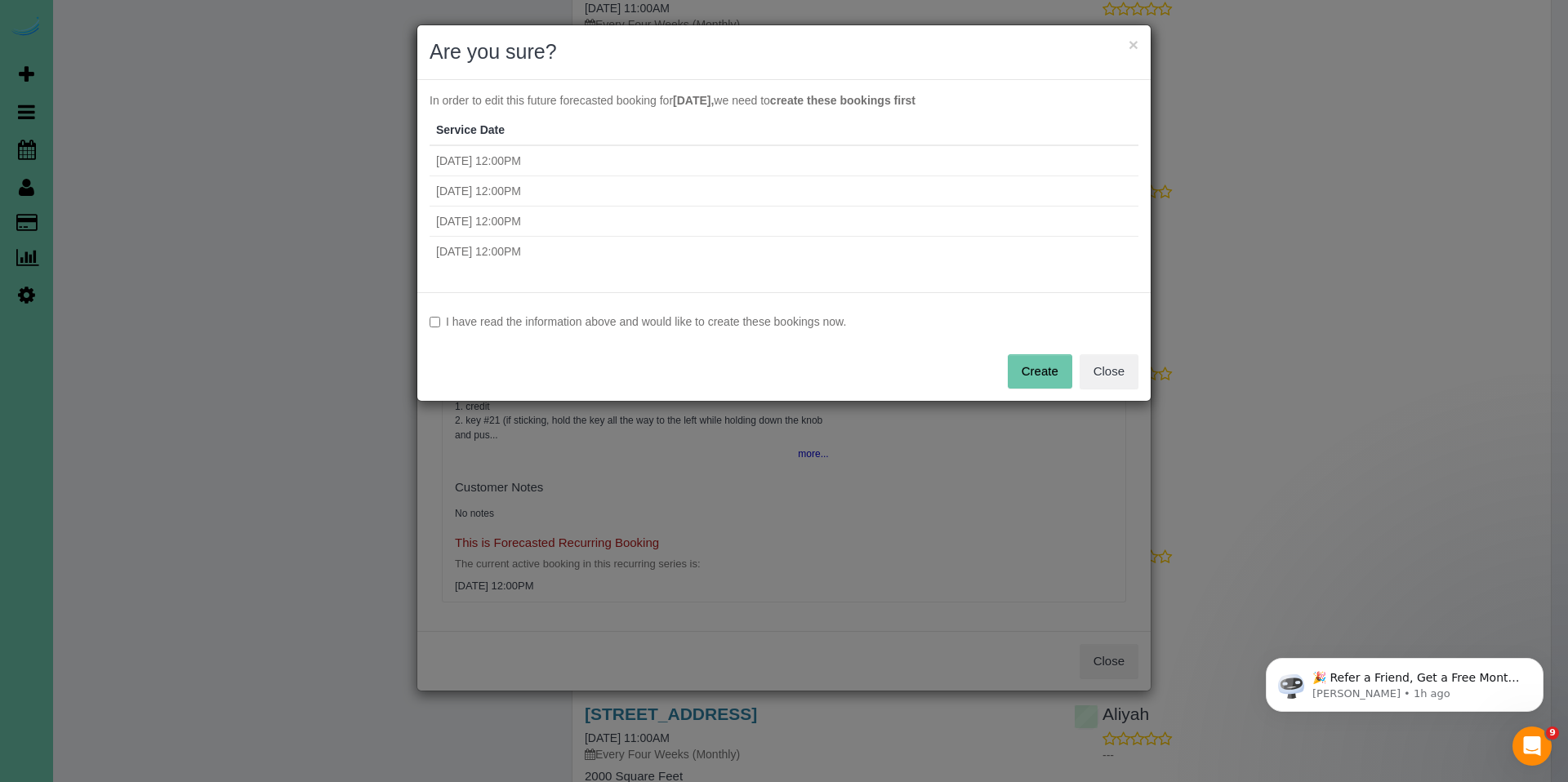
click at [446, 325] on label "I have read the information above and would like to create these bookings now." at bounding box center [784, 321] width 709 height 17
click at [1028, 369] on button "Create" at bounding box center [1040, 371] width 64 height 34
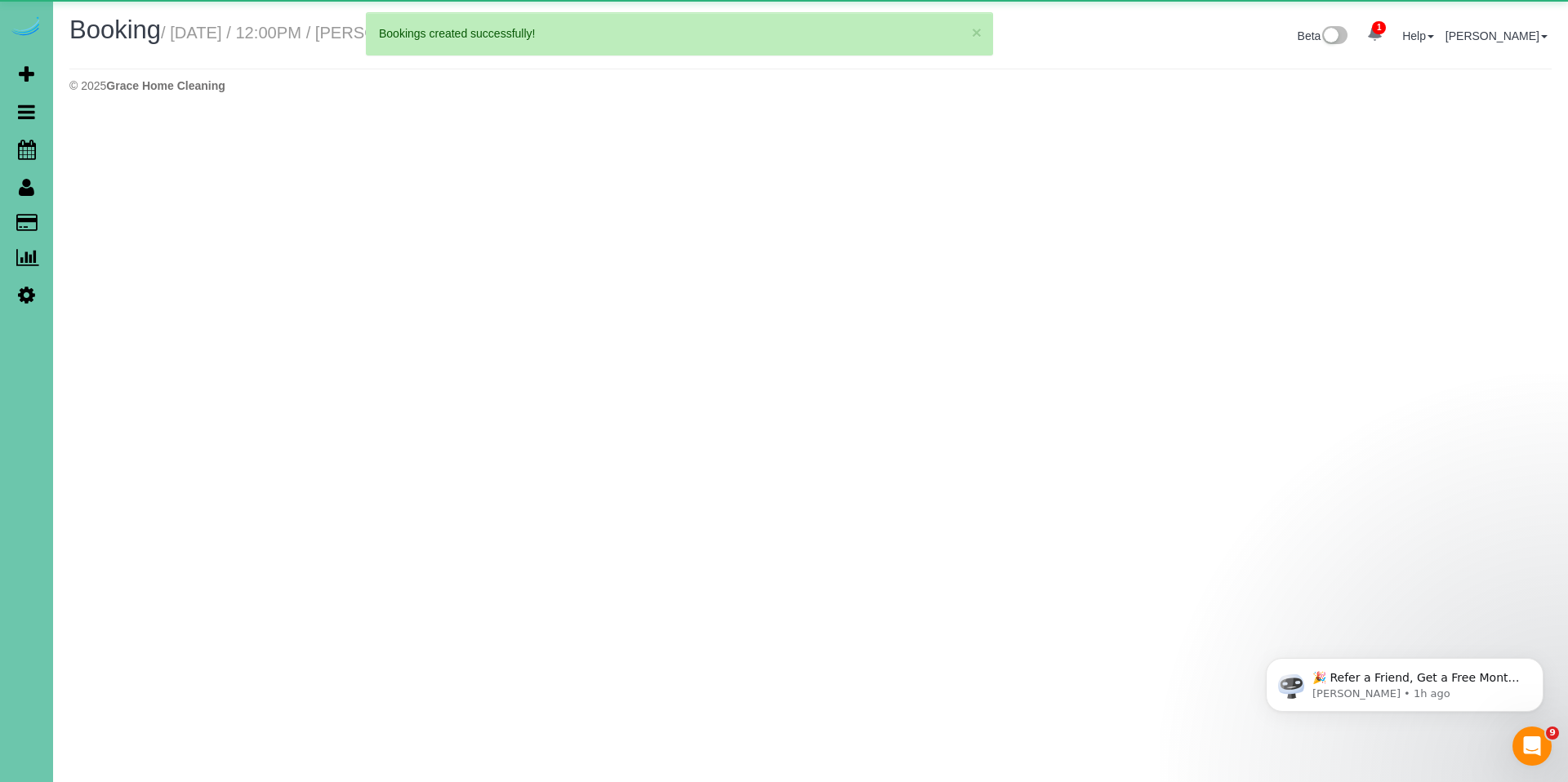
select select "NE"
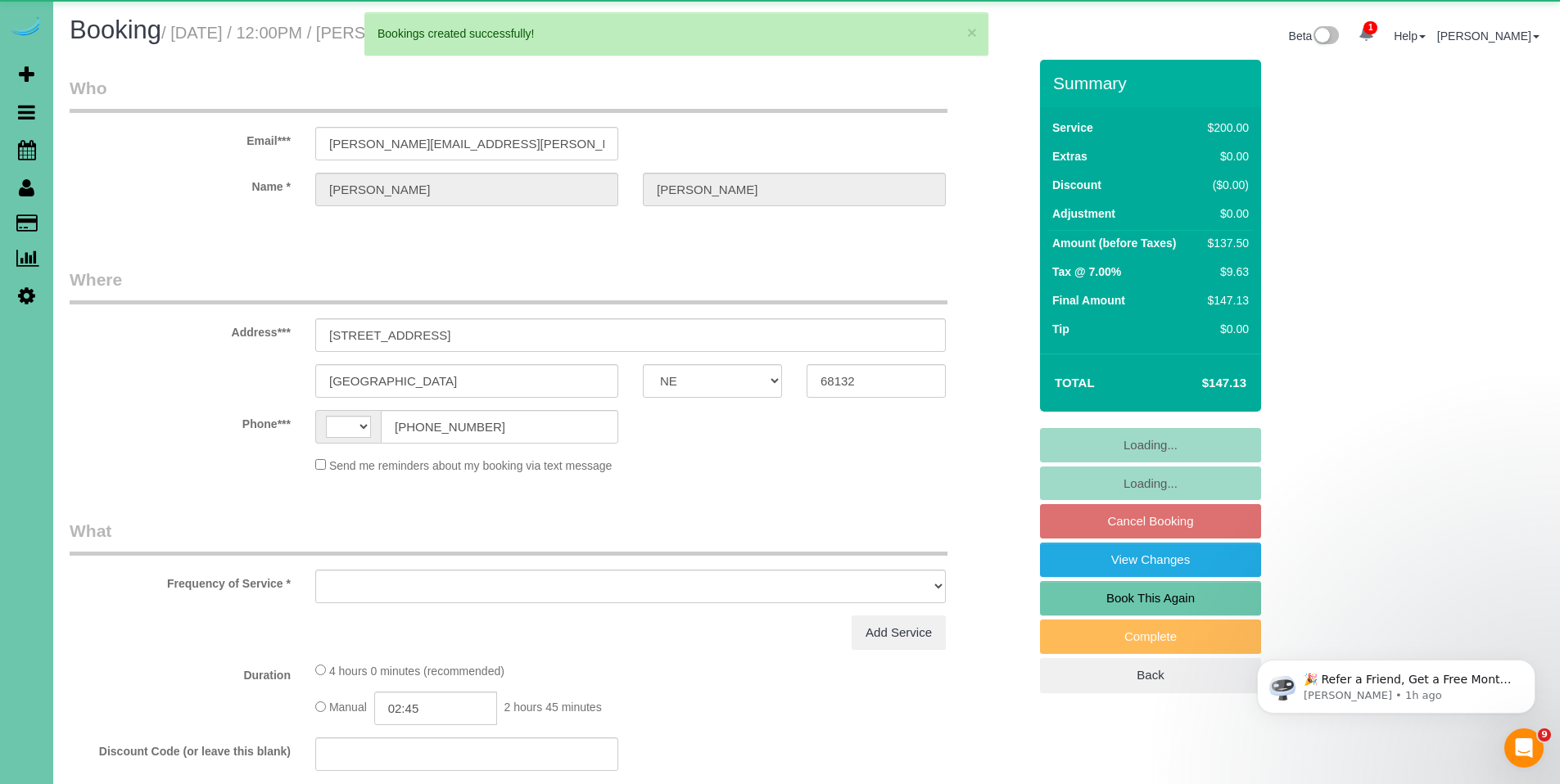
select select "string:[GEOGRAPHIC_DATA]"
select select "object:2726"
select select "string:fspay-d60d91e7-91da-44e5-a336-8d718f887014"
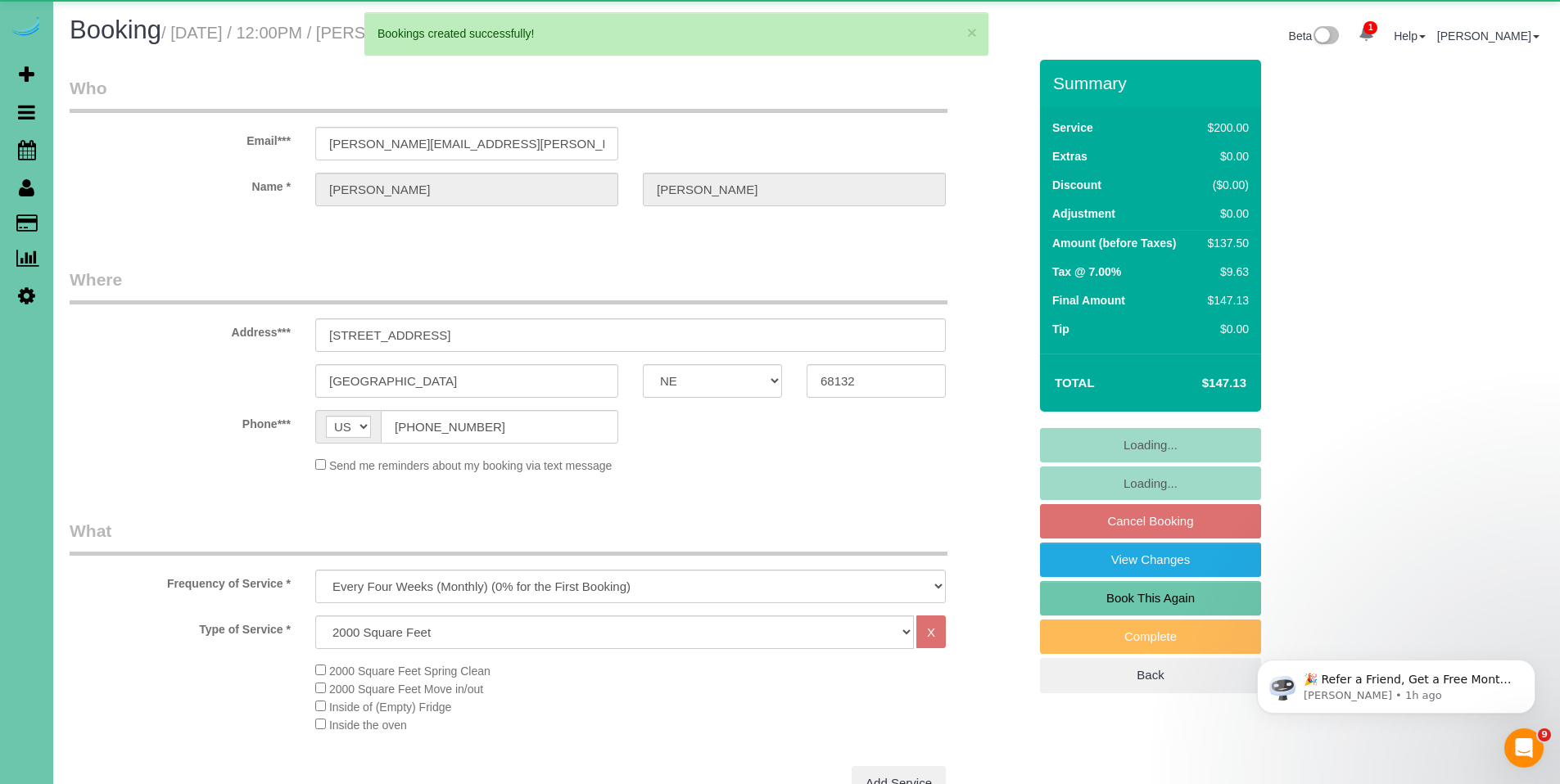
select select "object:2730"
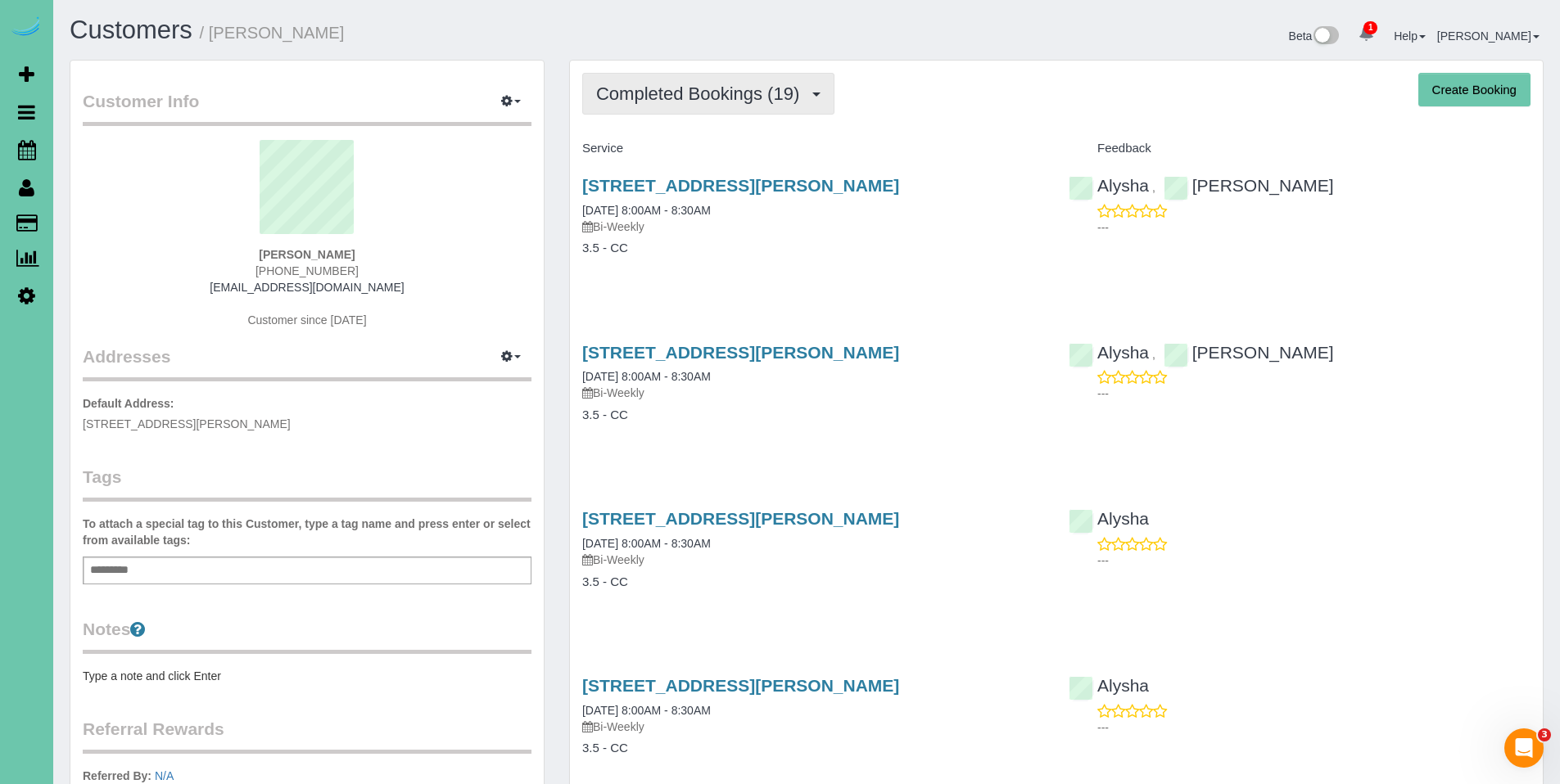
click at [691, 94] on span "Completed Bookings (19)" at bounding box center [701, 93] width 211 height 20
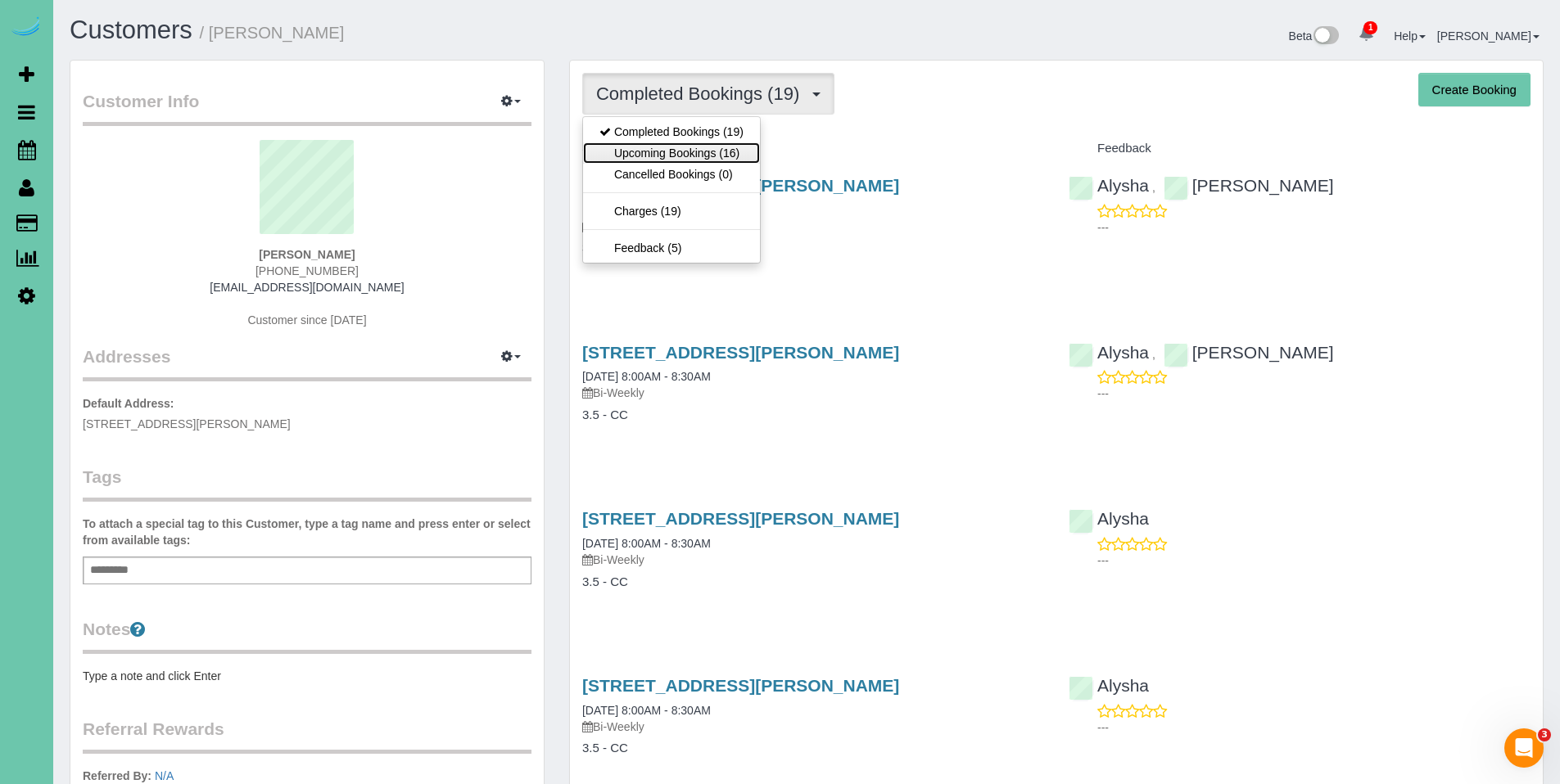
click at [684, 148] on link "Upcoming Bookings (16)" at bounding box center [671, 153] width 177 height 21
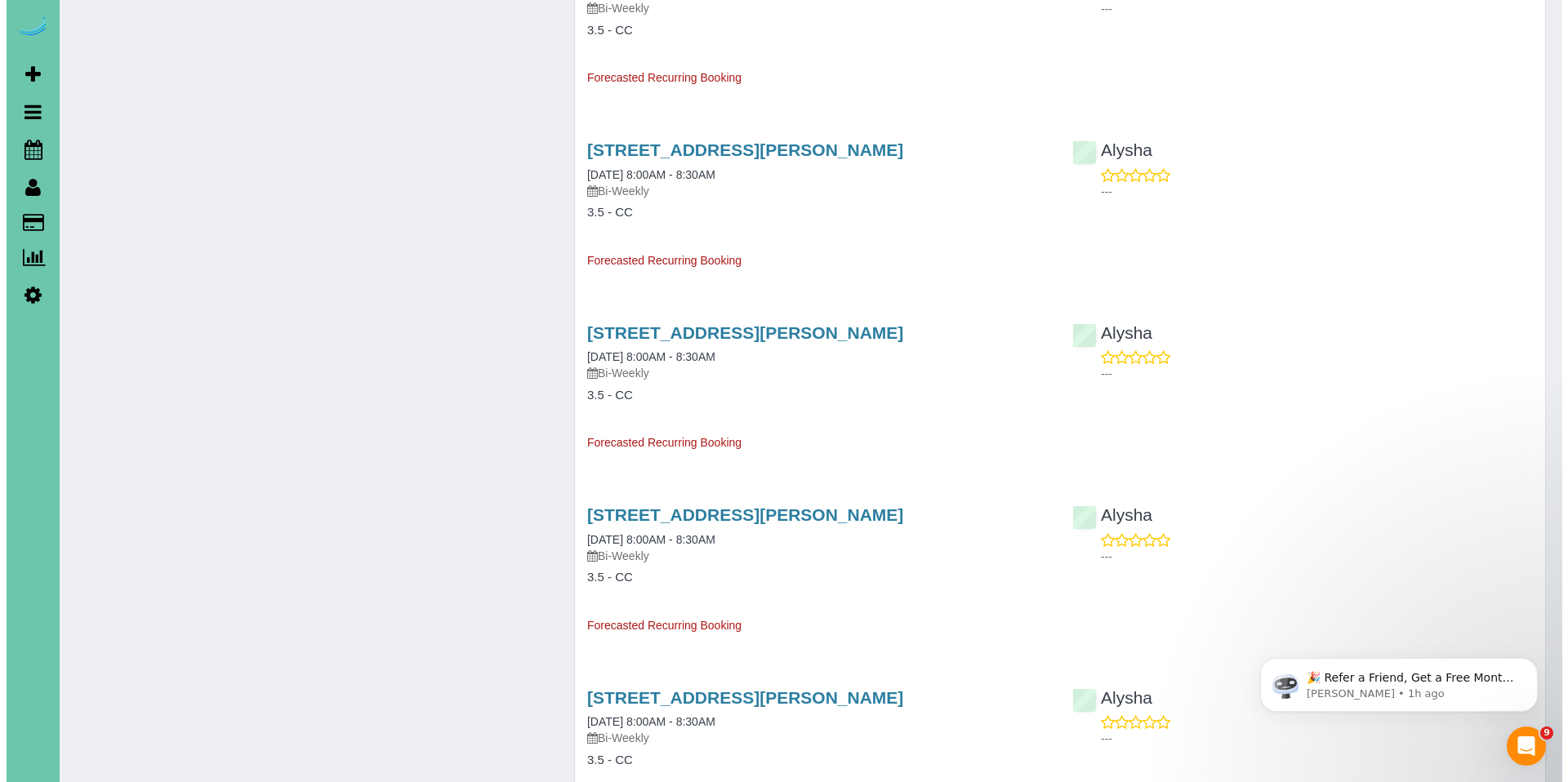
scroll to position [1434, 0]
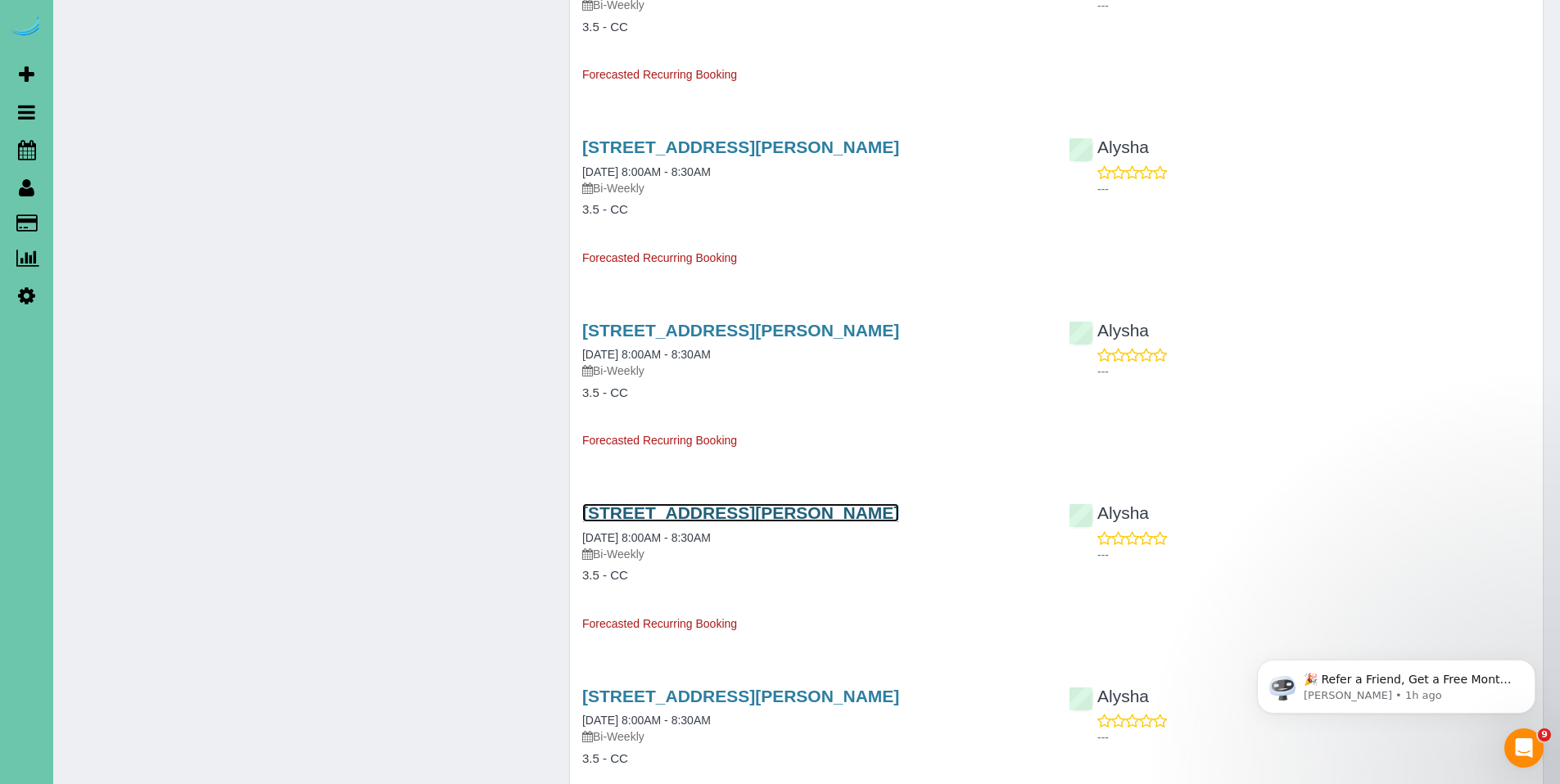
click at [736, 511] on link "[STREET_ADDRESS][PERSON_NAME]" at bounding box center [740, 513] width 317 height 19
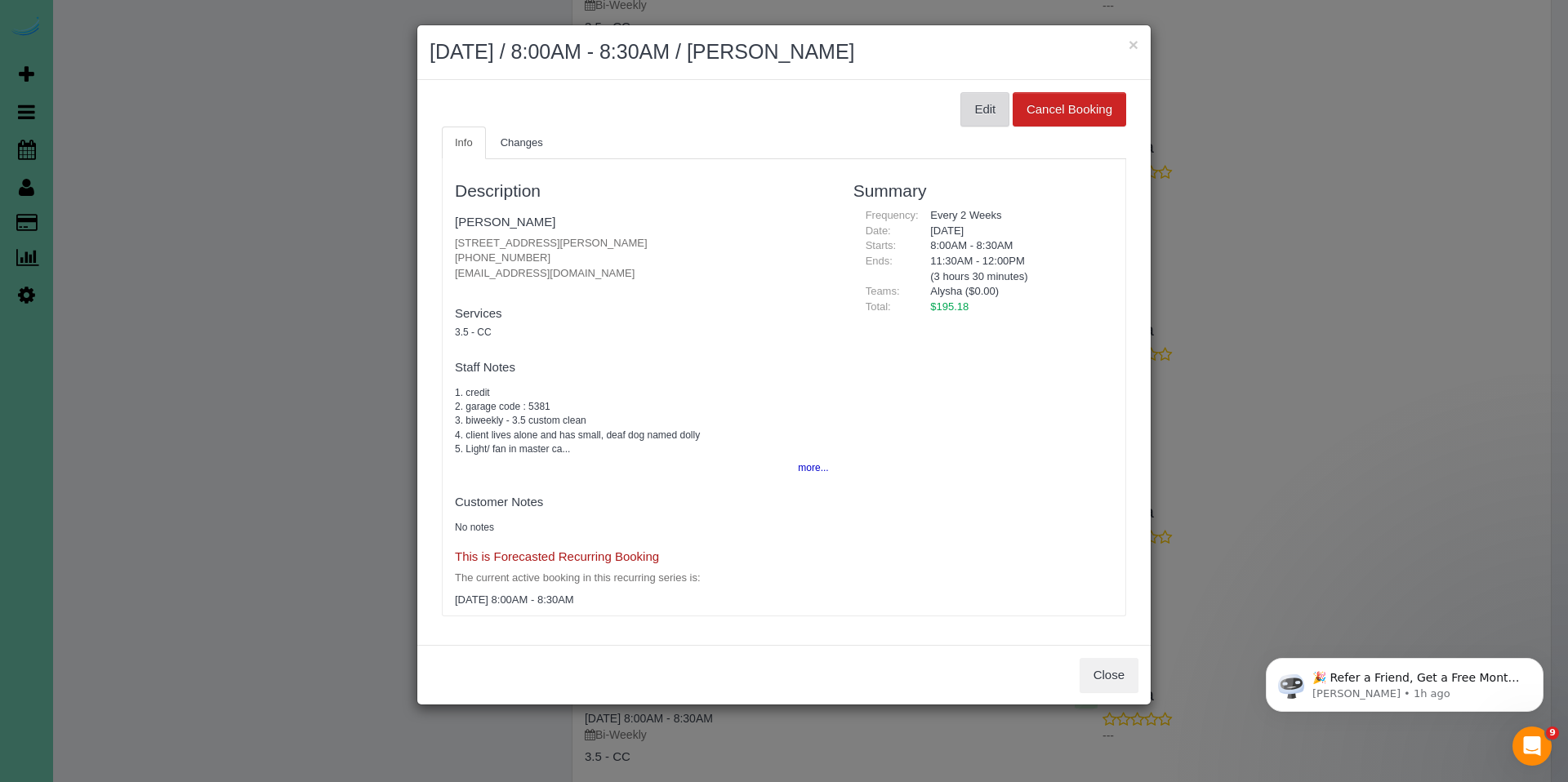
click at [985, 101] on button "Edit" at bounding box center [985, 109] width 49 height 34
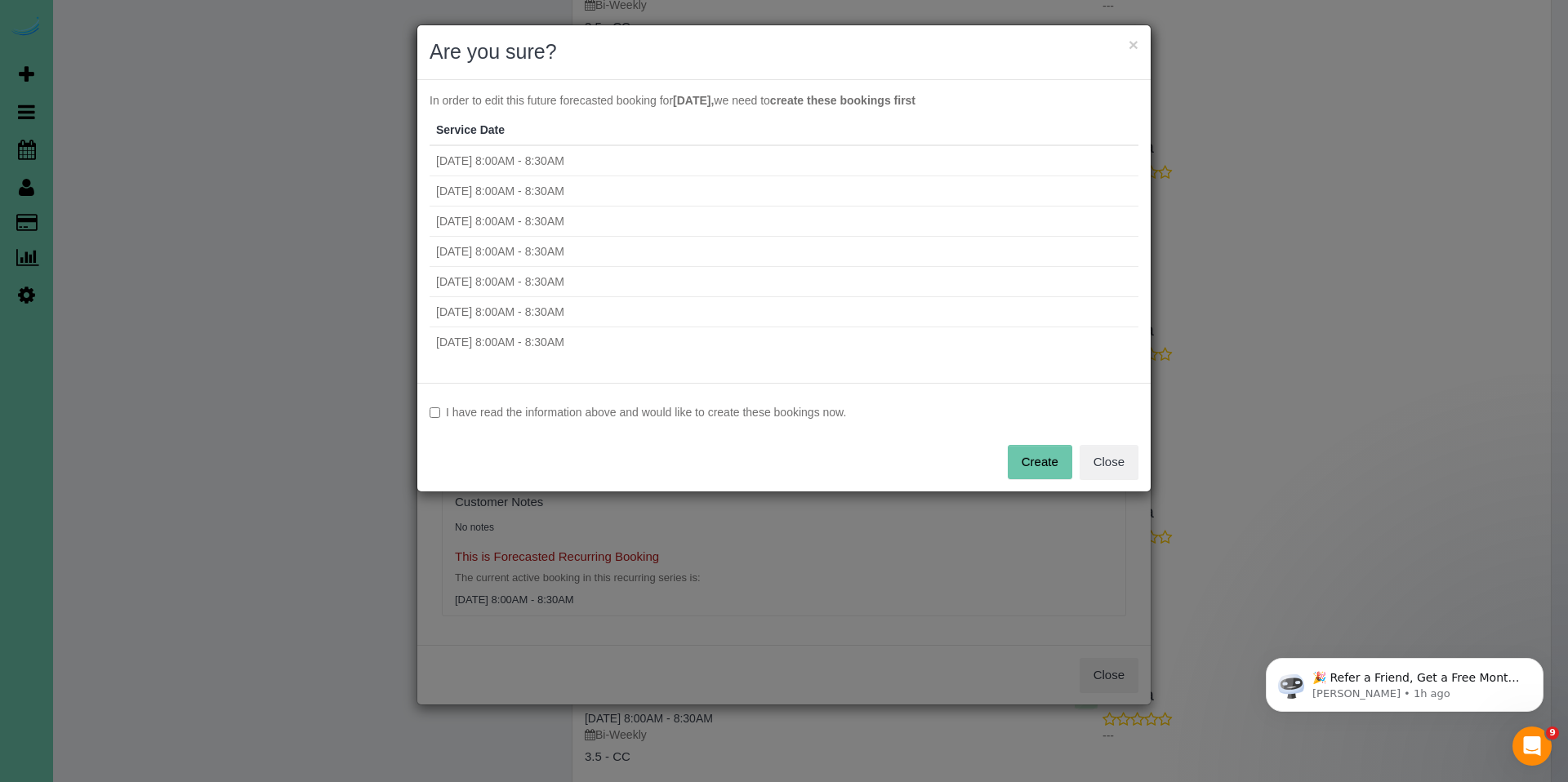
click at [566, 419] on label "I have read the information above and would like to create these bookings now." at bounding box center [784, 412] width 709 height 17
click at [1052, 458] on button "Create" at bounding box center [1040, 462] width 64 height 34
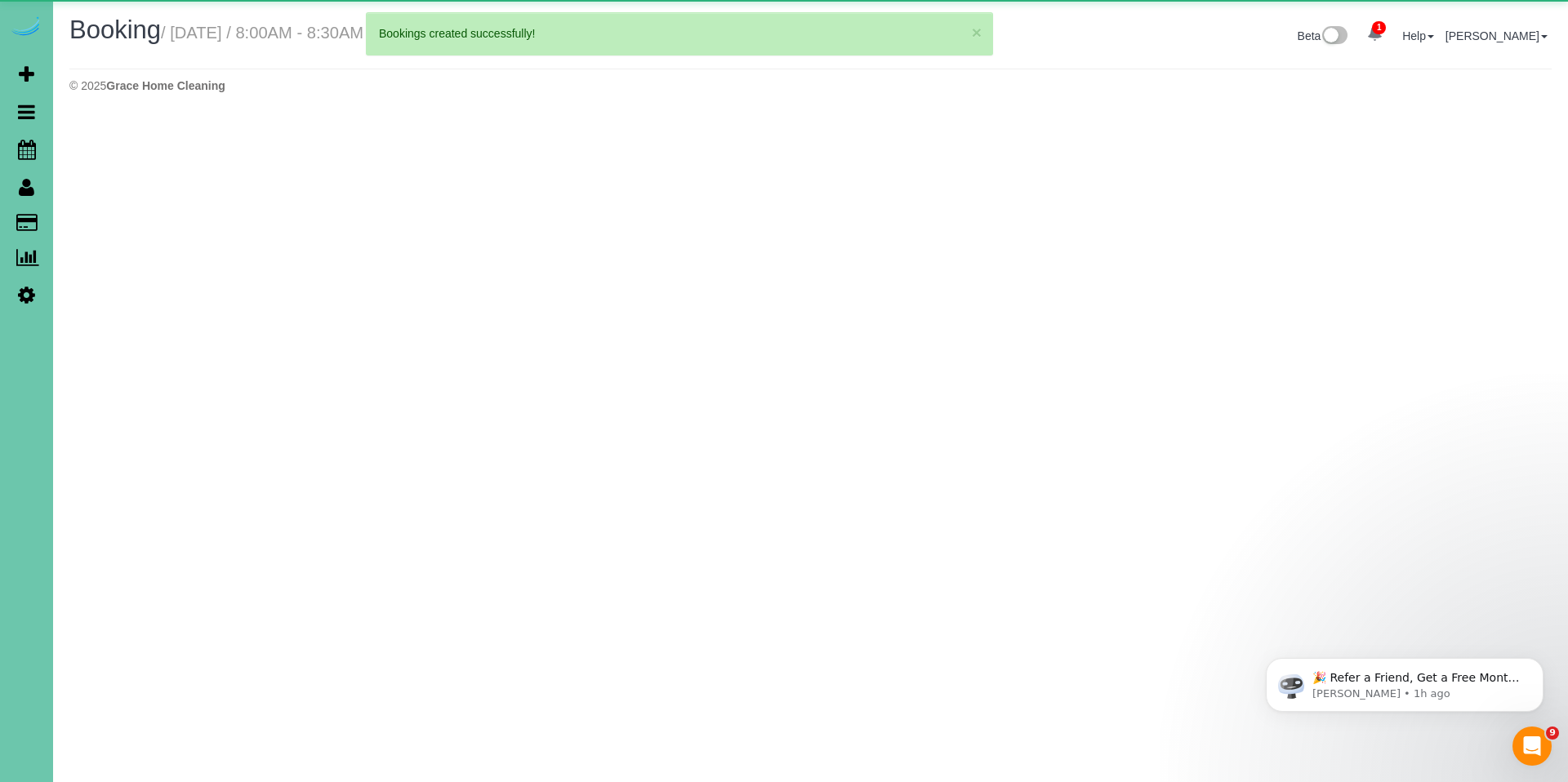
select select "NE"
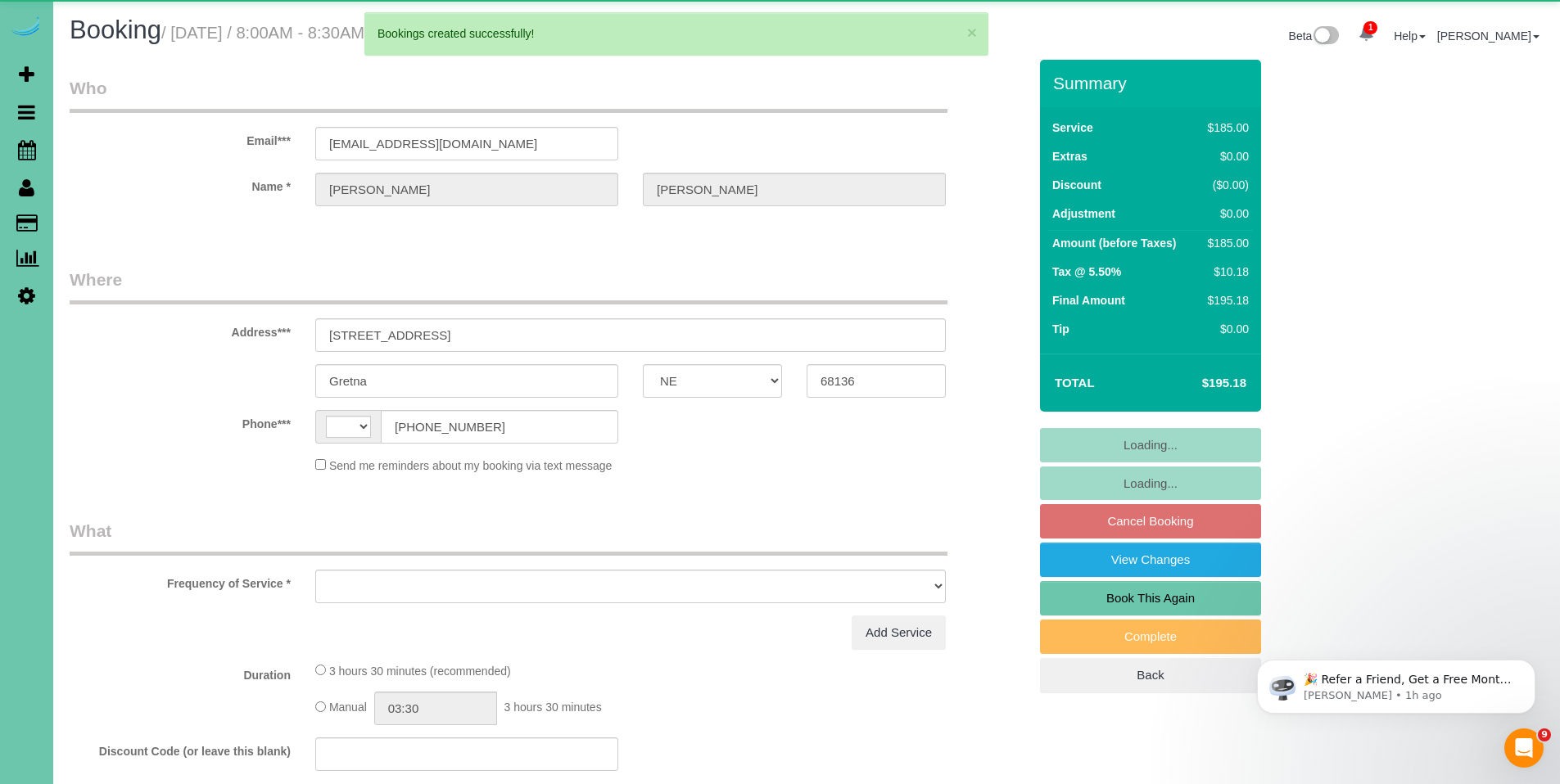
select select "string:[GEOGRAPHIC_DATA]"
select select "object:2168"
select select "string:fspay-2e1a1c0b-14d8-4dee-8571-adae4ac74e13"
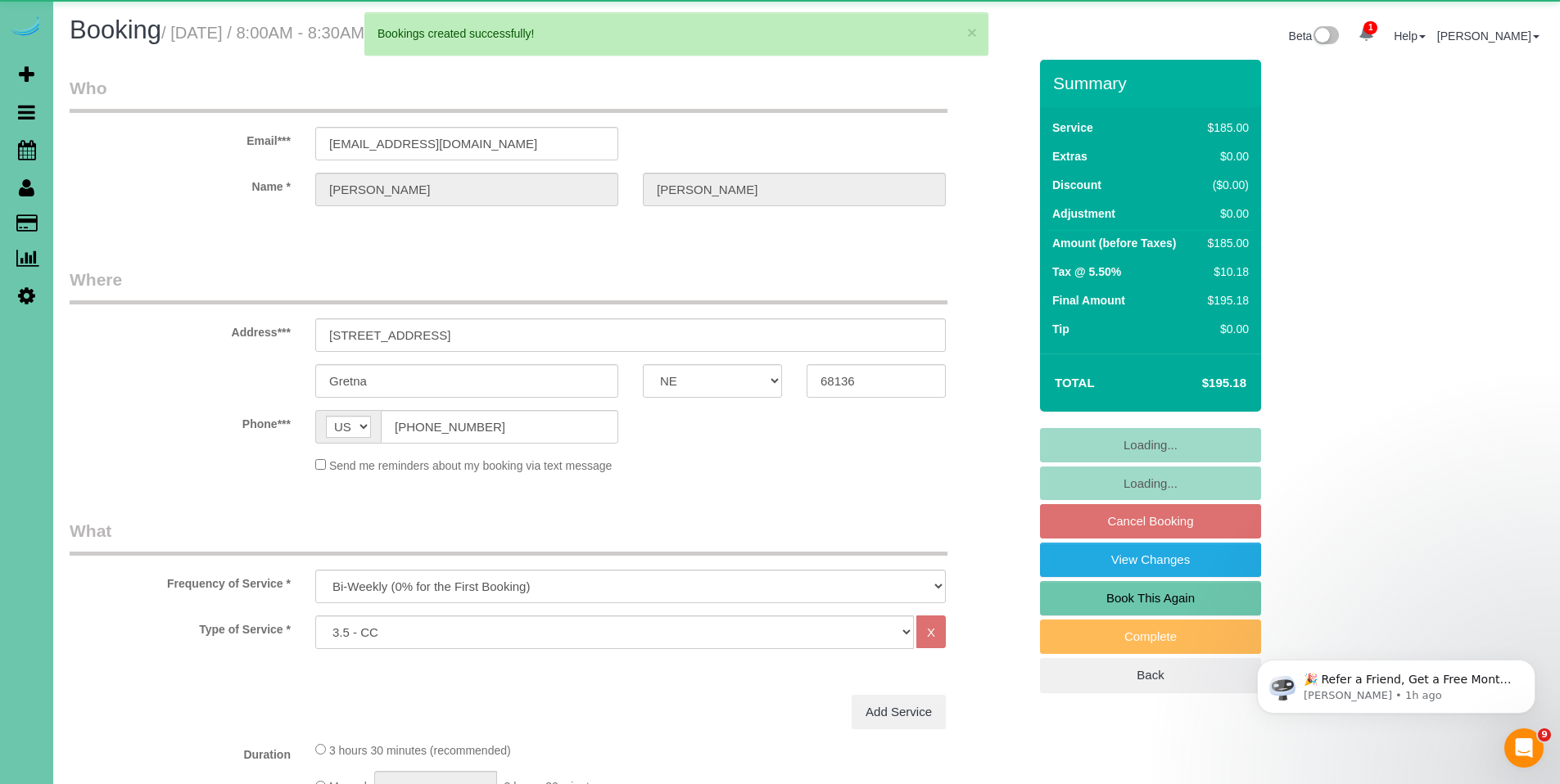
select select "object:2453"
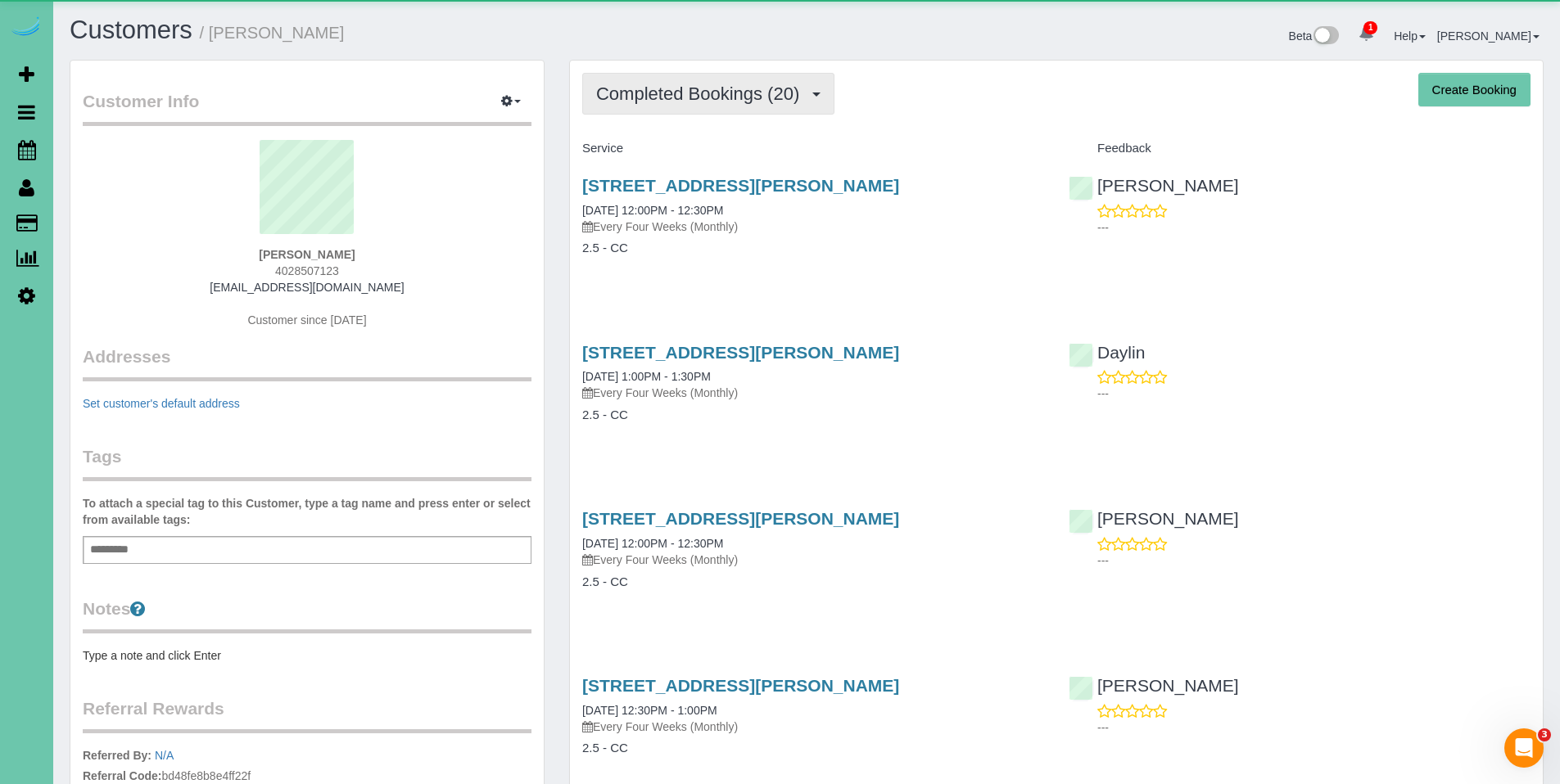
click at [722, 98] on span "Completed Bookings (20)" at bounding box center [701, 93] width 211 height 20
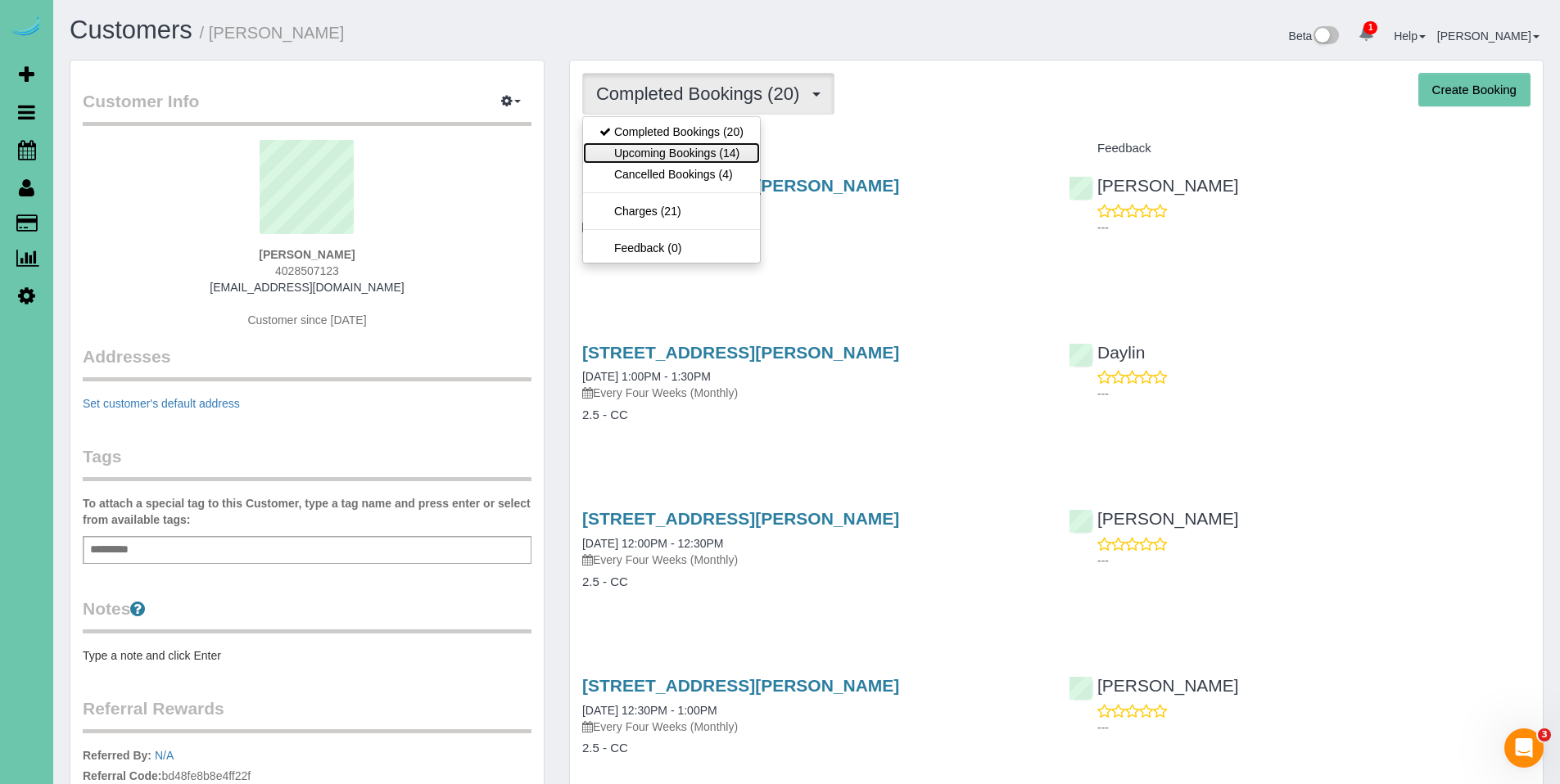
click at [707, 156] on link "Upcoming Bookings (14)" at bounding box center [671, 153] width 177 height 21
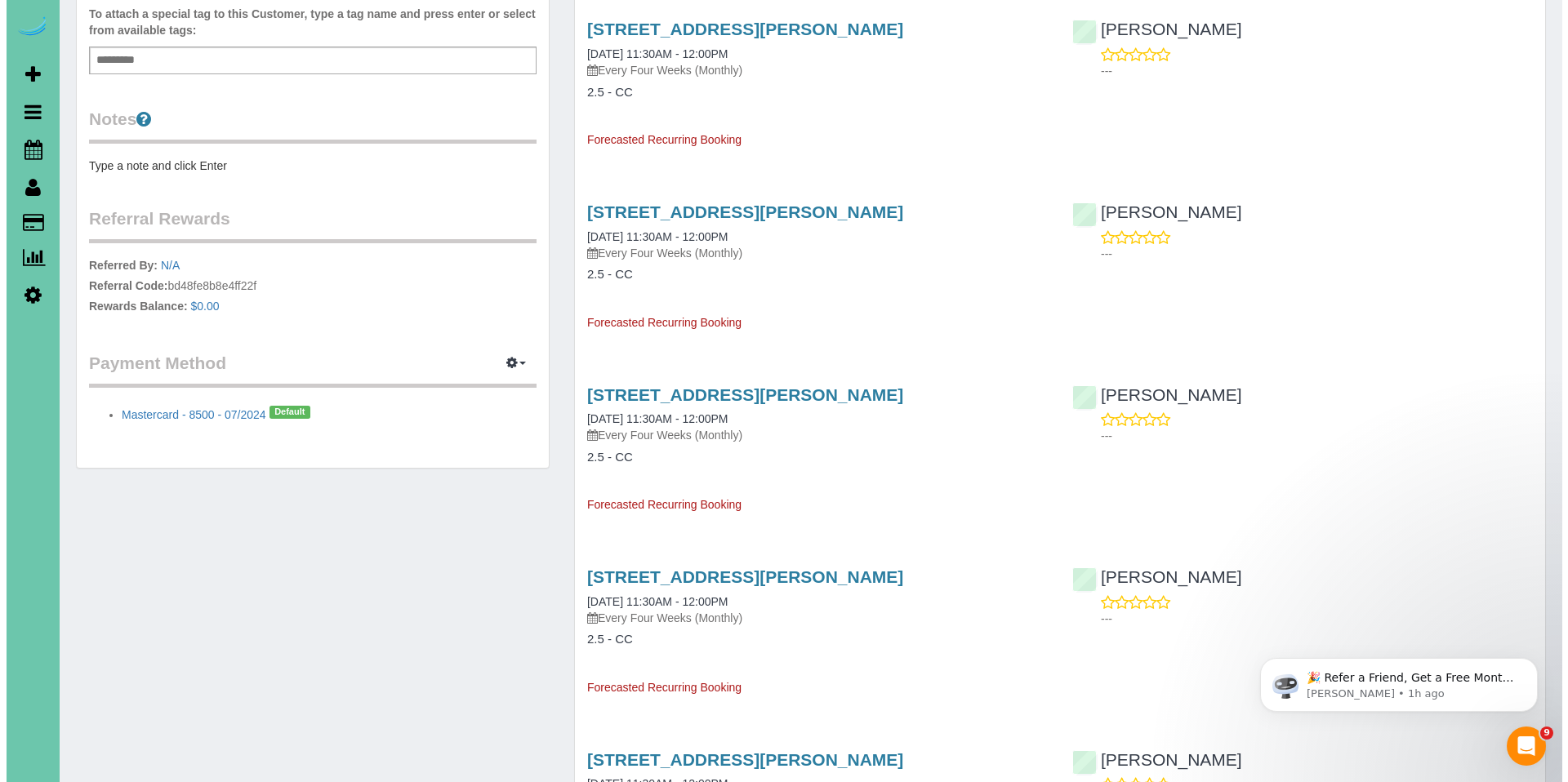
scroll to position [491, 0]
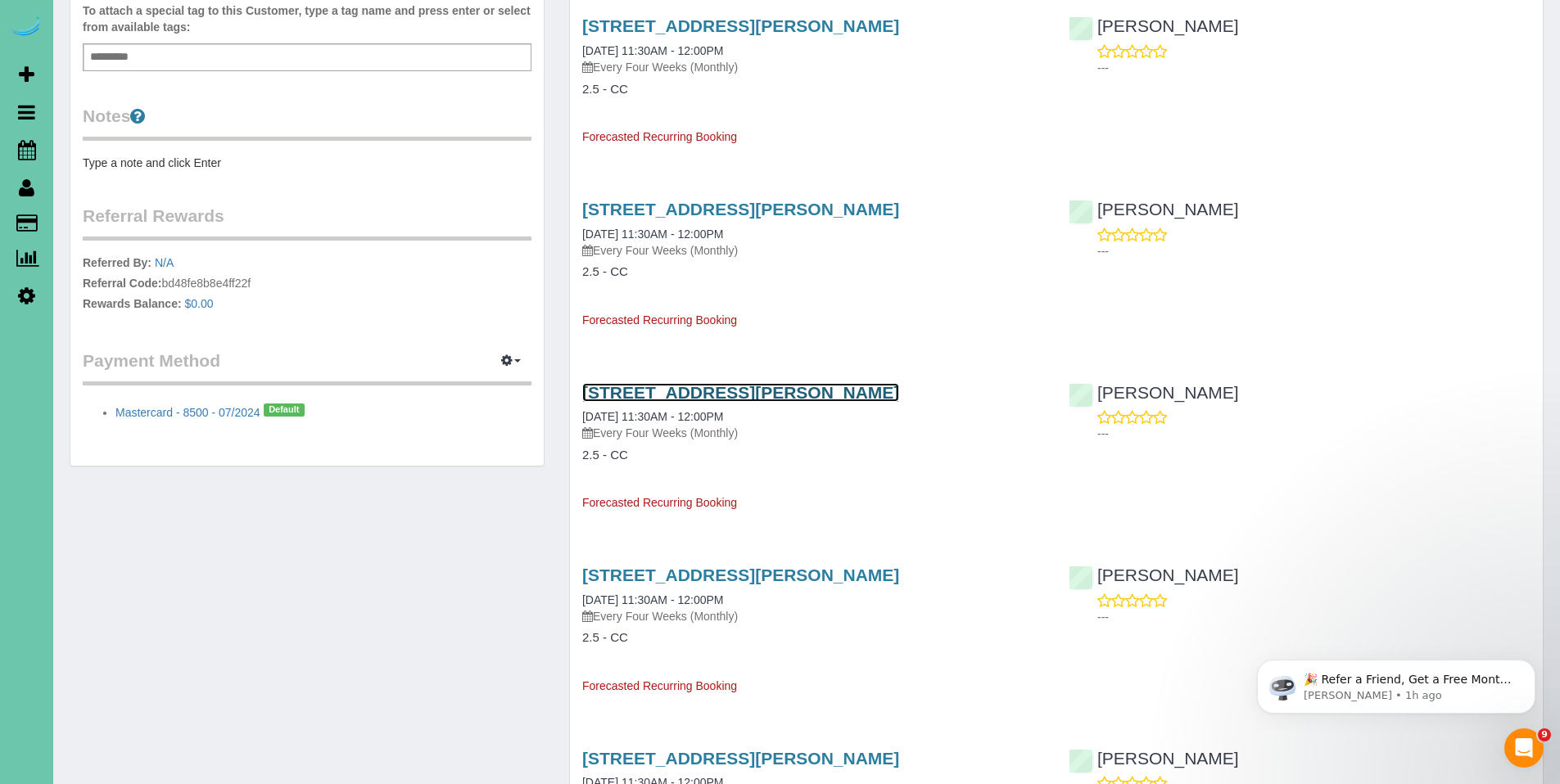
click at [674, 397] on link "[STREET_ADDRESS][PERSON_NAME]" at bounding box center [740, 392] width 317 height 19
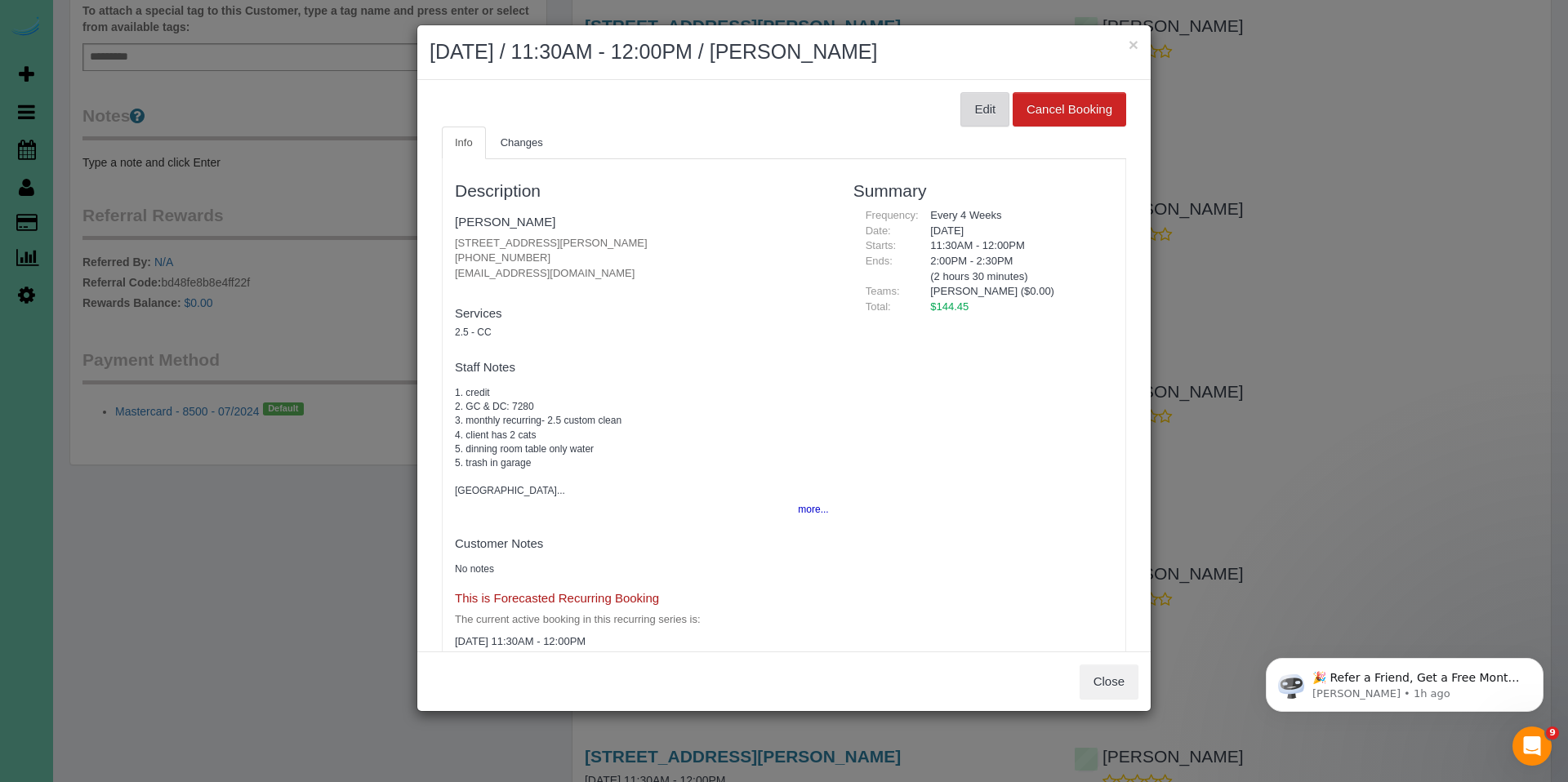
click at [970, 116] on button "Edit" at bounding box center [985, 109] width 49 height 34
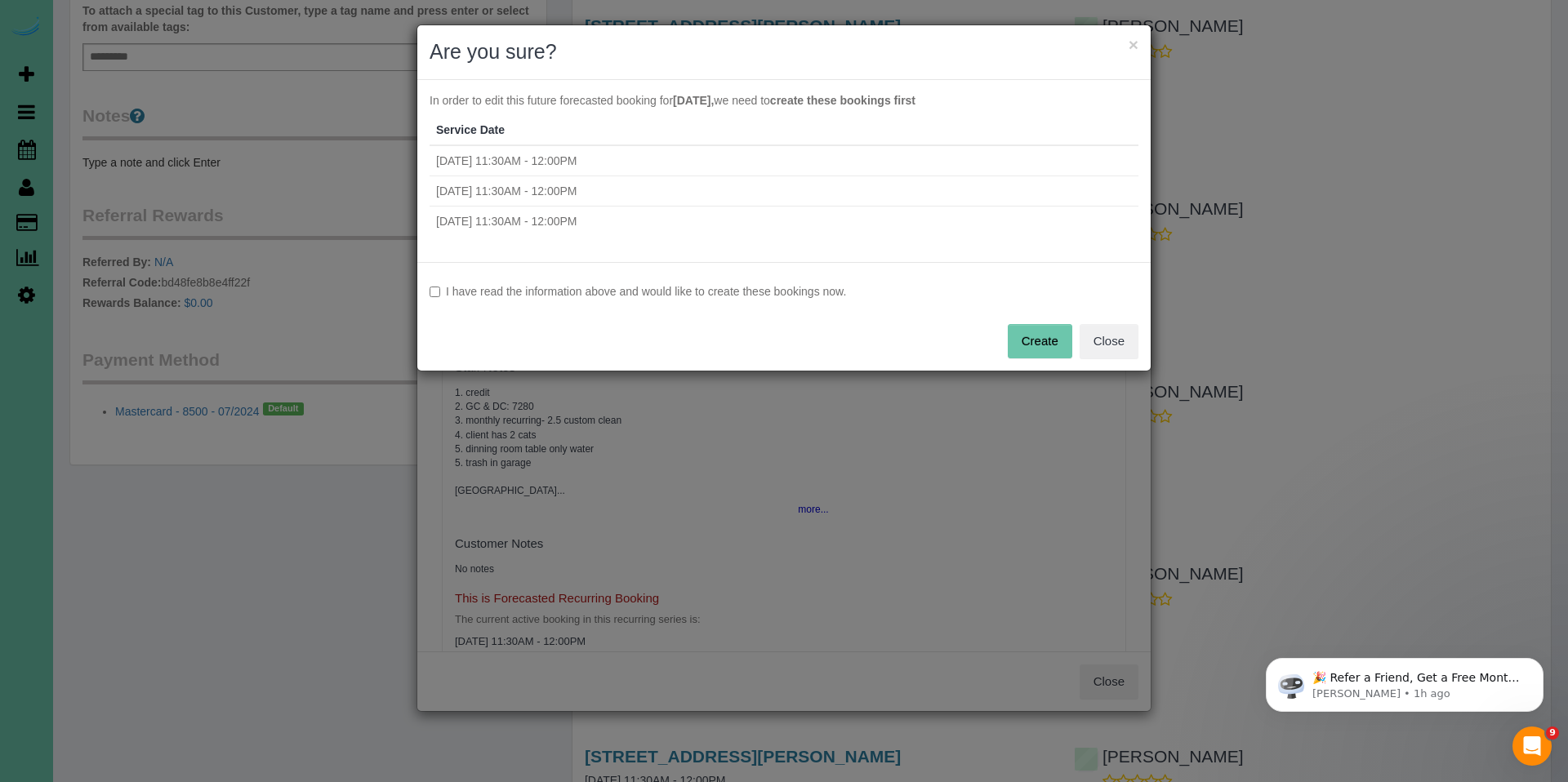
click at [653, 286] on label "I have read the information above and would like to create these bookings now." at bounding box center [784, 291] width 709 height 17
click at [1028, 344] on button "Create" at bounding box center [1040, 341] width 64 height 34
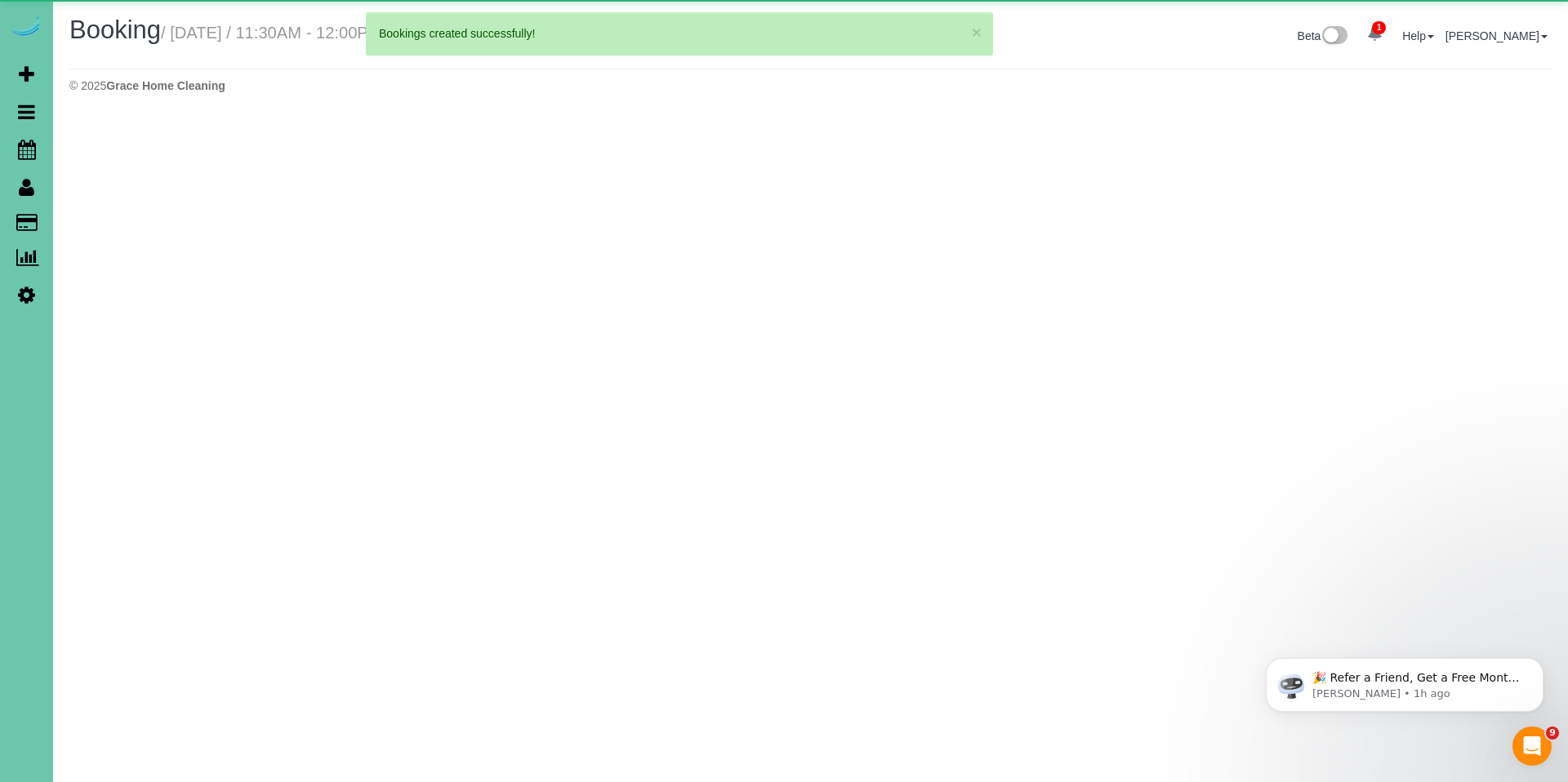
select select "NE"
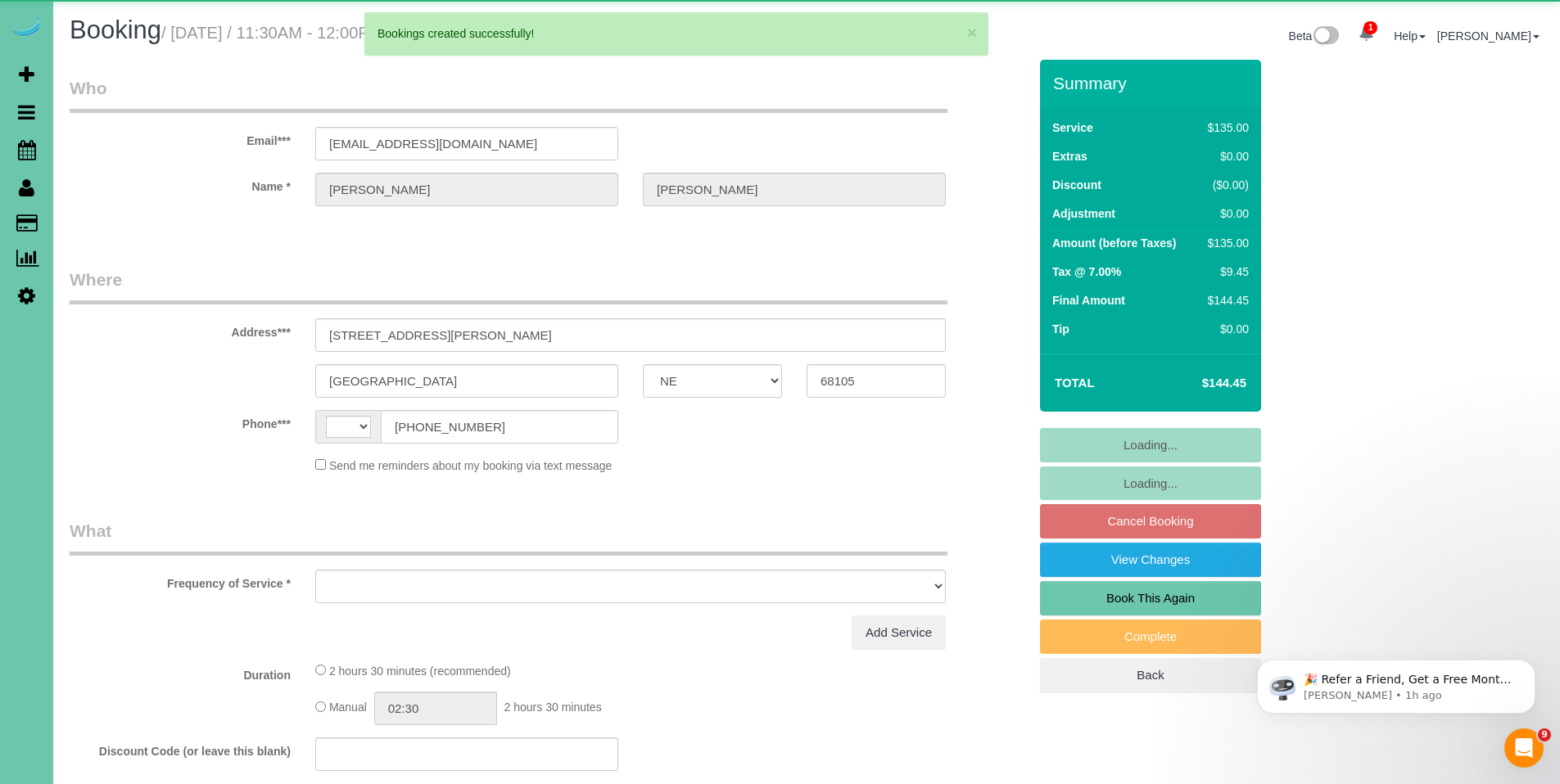
select select "string:US"
select select "object:2109"
select select "string:fspay-bb7a133d-dc36-4d0c-9940-d337d1e5a60f"
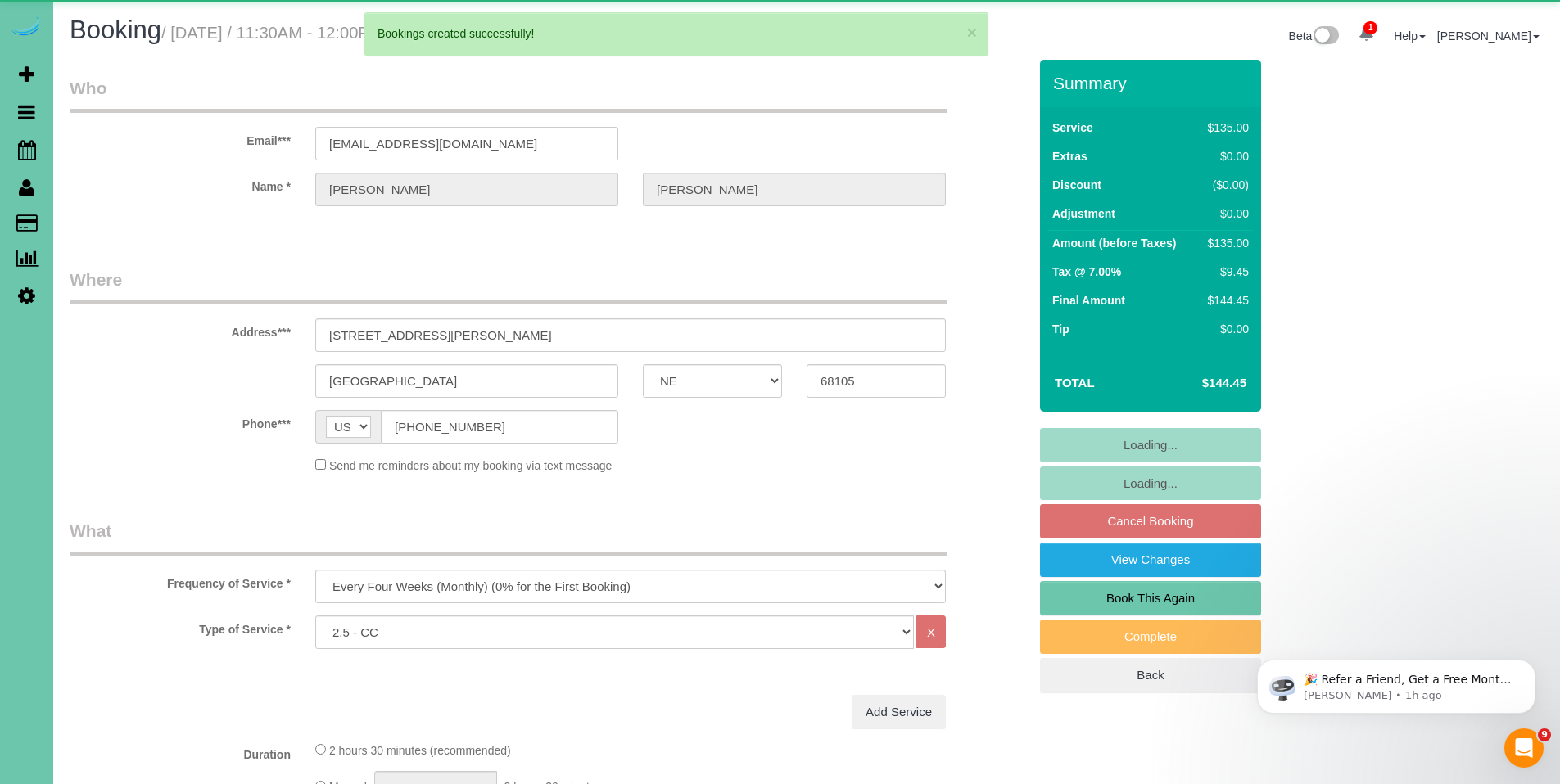
select select "object:2167"
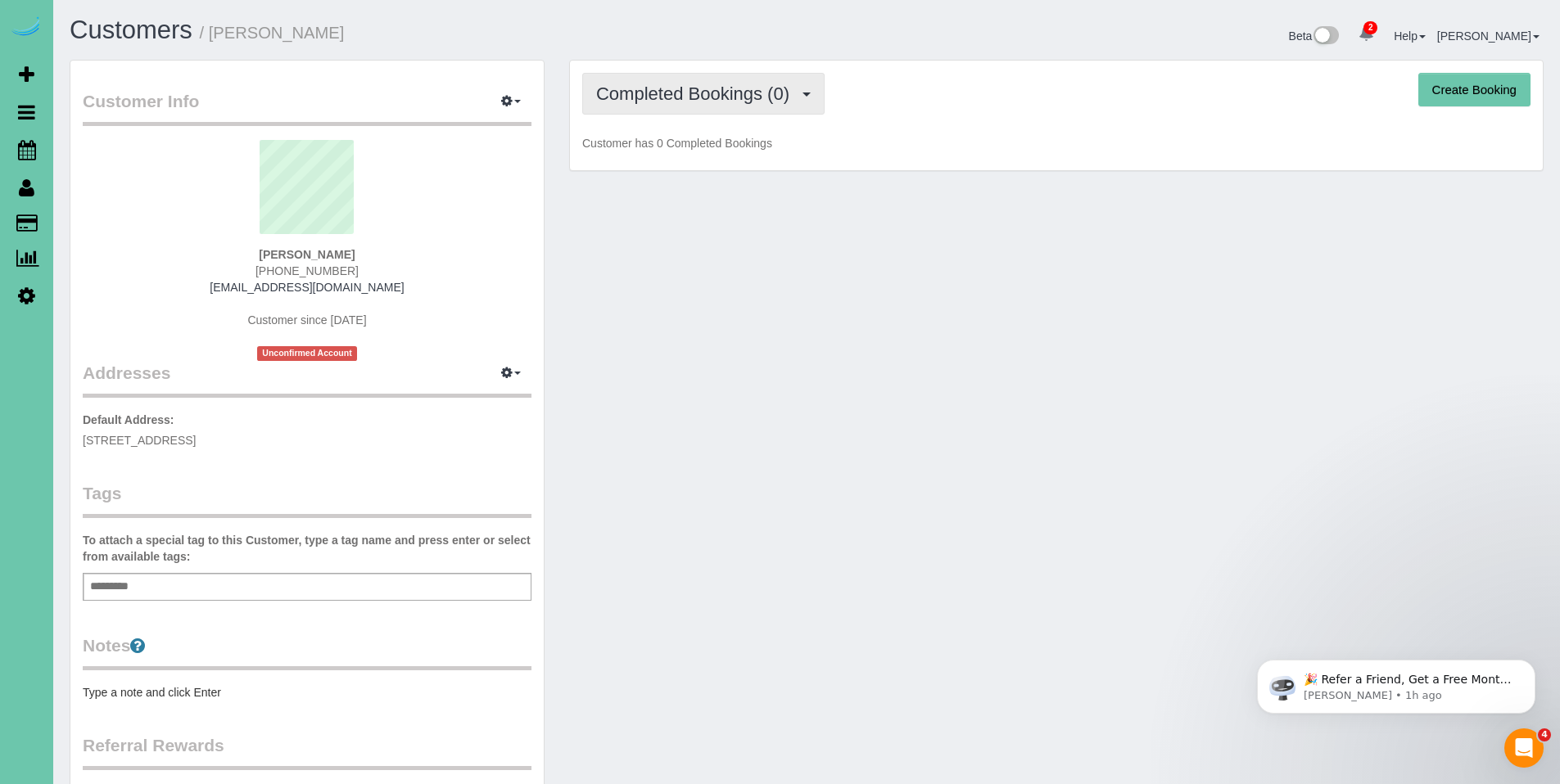
click at [735, 81] on button "Completed Bookings (0)" at bounding box center [703, 94] width 243 height 42
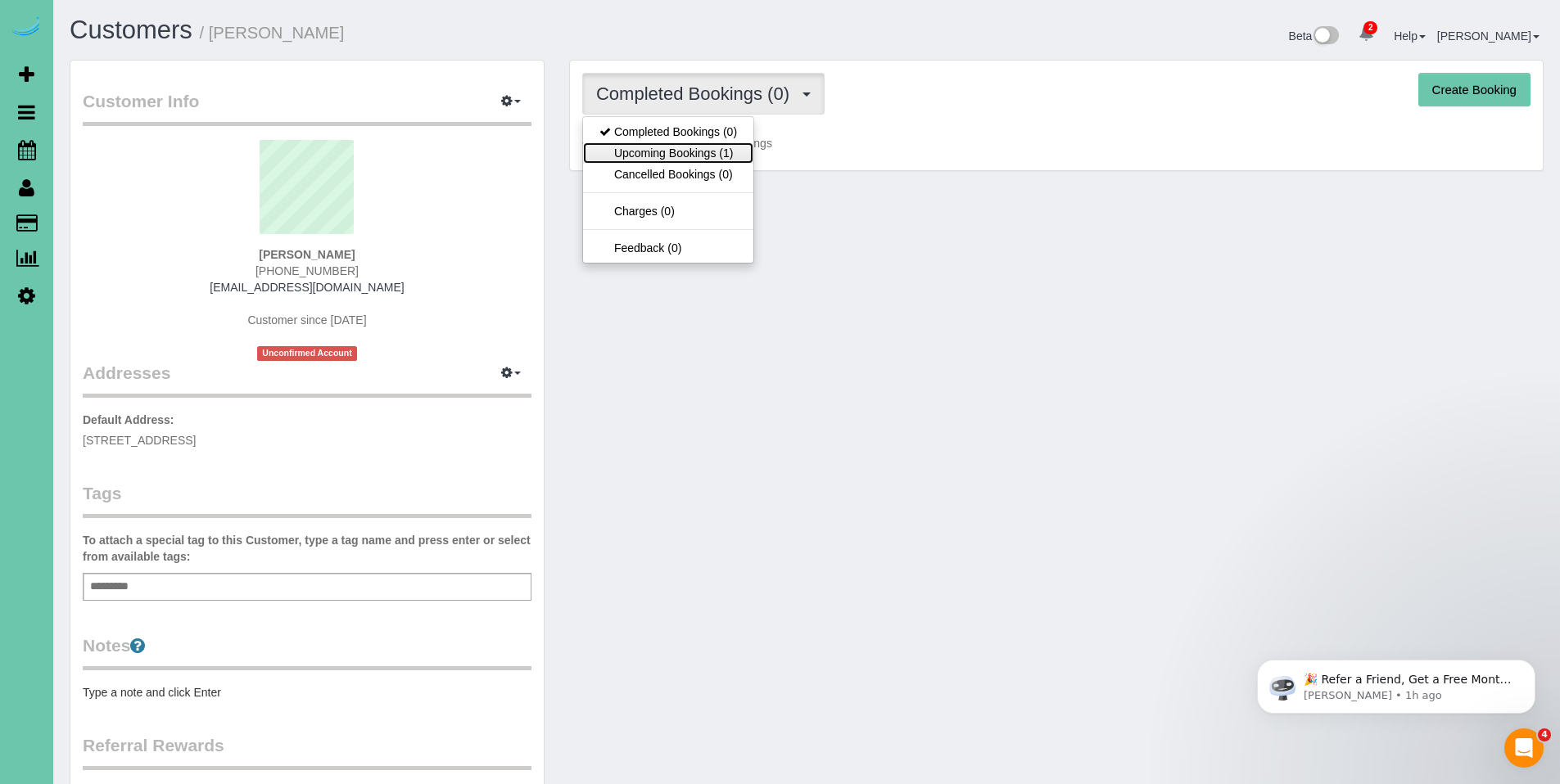
click at [691, 153] on link "Upcoming Bookings (1)" at bounding box center [667, 153] width 170 height 21
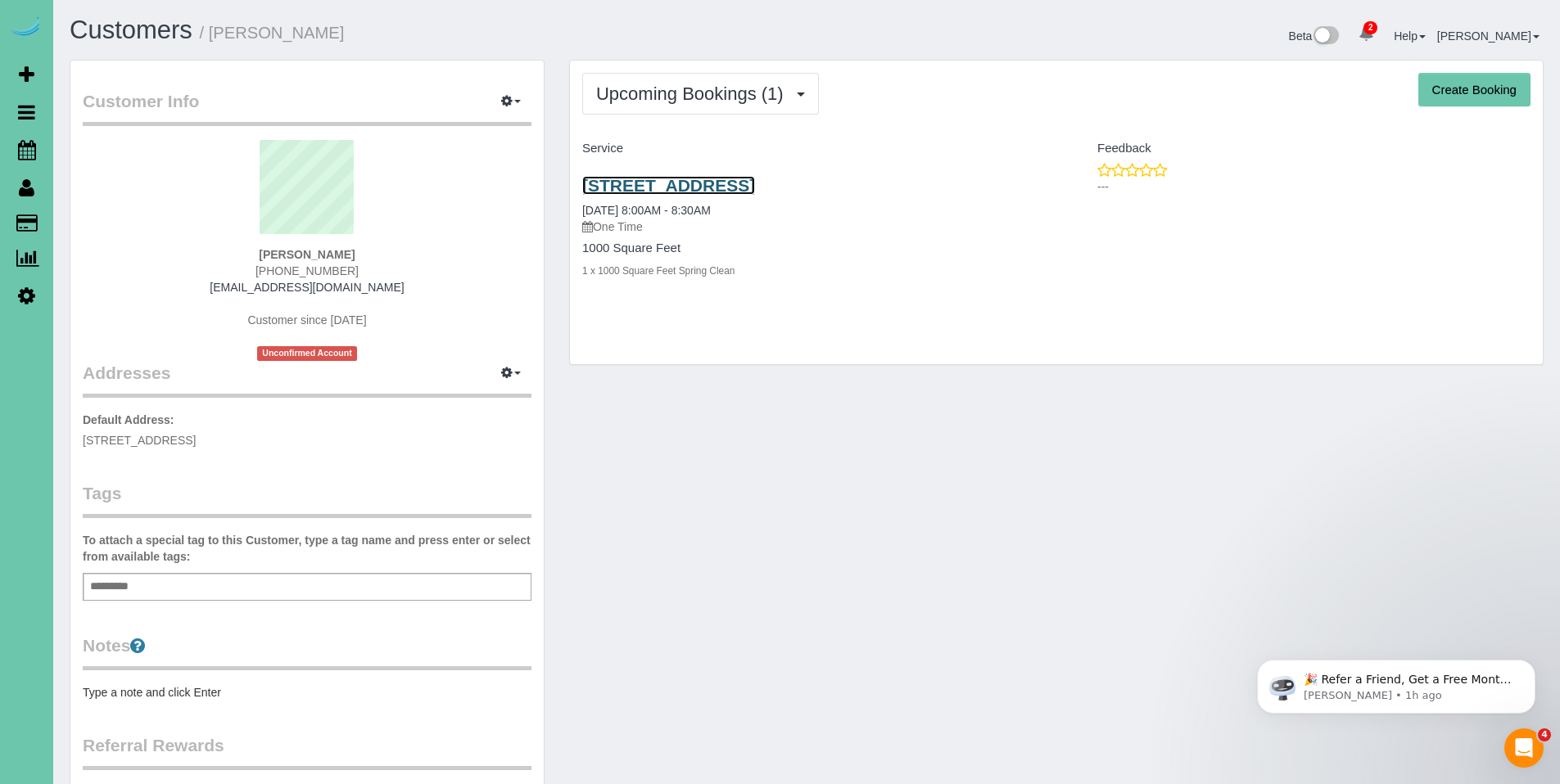
click at [713, 182] on link "522 N 75th St, Omaha, NE 68114" at bounding box center [668, 186] width 173 height 19
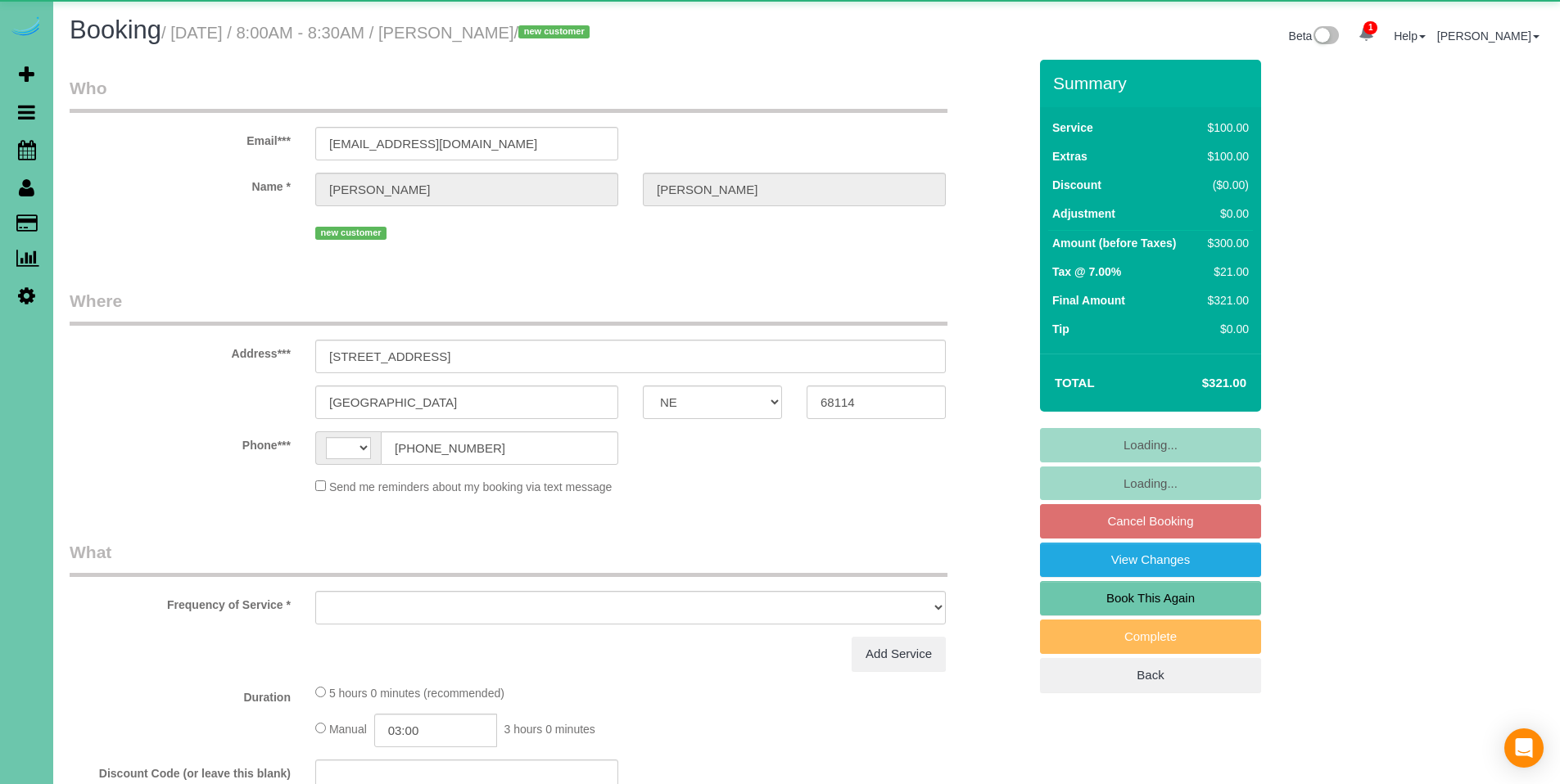
select select "NE"
select select "string:[GEOGRAPHIC_DATA]"
select select "object:648"
